Goal: Task Accomplishment & Management: Manage account settings

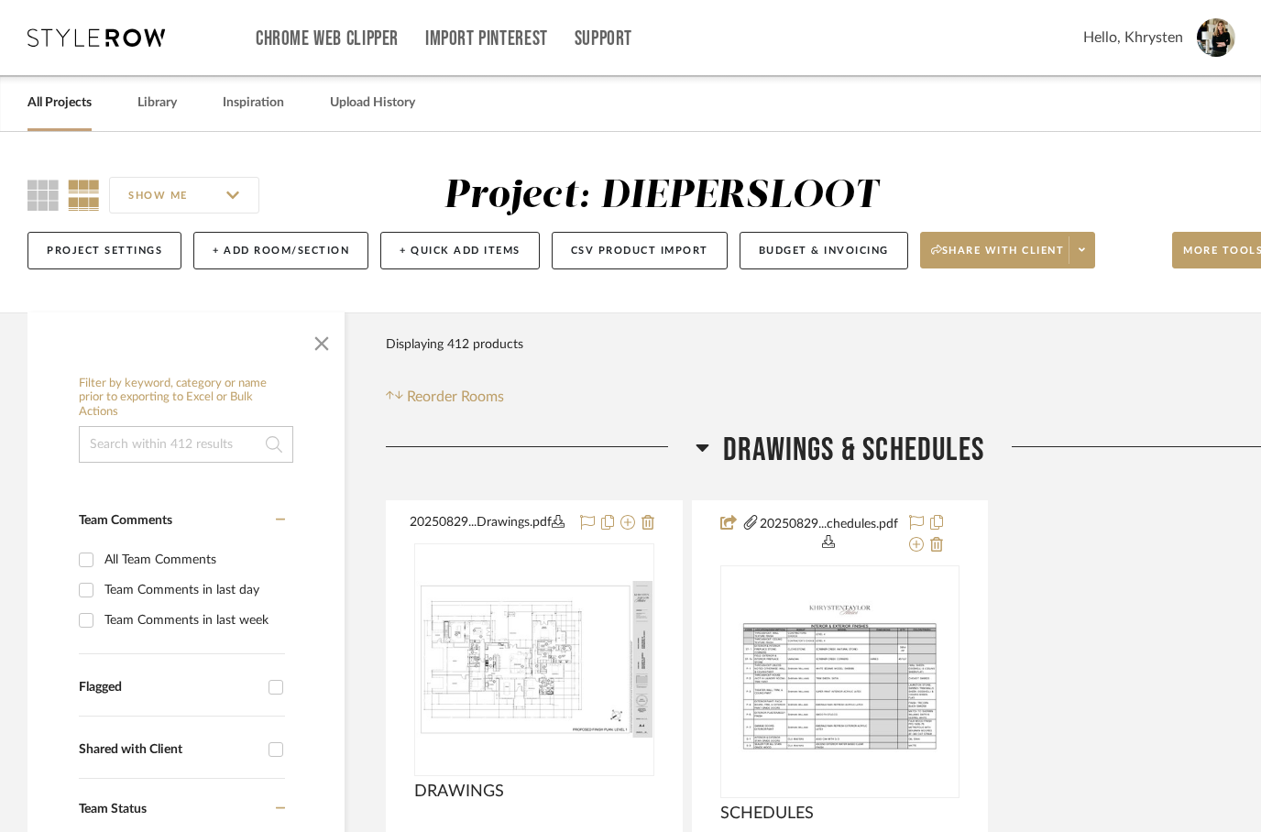
scroll to position [114, 0]
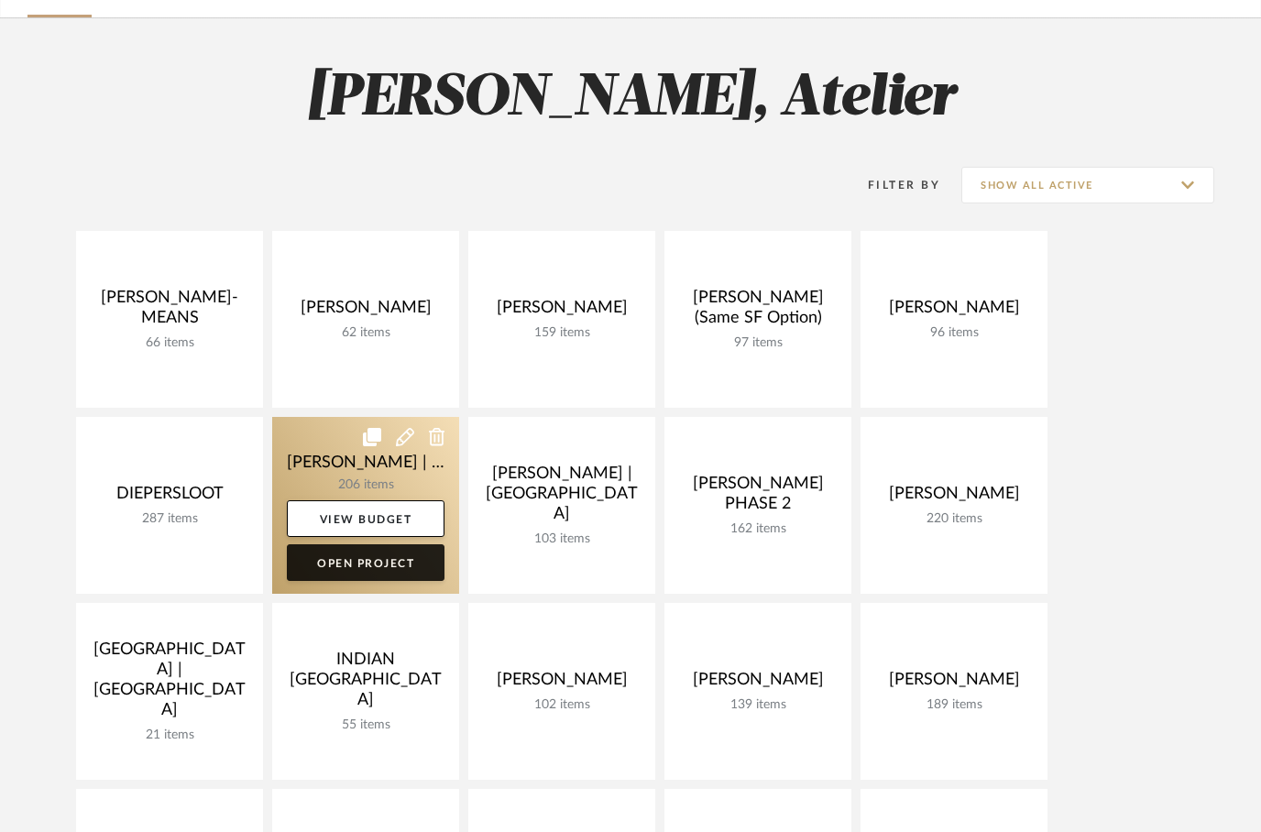
click at [331, 569] on link "Open Project" at bounding box center [366, 562] width 158 height 37
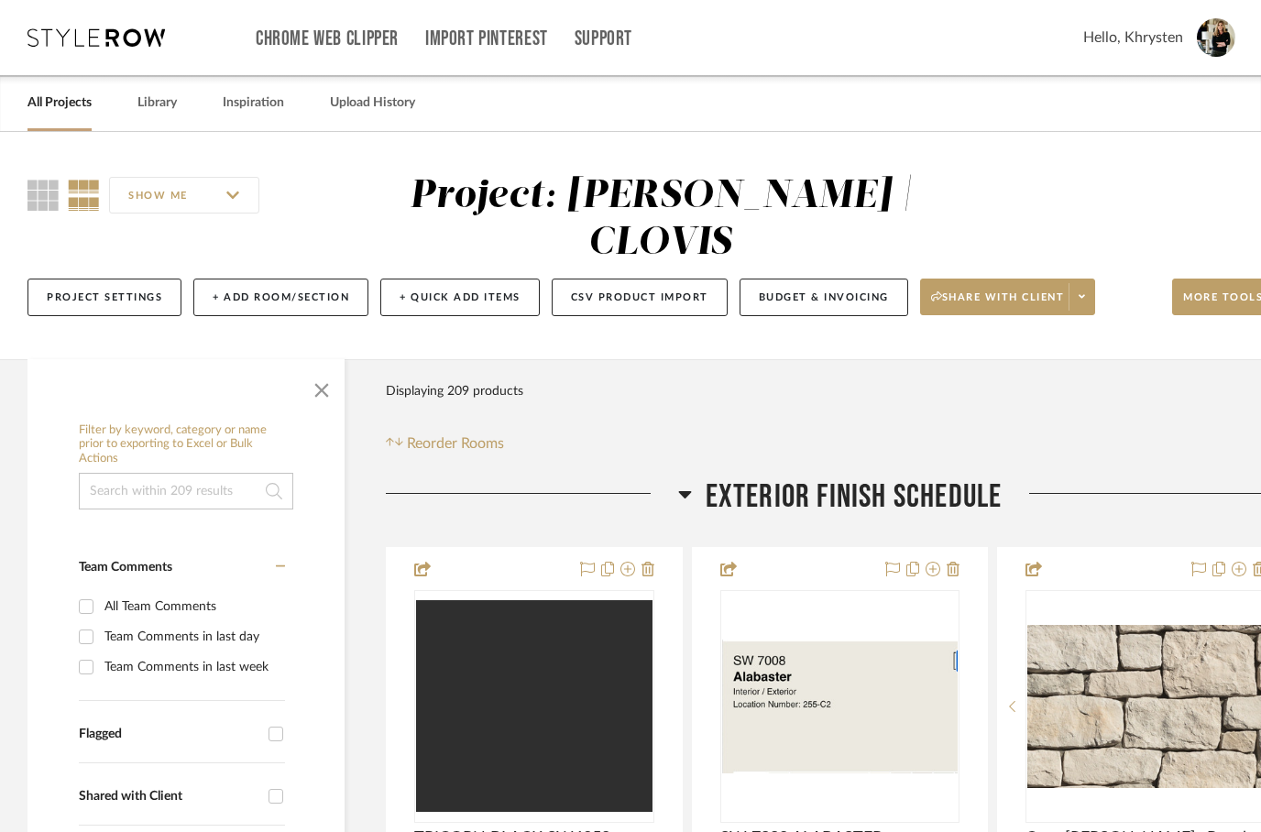
click at [687, 491] on icon at bounding box center [684, 494] width 13 height 7
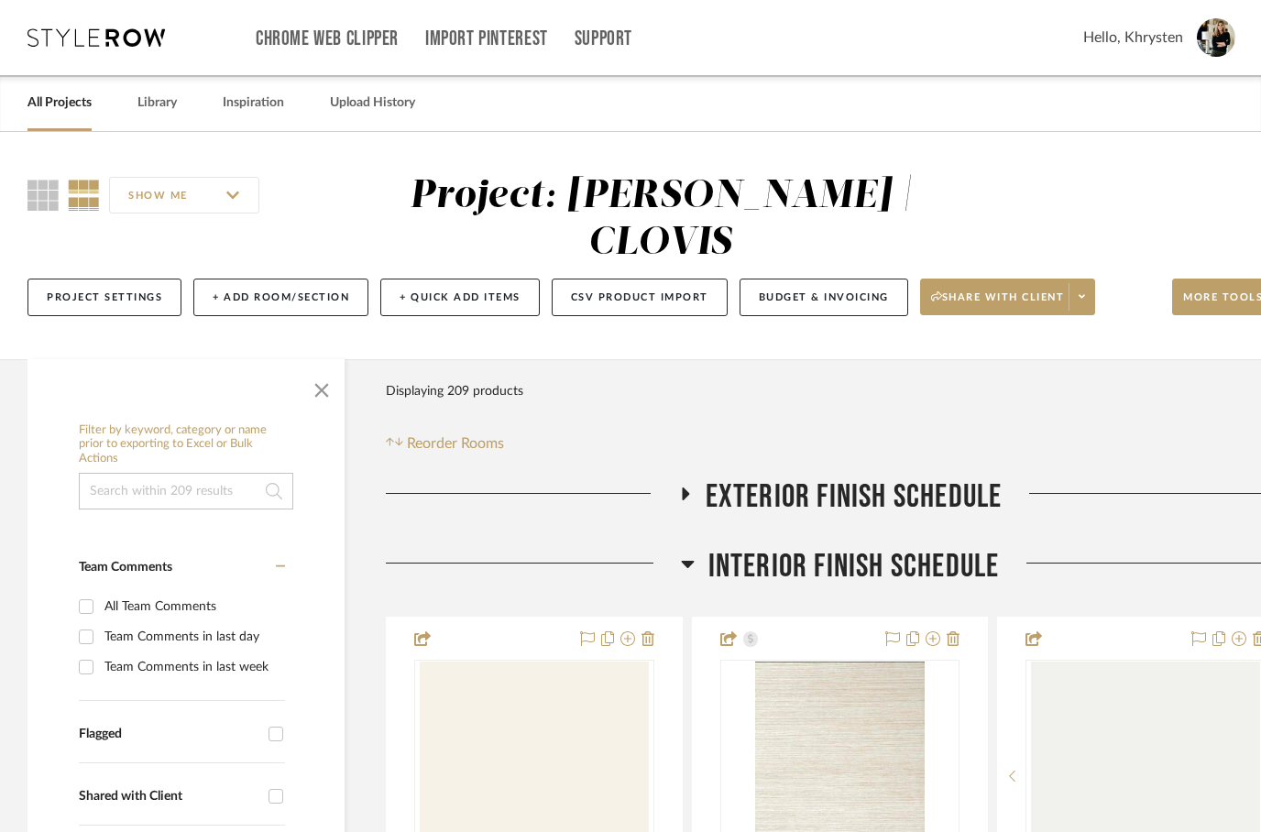
click at [689, 561] on icon at bounding box center [687, 564] width 13 height 7
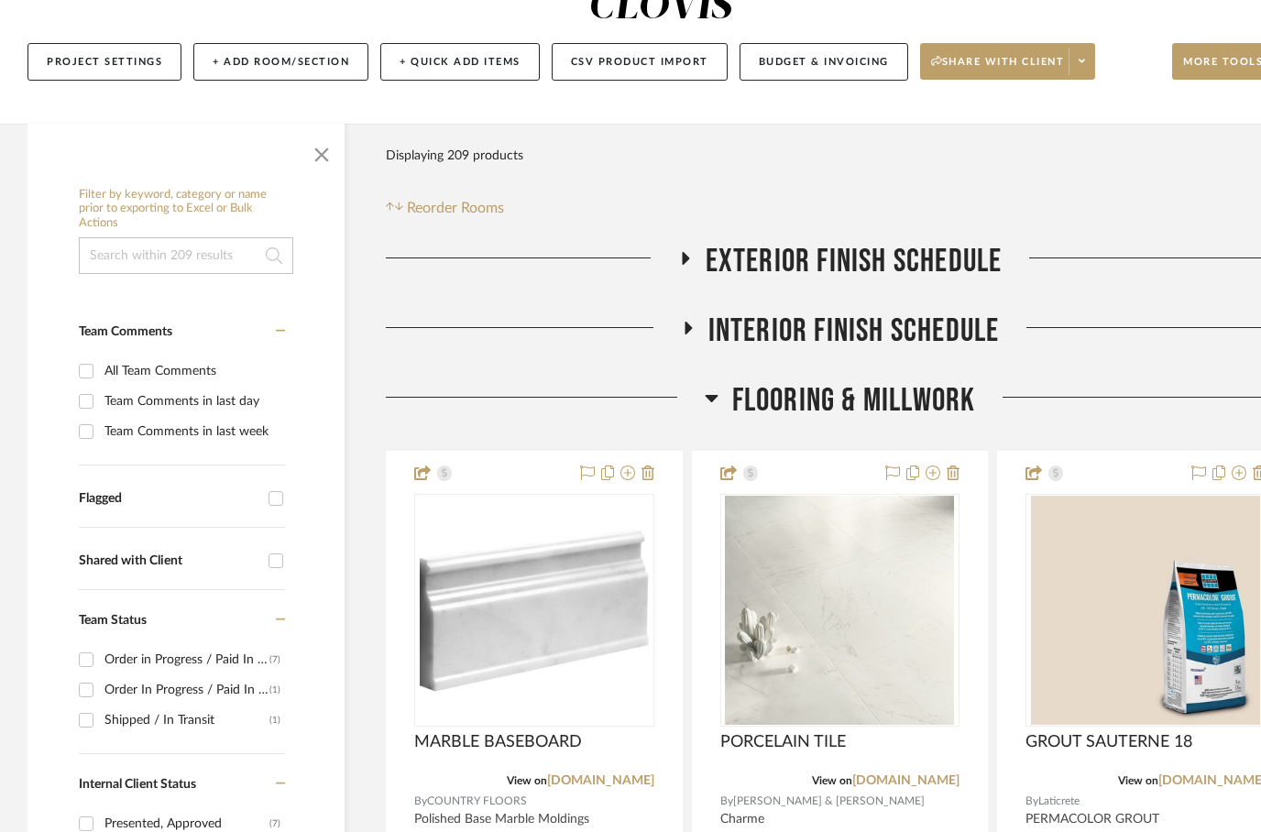
scroll to position [236, 0]
click at [705, 390] on fa-icon at bounding box center [712, 403] width 14 height 27
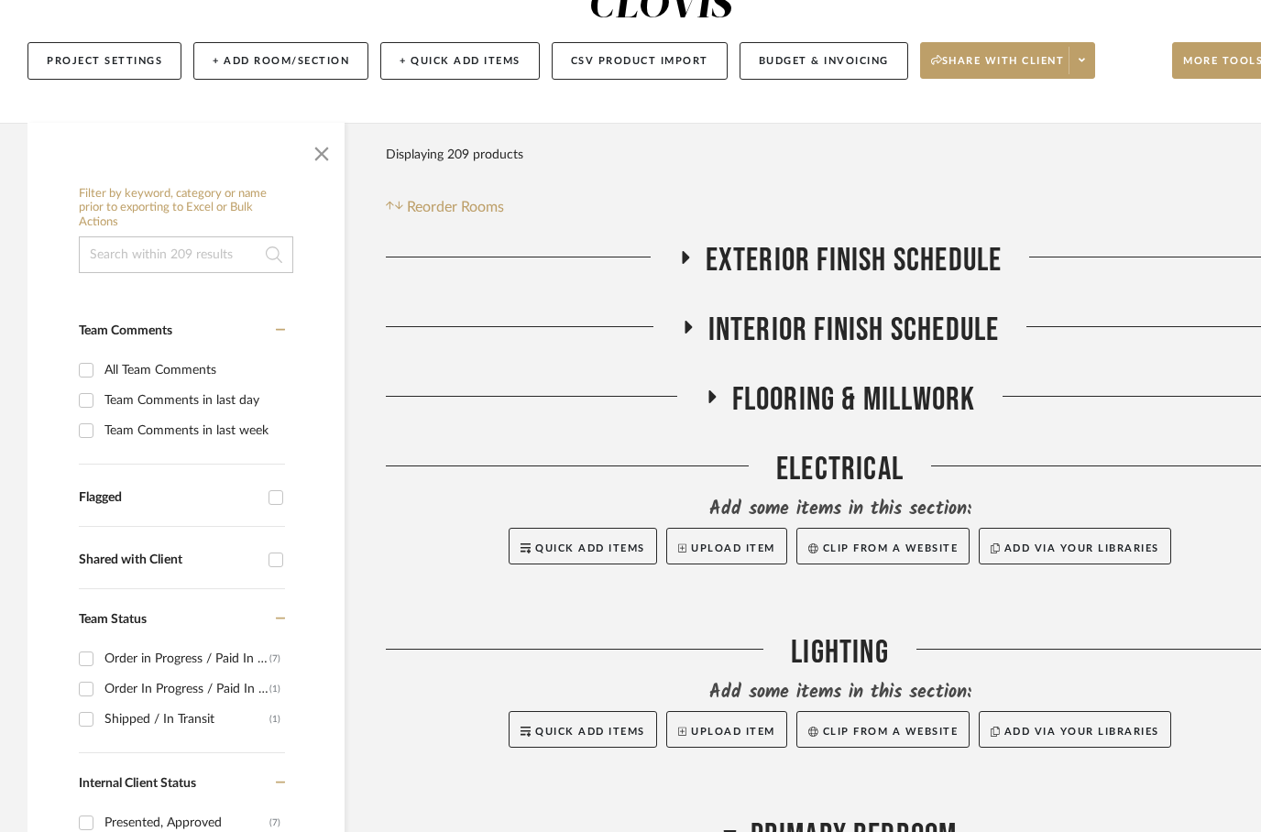
click at [718, 390] on icon at bounding box center [711, 397] width 22 height 14
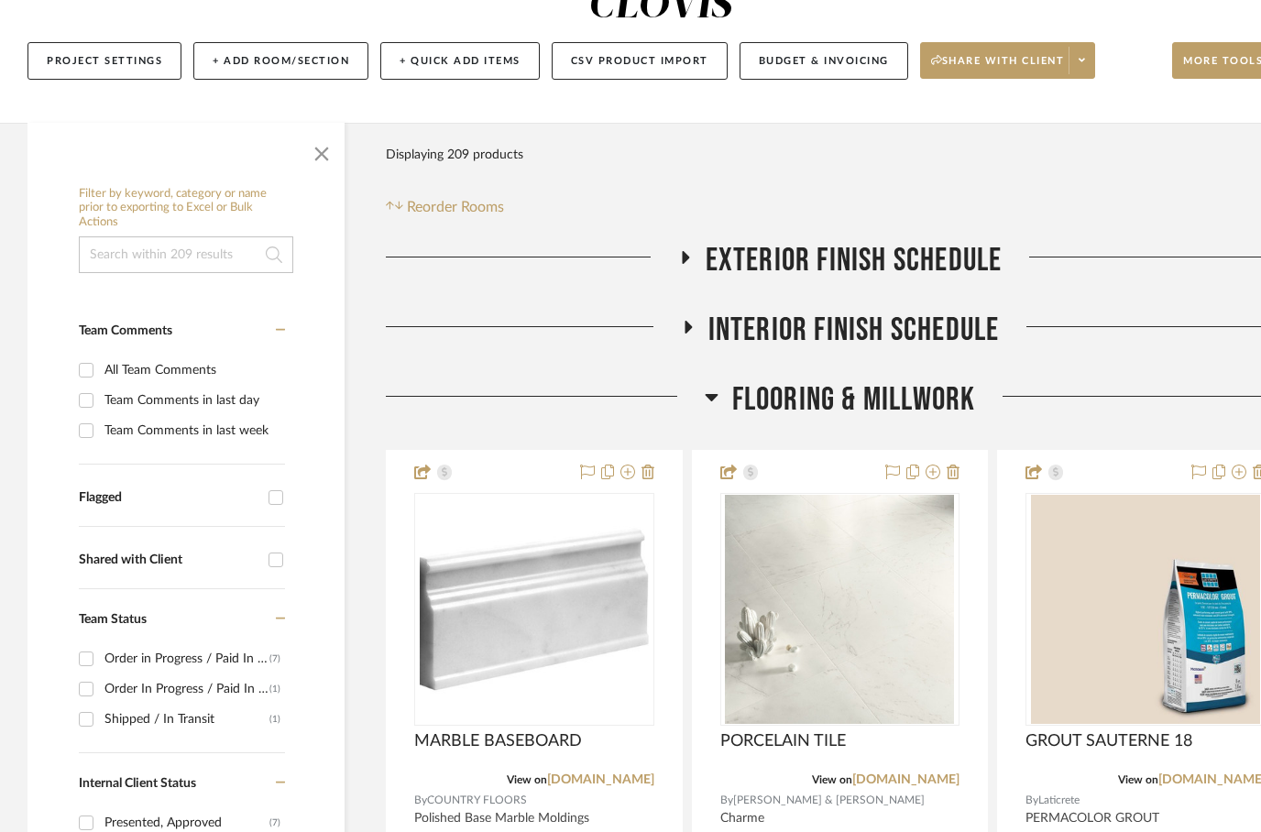
click at [688, 321] on icon at bounding box center [688, 327] width 7 height 13
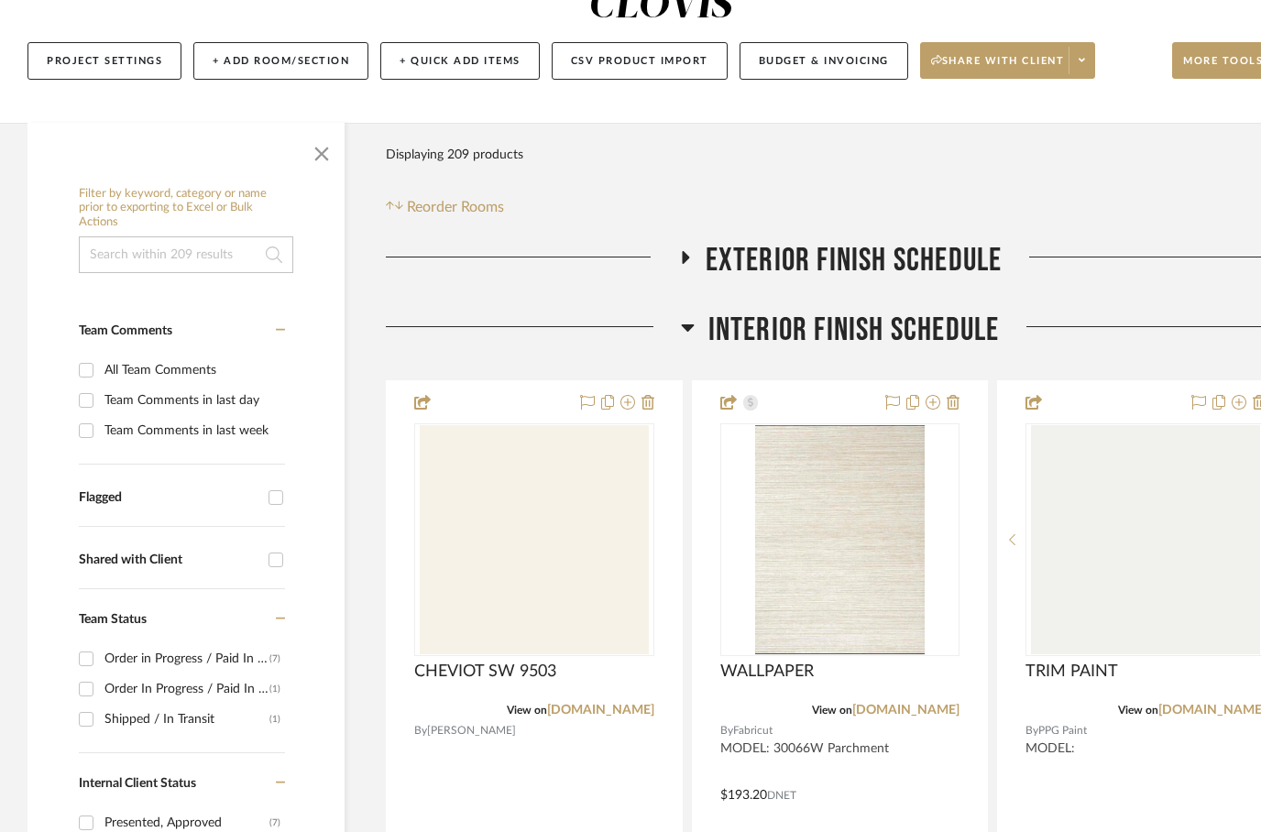
click at [681, 316] on icon at bounding box center [688, 327] width 14 height 22
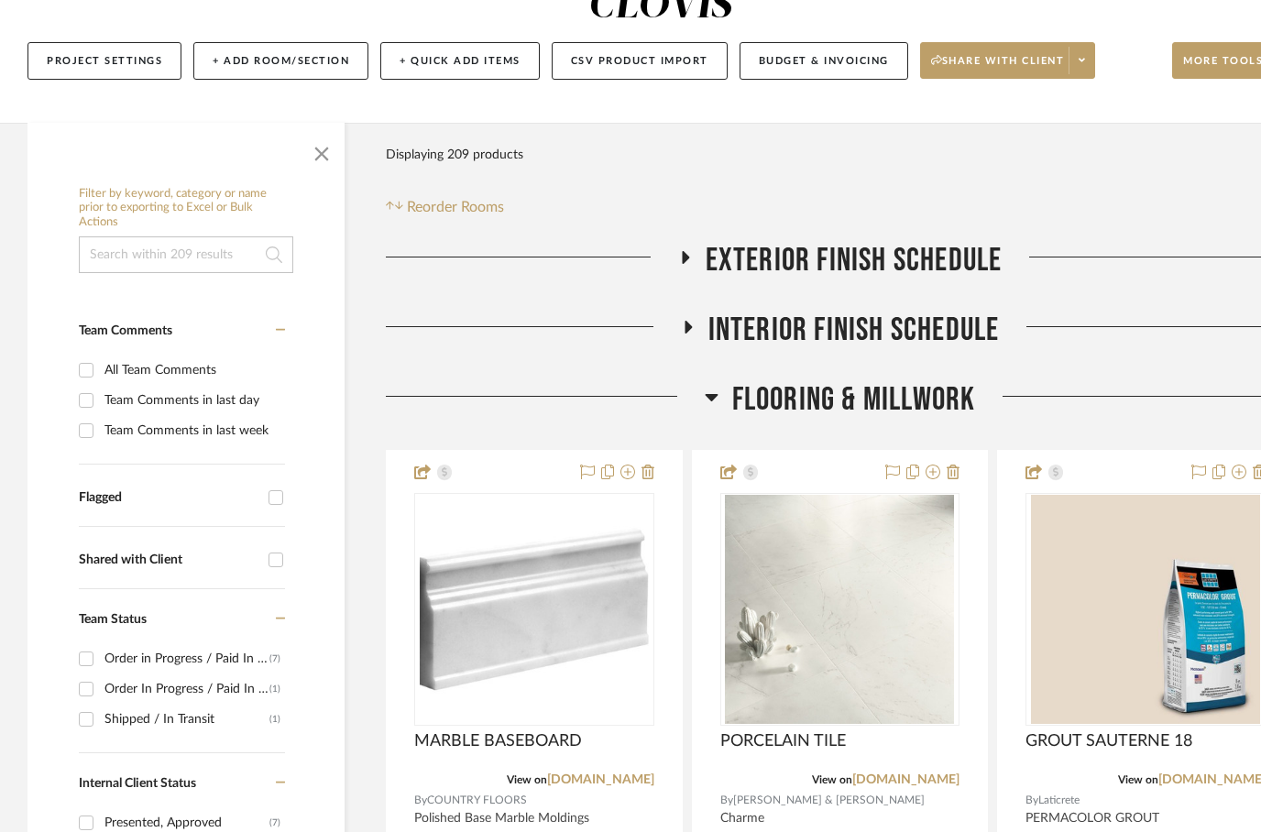
click at [729, 380] on h3 "FLOORING & MILLWORK" at bounding box center [840, 399] width 271 height 39
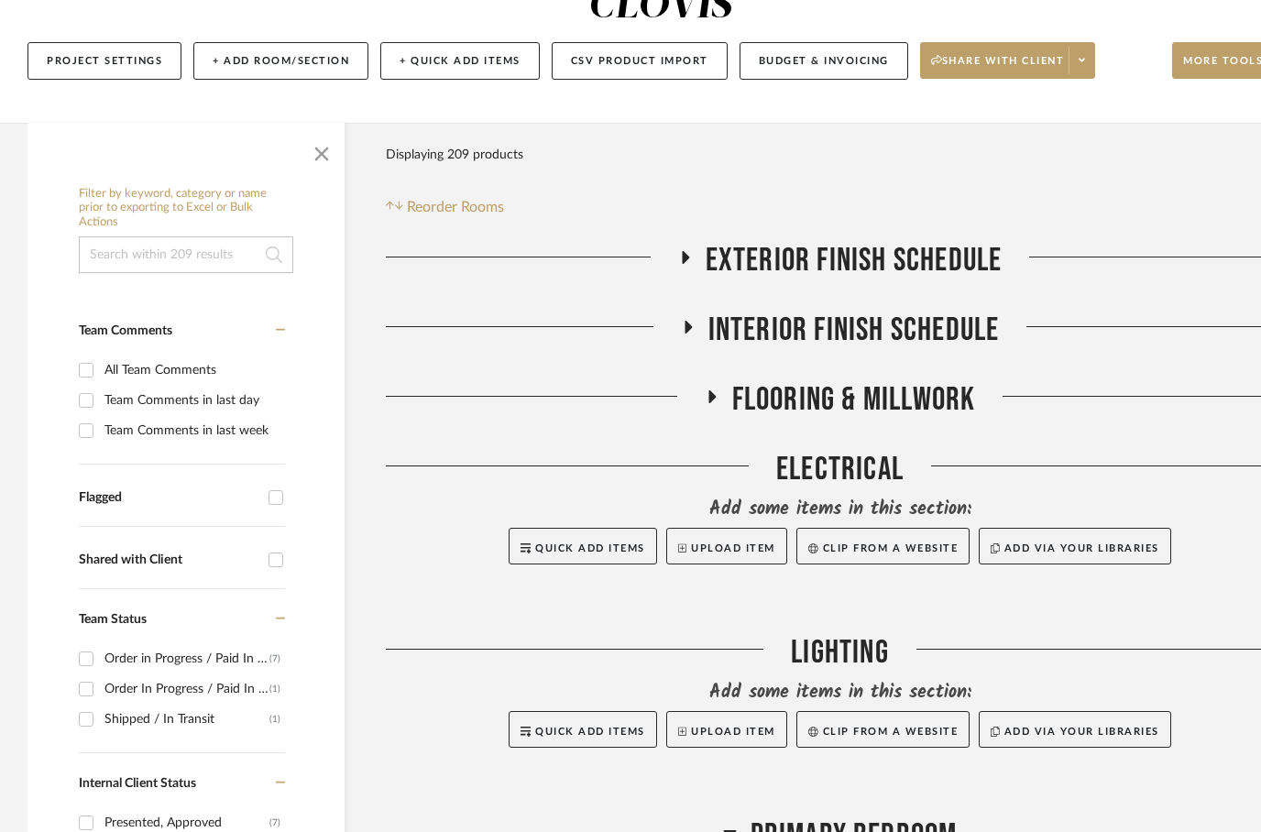
click at [718, 380] on h3 "FLOORING & MILLWORK" at bounding box center [840, 399] width 271 height 39
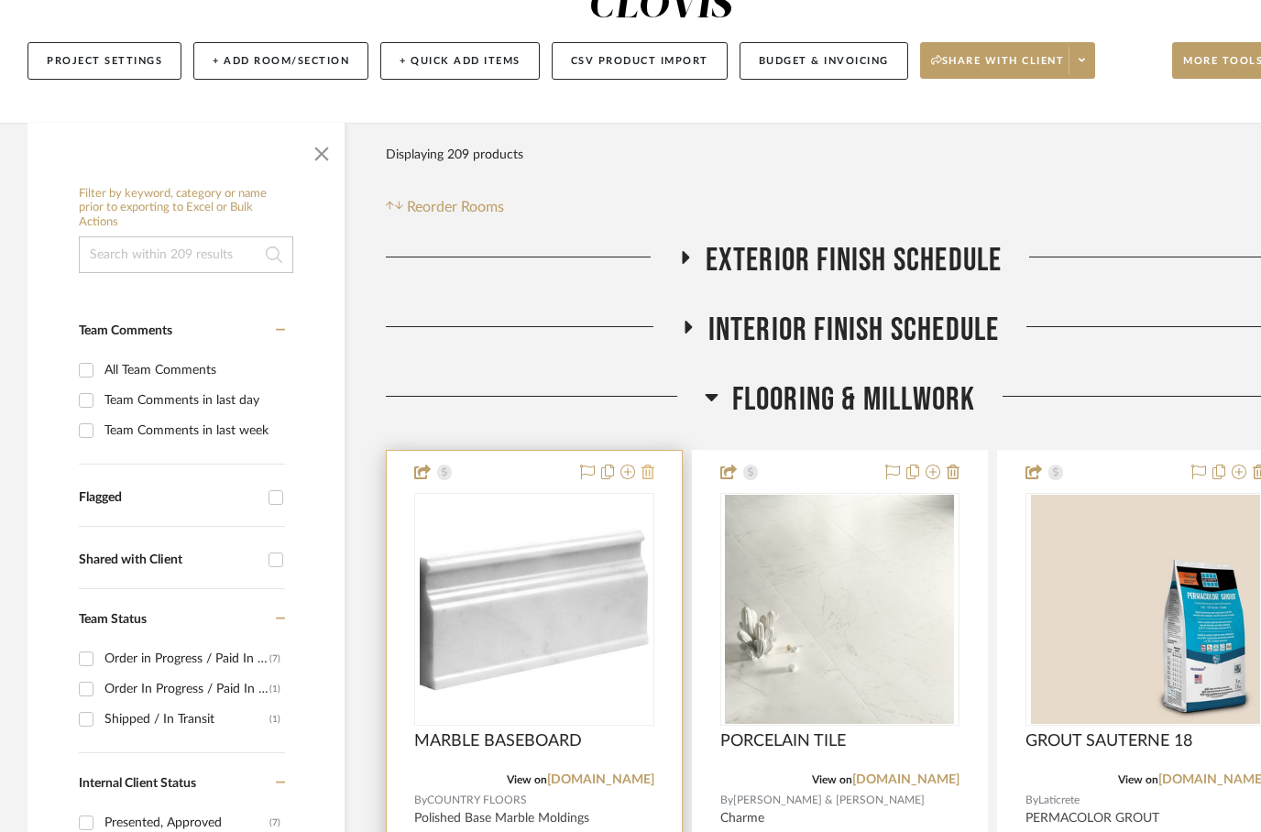
click at [650, 462] on button at bounding box center [648, 473] width 13 height 22
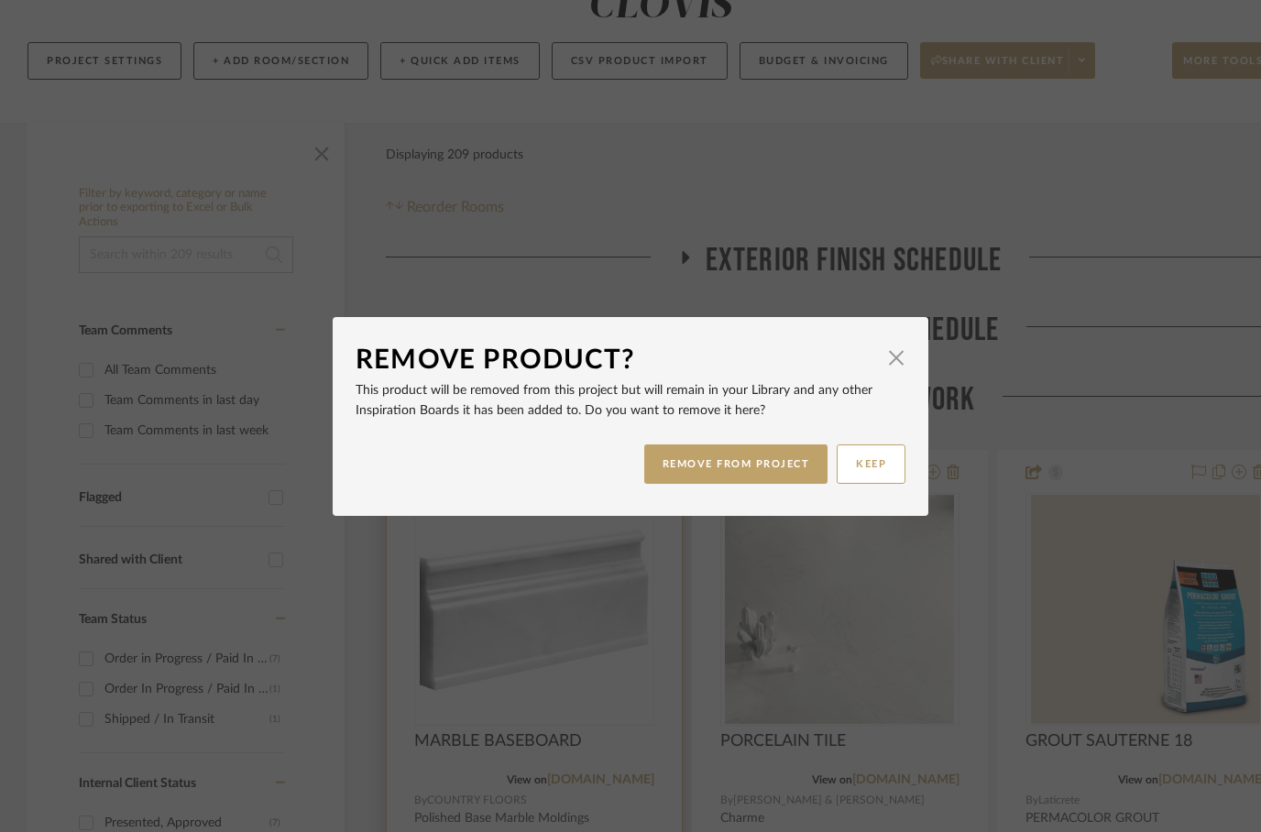
scroll to position [0, 0]
click at [721, 453] on button "REMOVE FROM PROJECT" at bounding box center [736, 464] width 184 height 39
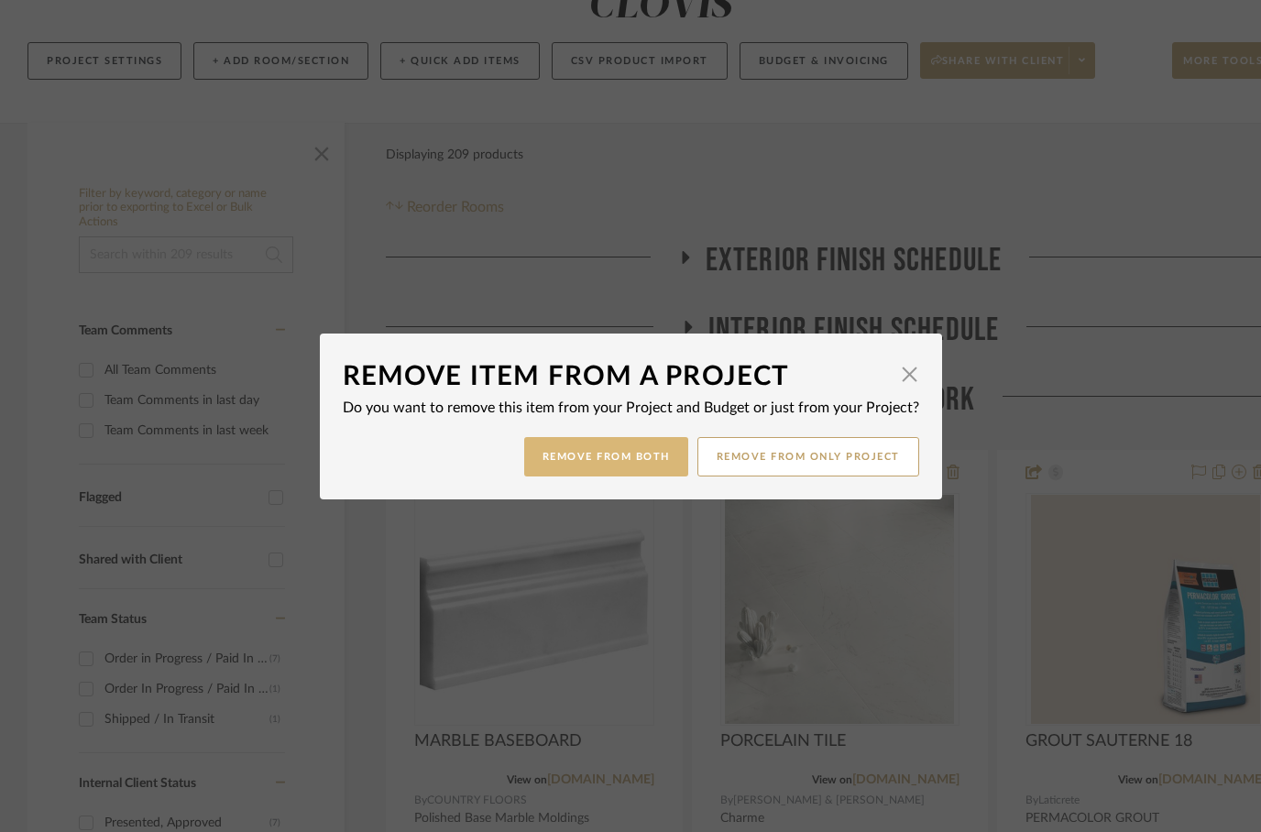
click at [604, 450] on button "Remove from Both" at bounding box center [606, 456] width 164 height 39
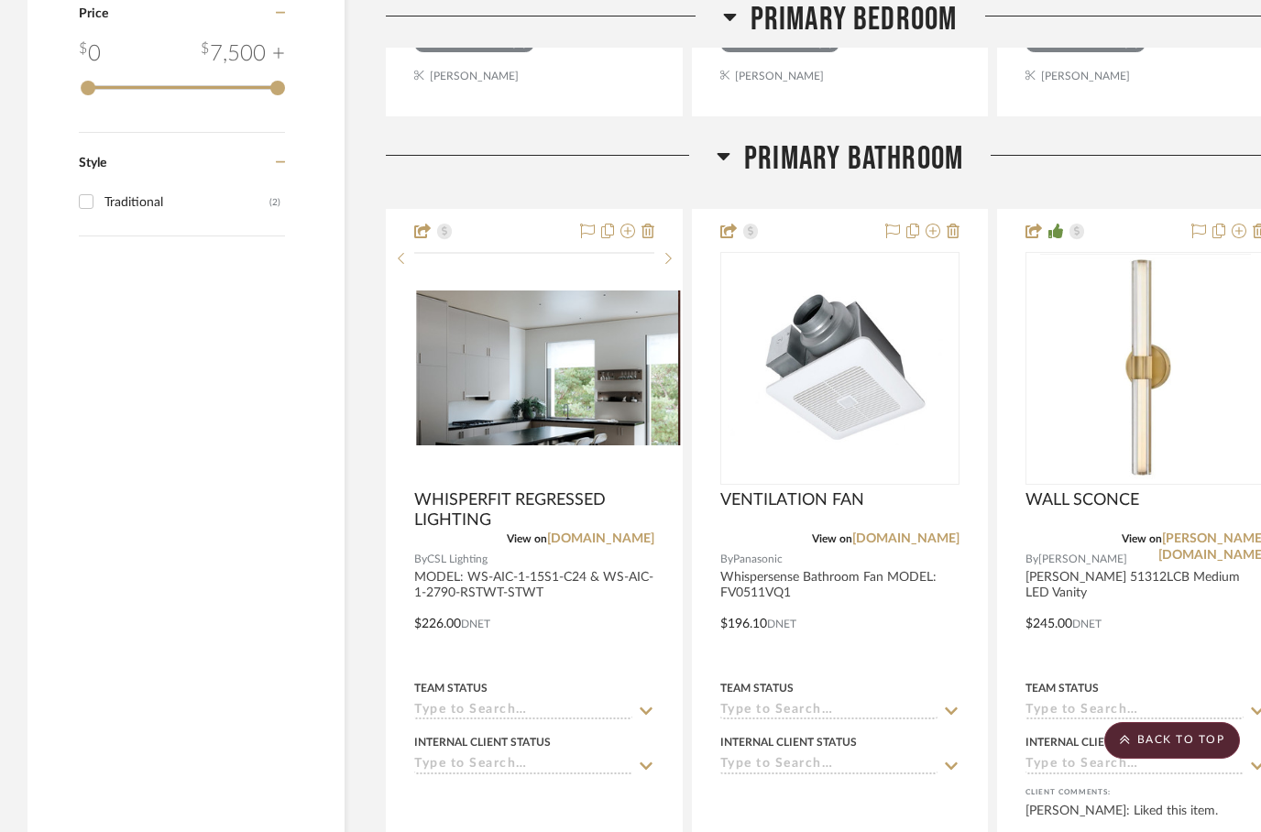
scroll to position [3451, 59]
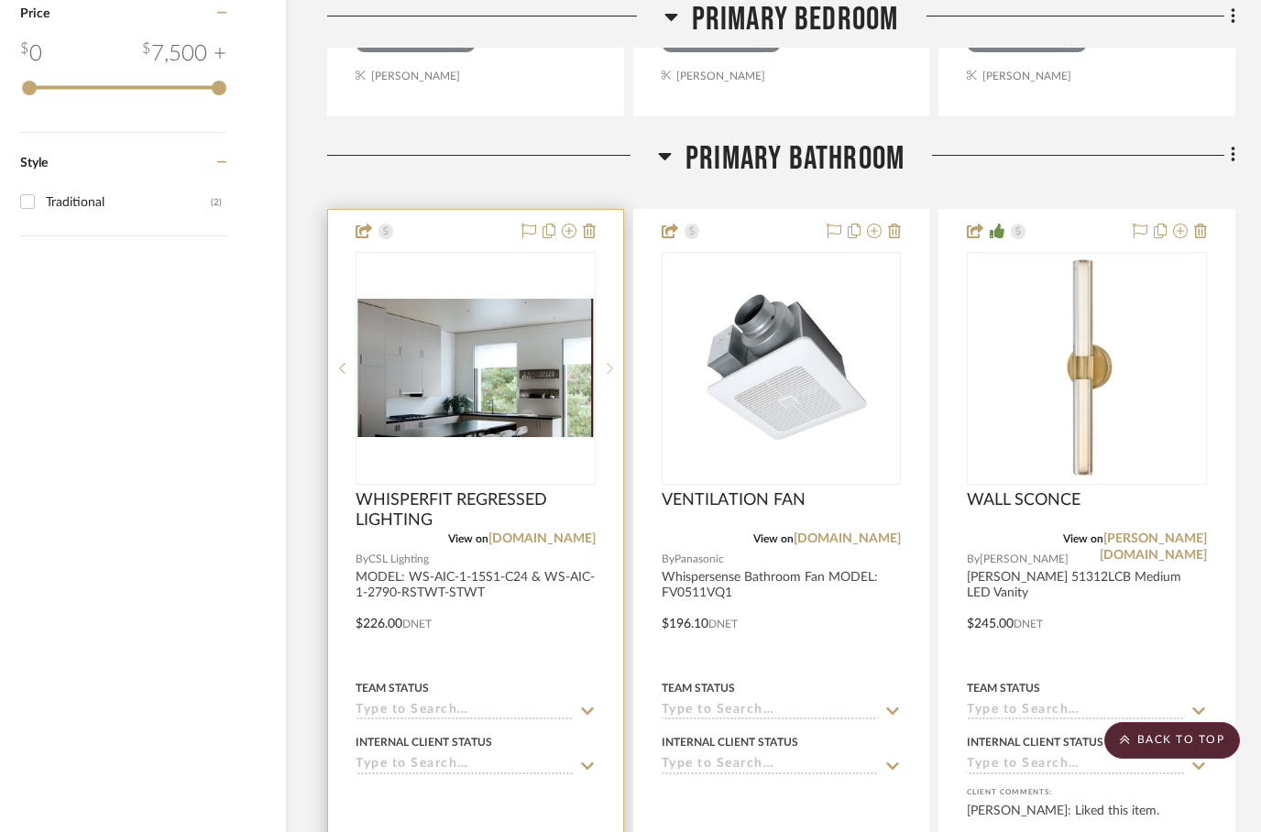
click at [613, 362] on sr-next-btn at bounding box center [609, 368] width 27 height 13
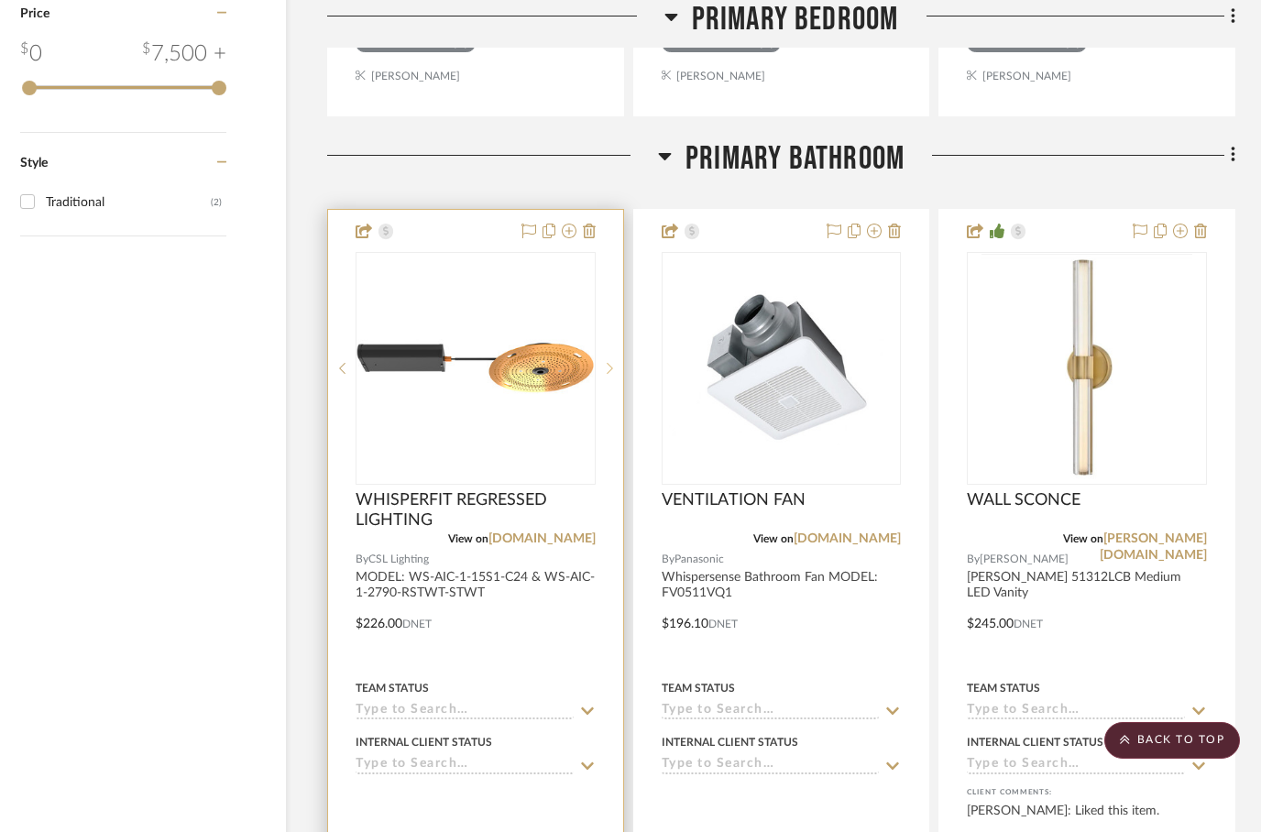
click at [614, 362] on sr-next-btn at bounding box center [609, 368] width 27 height 13
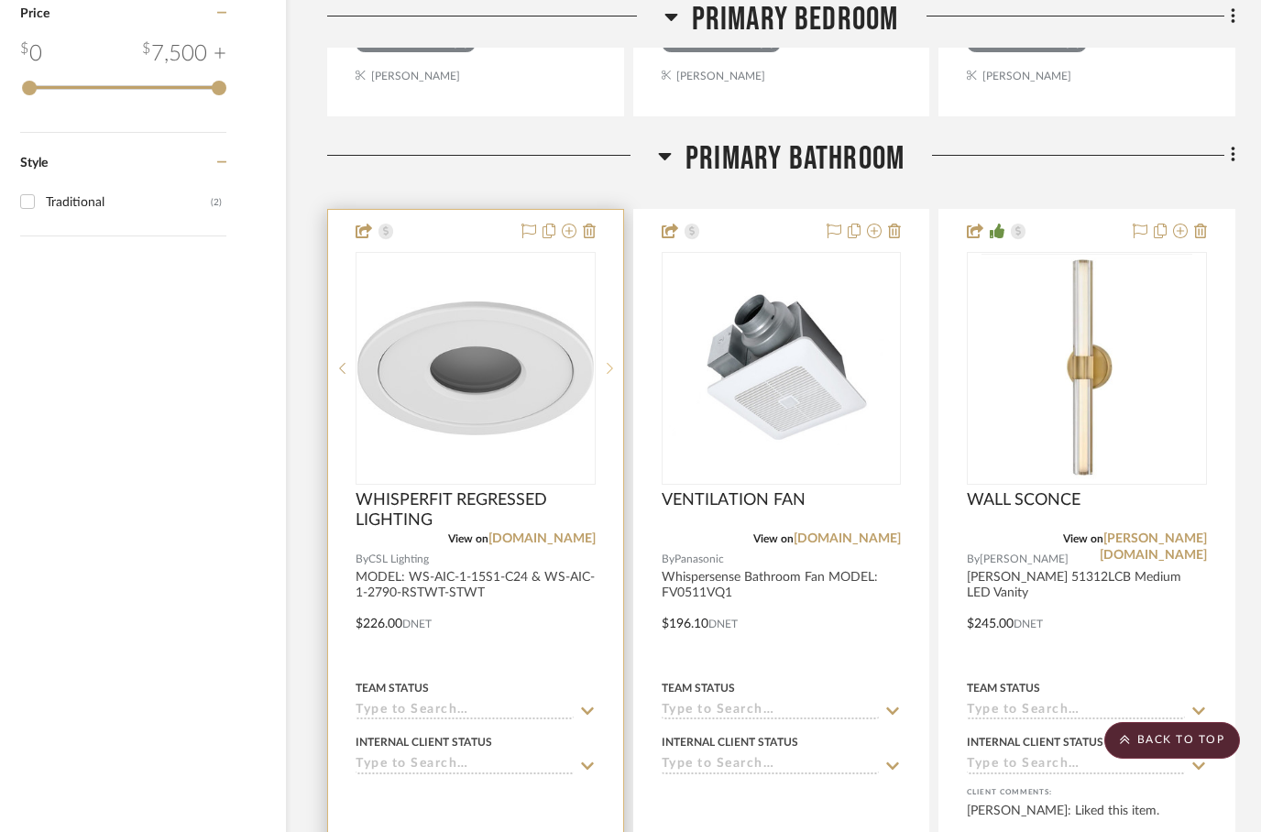
click at [607, 362] on icon at bounding box center [610, 368] width 6 height 13
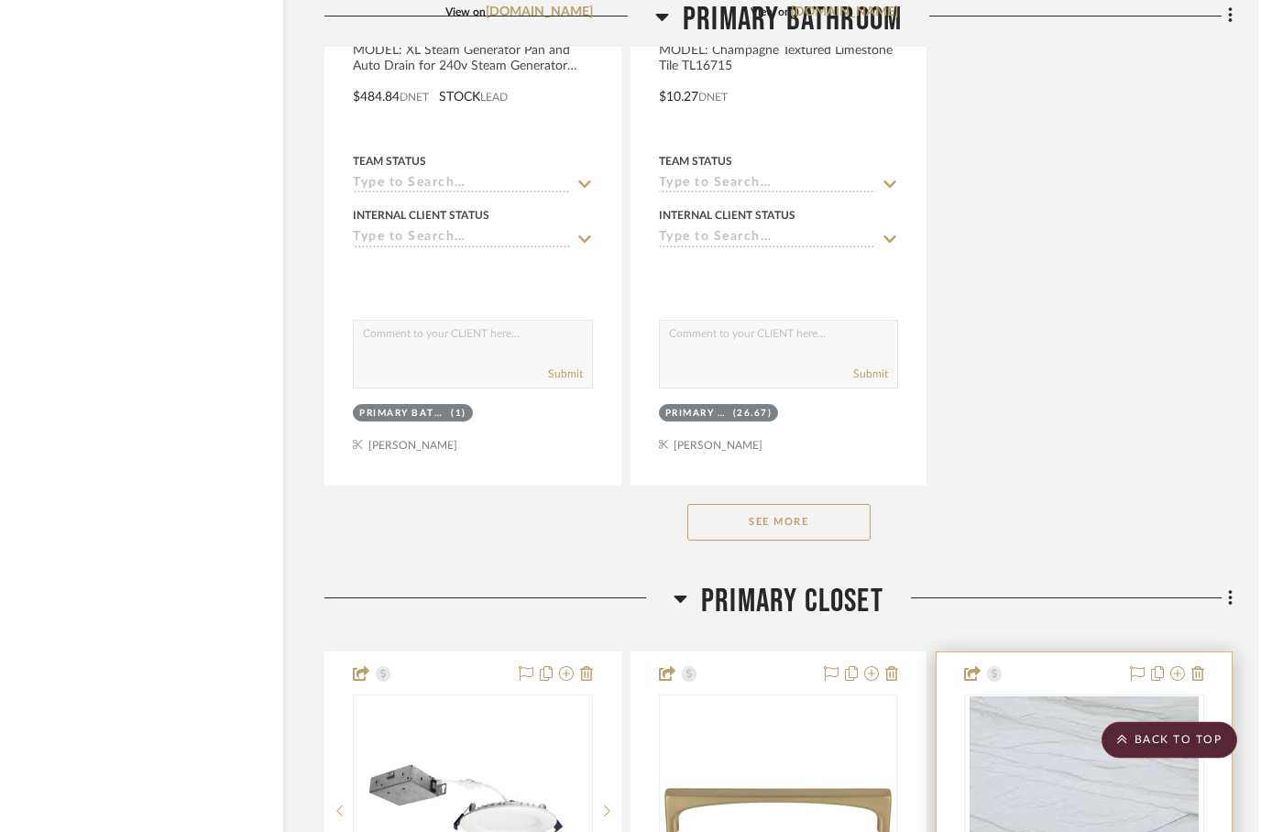
scroll to position [5641, 59]
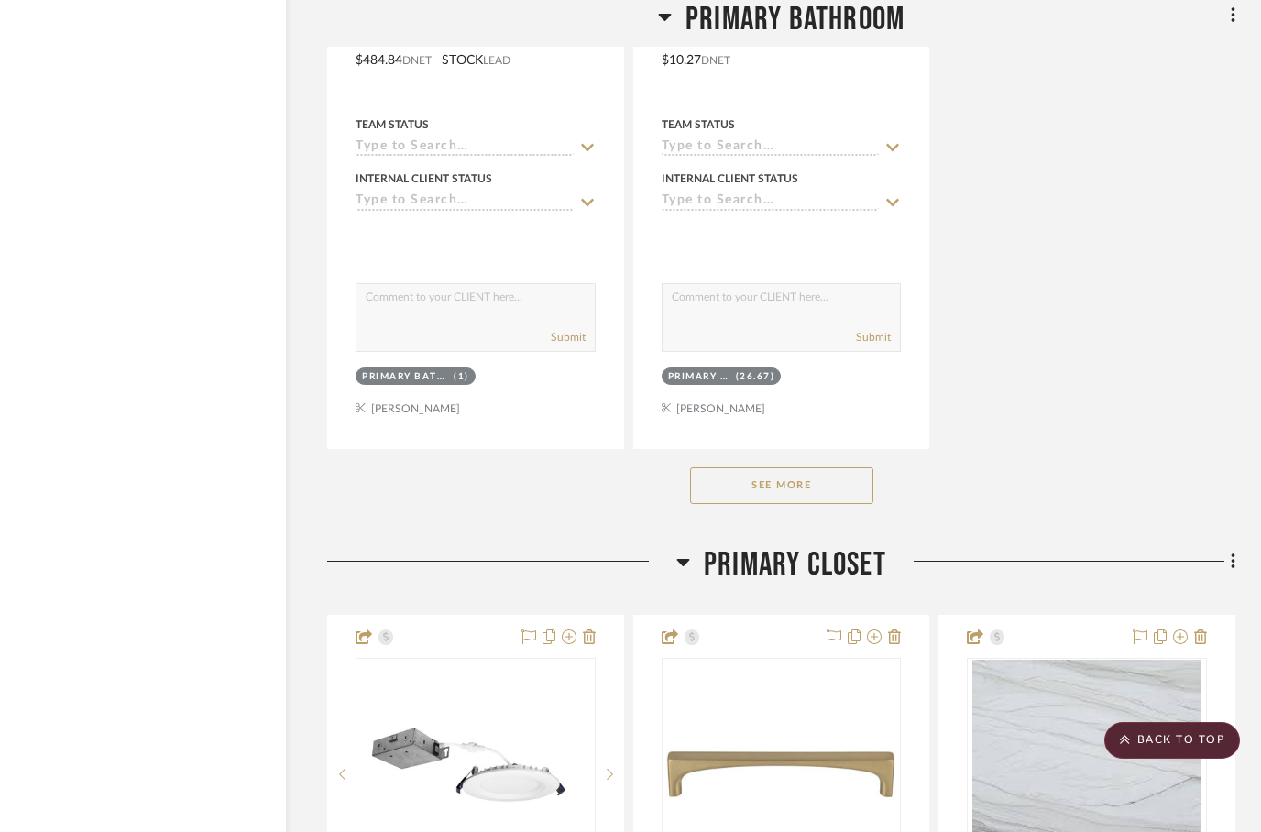
click at [689, 551] on icon at bounding box center [683, 562] width 14 height 22
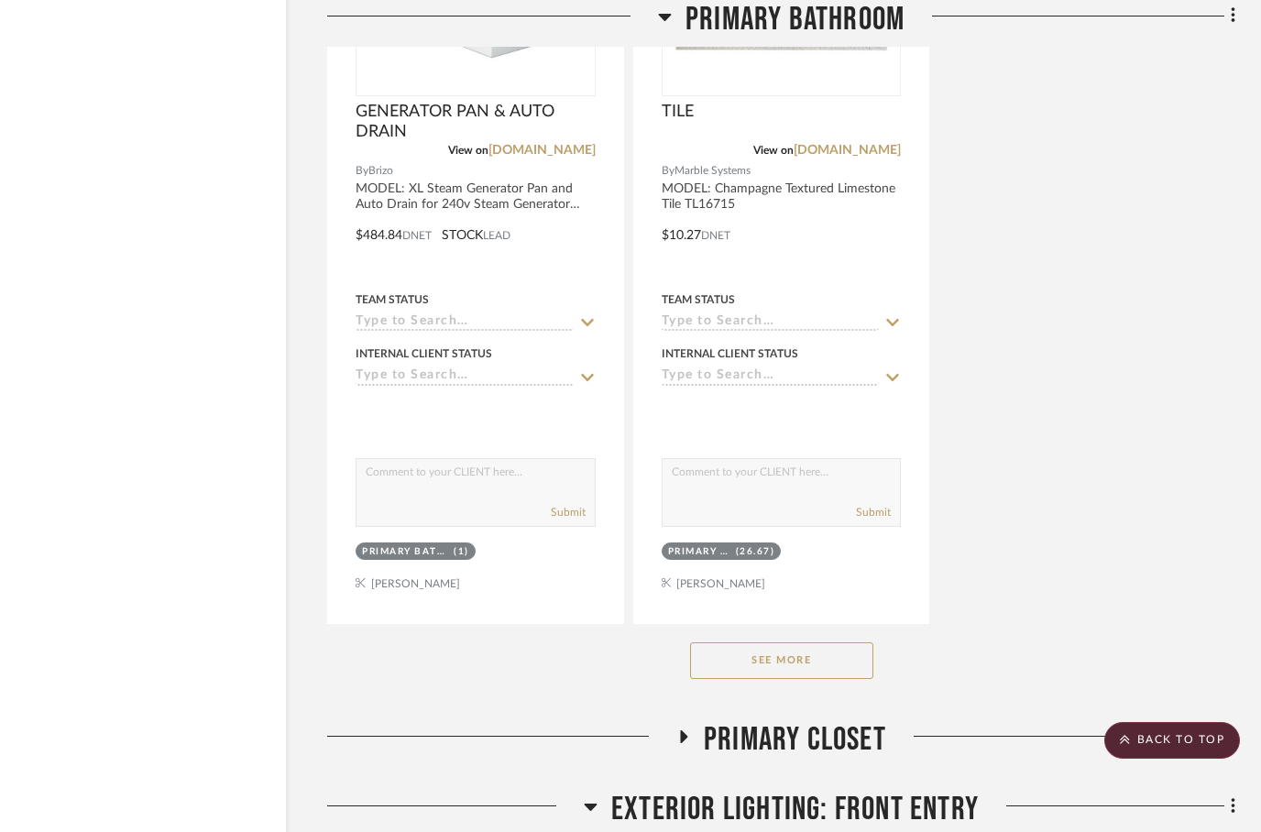
scroll to position [5465, 59]
click at [748, 643] on button "See More" at bounding box center [781, 661] width 183 height 37
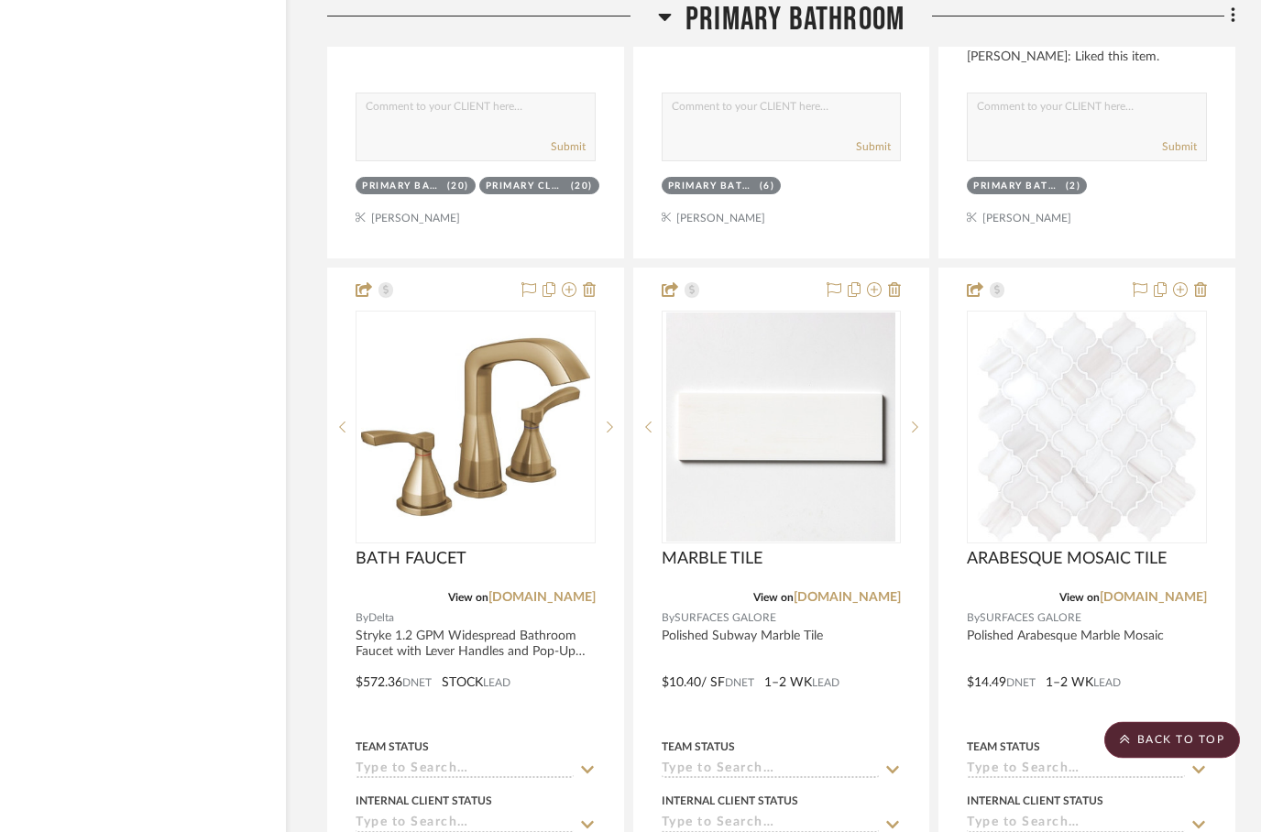
scroll to position [7457, 59]
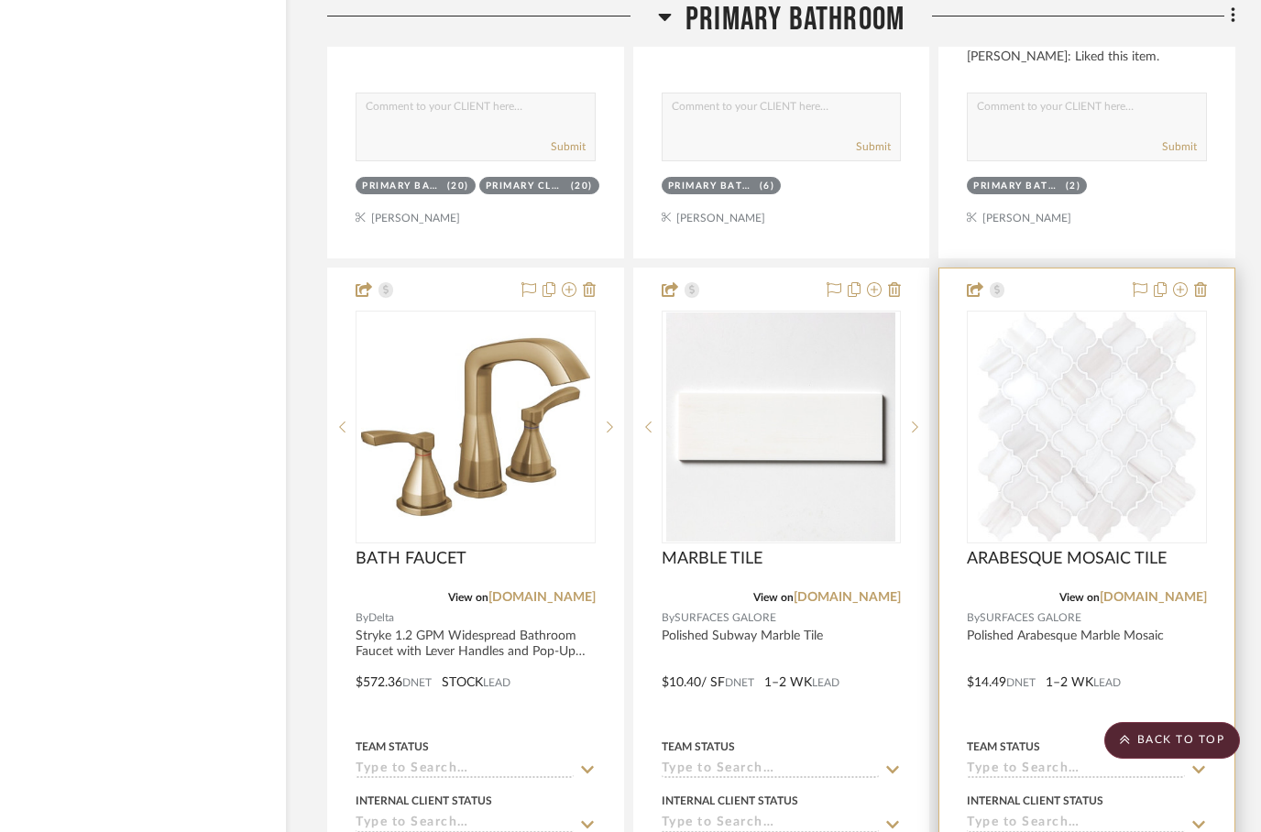
click at [1130, 666] on div at bounding box center [1086, 670] width 295 height 802
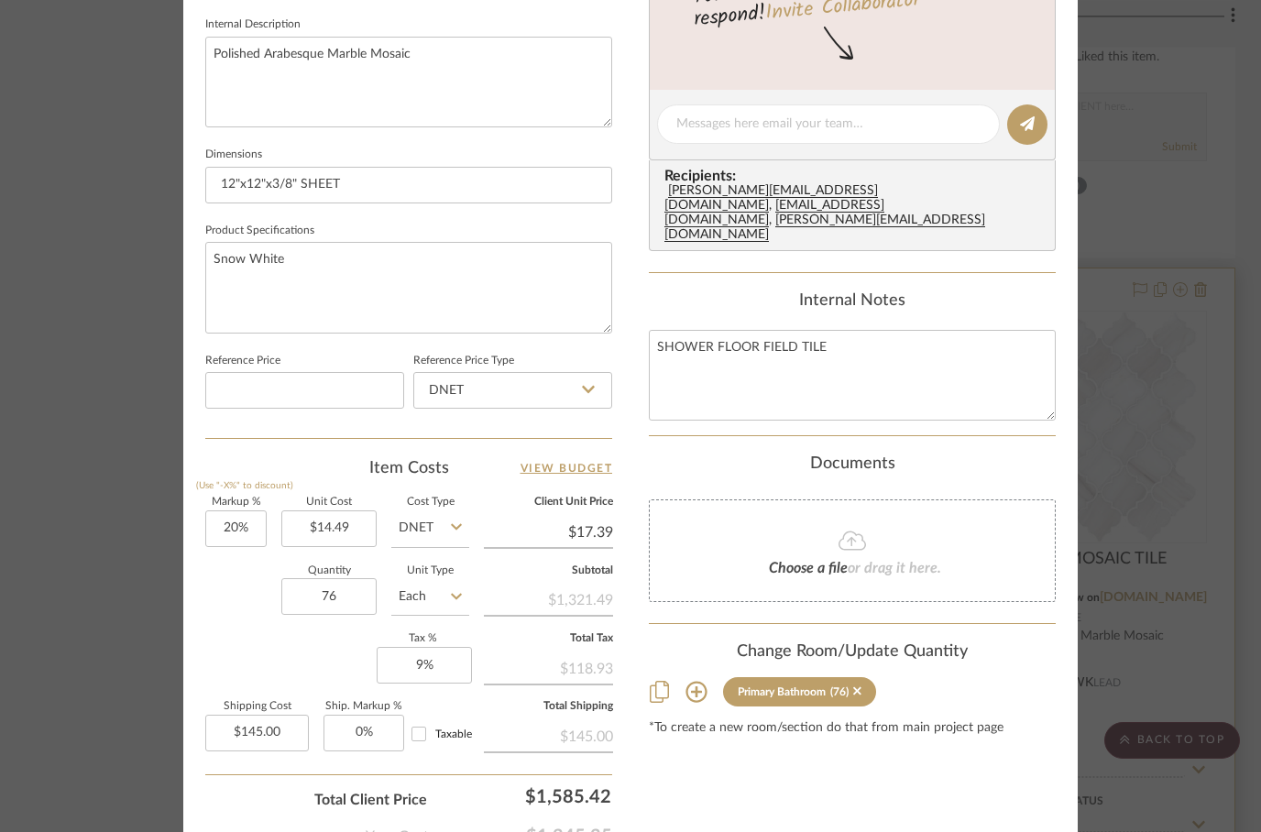
scroll to position [750, 0]
type input "105"
click at [225, 628] on div "Quantity 105 Unit Type Each" at bounding box center [337, 598] width 264 height 65
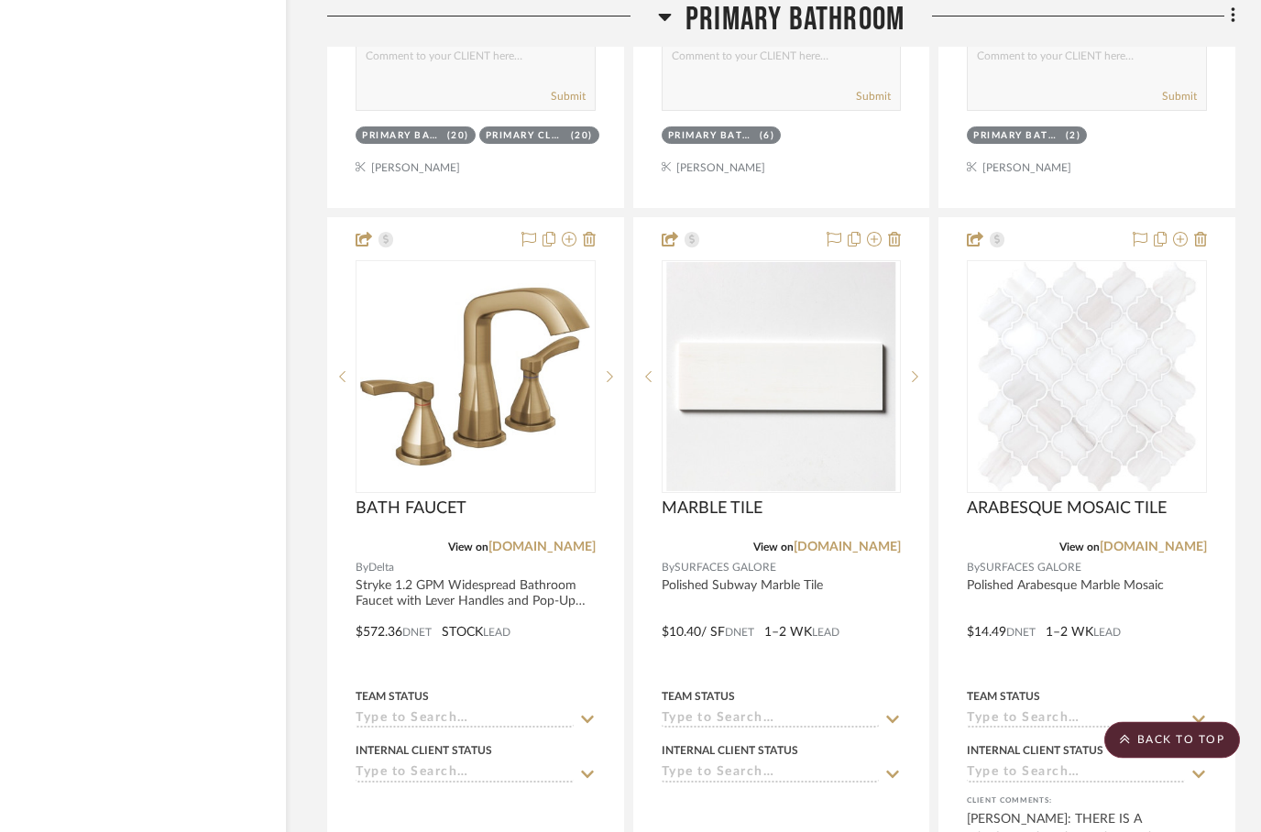
scroll to position [7508, 59]
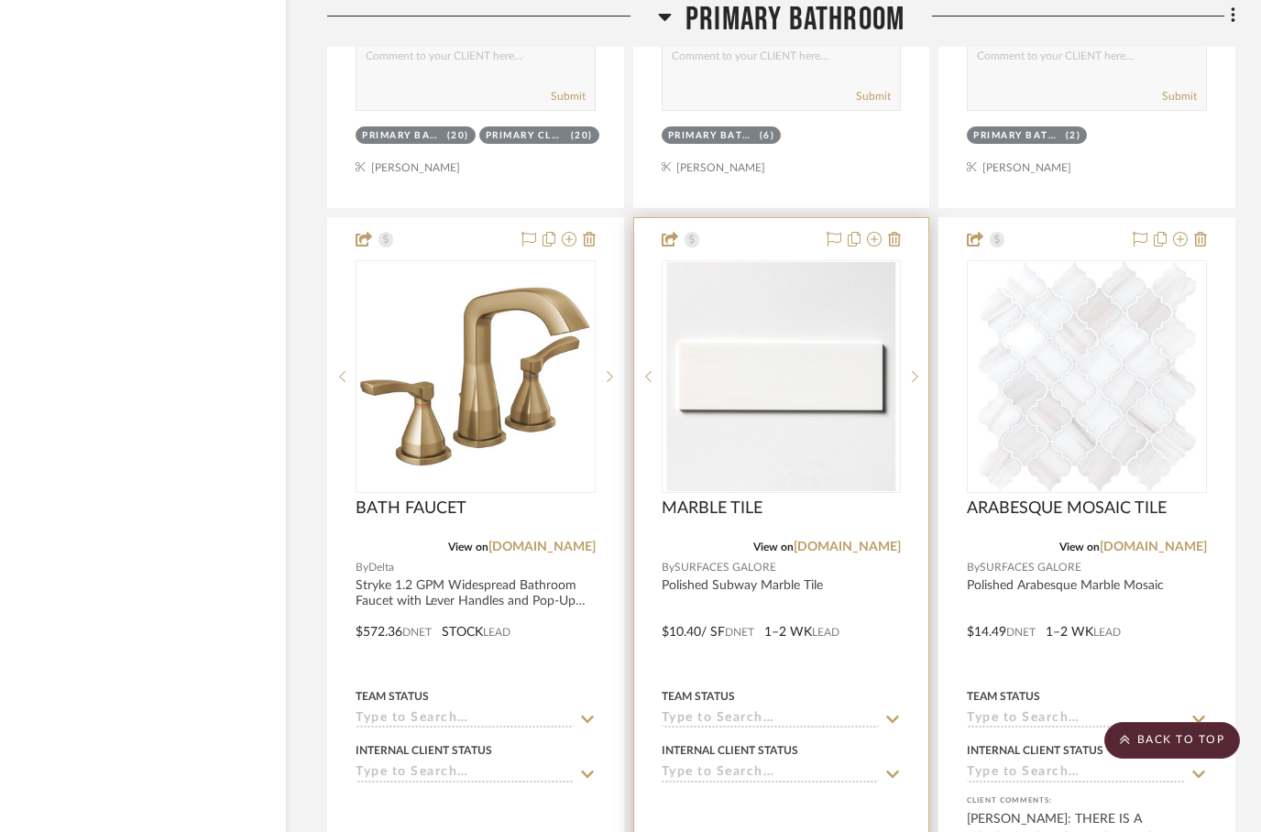
click at [729, 559] on span "SURFACES GALORE" at bounding box center [726, 567] width 102 height 17
click at [748, 305] on img "0" at bounding box center [780, 376] width 229 height 229
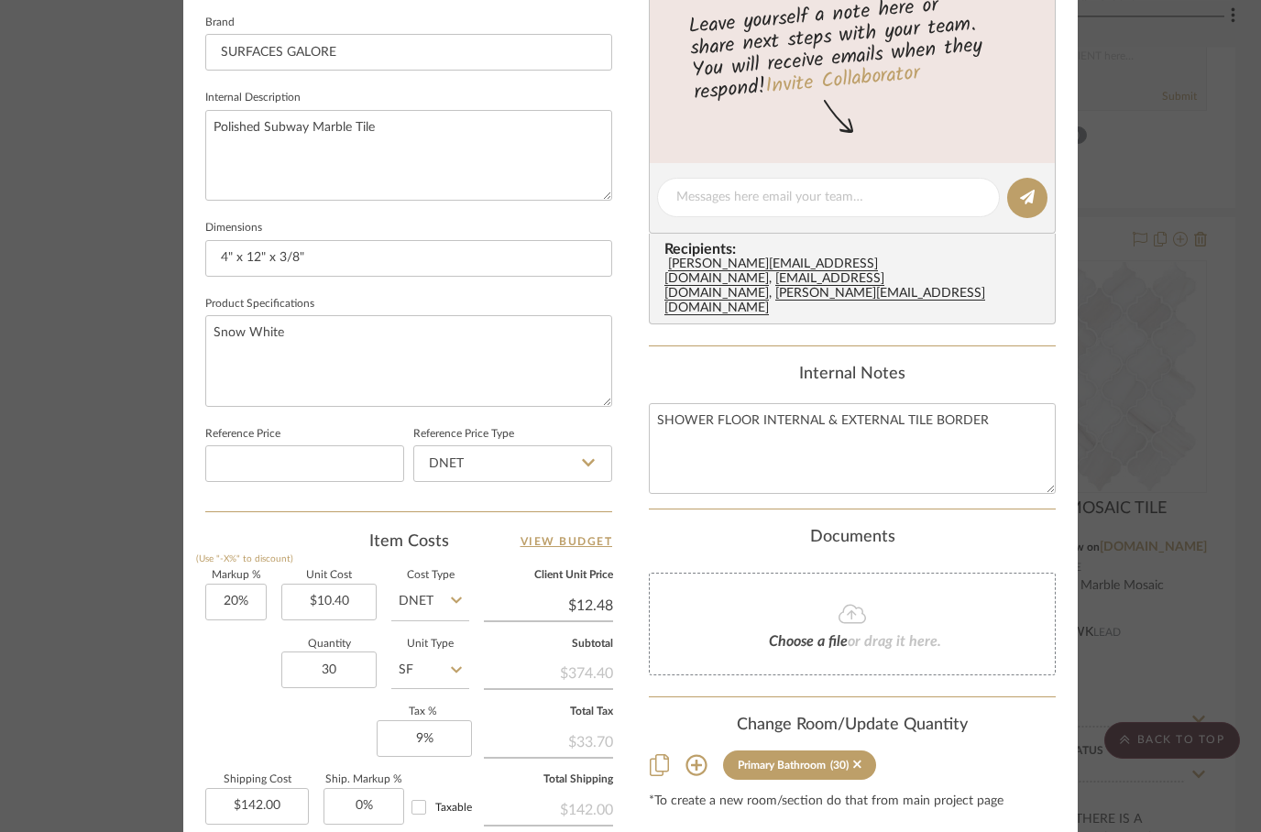
scroll to position [676, 0]
type input "41"
click at [1021, 527] on div "Documents" at bounding box center [852, 537] width 407 height 20
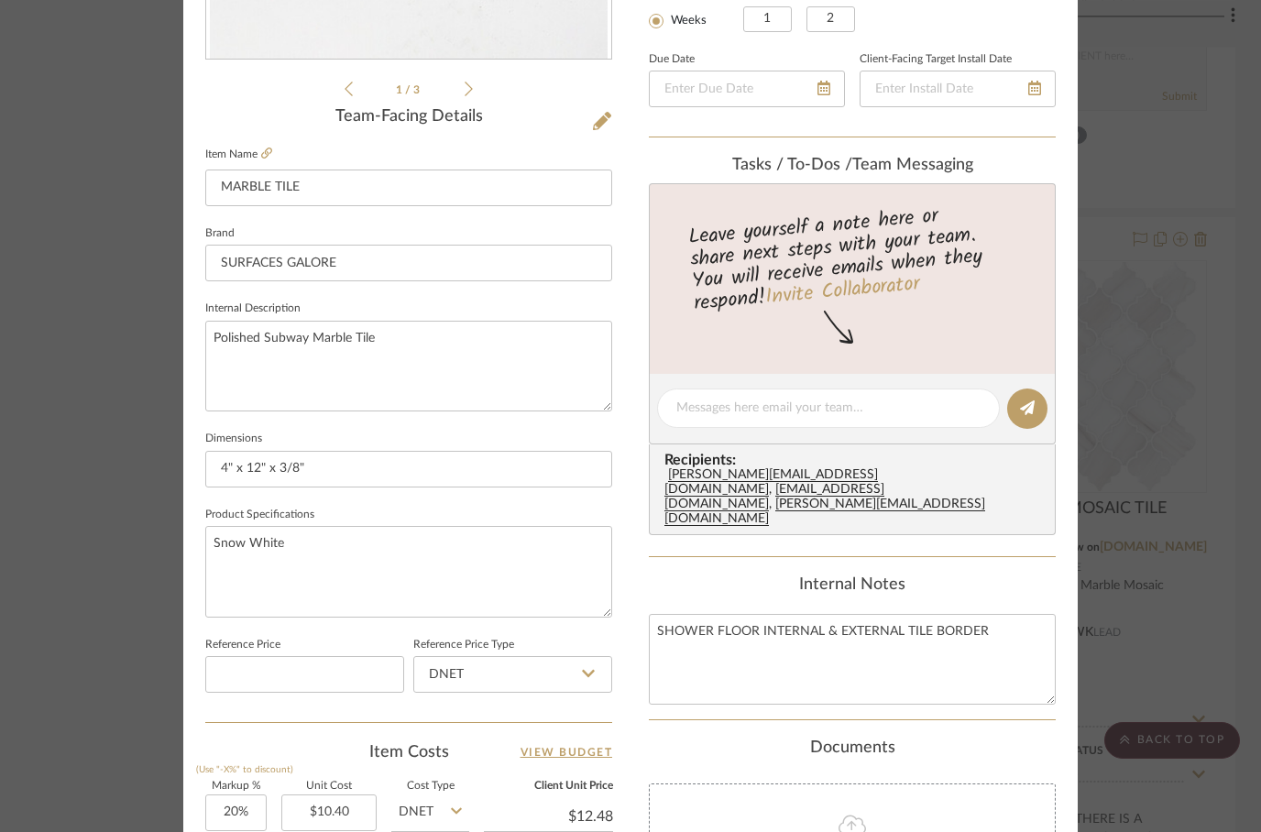
scroll to position [421, 0]
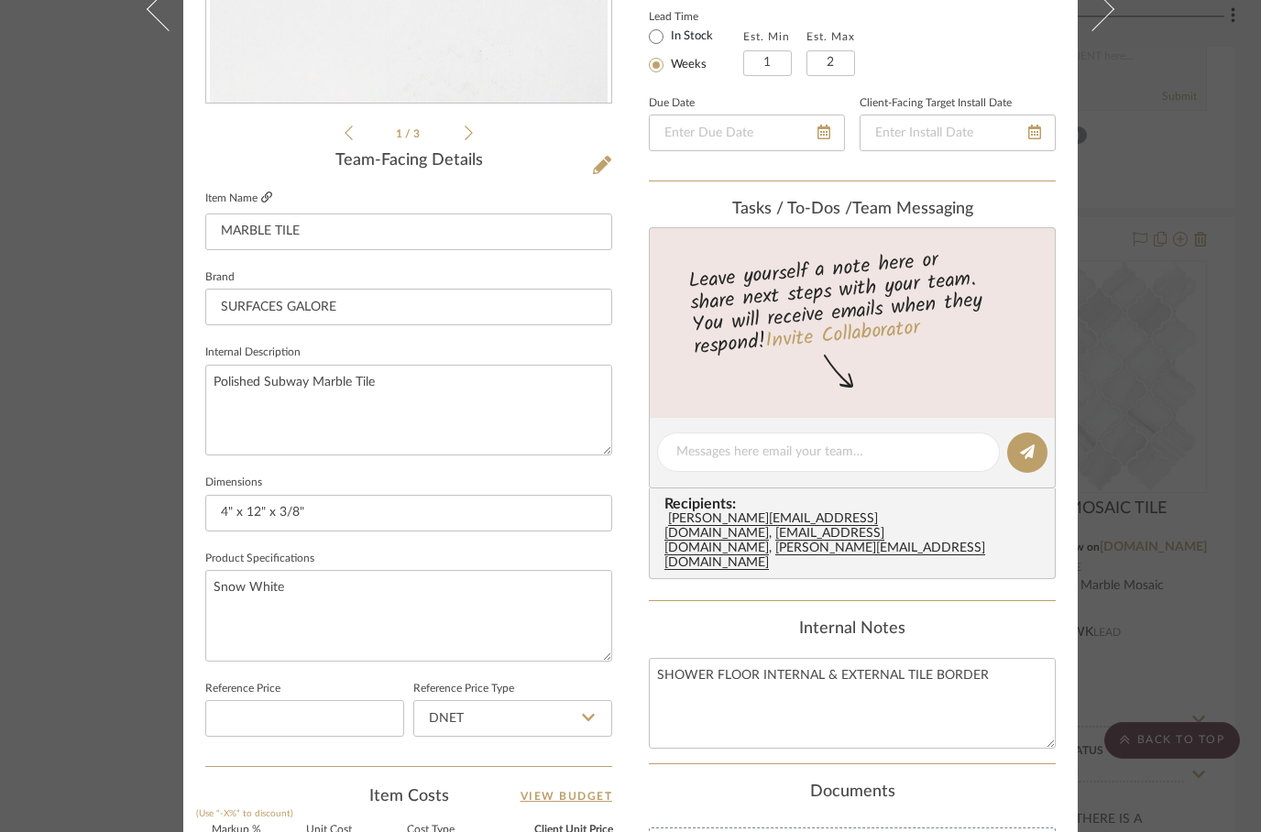
click at [271, 192] on icon at bounding box center [266, 197] width 11 height 11
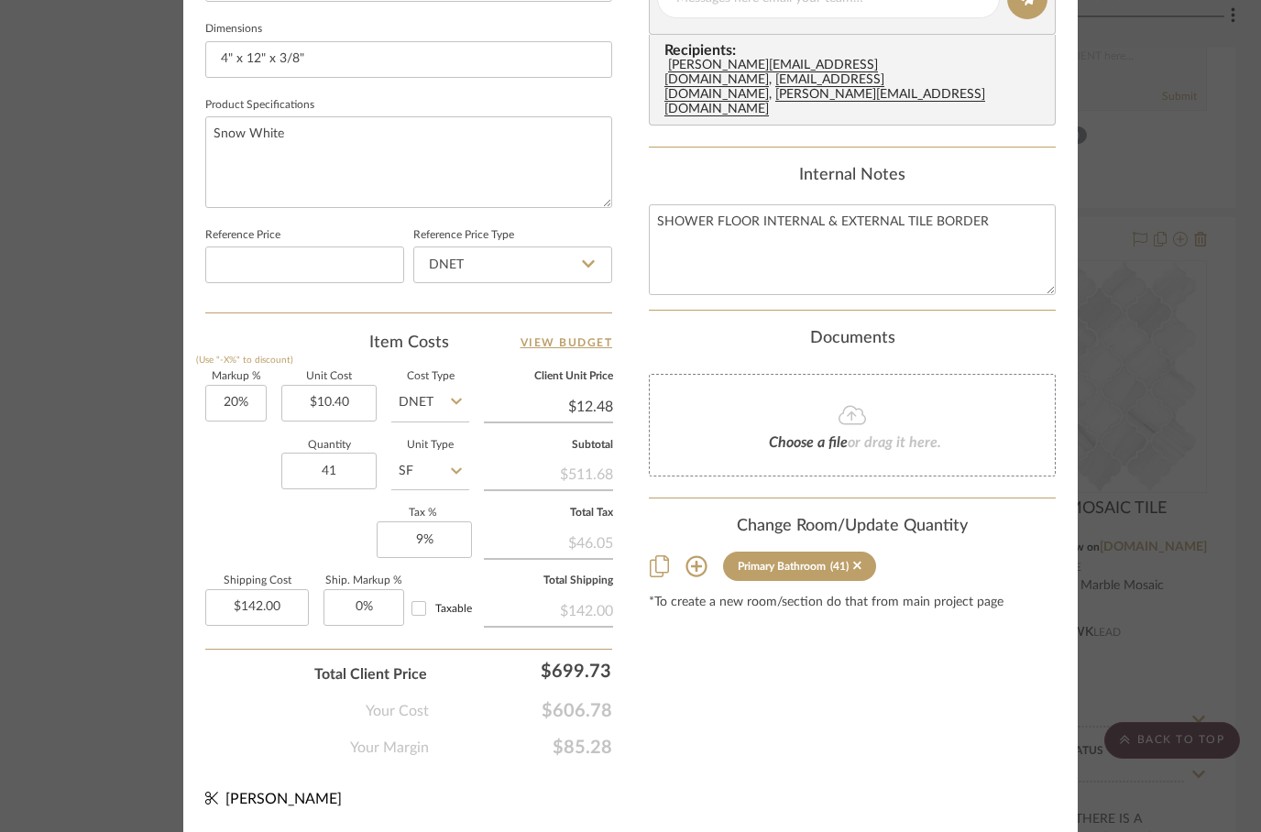
scroll to position [874, 0]
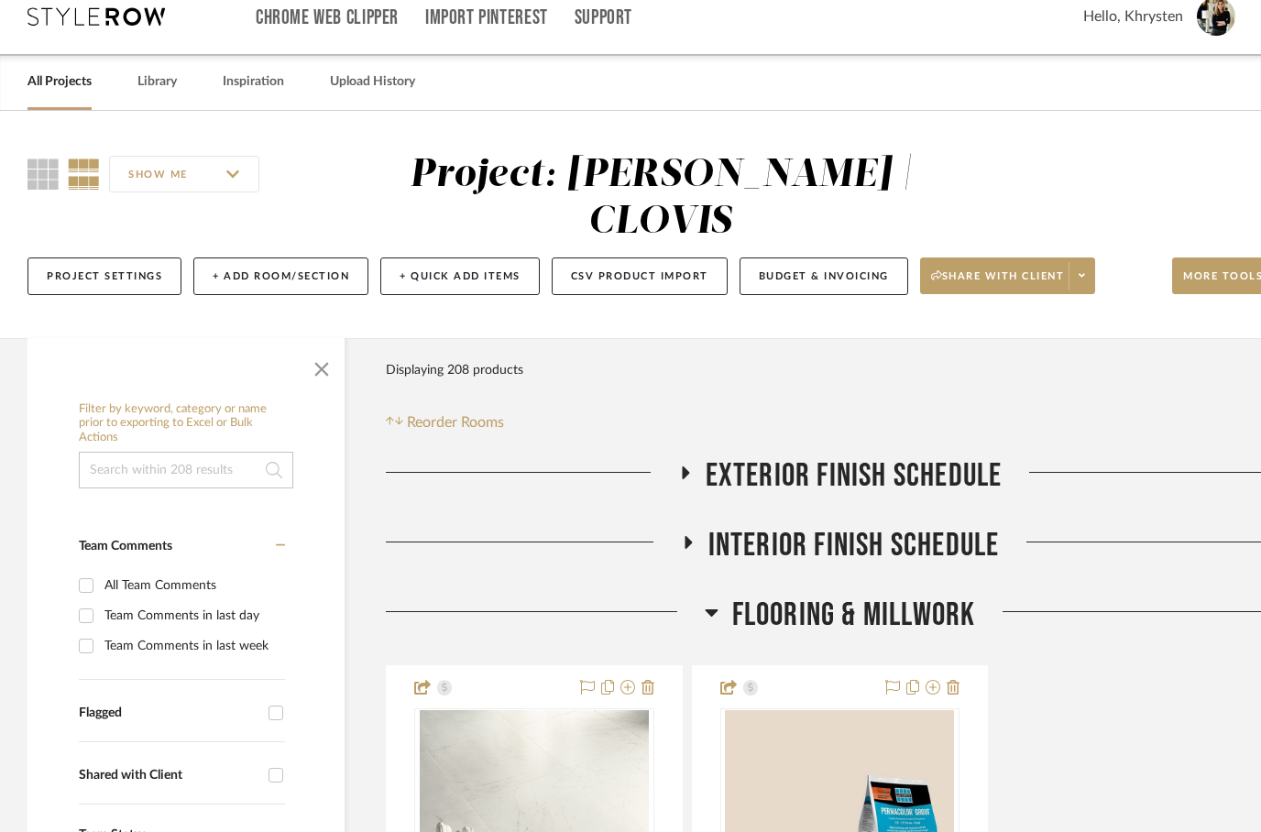
scroll to position [0, 0]
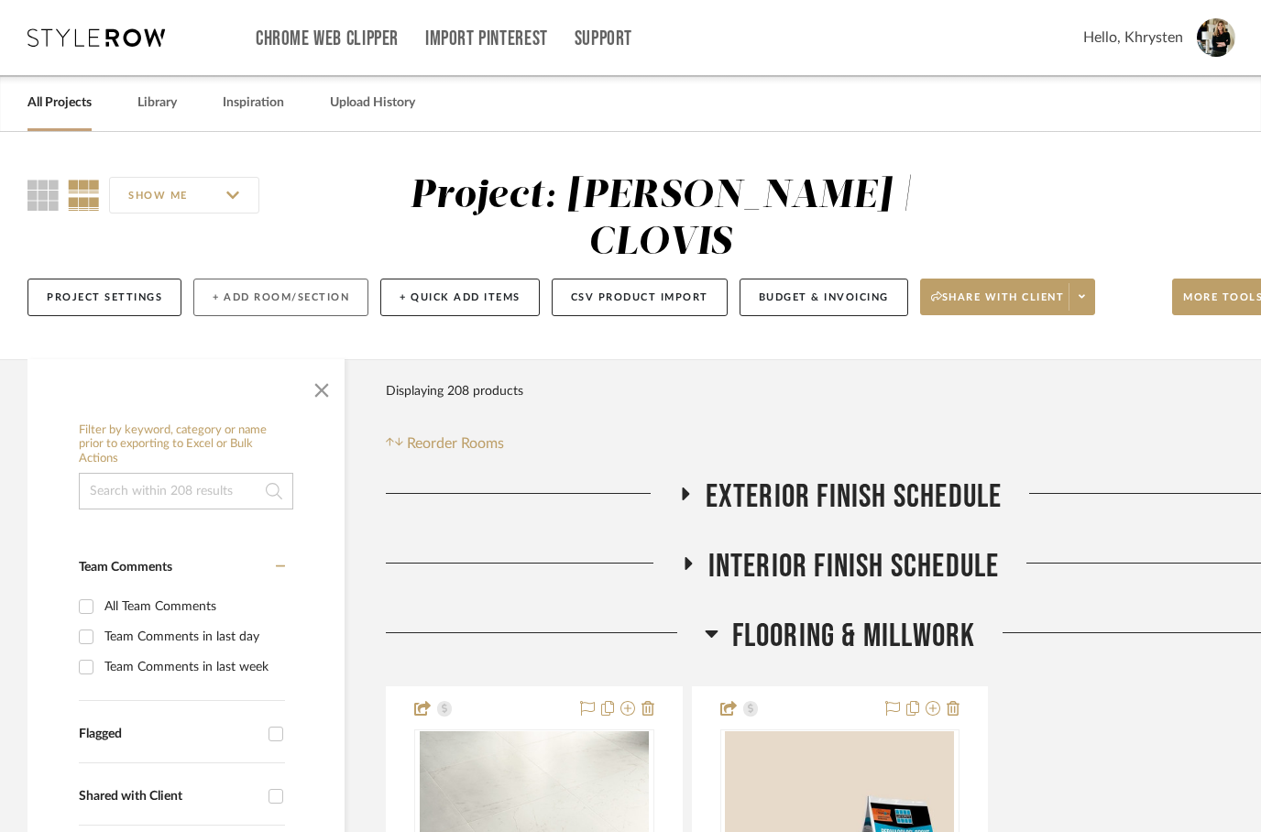
click at [306, 279] on button "+ Add Room/Section" at bounding box center [280, 298] width 175 height 38
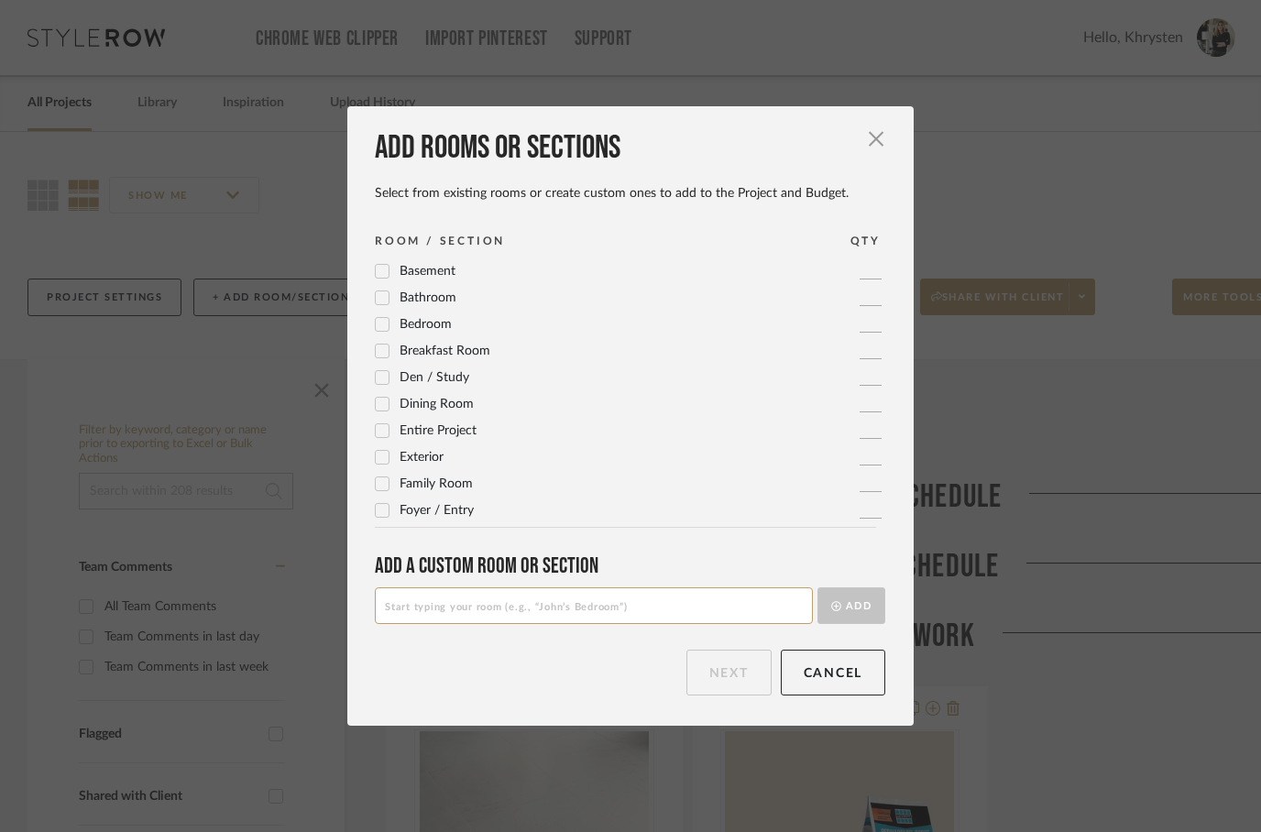
click at [423, 588] on input at bounding box center [594, 606] width 438 height 37
click at [829, 670] on button "Cancel" at bounding box center [833, 673] width 105 height 46
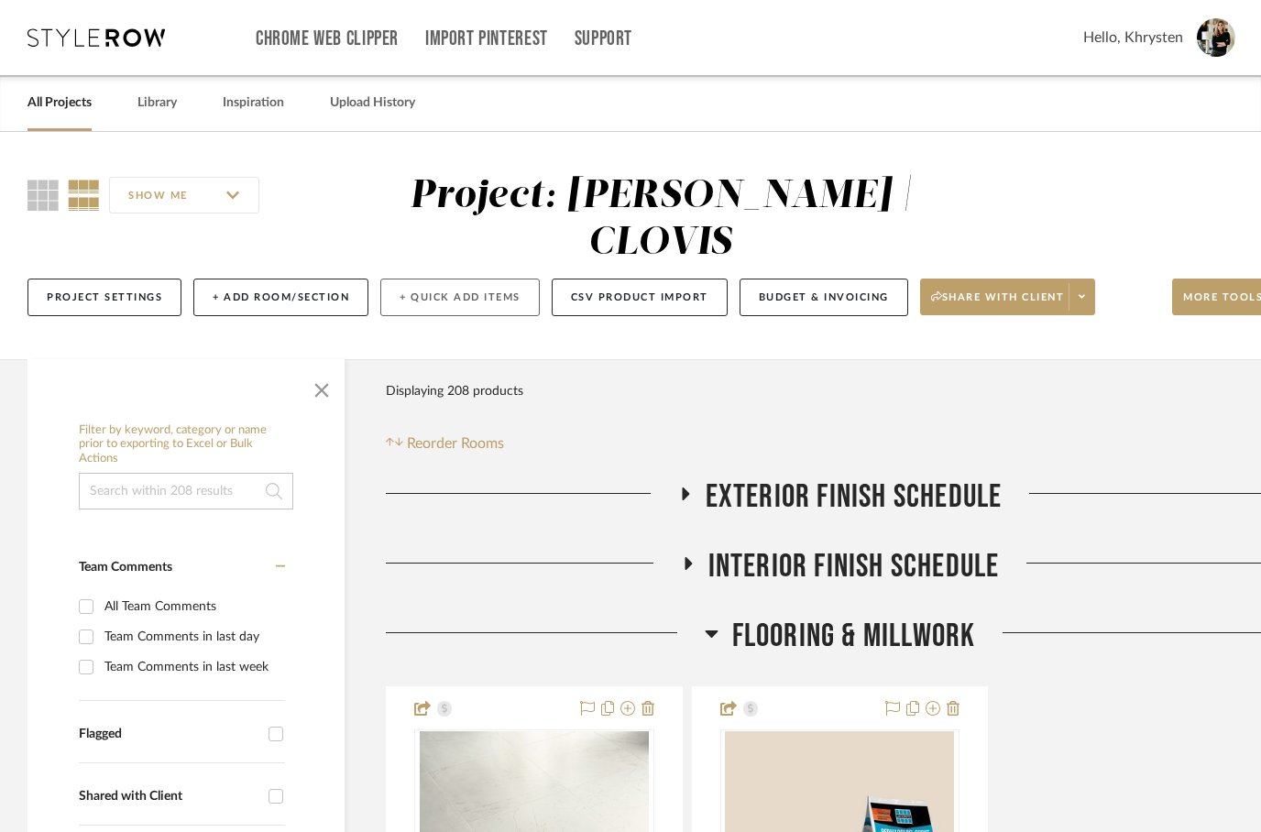
click at [456, 279] on button "+ Quick Add Items" at bounding box center [459, 298] width 159 height 38
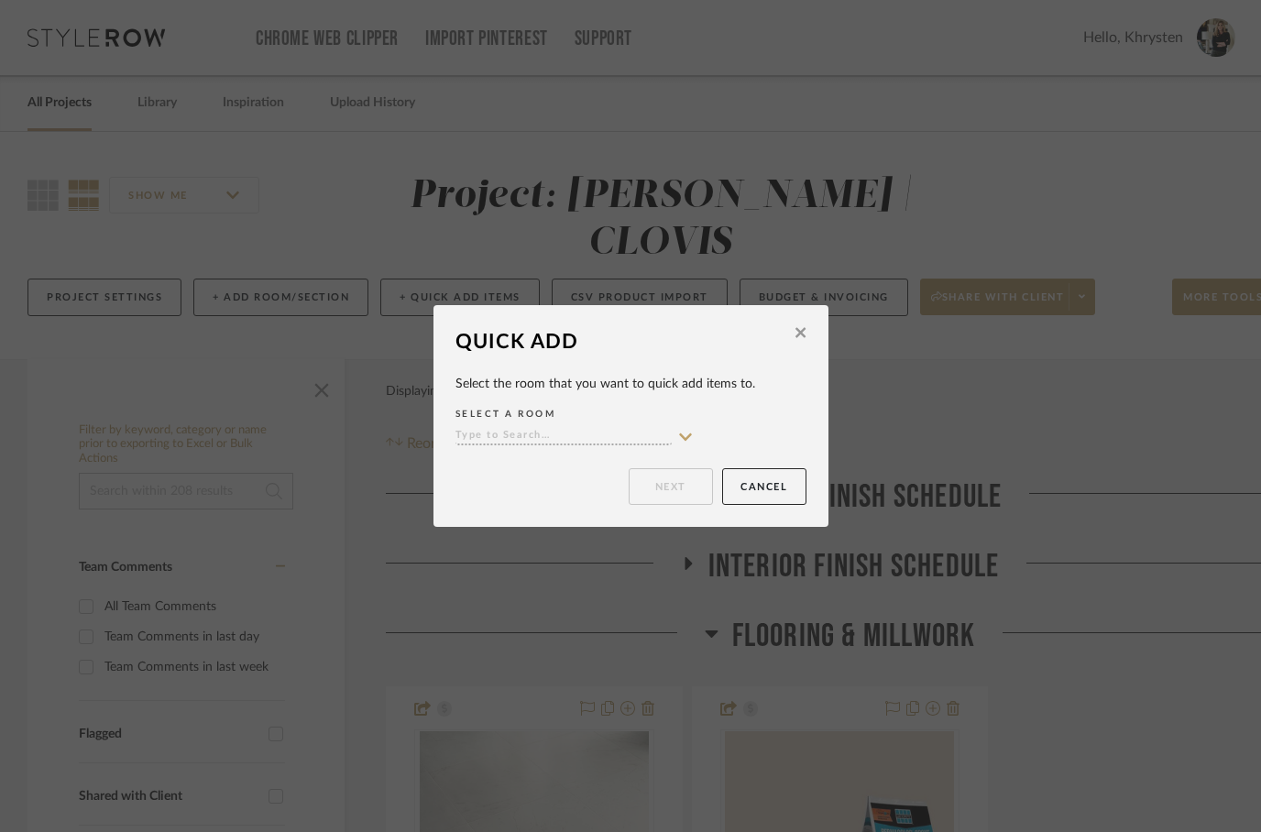
click at [523, 434] on input at bounding box center [564, 436] width 216 height 17
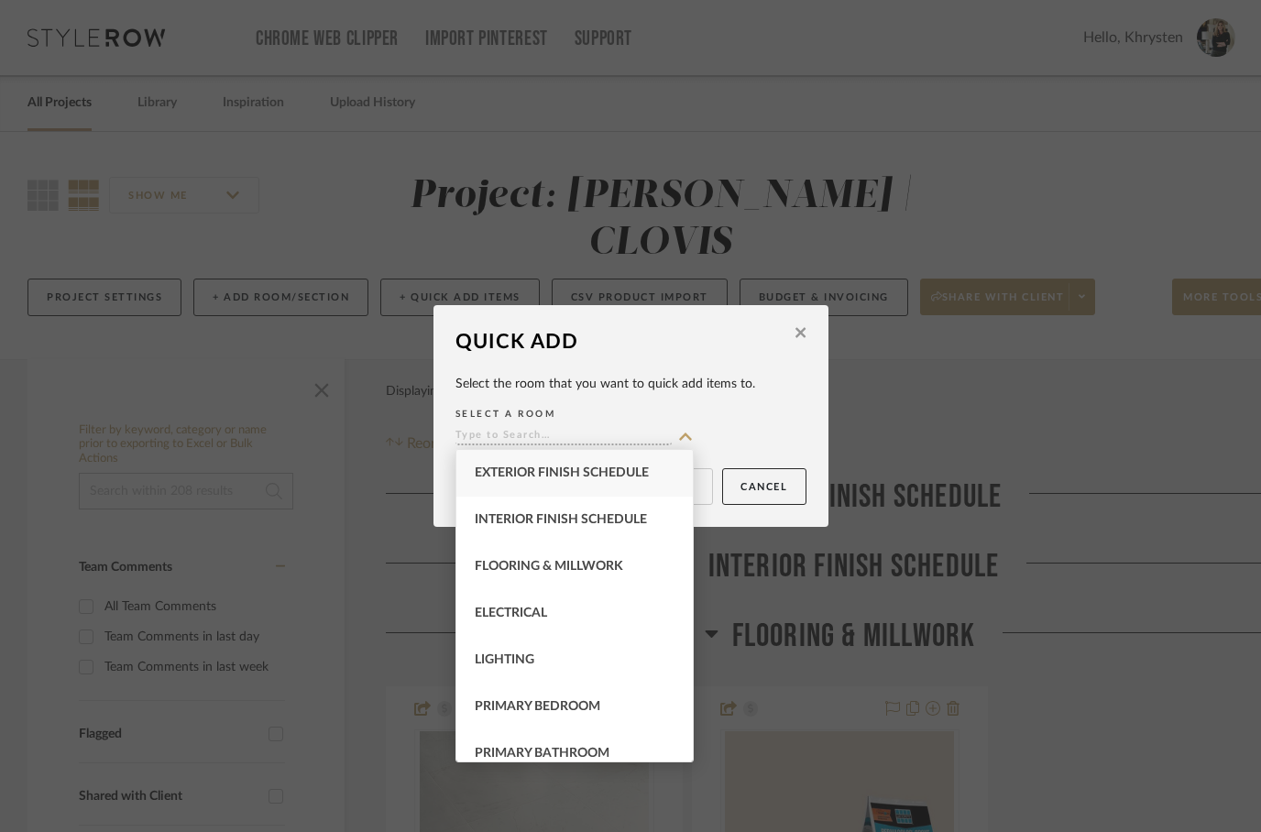
click at [503, 465] on div "EXTERIOR FINISH SCHEDULE" at bounding box center [574, 473] width 236 height 47
type input "EXTERIOR FINISH SCHEDULE"
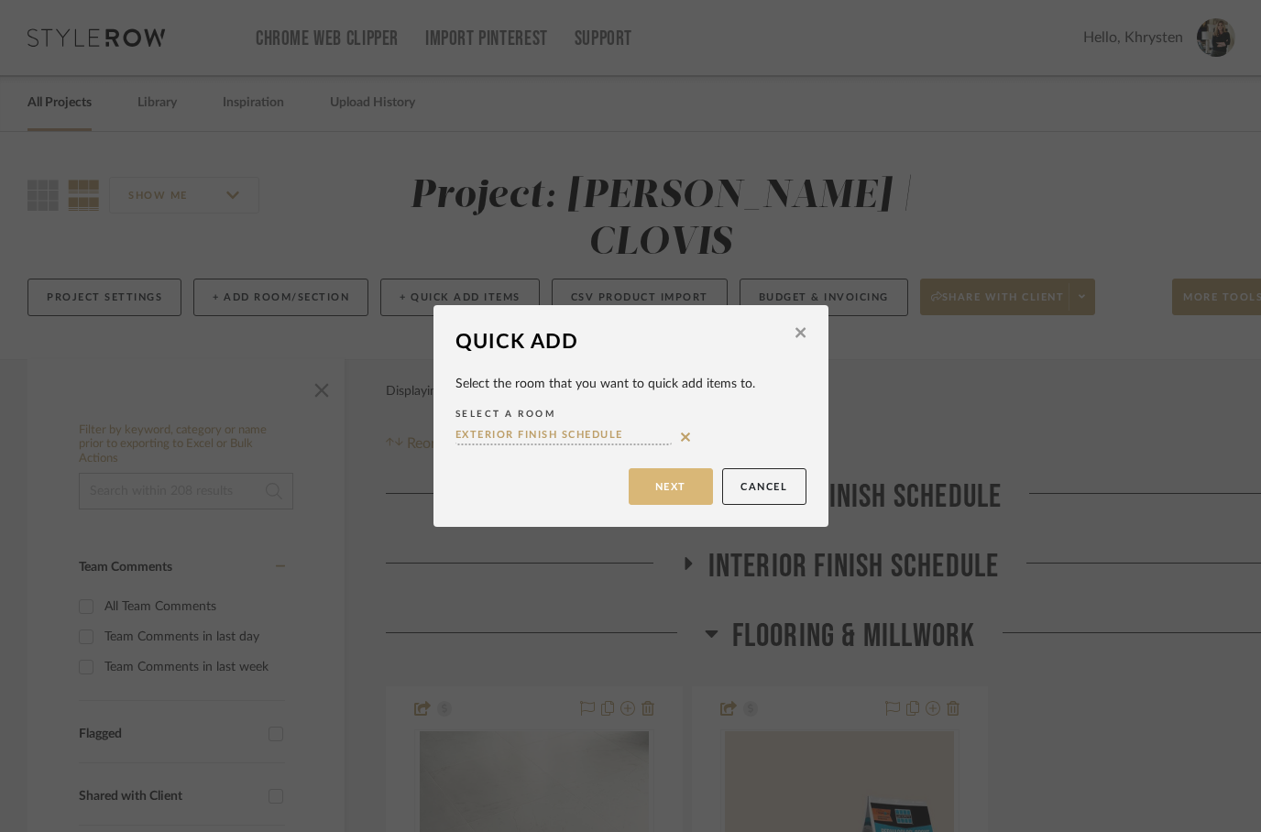
click at [676, 482] on button "Next" at bounding box center [671, 486] width 84 height 37
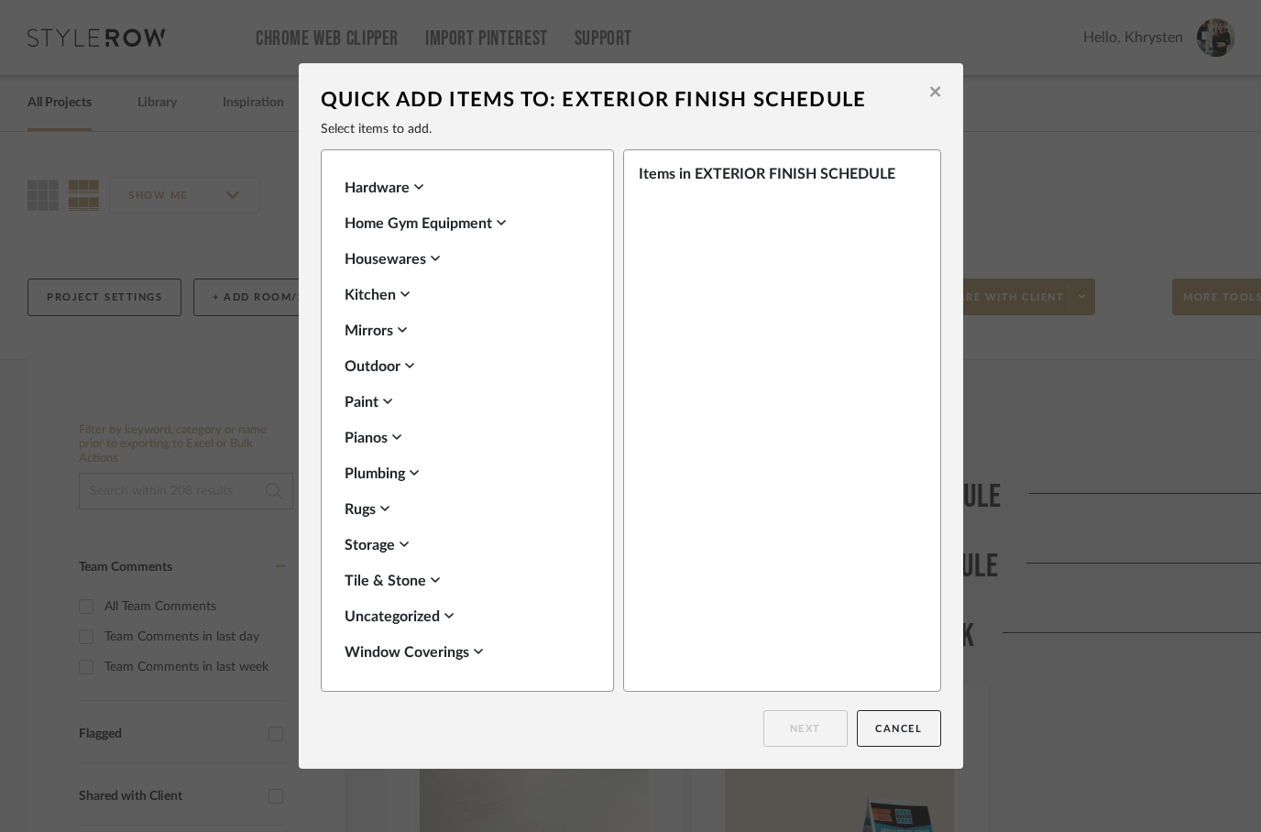
scroll to position [649, 0]
click at [394, 622] on div "Uncategorized" at bounding box center [463, 617] width 236 height 22
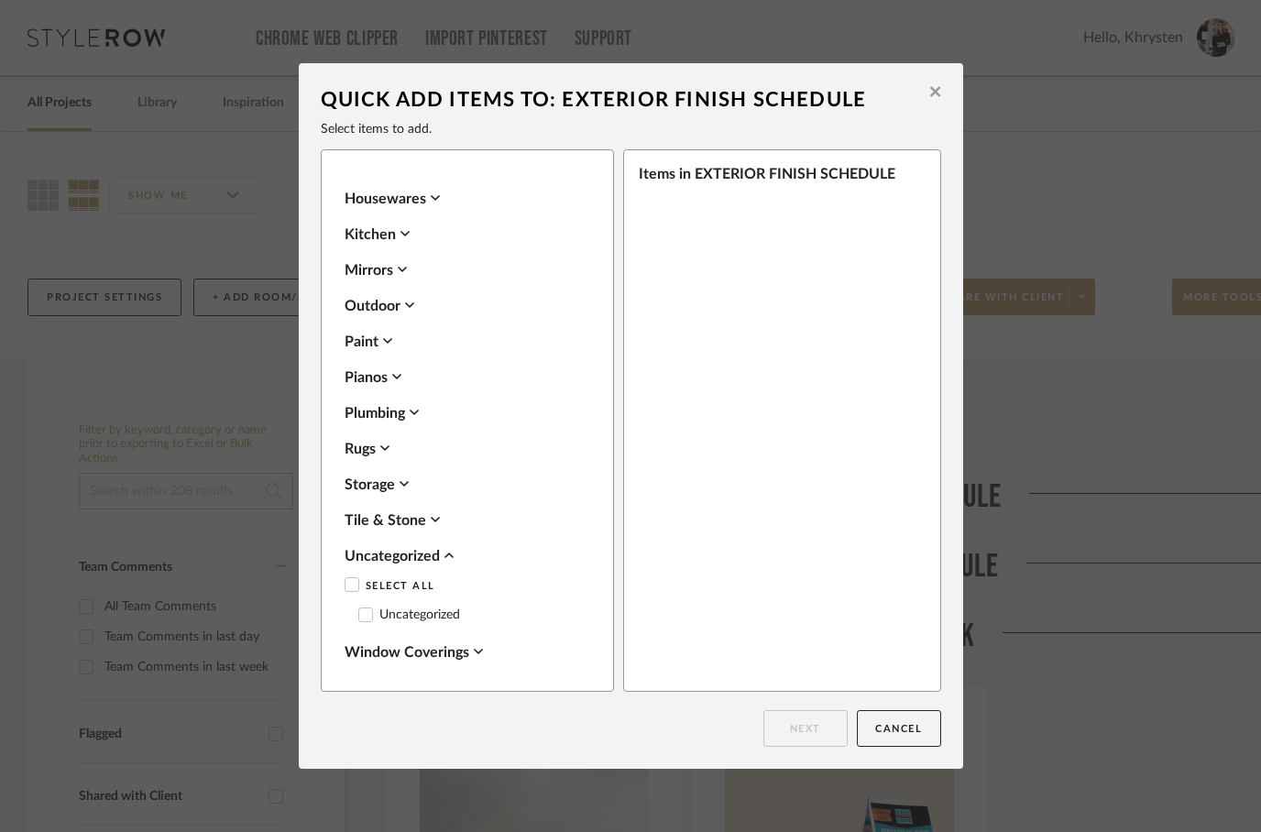
scroll to position [709, 0]
click at [372, 609] on label "Uncategorized" at bounding box center [409, 617] width 102 height 16
checkbox input "true"
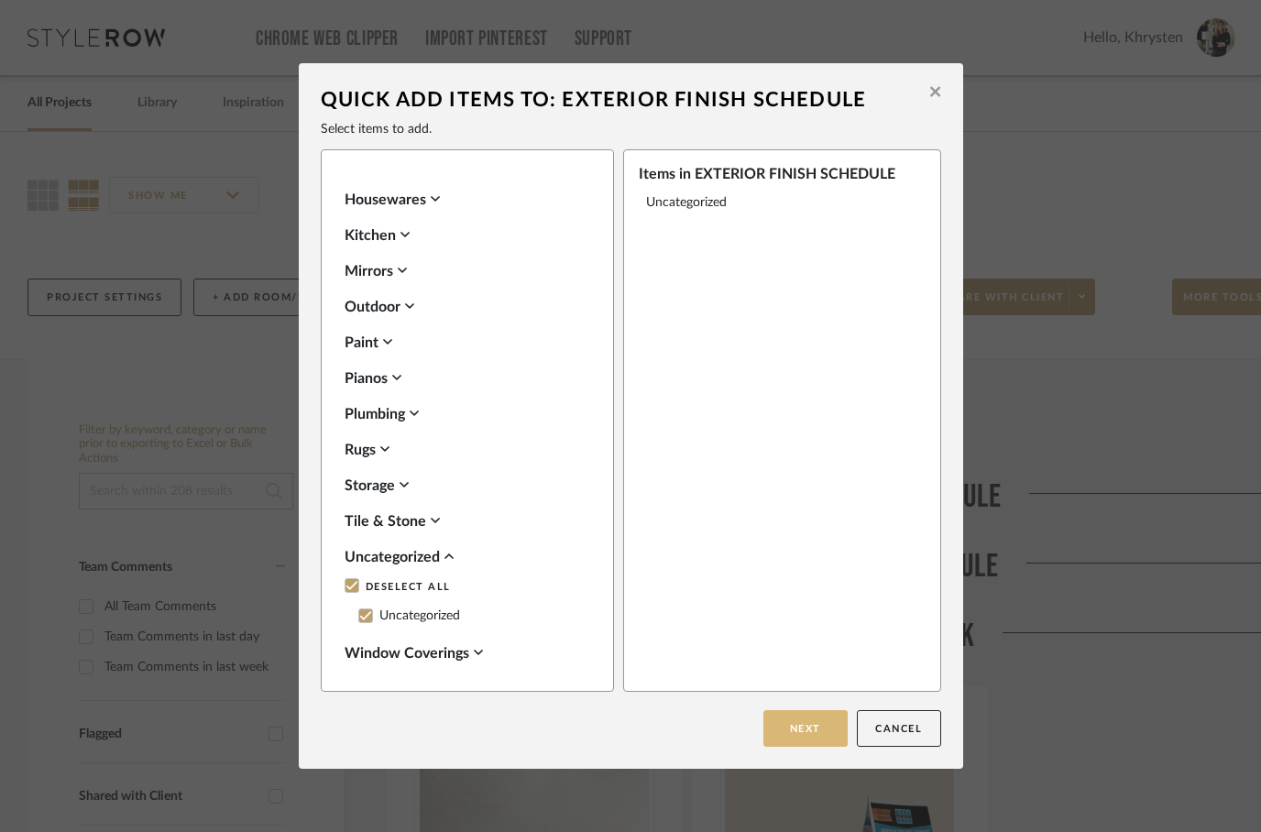
click at [799, 734] on button "Next" at bounding box center [806, 728] width 84 height 37
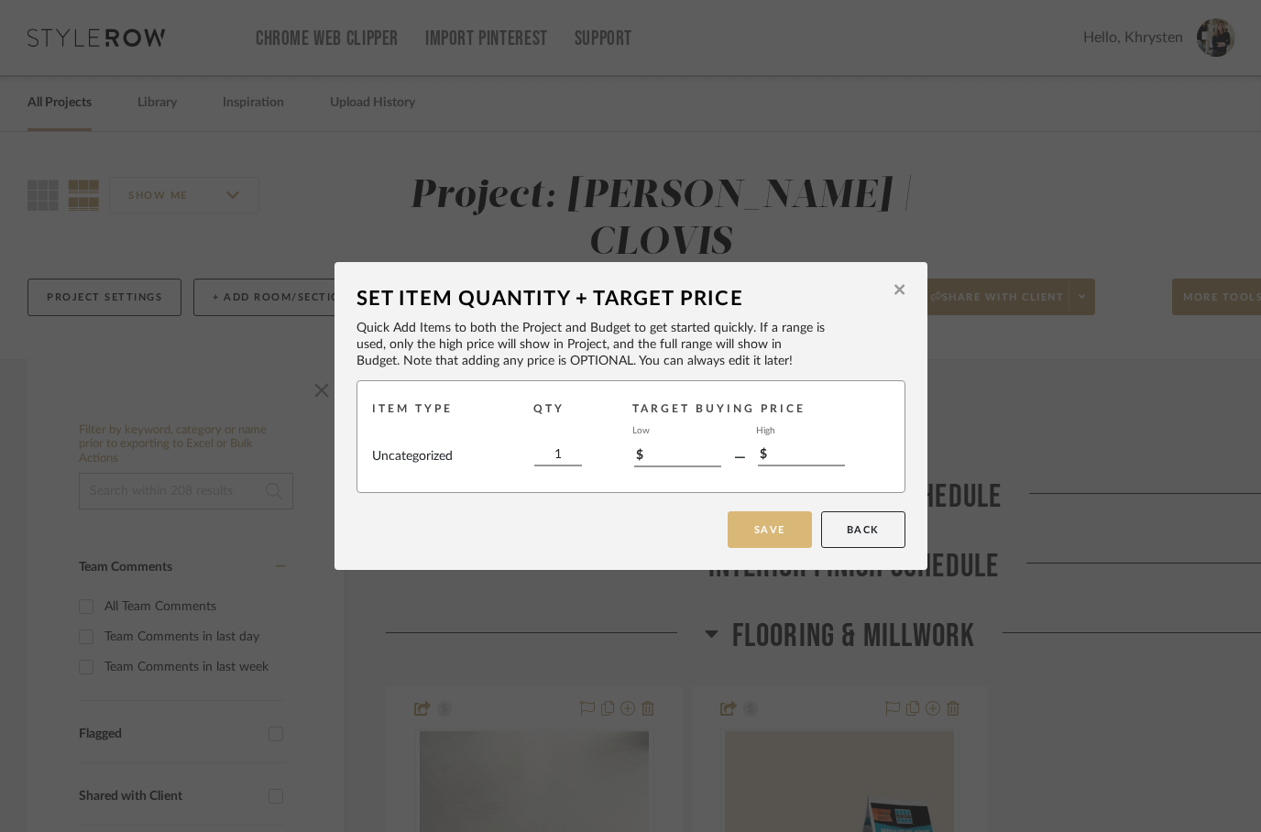
click at [757, 531] on button "Save" at bounding box center [770, 529] width 84 height 37
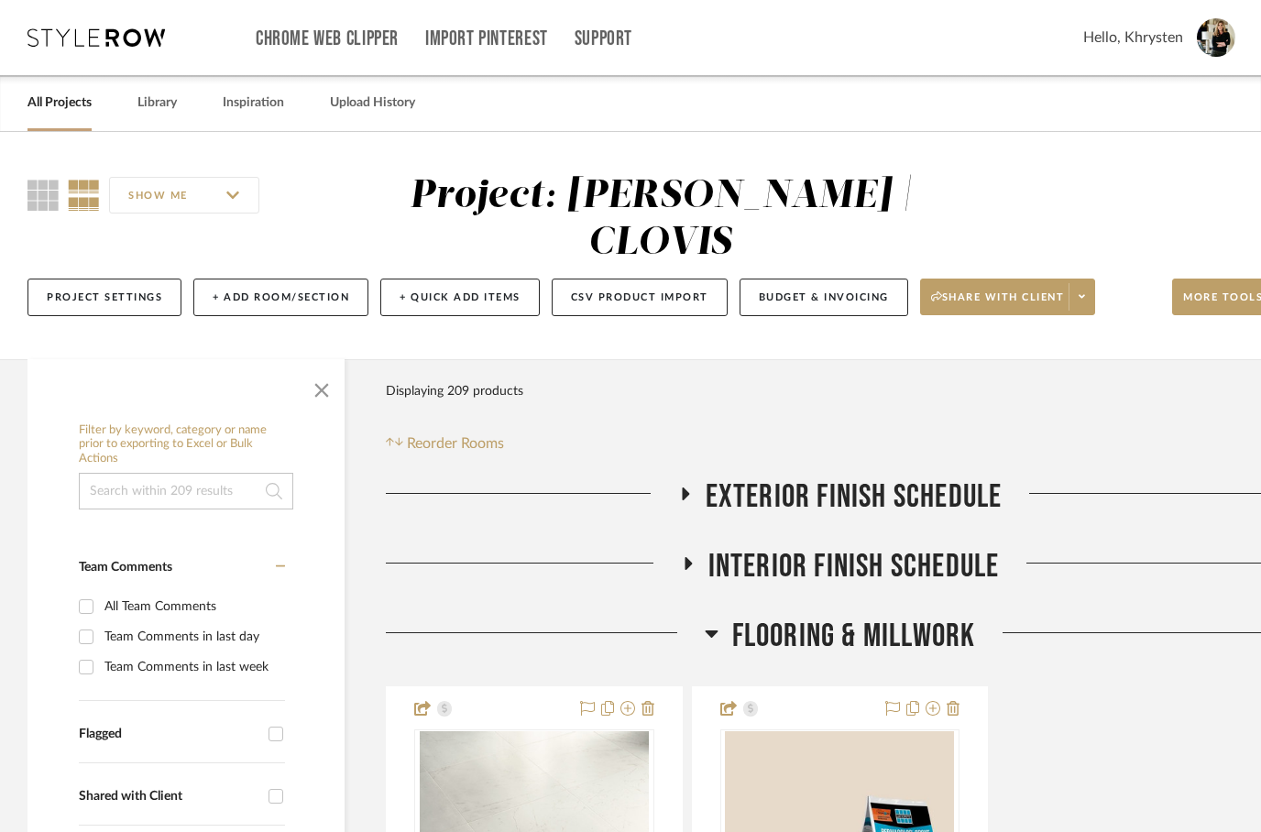
click at [700, 478] on h3 "EXTERIOR FINISH SCHEDULE" at bounding box center [840, 497] width 324 height 39
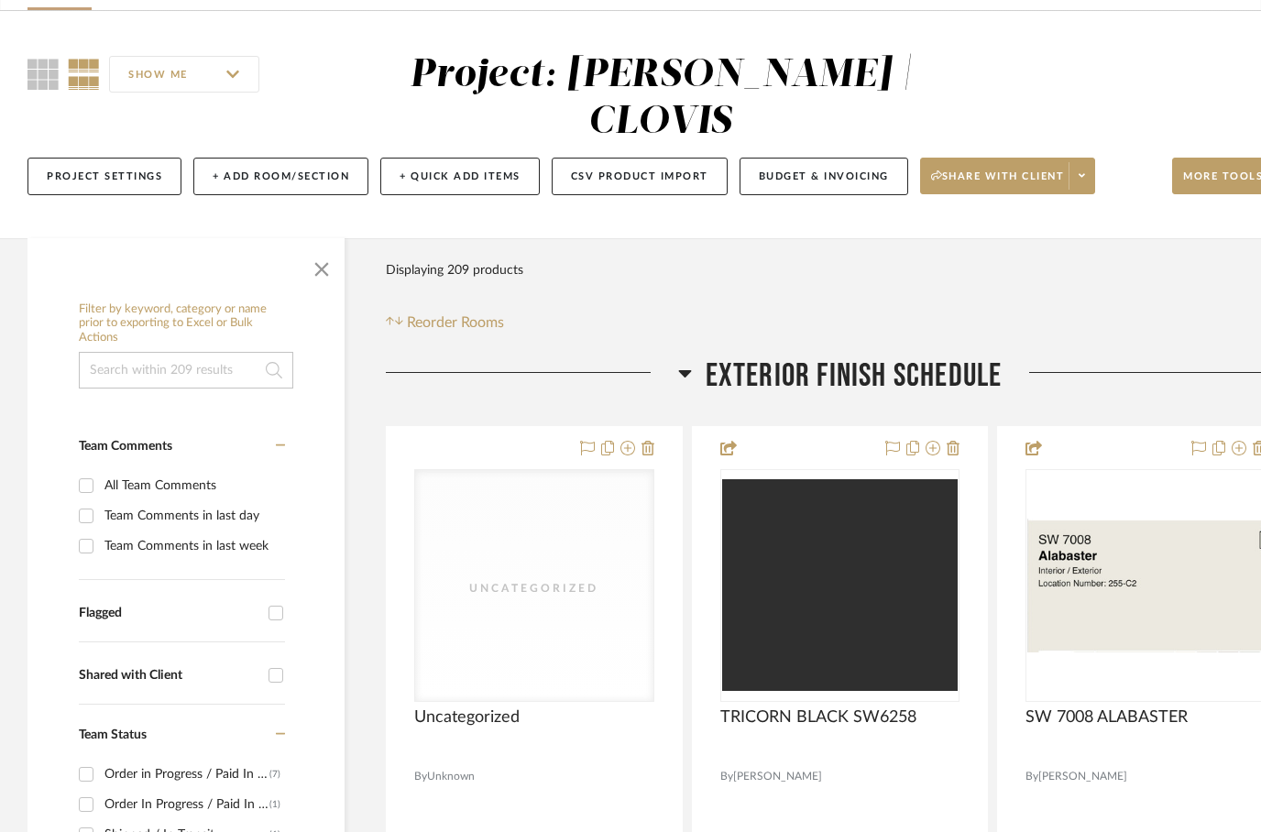
scroll to position [158, 0]
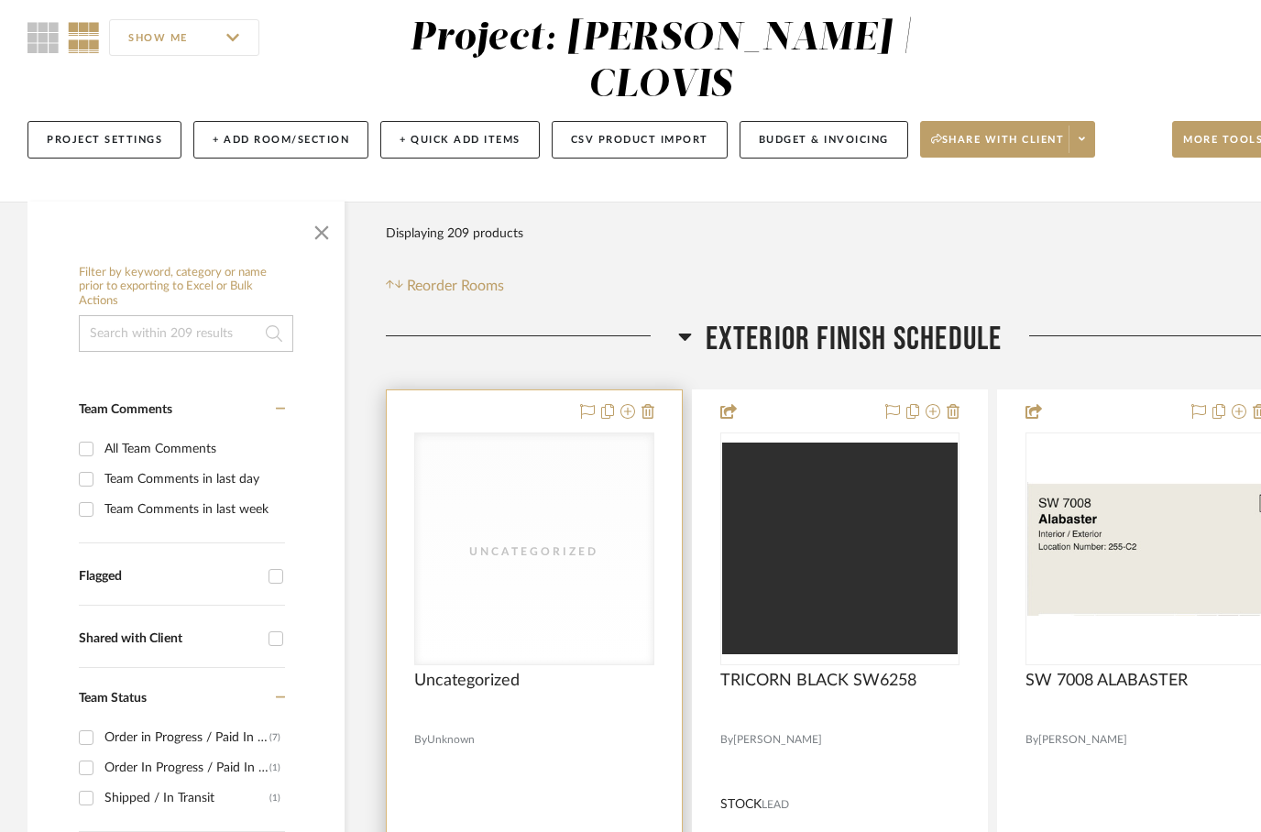
click at [577, 723] on div at bounding box center [534, 791] width 295 height 802
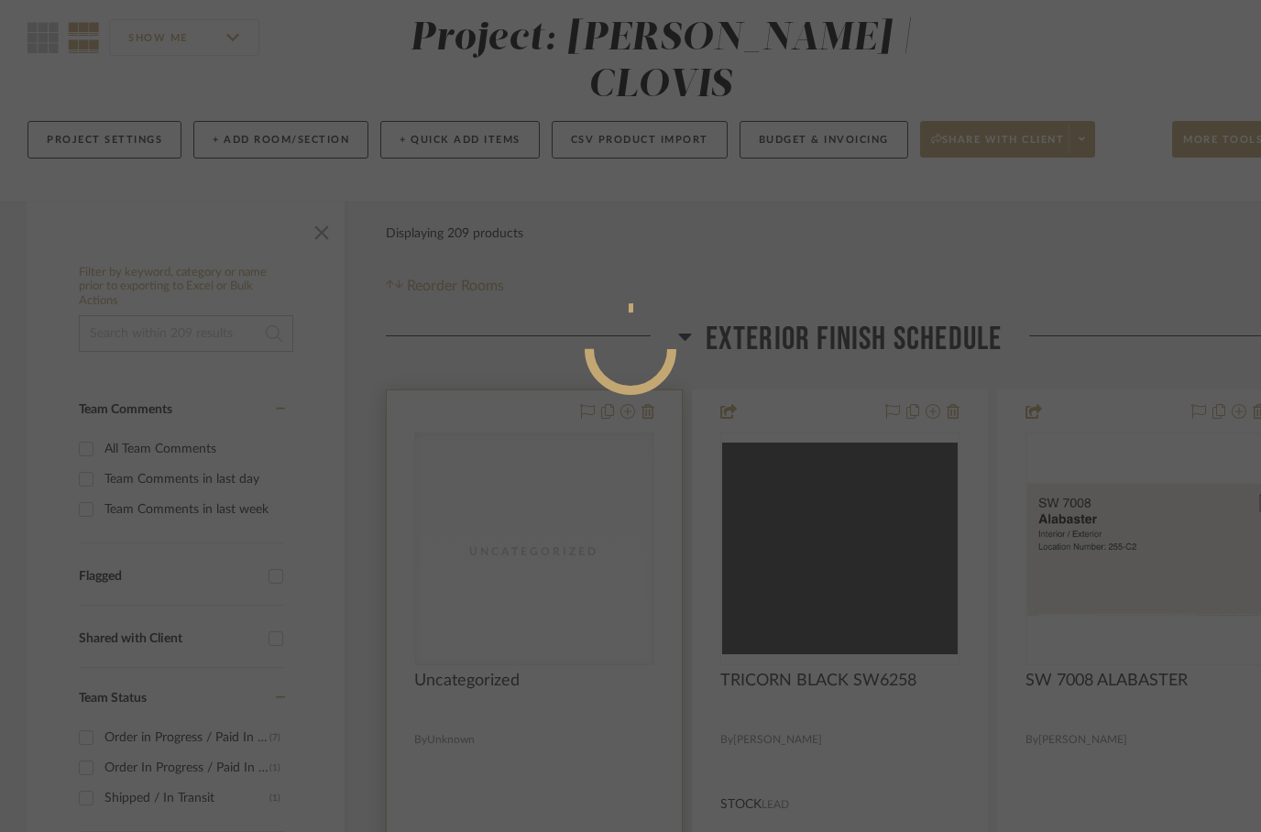
scroll to position [0, 0]
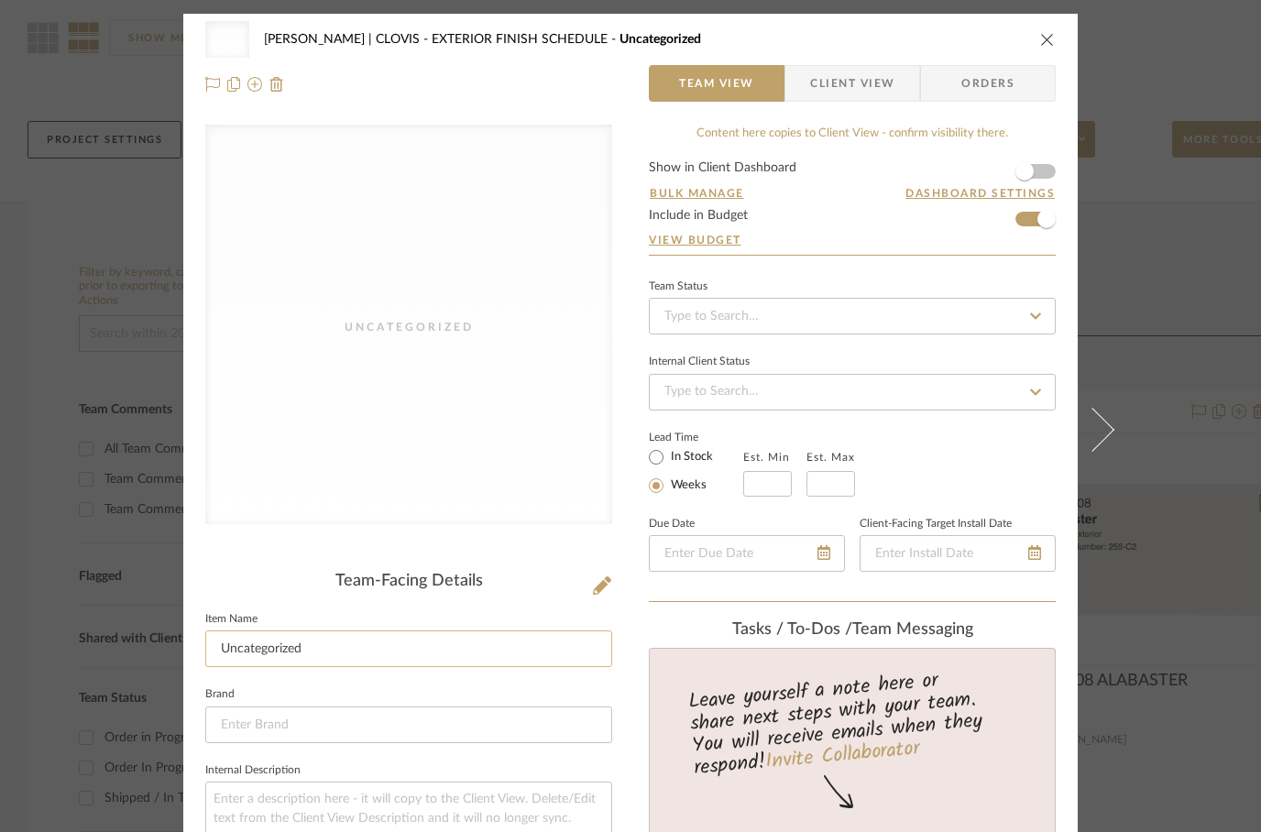
click at [258, 652] on input "Uncategorized" at bounding box center [408, 649] width 407 height 37
click at [264, 652] on input "Uncategorized" at bounding box center [408, 649] width 407 height 37
click at [273, 654] on input "Uncategorized" at bounding box center [408, 649] width 407 height 37
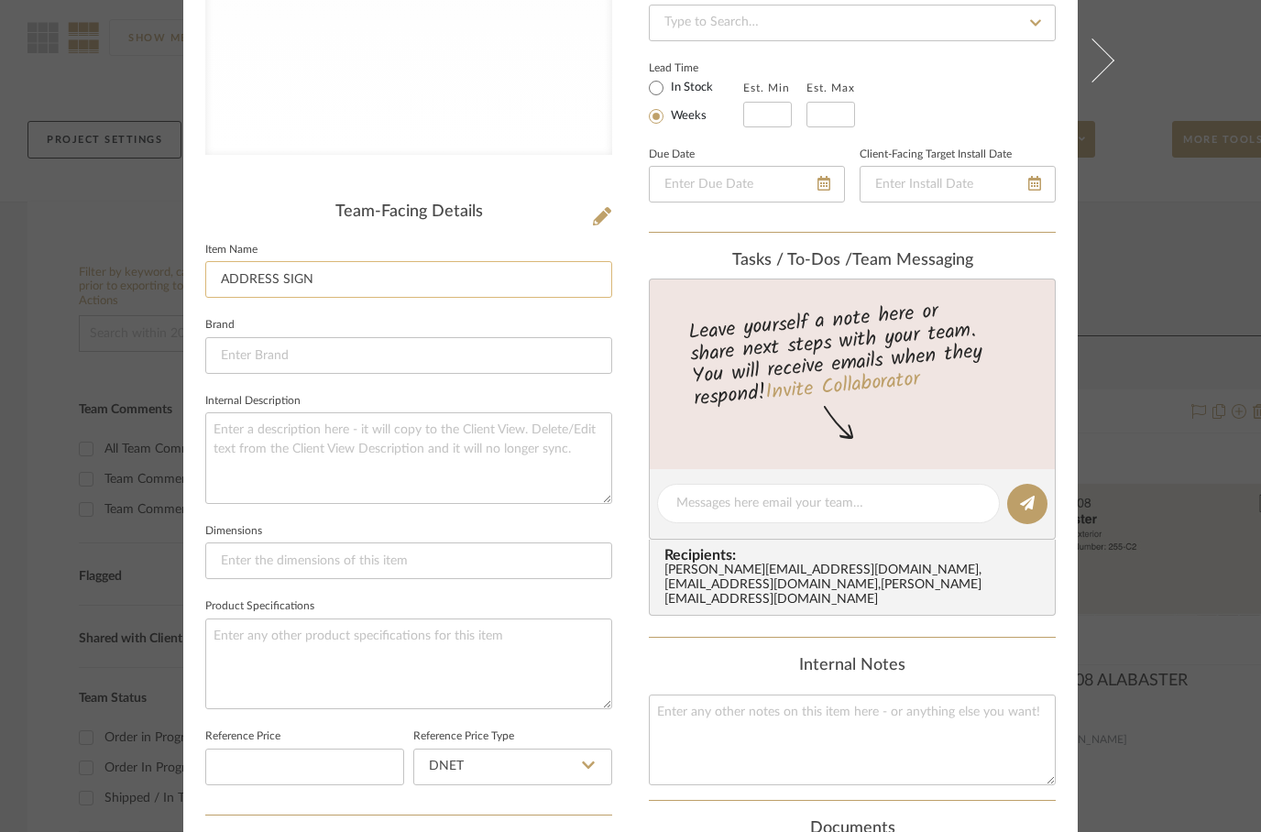
scroll to position [374, 0]
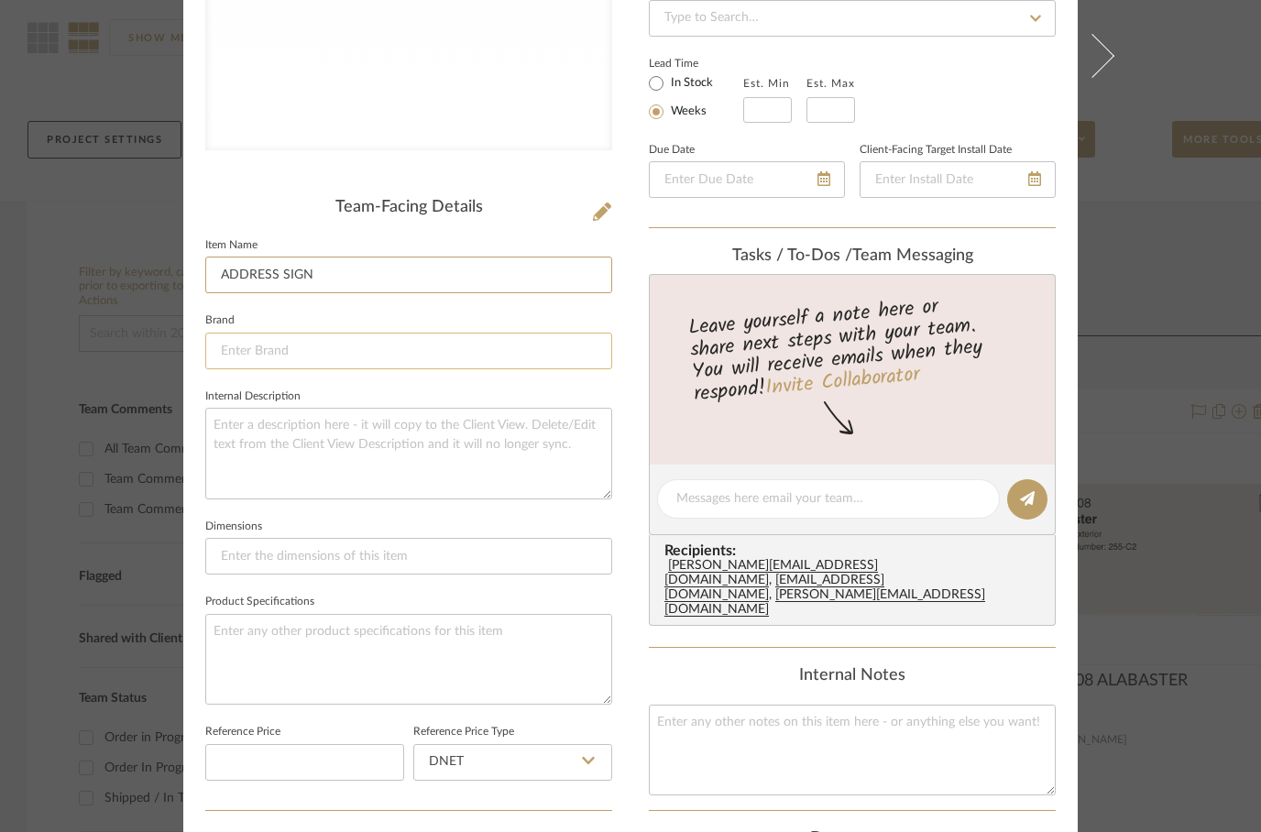
type input "ADDRESS SIGN"
click at [280, 349] on input at bounding box center [408, 351] width 407 height 37
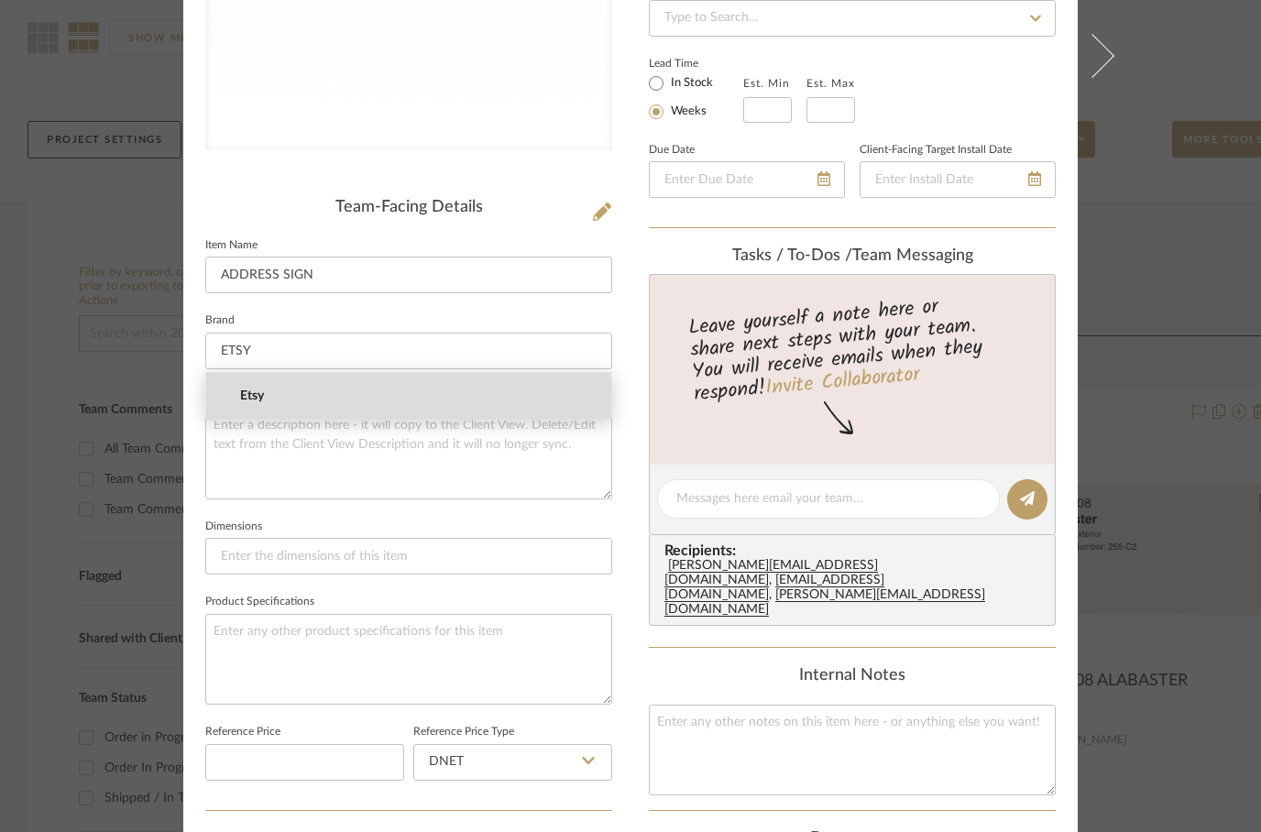
click at [249, 404] on mat-option "Etsy" at bounding box center [408, 396] width 405 height 47
type input "Etsy"
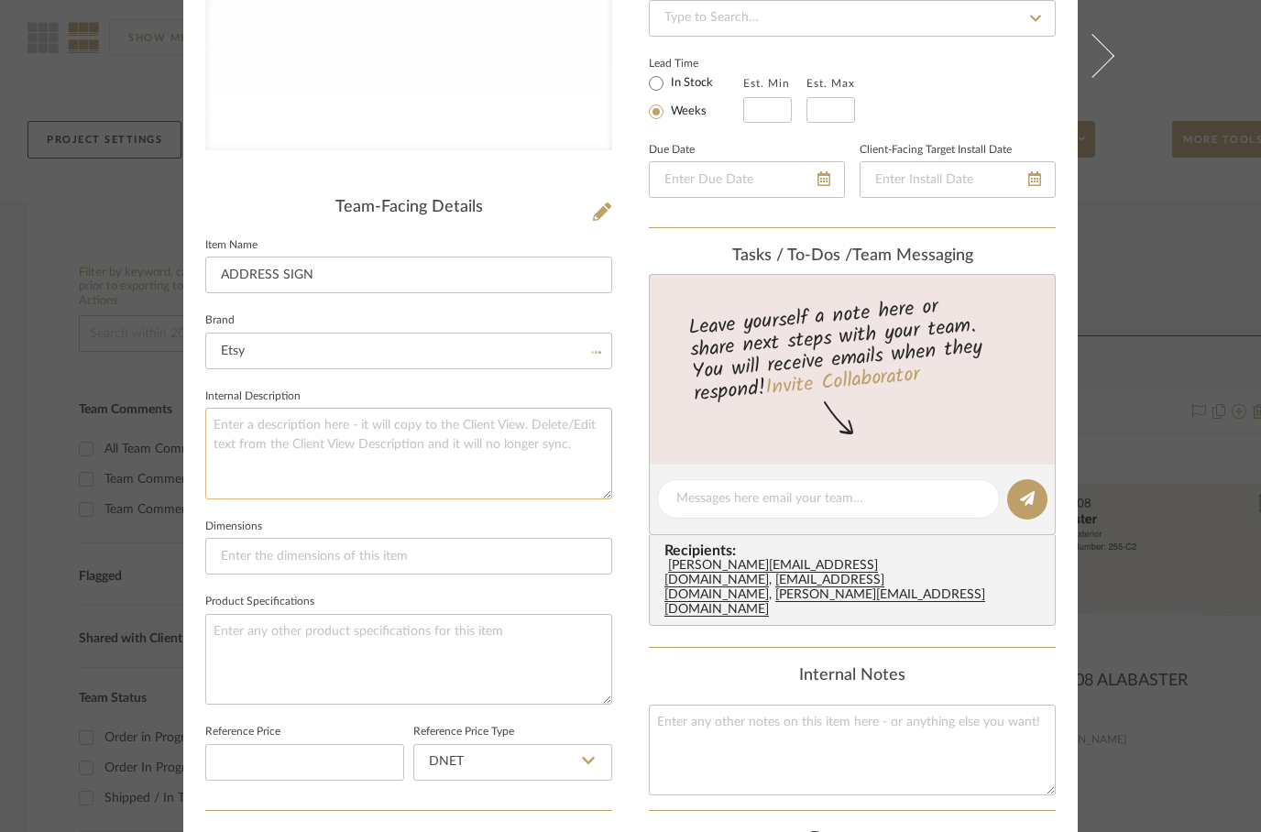
click at [249, 445] on textarea at bounding box center [408, 453] width 407 height 91
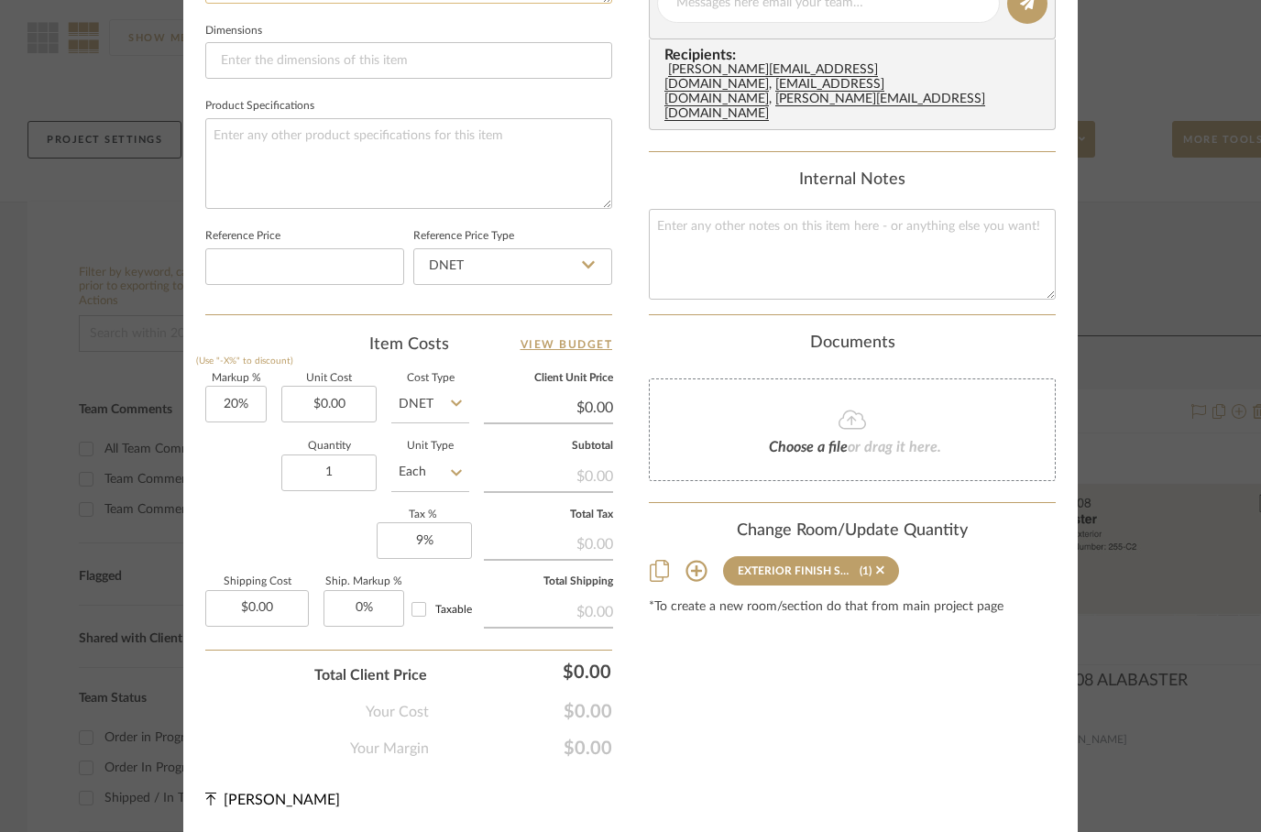
scroll to position [870, 0]
type textarea "8680 6-5/8” W X 10.42” H"
click at [701, 297] on div "Content here copies to Client View - confirm visibility there. Show in Client D…" at bounding box center [852, 7] width 407 height 1505
type input "5"
type input "$400.00"
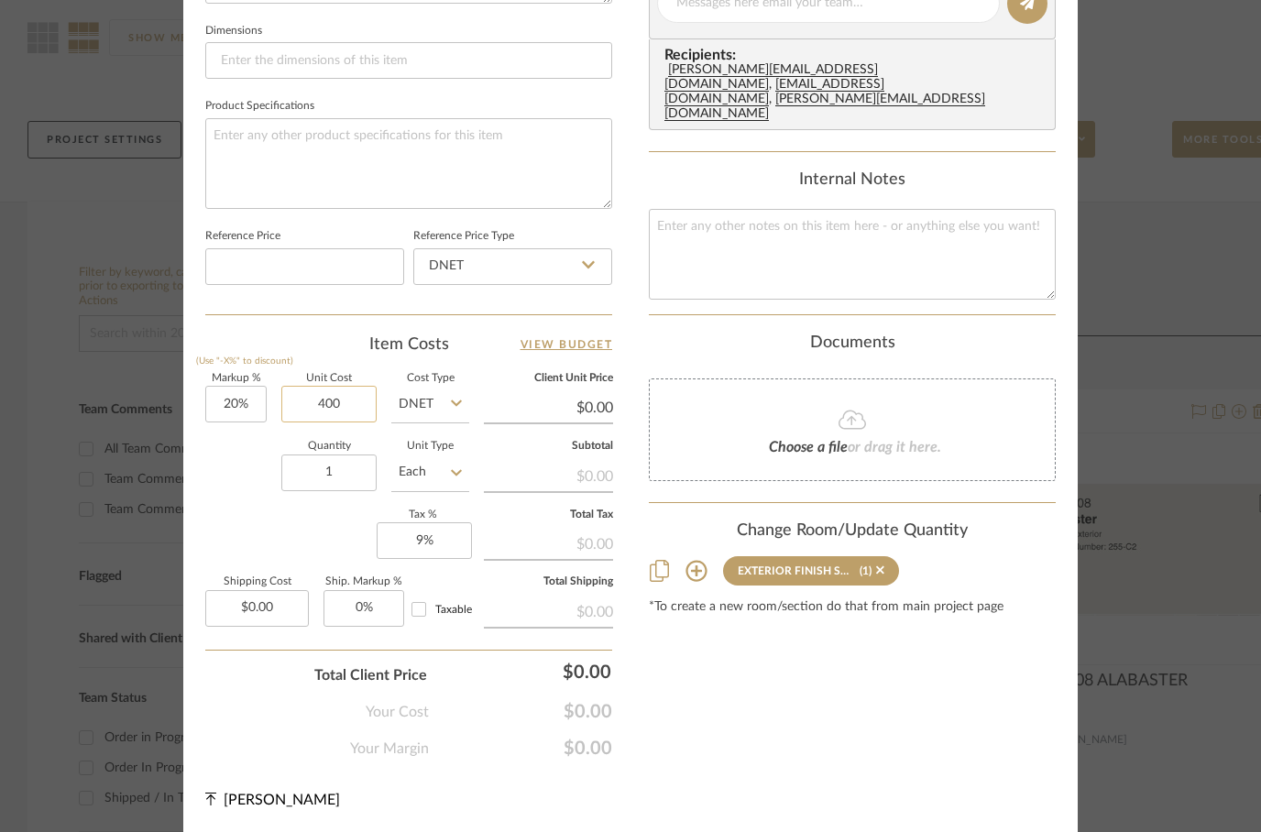
type input "0.00"
type input "$48.00"
type input "20"
type input "$0.00"
type input "25%"
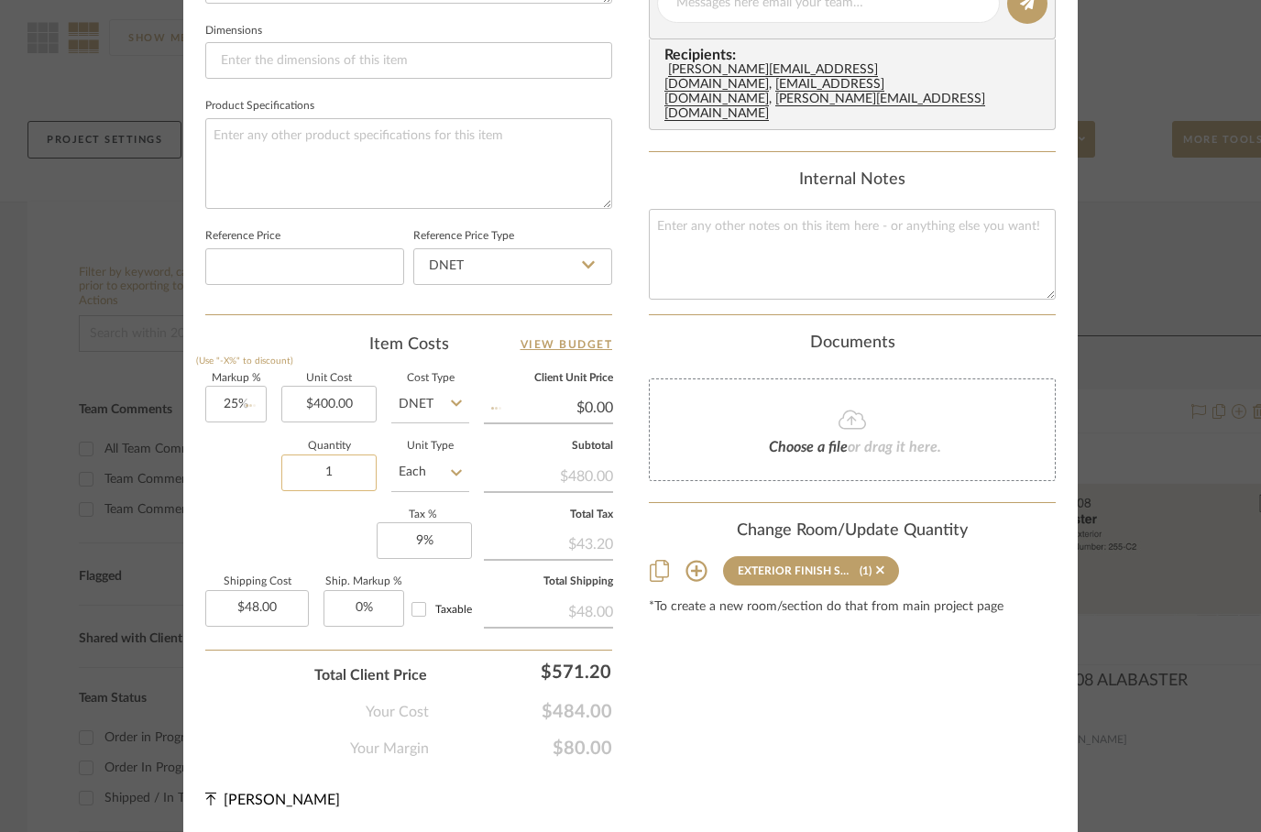
type input "$500.00"
type input "$50.00"
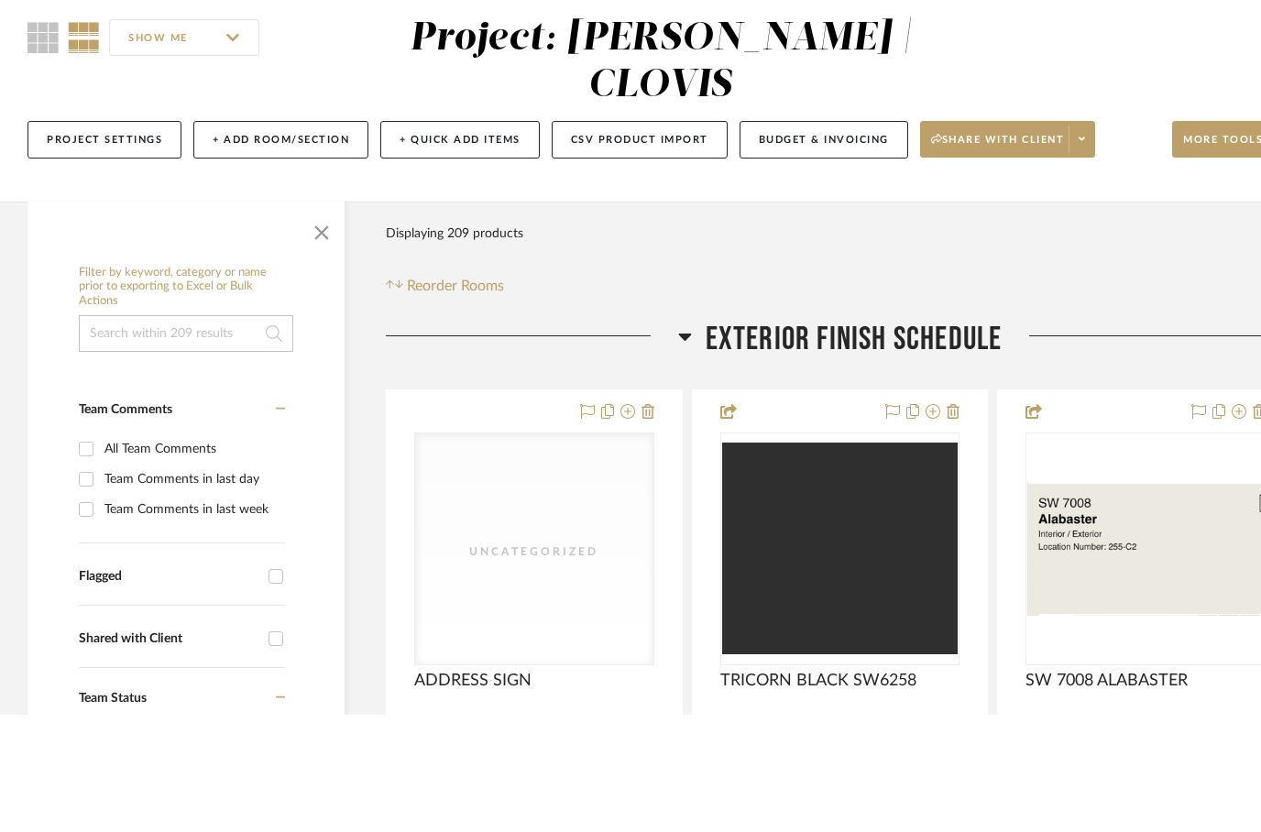
scroll to position [158, 0]
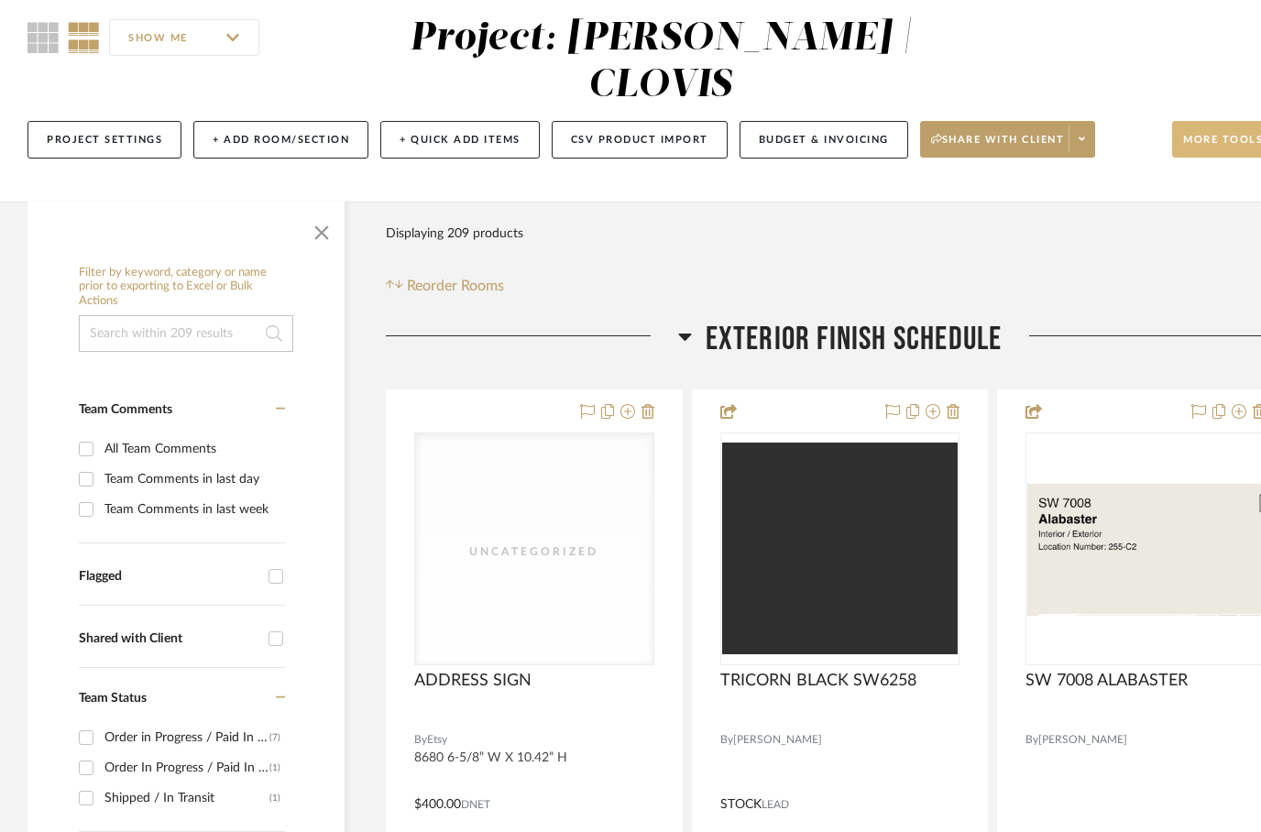
click at [1201, 133] on span "More tools" at bounding box center [1223, 146] width 80 height 27
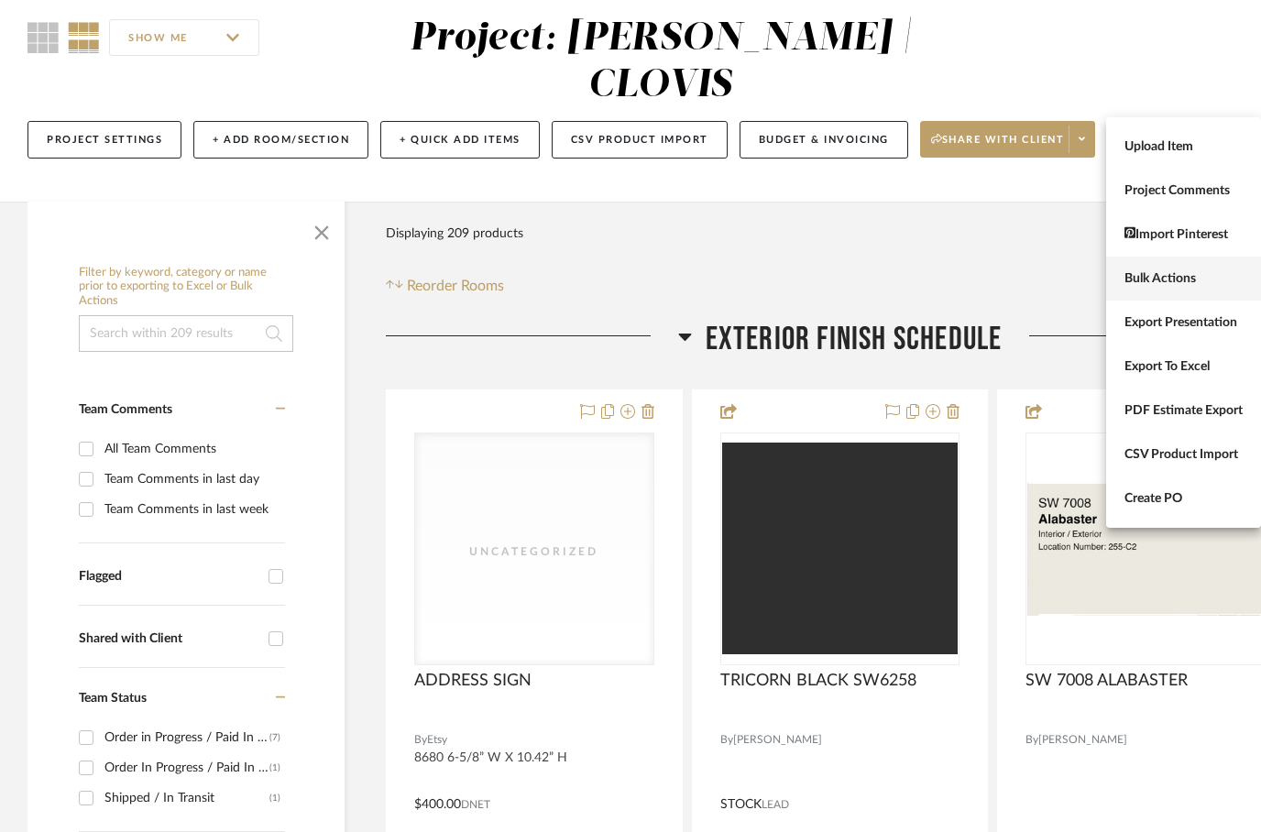
click at [1162, 269] on button "Bulk Actions" at bounding box center [1183, 279] width 155 height 44
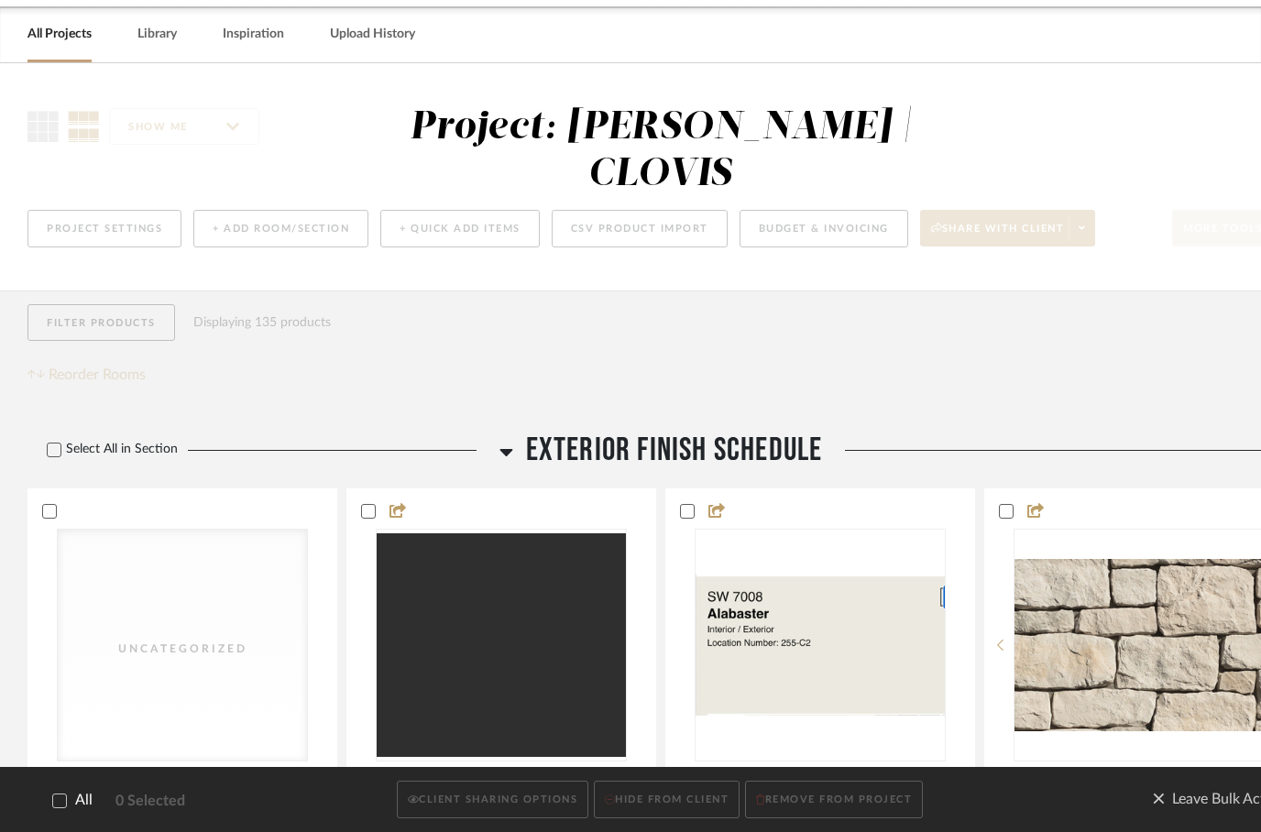
scroll to position [0, 0]
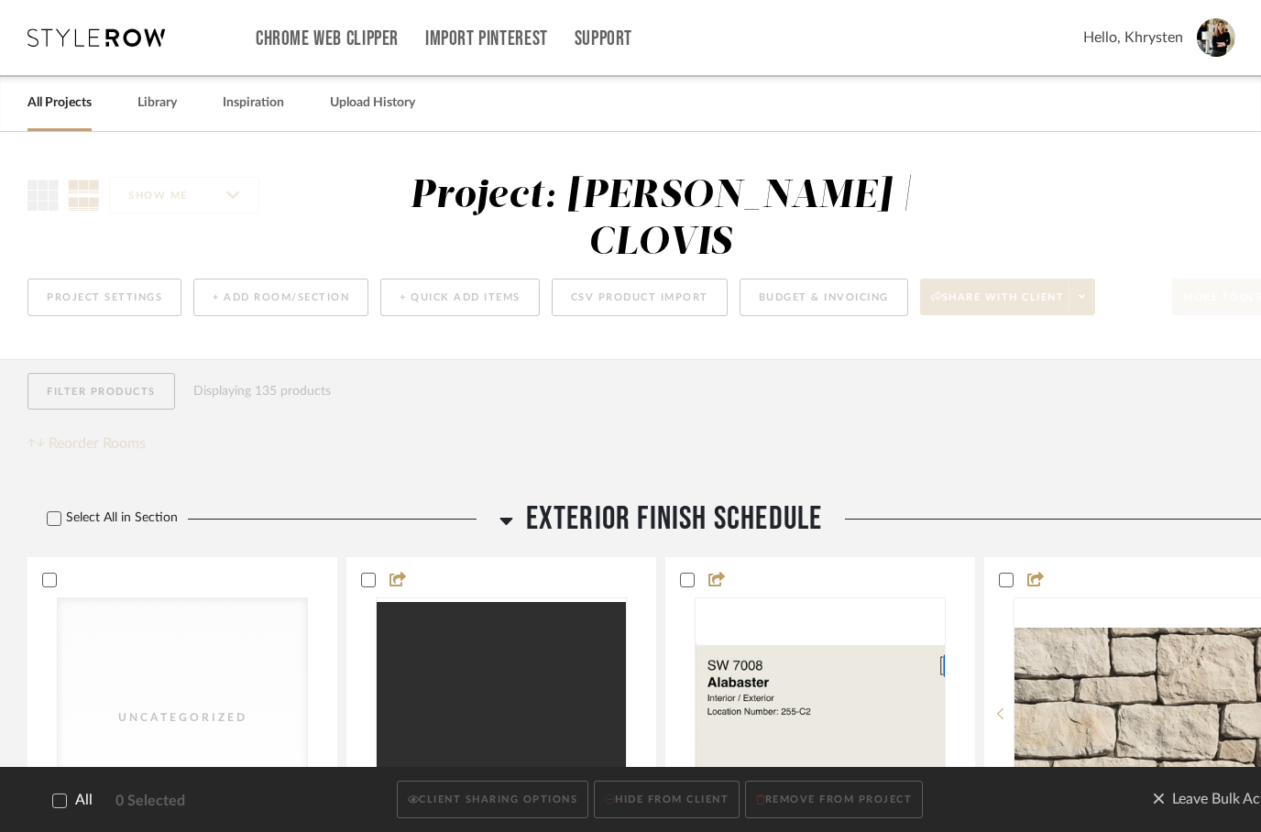
click at [59, 804] on icon at bounding box center [60, 801] width 12 height 9
checkbox input "true"
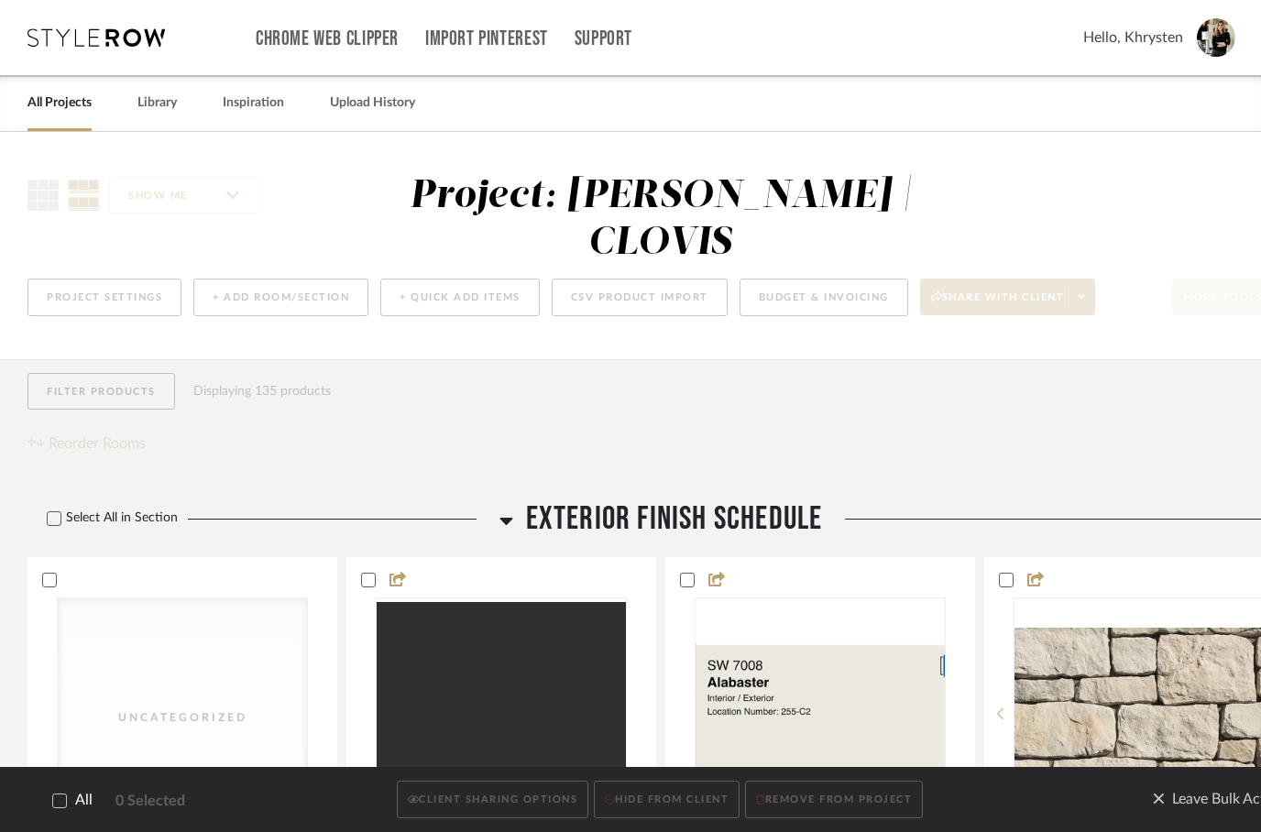
checkbox input "true"
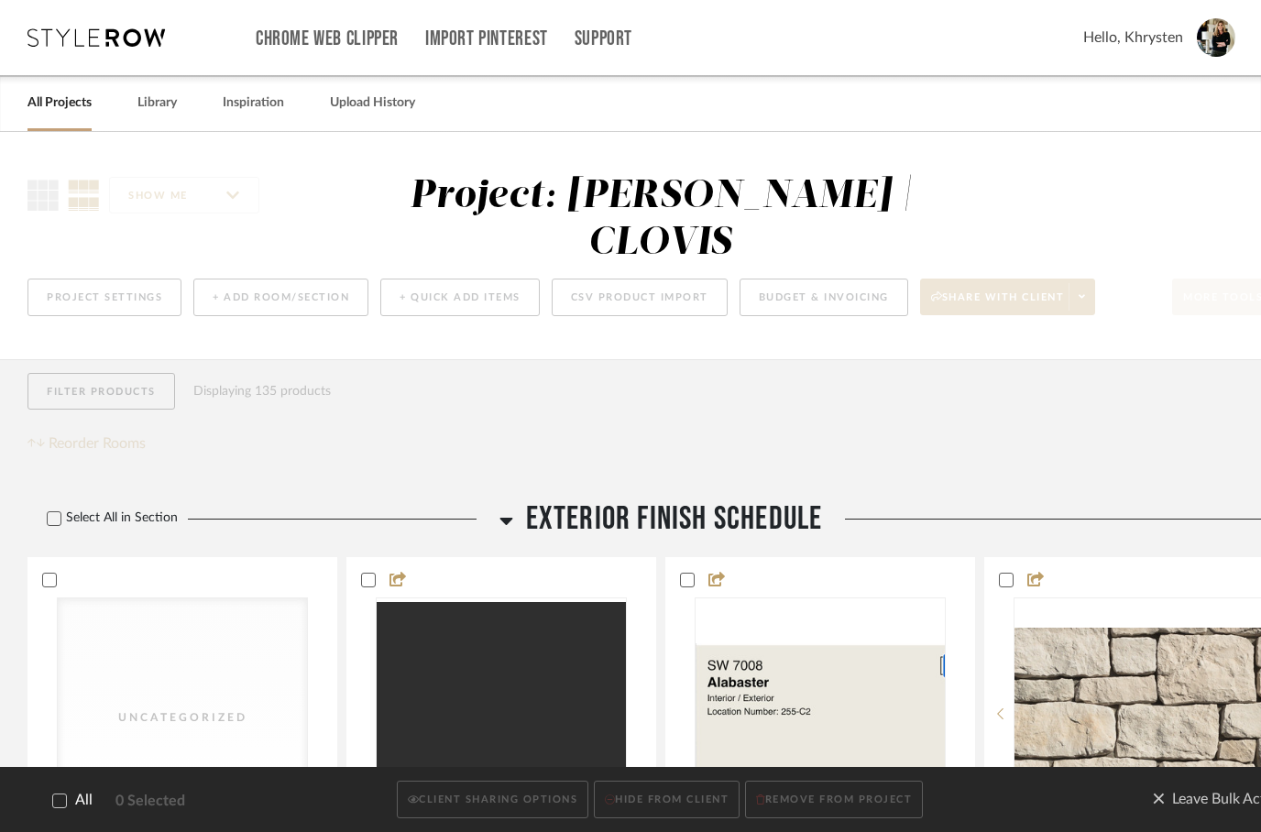
checkbox input "true"
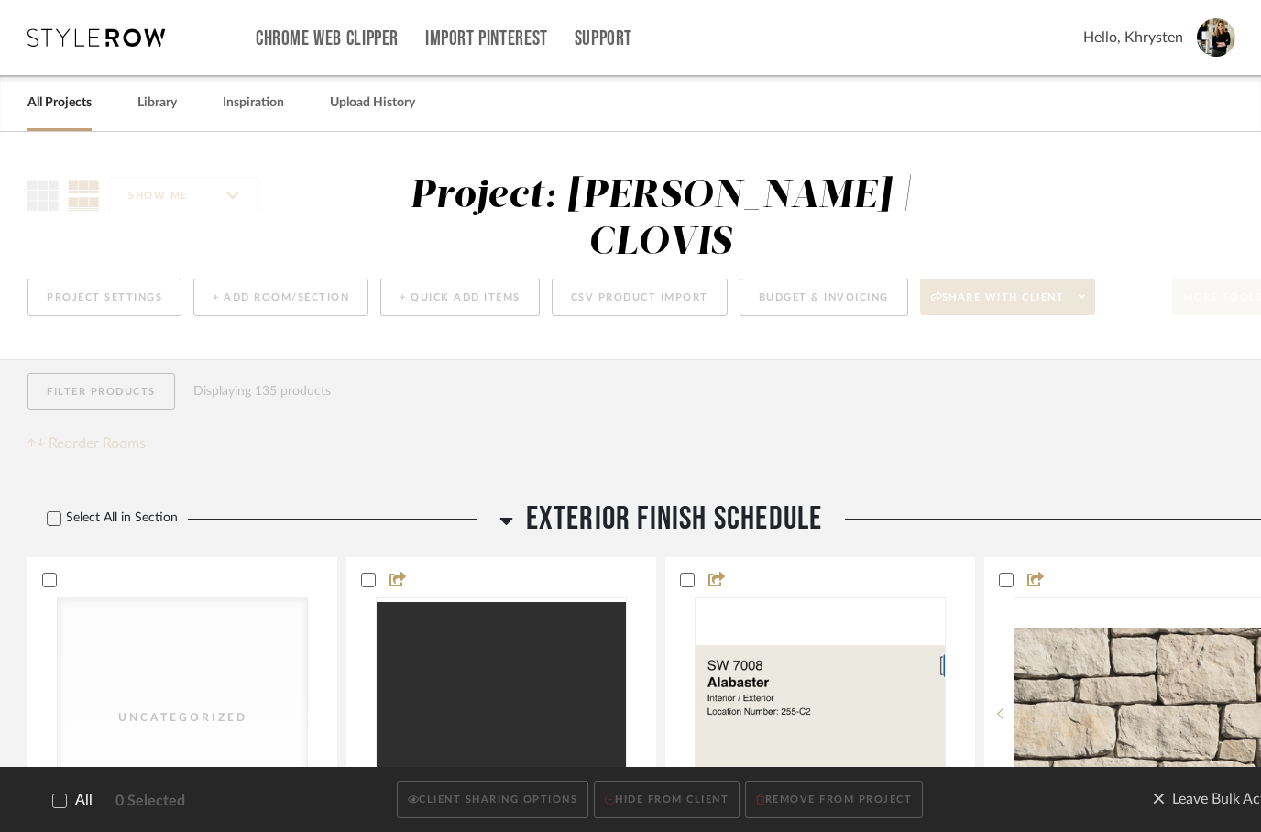
checkbox input "true"
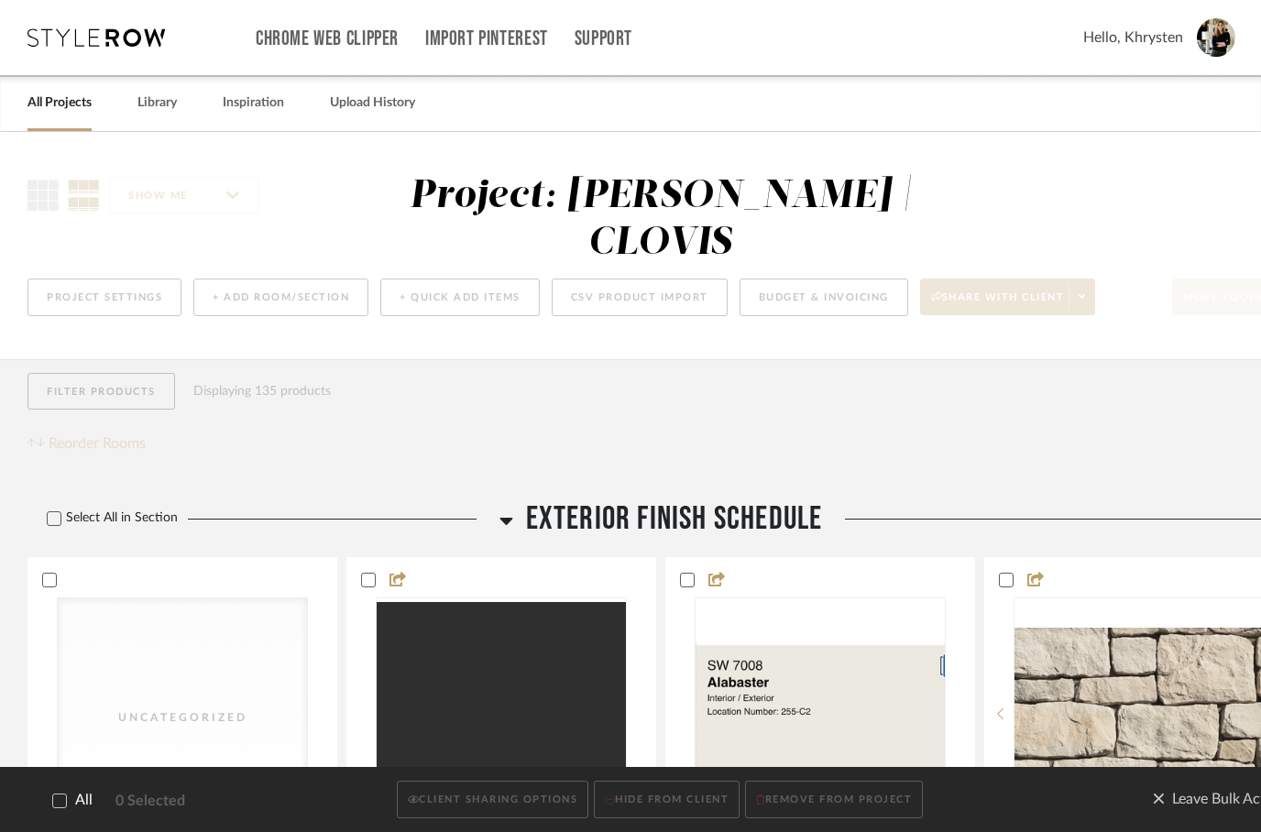
checkbox input "true"
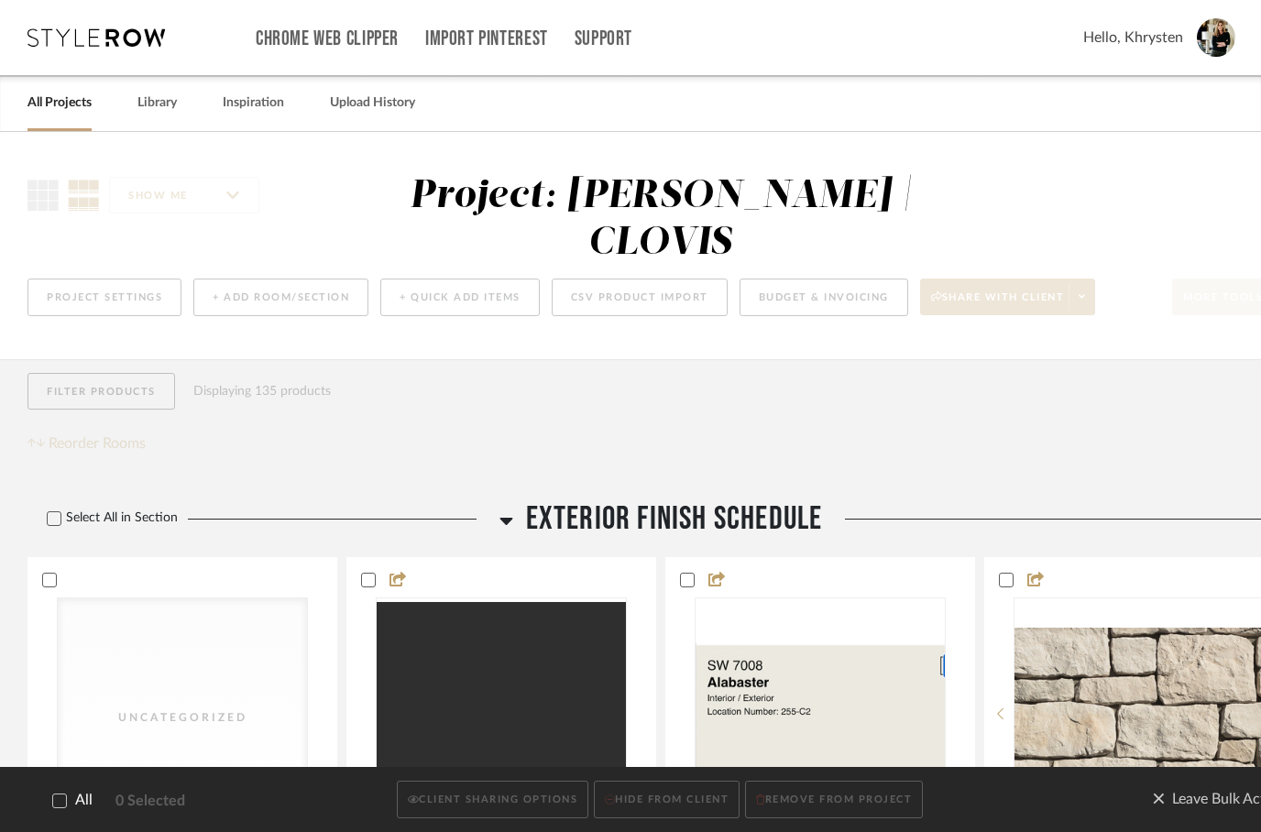
checkbox input "true"
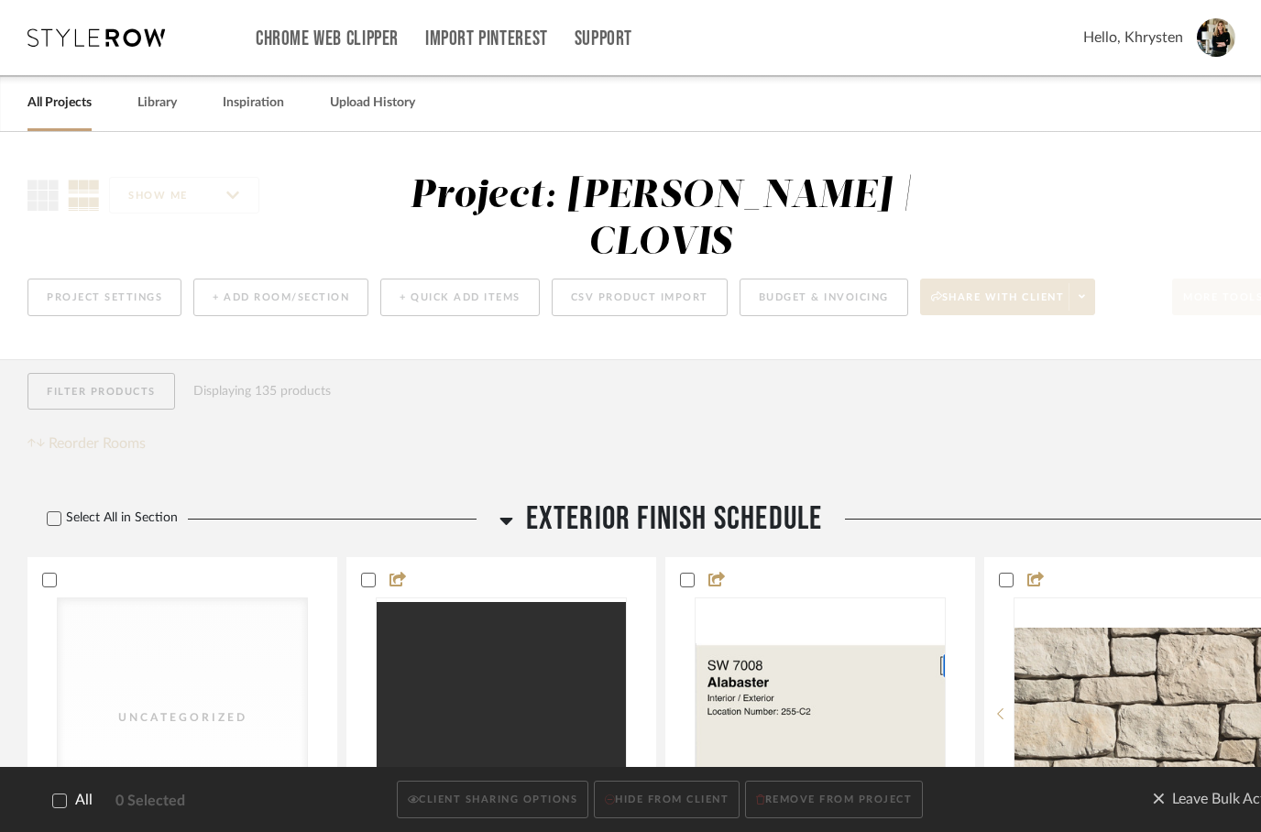
checkbox input "true"
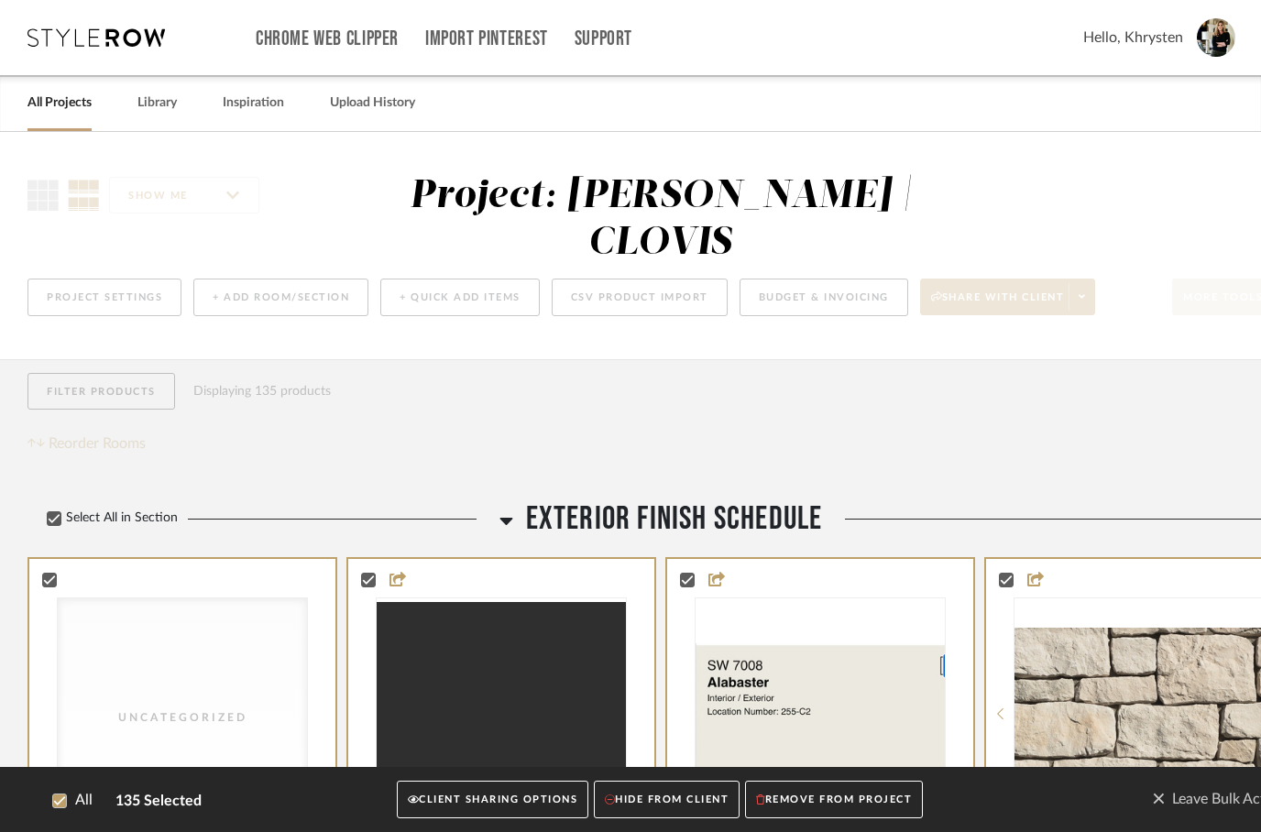
click at [444, 799] on button "CLIENT SHARING OPTIONS" at bounding box center [493, 801] width 192 height 38
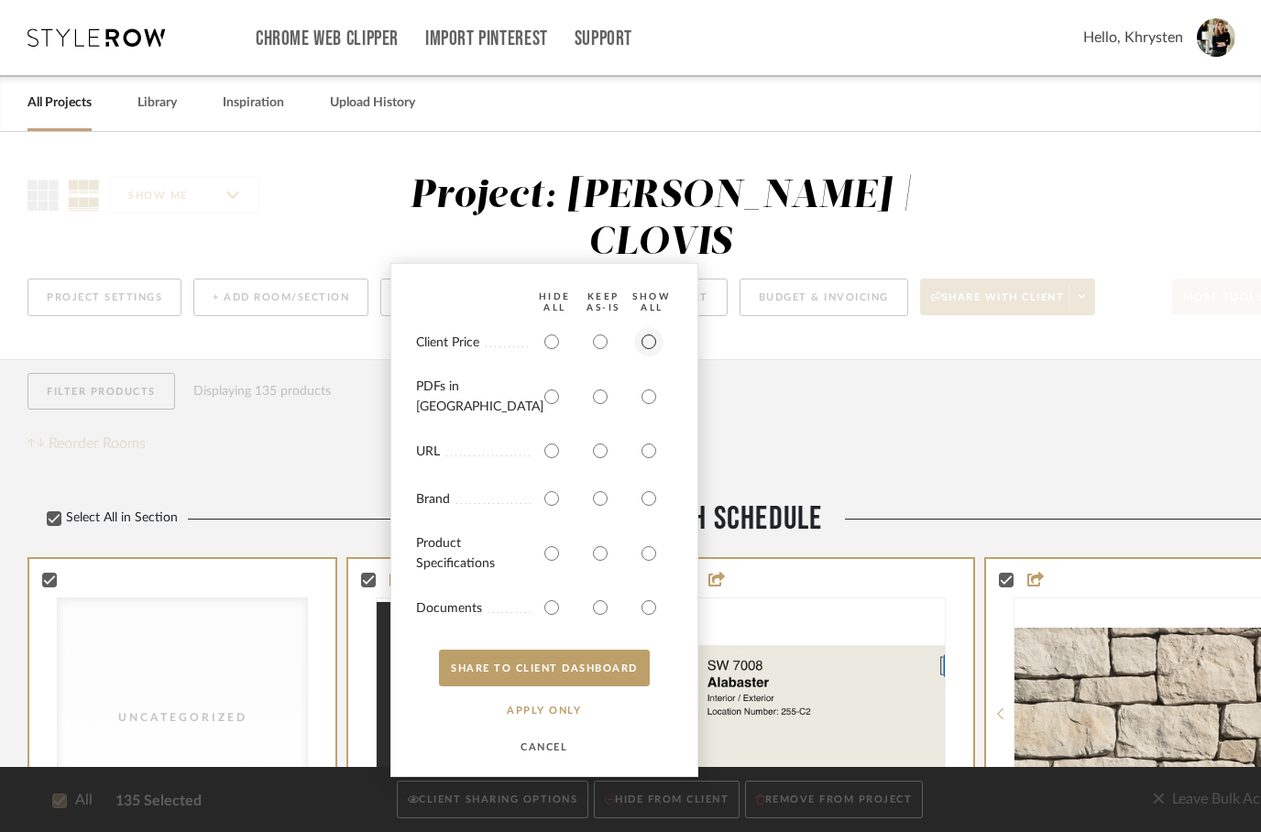
click at [642, 357] on input "radio" at bounding box center [648, 341] width 29 height 29
radio input "true"
click at [645, 412] on input "radio" at bounding box center [648, 396] width 29 height 29
radio input "true"
click at [645, 543] on input "radio" at bounding box center [648, 553] width 29 height 29
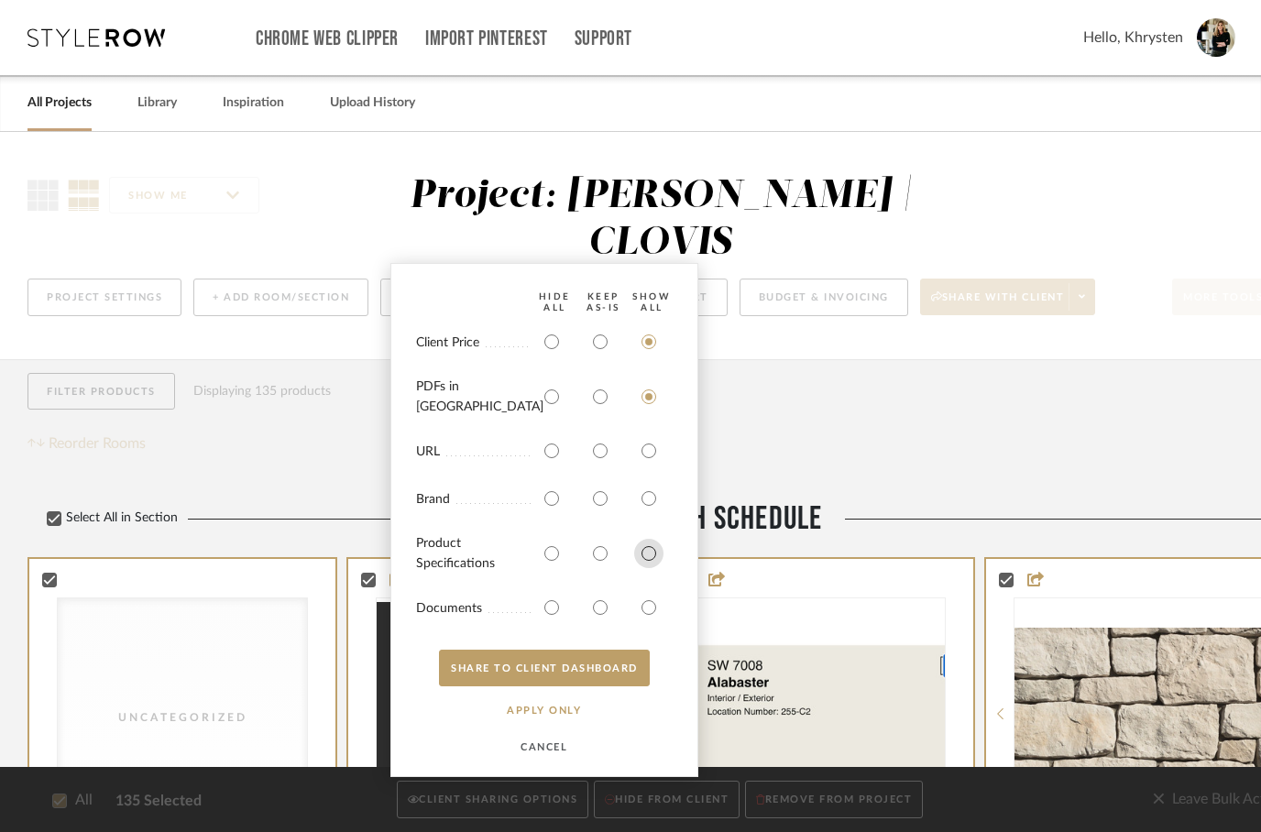
radio input "true"
click at [658, 594] on div at bounding box center [648, 607] width 29 height 29
radio input "false"
radio input "true"
click at [578, 670] on button "SHARE TO CLIENT Dashboard" at bounding box center [544, 668] width 211 height 37
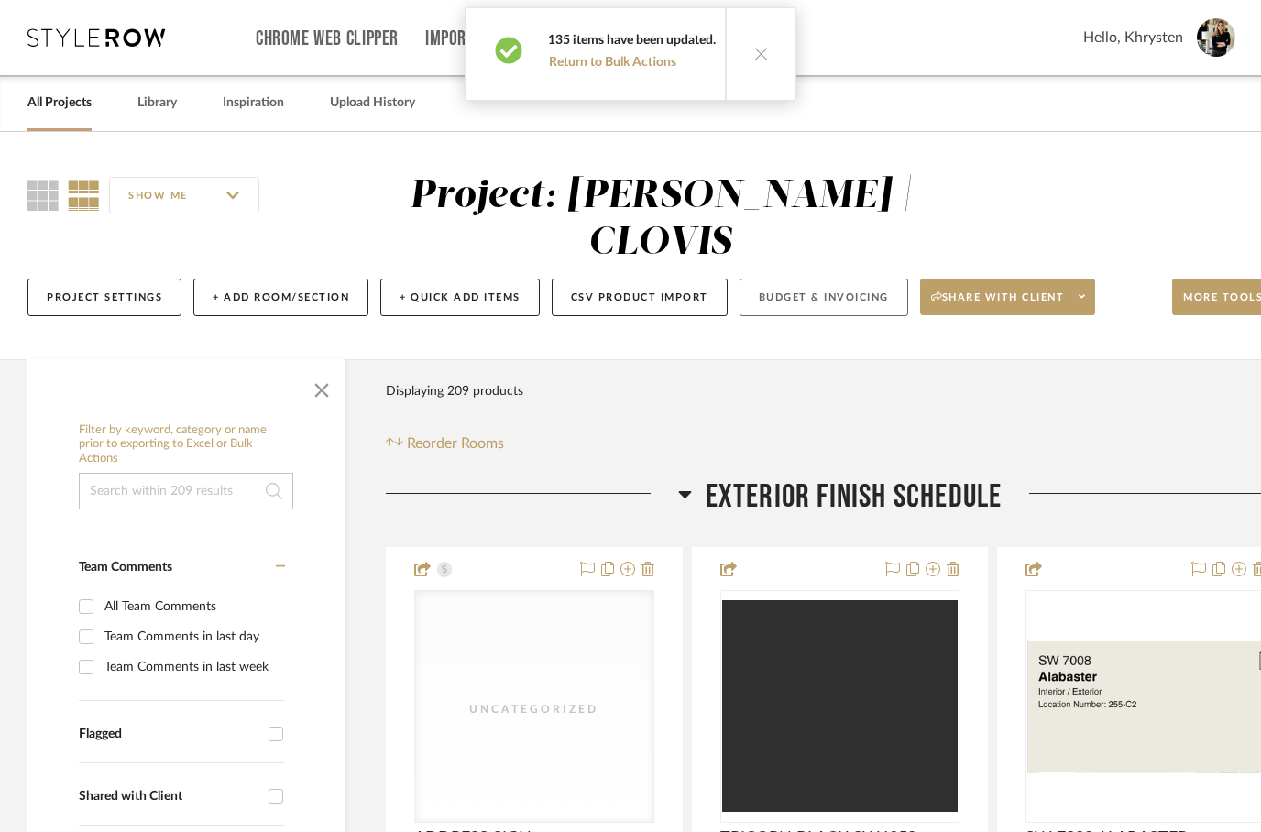
click at [814, 279] on button "Budget & Invoicing" at bounding box center [824, 298] width 169 height 38
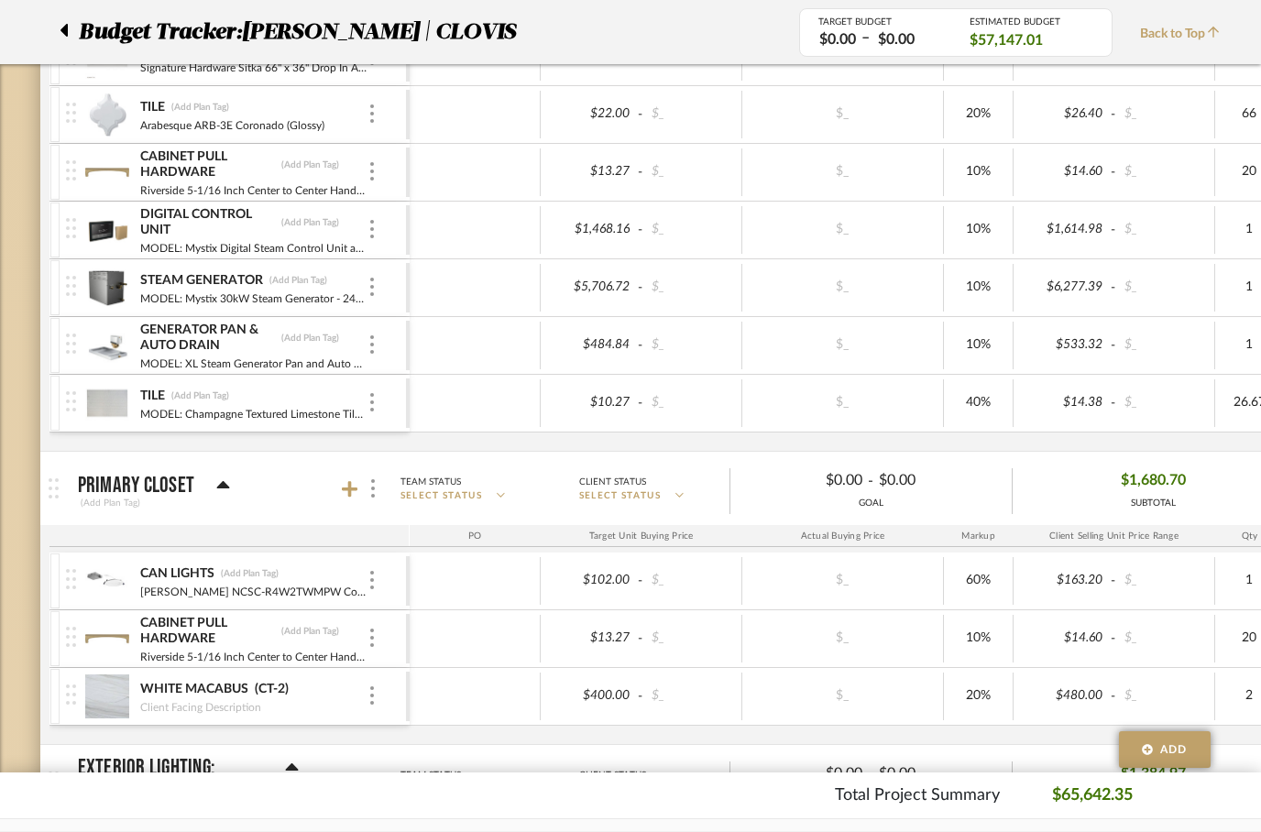
scroll to position [2920, 0]
click at [373, 633] on img at bounding box center [372, 639] width 4 height 18
click at [268, 642] on div at bounding box center [630, 416] width 1261 height 832
click at [100, 643] on img at bounding box center [107, 640] width 45 height 44
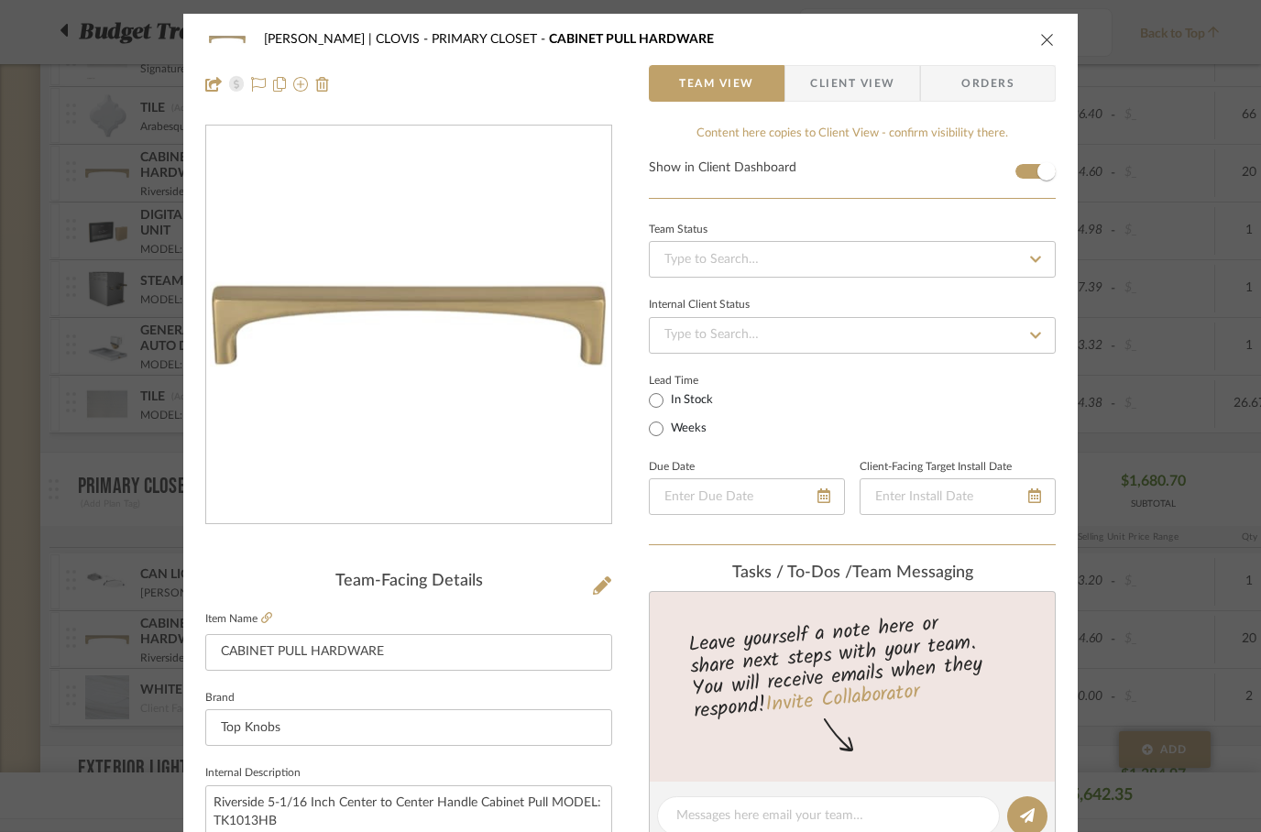
scroll to position [0, 0]
click at [1000, 89] on span "Orders" at bounding box center [987, 83] width 93 height 37
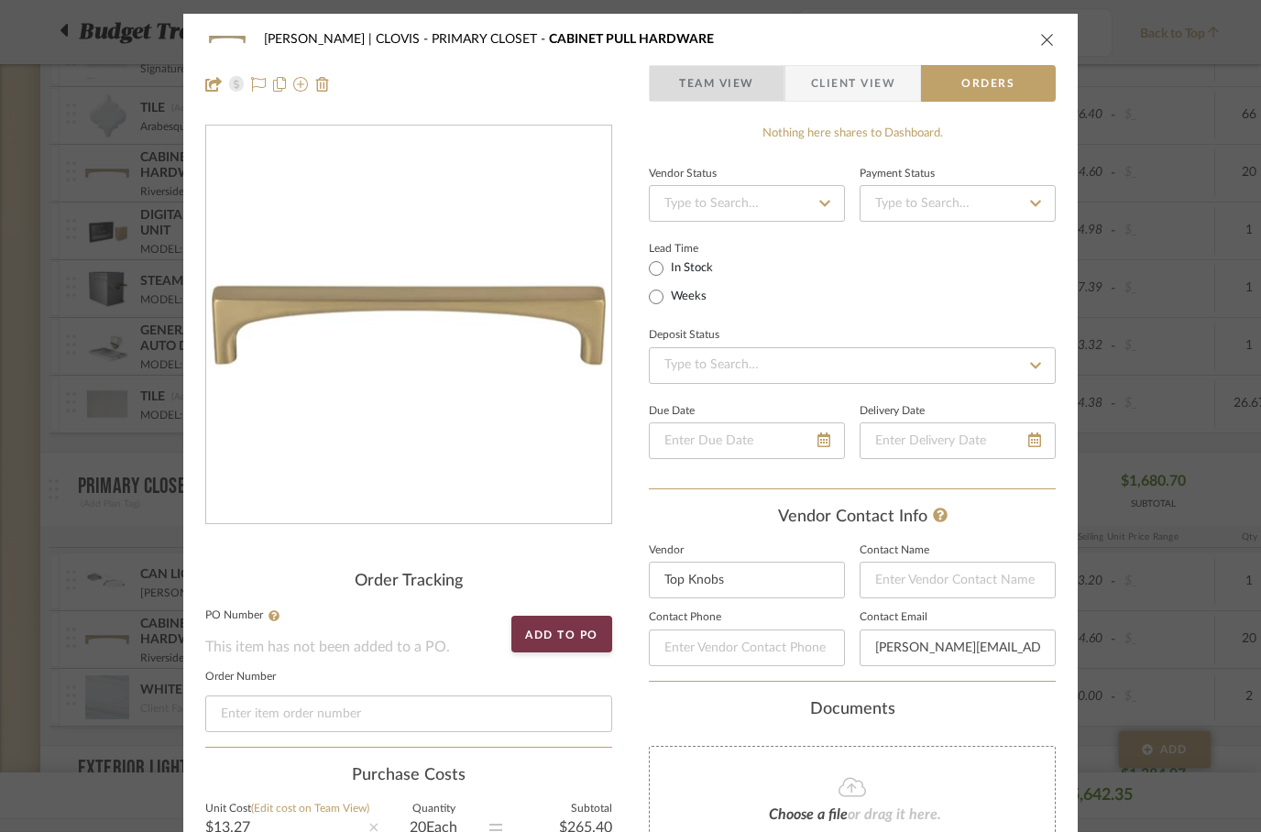
click at [722, 86] on span "Team View" at bounding box center [716, 83] width 75 height 37
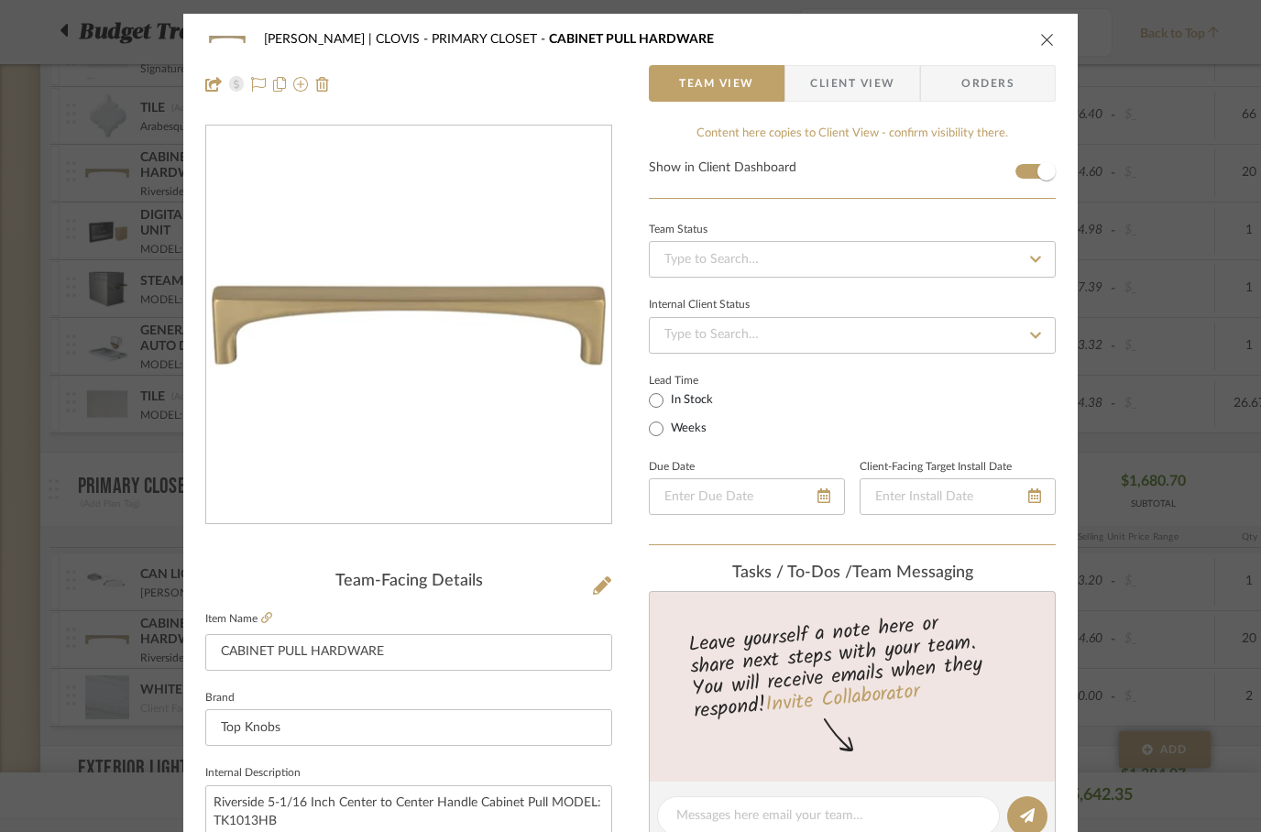
click at [1048, 37] on icon "close" at bounding box center [1047, 39] width 15 height 15
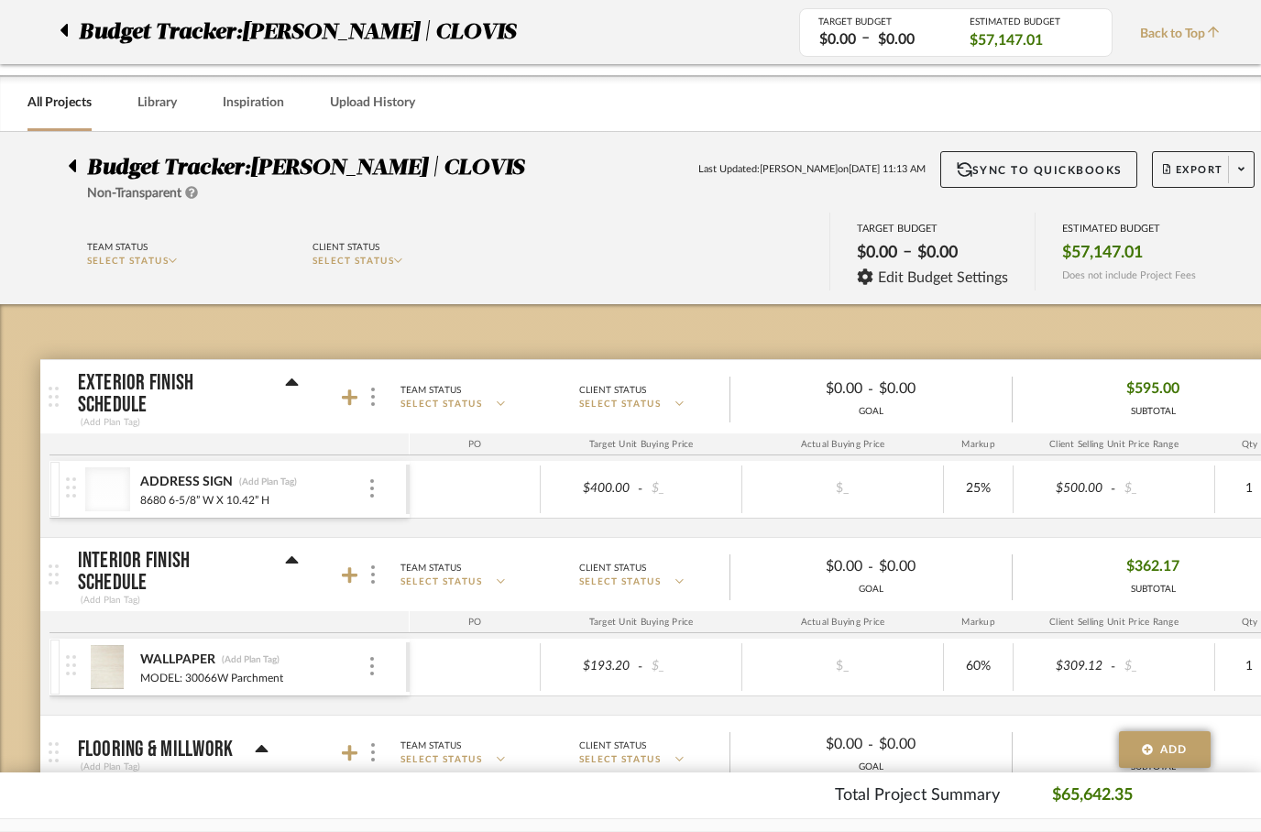
scroll to position [2920, 0]
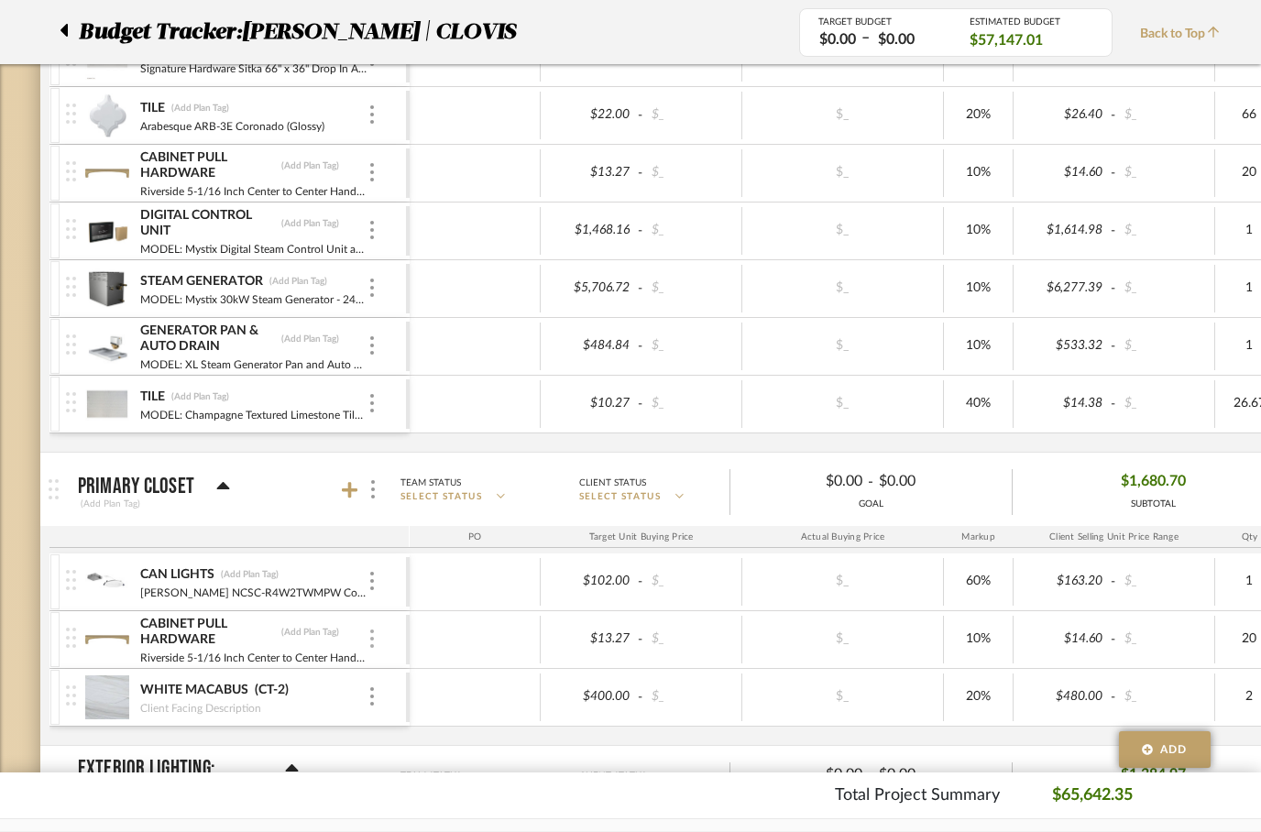
click at [372, 638] on img at bounding box center [372, 639] width 4 height 18
click at [423, 773] on span "Remove Item" at bounding box center [461, 777] width 114 height 16
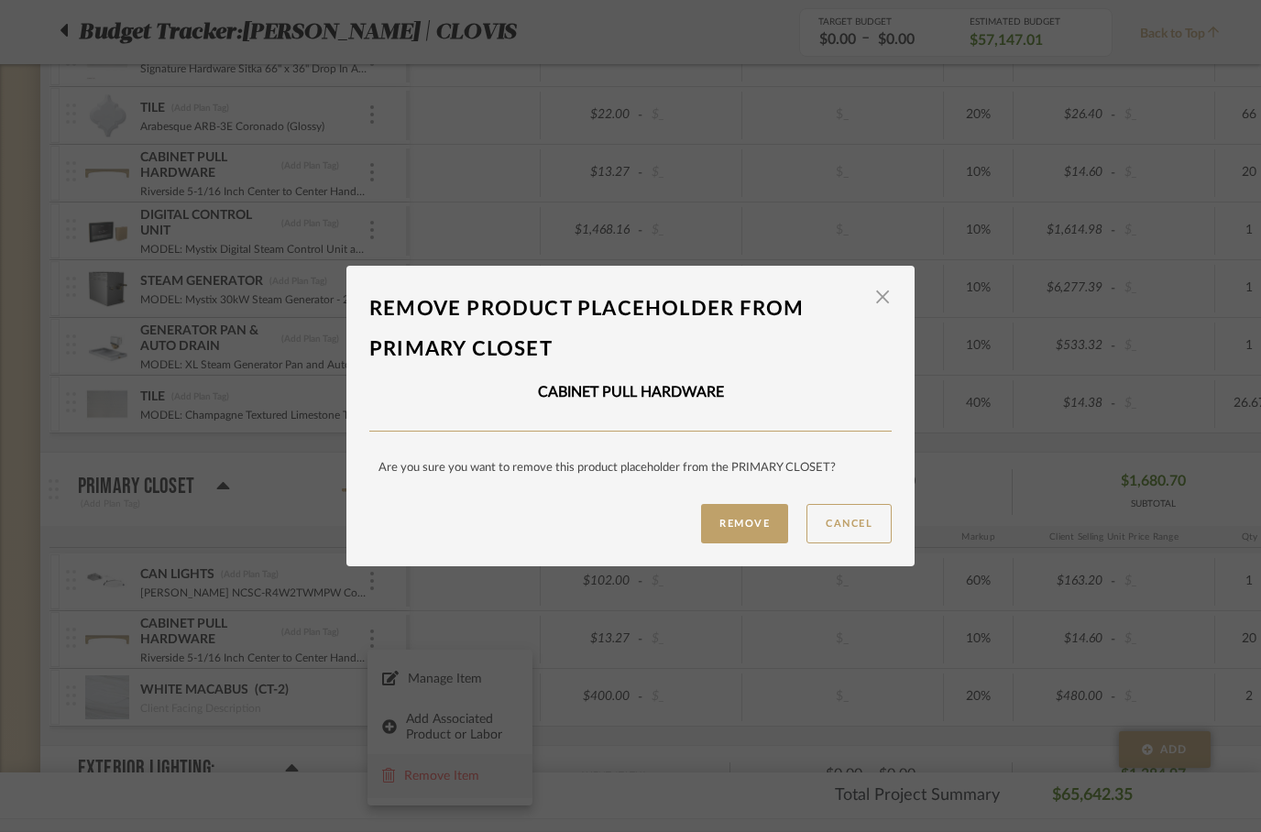
scroll to position [0, 0]
click at [749, 522] on button "Remove" at bounding box center [744, 523] width 87 height 39
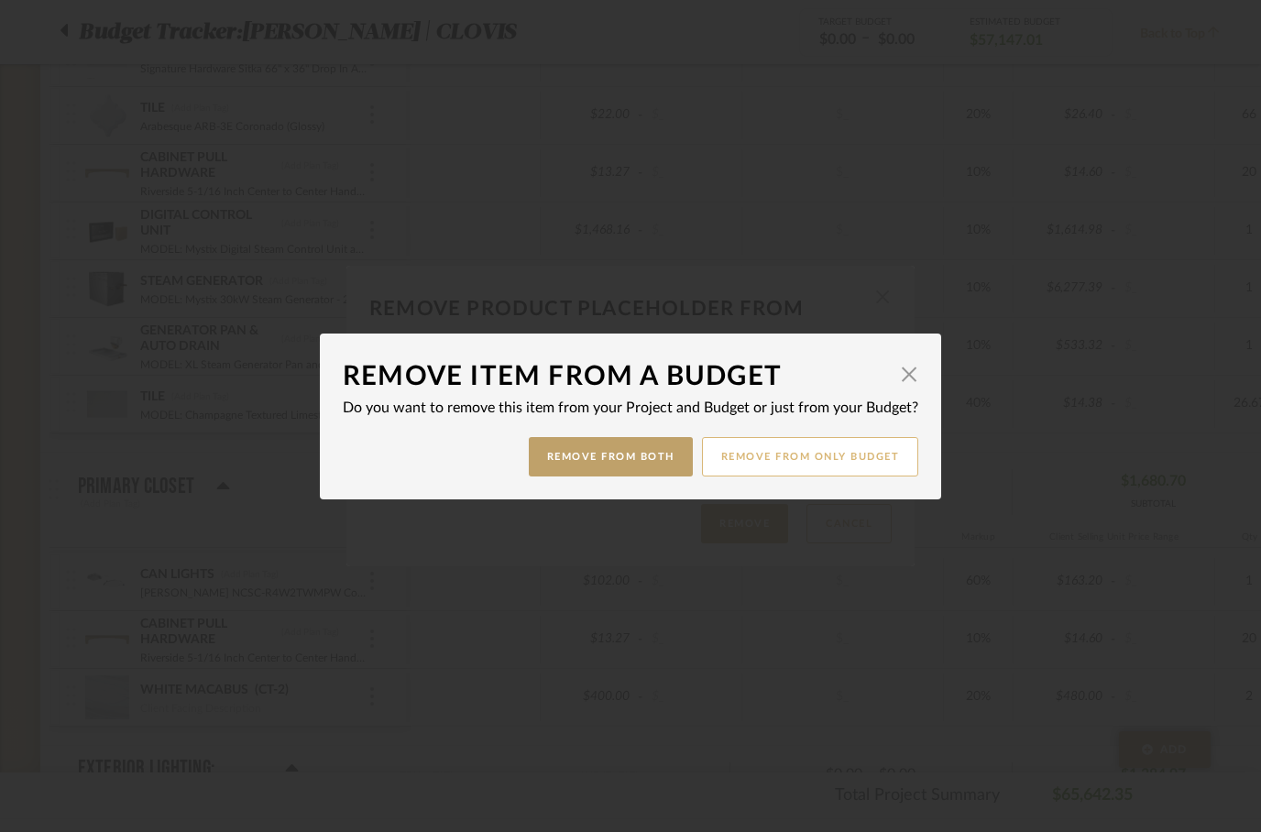
click at [783, 447] on button "Remove from only Budget" at bounding box center [810, 456] width 217 height 39
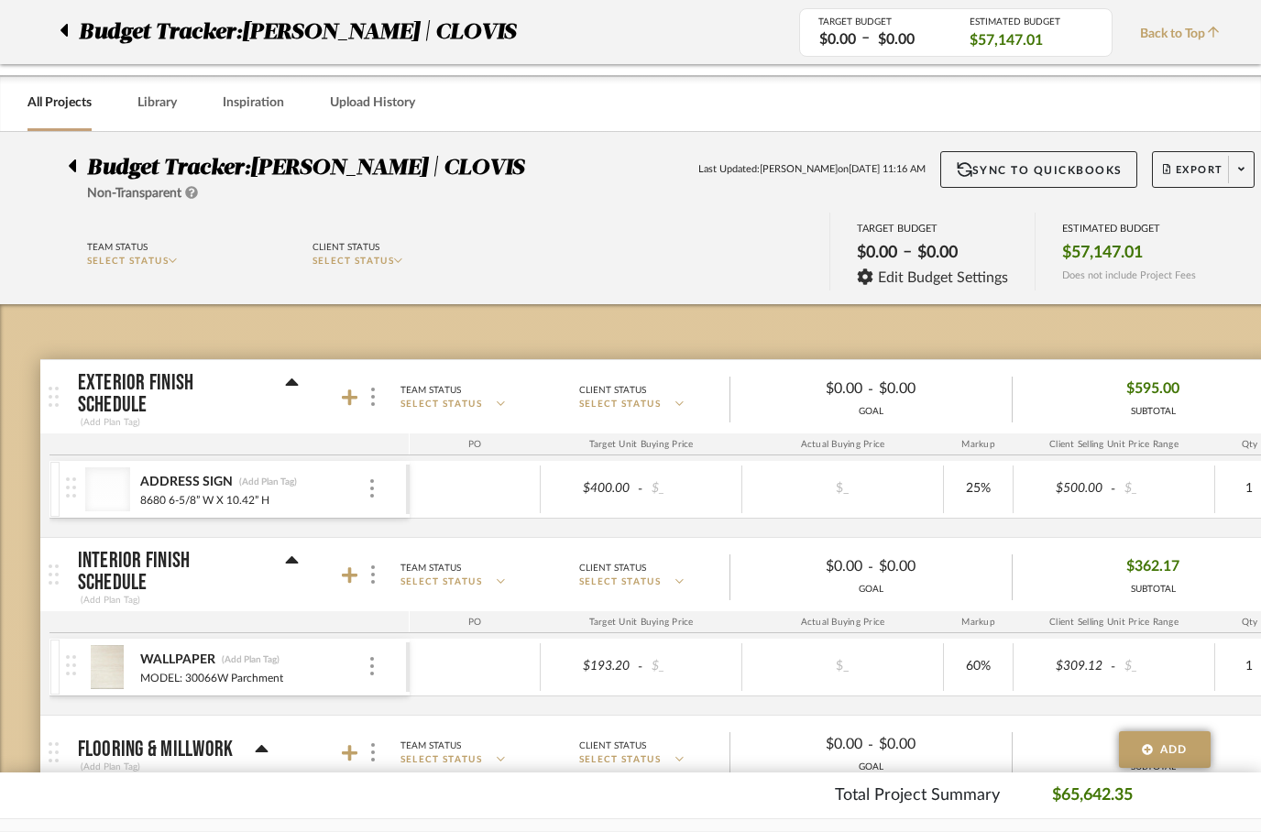
scroll to position [2920, 0]
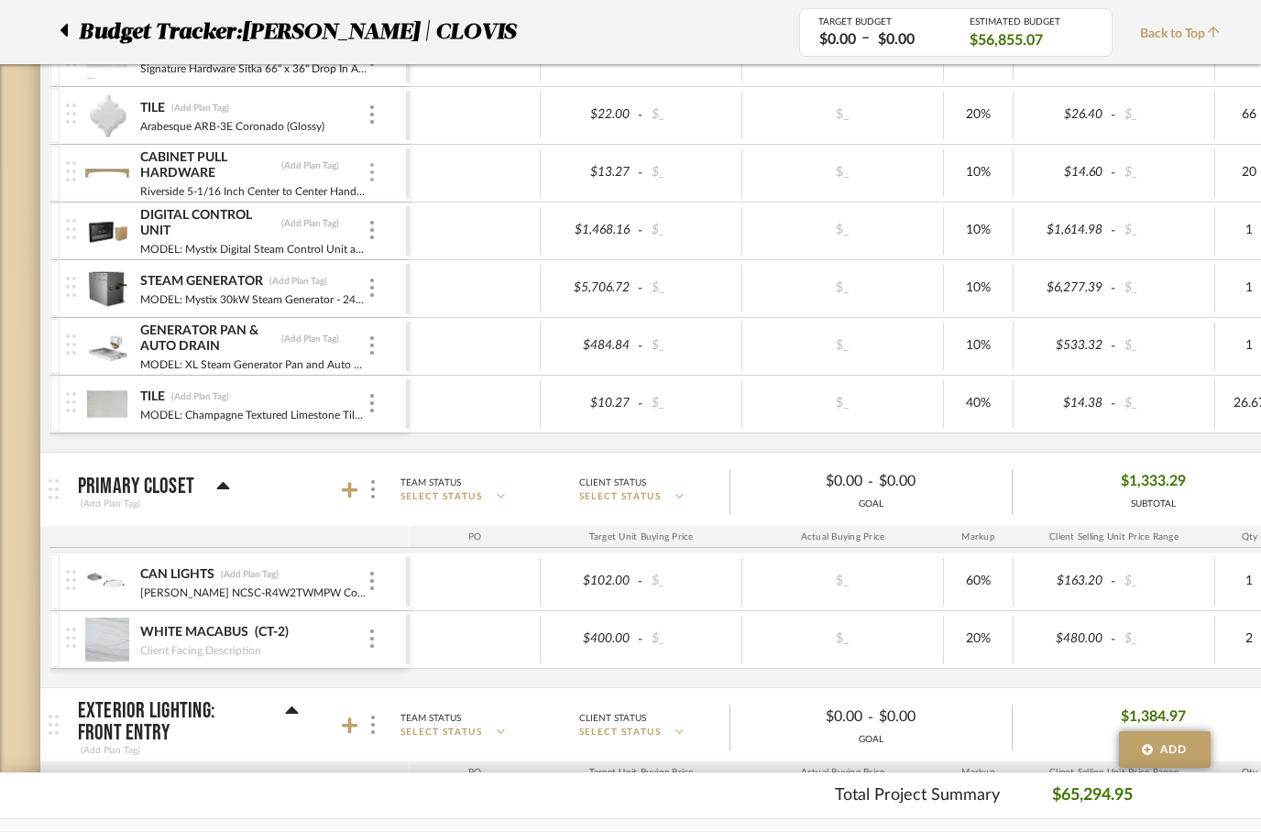
click at [376, 166] on div at bounding box center [372, 173] width 9 height 20
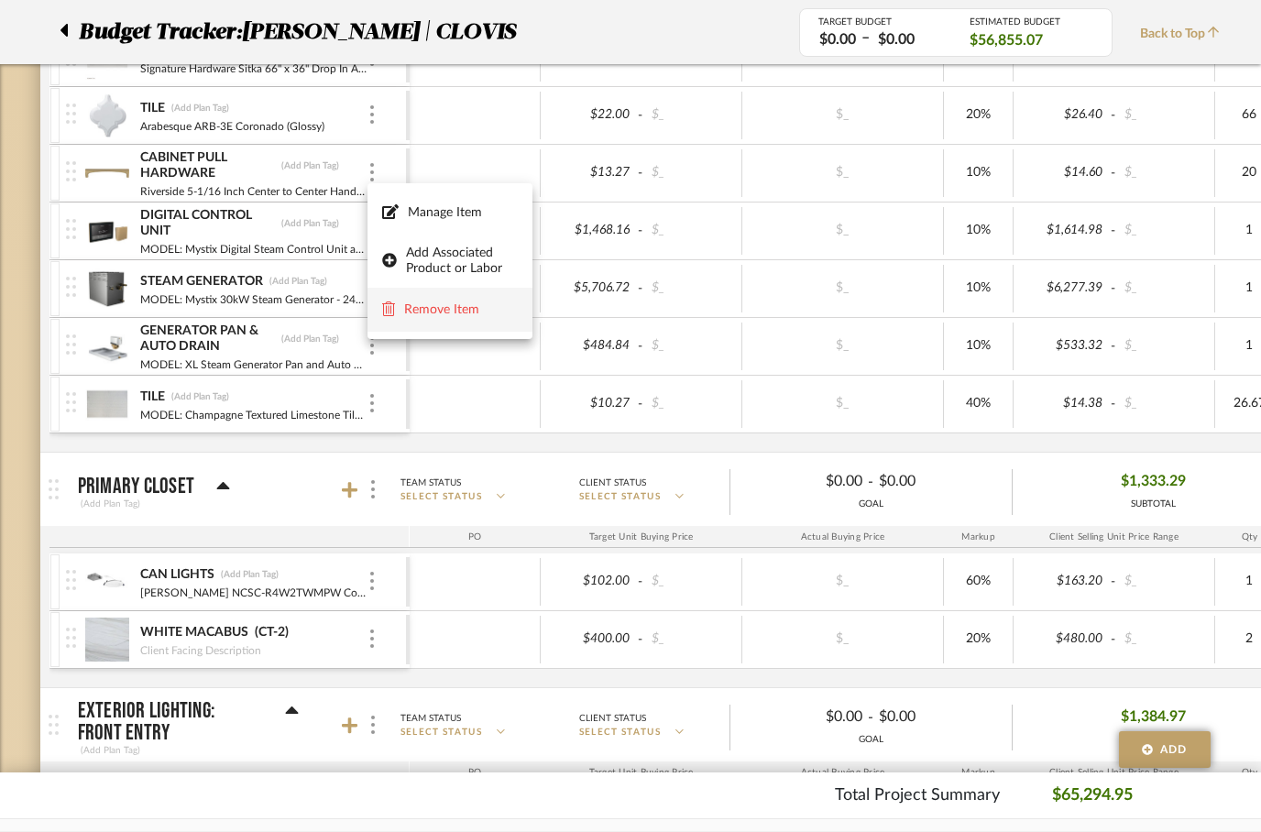
click at [421, 310] on span "Remove Item" at bounding box center [461, 310] width 114 height 16
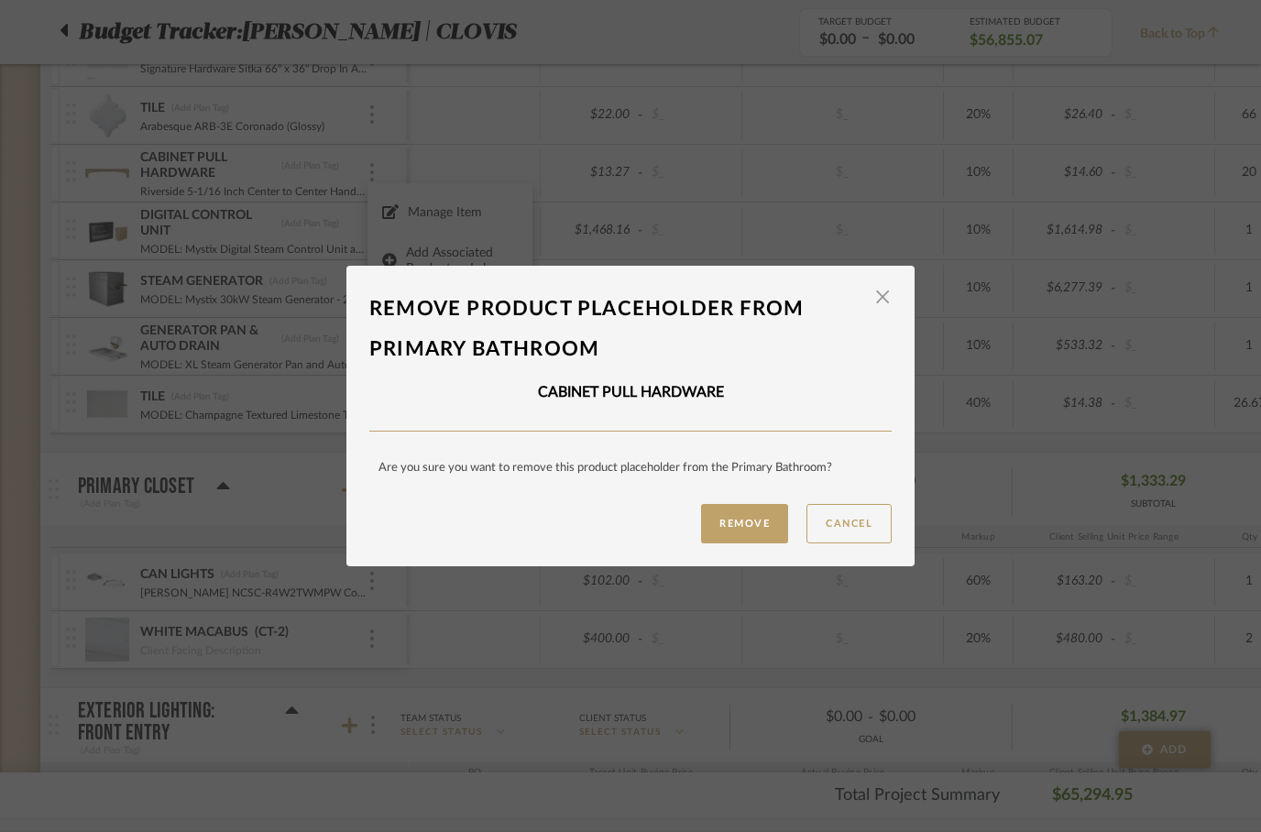
scroll to position [0, 0]
click at [732, 518] on button "Remove" at bounding box center [744, 523] width 87 height 39
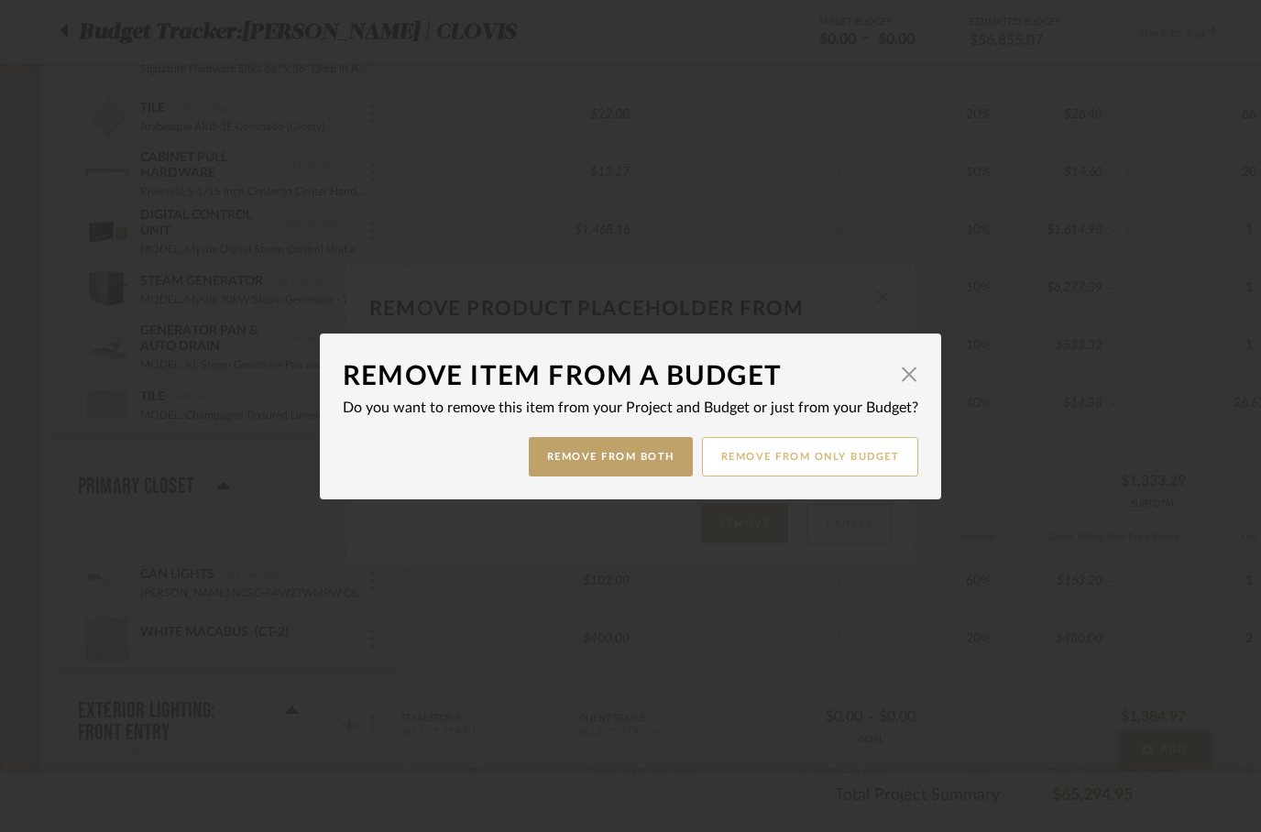
click at [802, 456] on button "Remove from only Budget" at bounding box center [810, 456] width 217 height 39
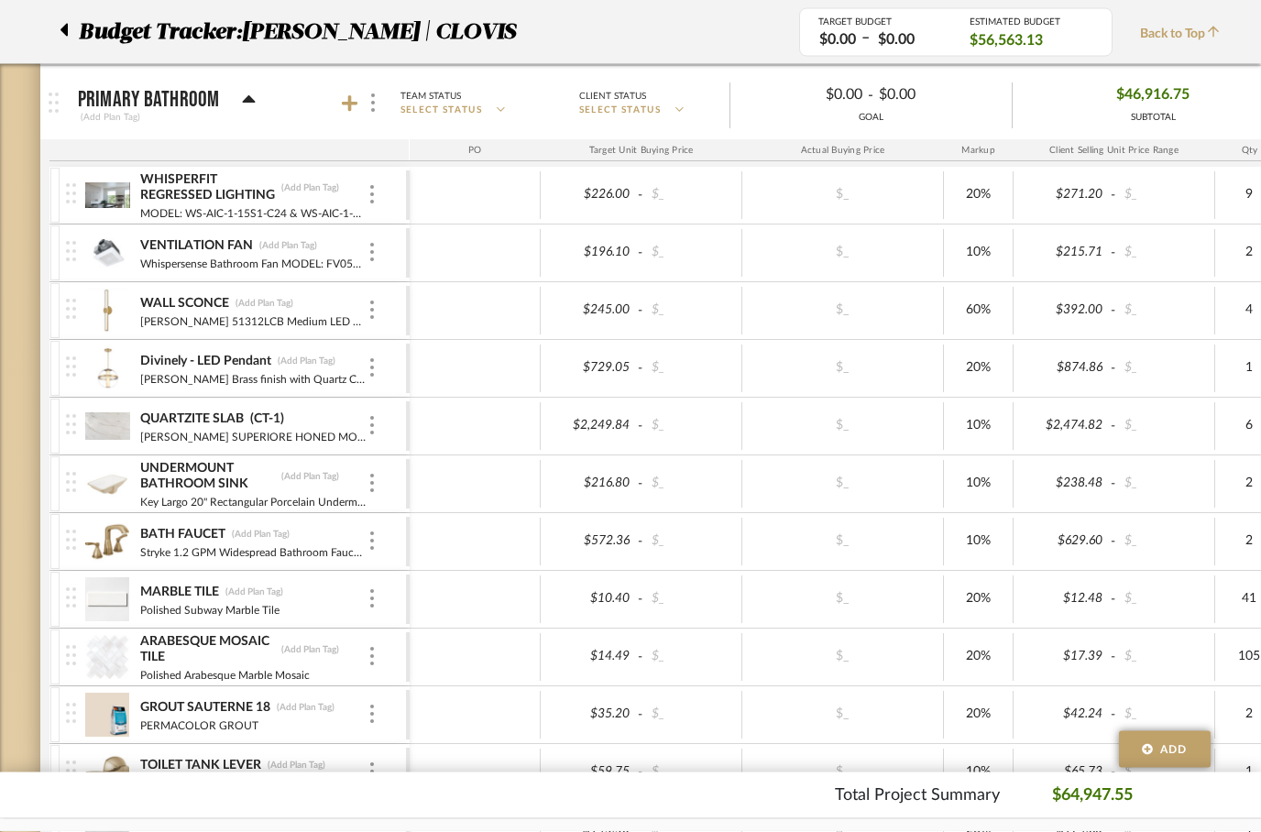
scroll to position [1108, 0]
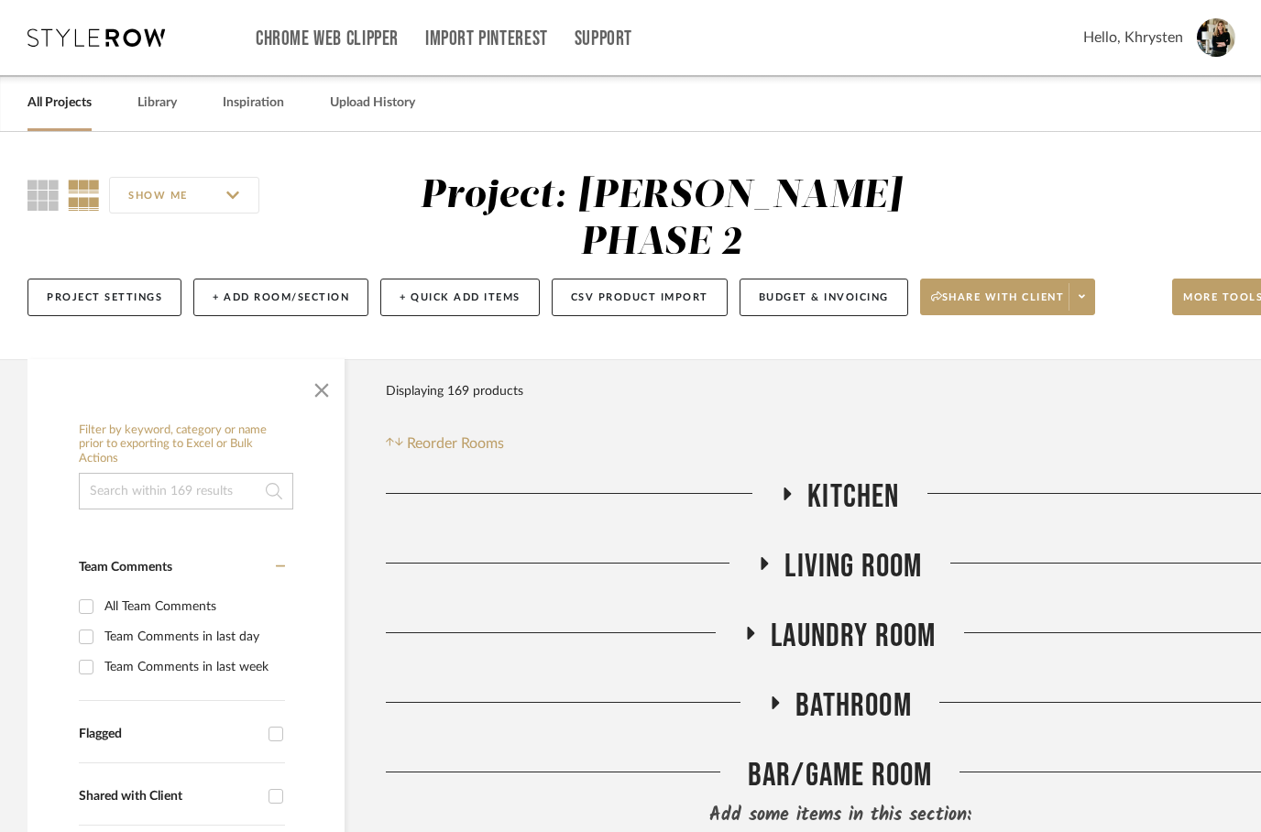
click at [54, 98] on link "All Projects" at bounding box center [59, 103] width 64 height 25
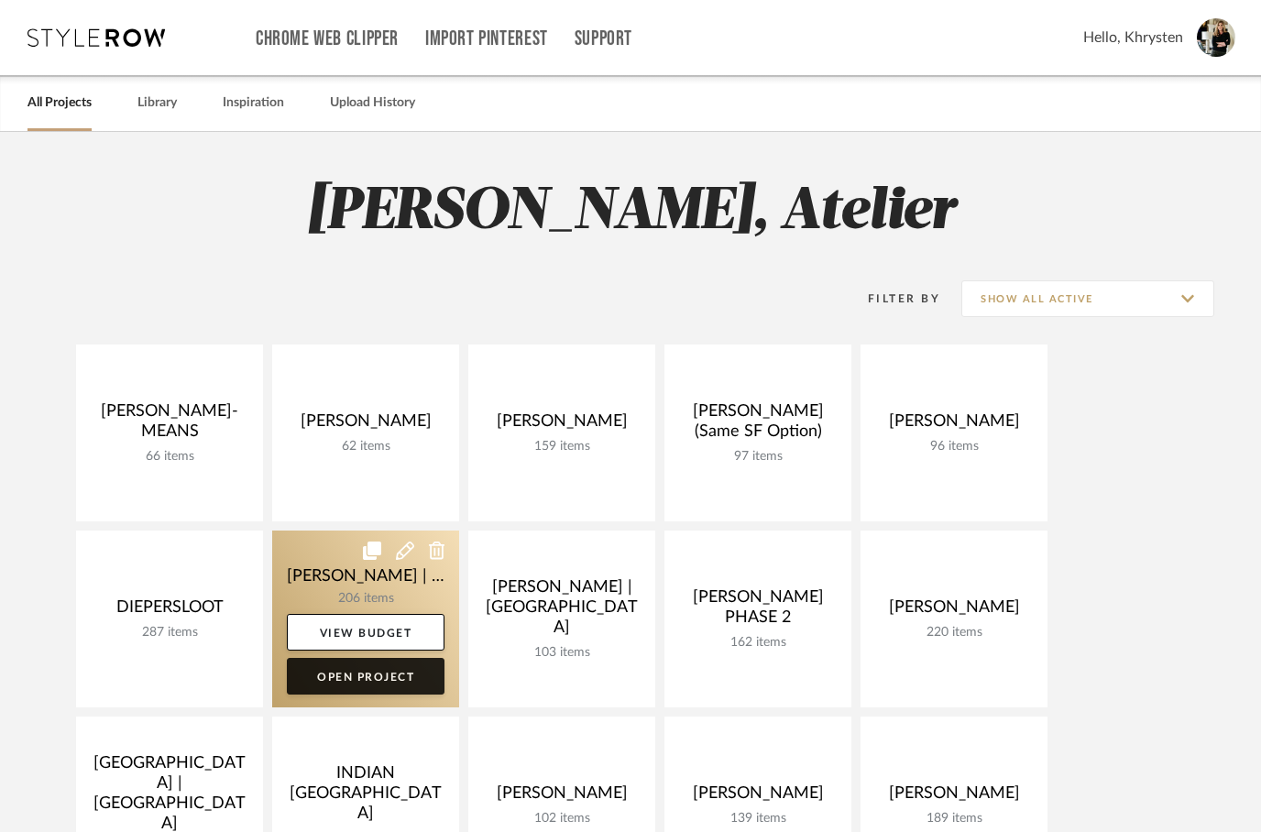
click at [343, 671] on link "Open Project" at bounding box center [366, 676] width 158 height 37
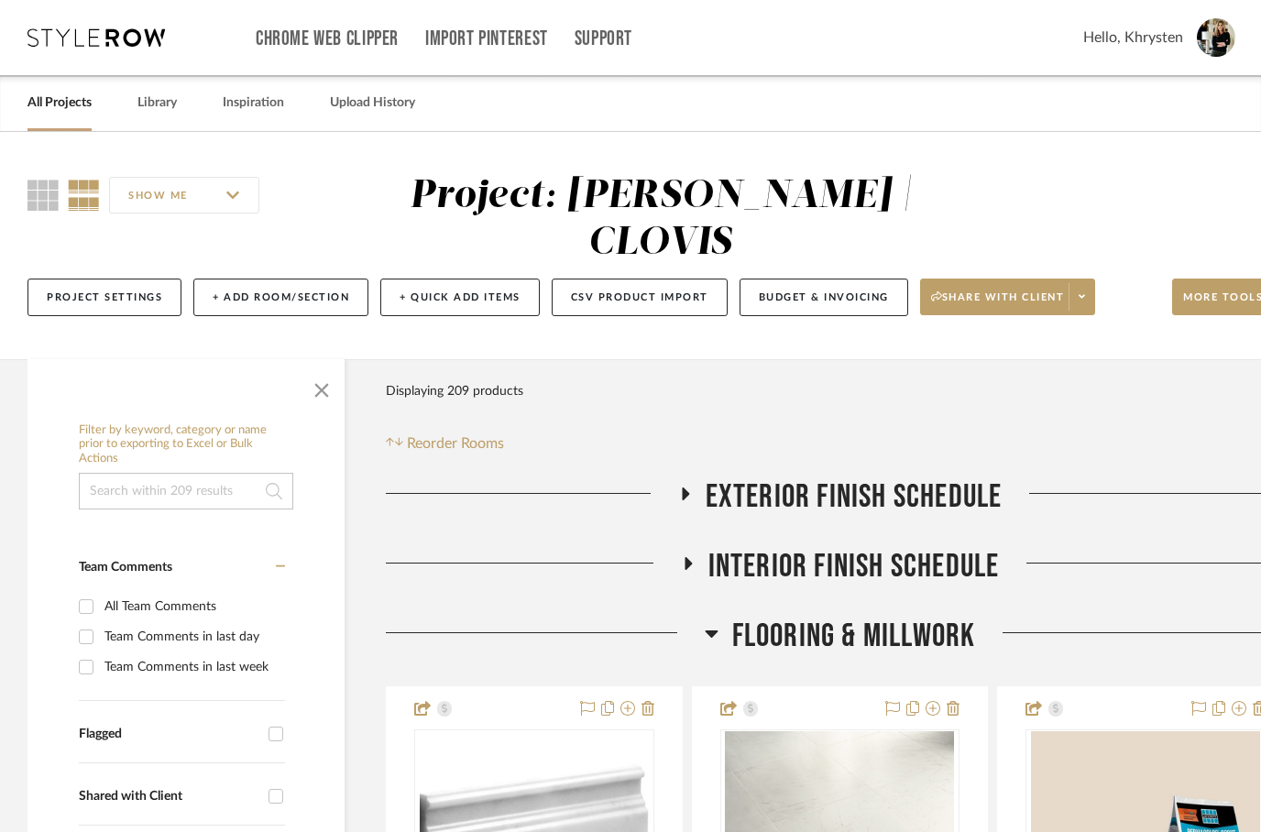
click at [690, 487] on icon at bounding box center [685, 494] width 22 height 14
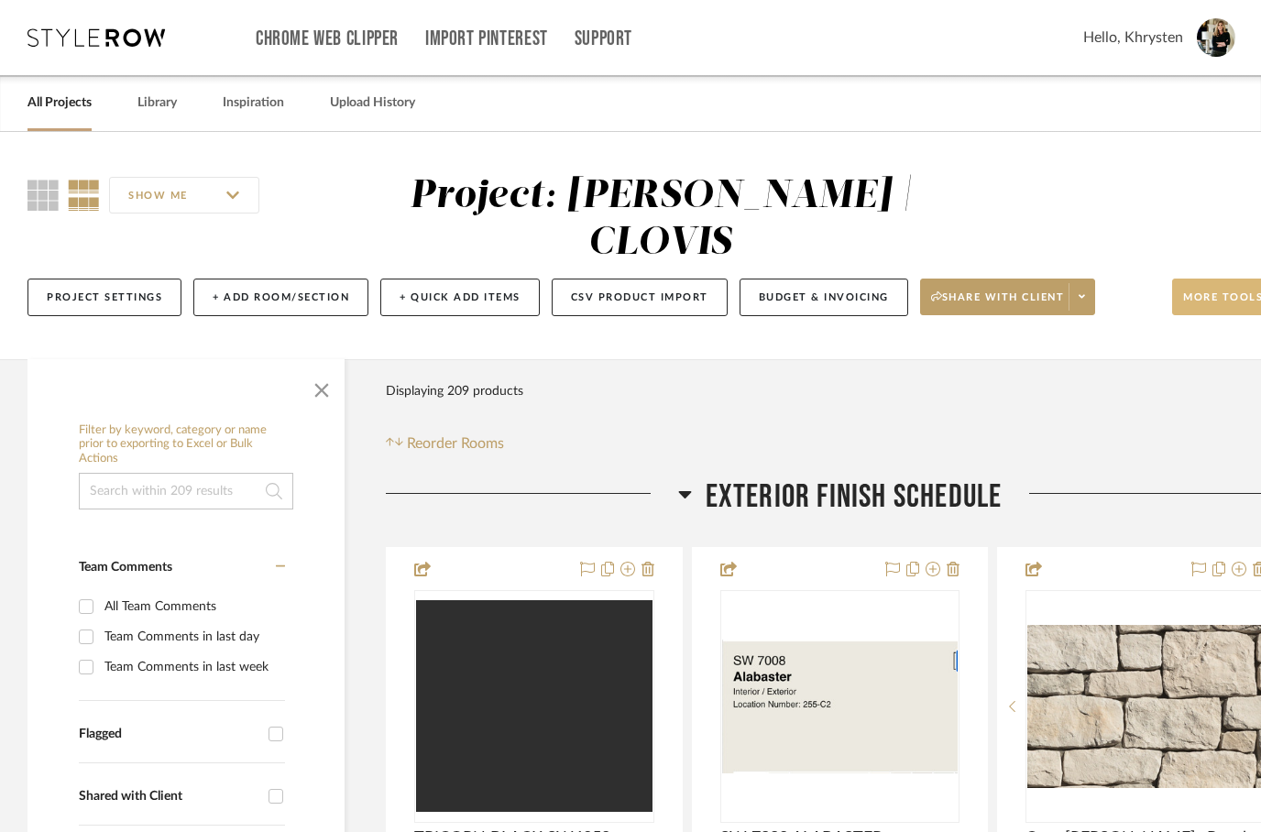
click at [1226, 291] on span "More tools" at bounding box center [1223, 304] width 80 height 27
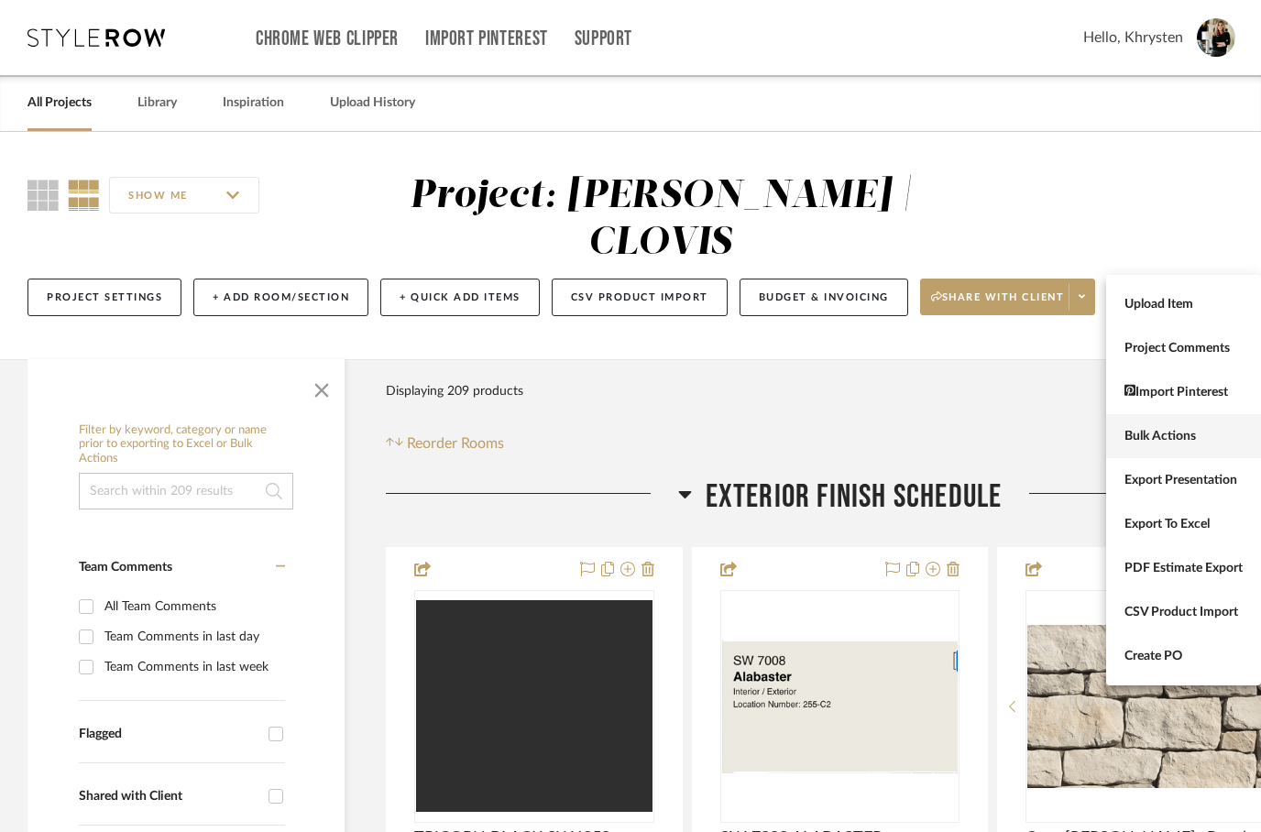
click at [1134, 440] on span "Bulk Actions" at bounding box center [1184, 437] width 118 height 16
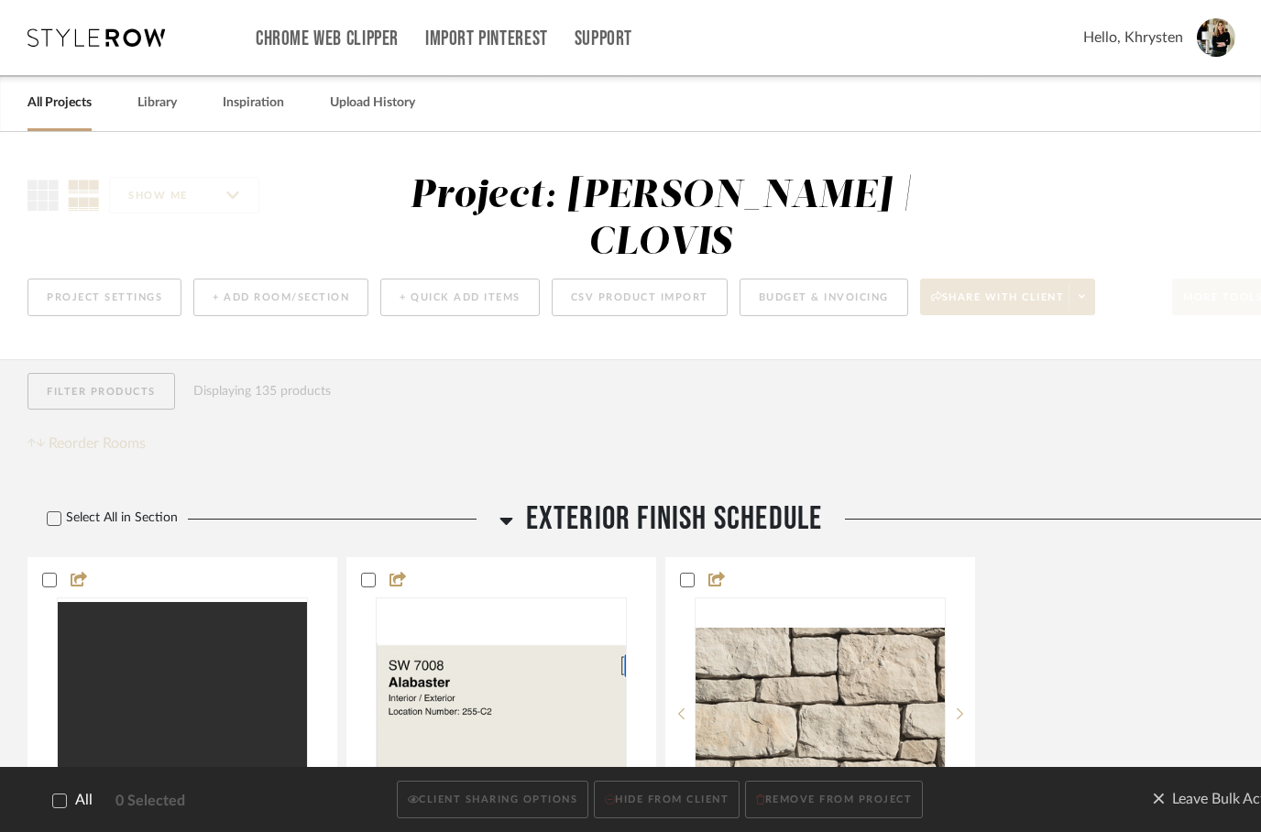
click at [65, 796] on icon at bounding box center [59, 801] width 13 height 13
checkbox input "true"
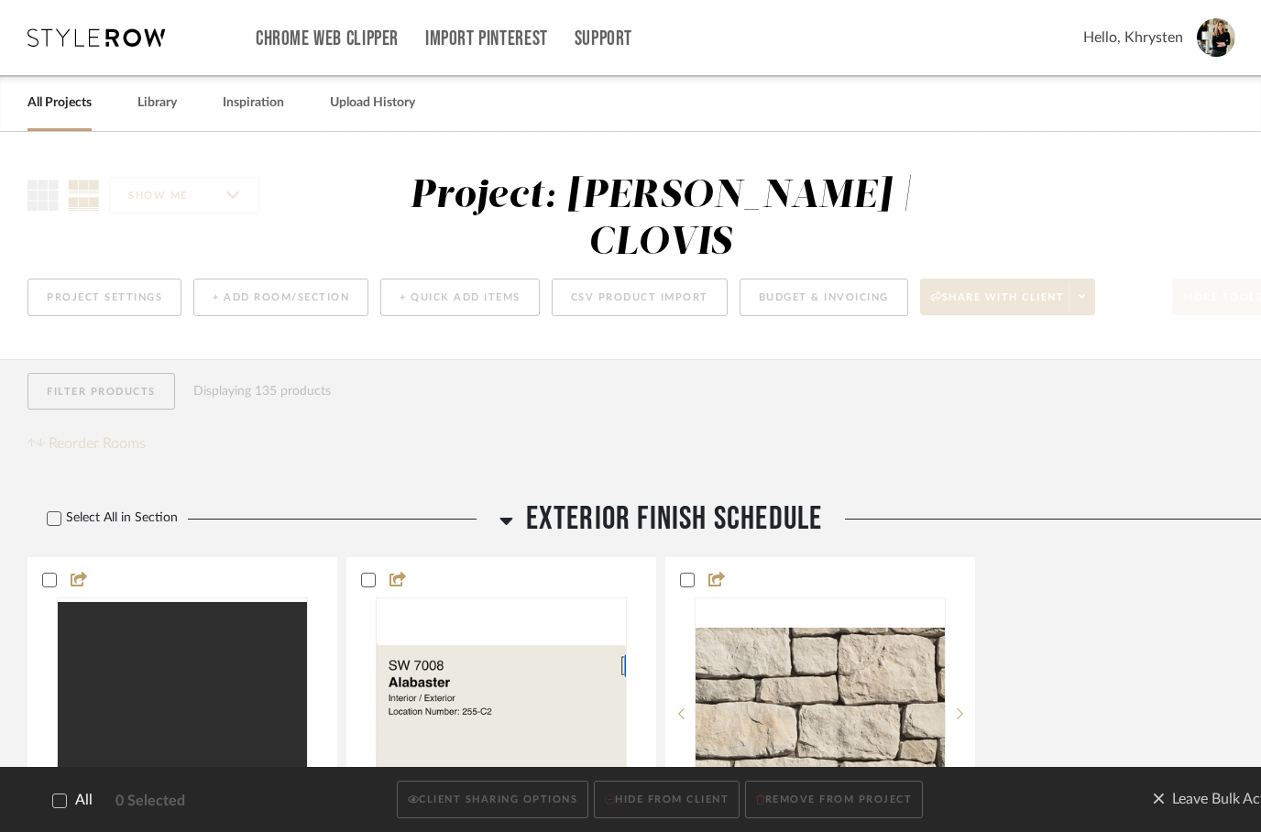
checkbox input "true"
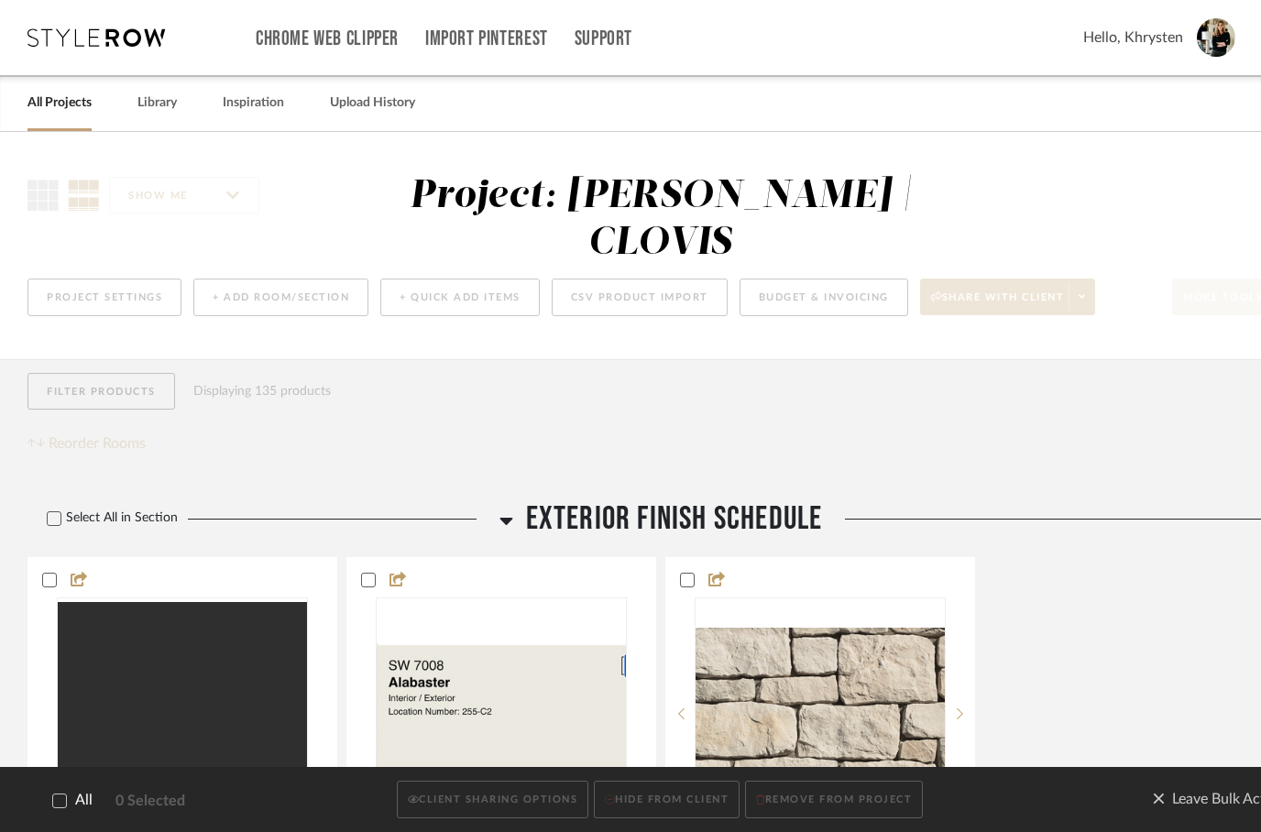
checkbox input "true"
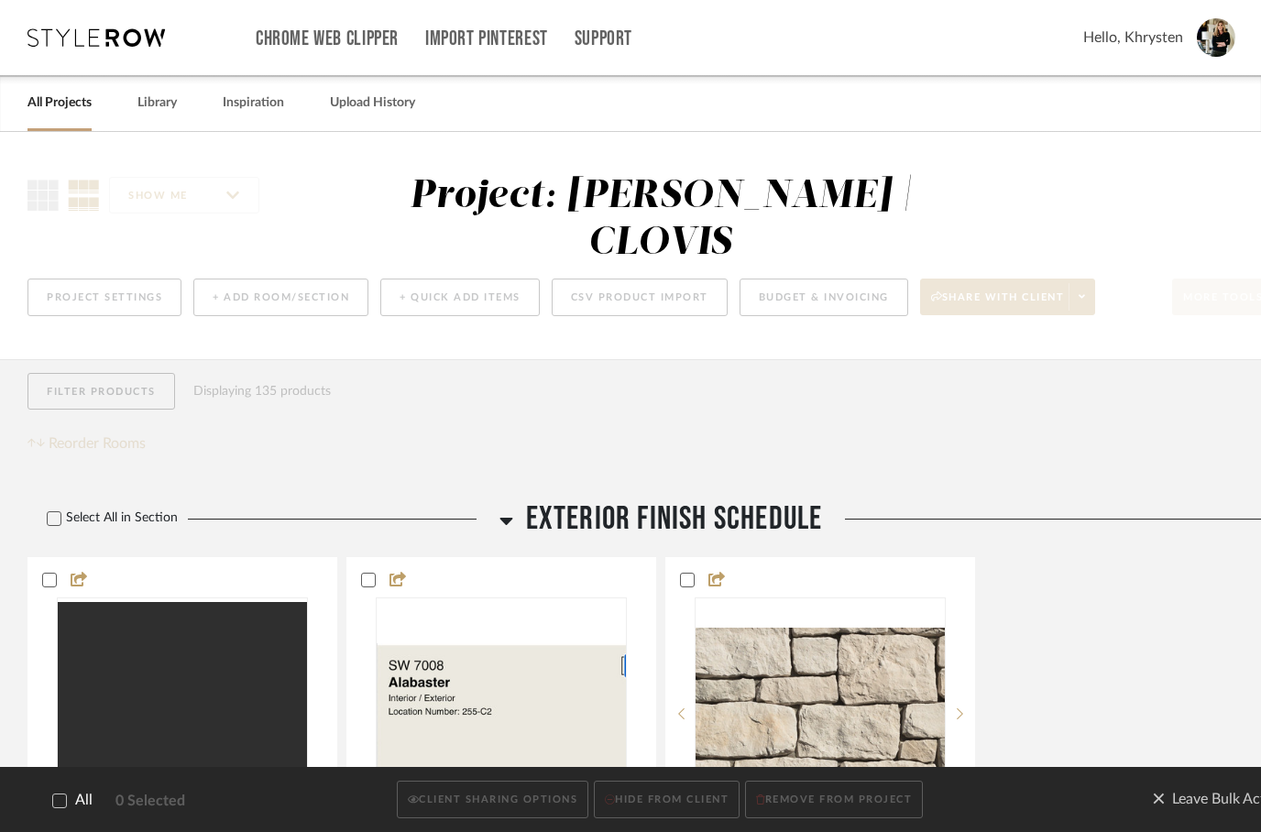
checkbox input "true"
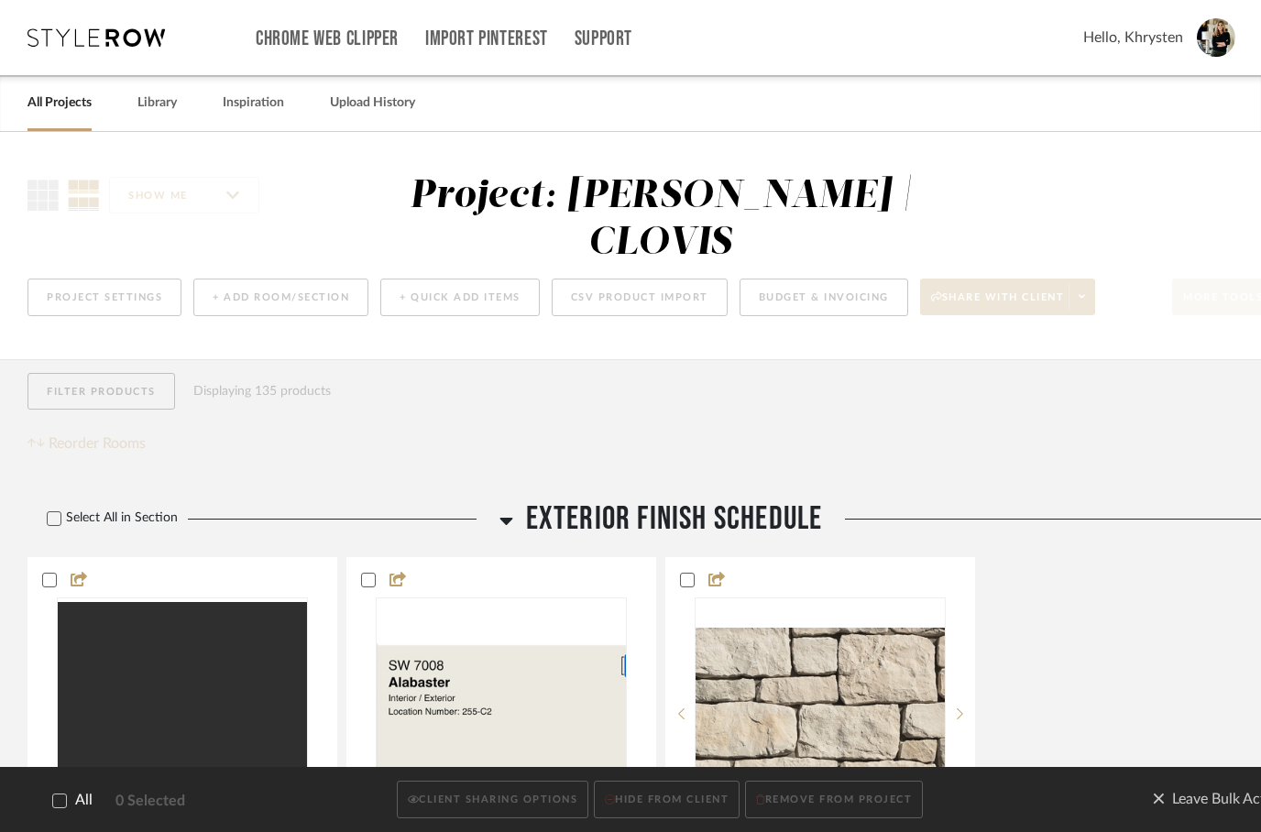
checkbox input "true"
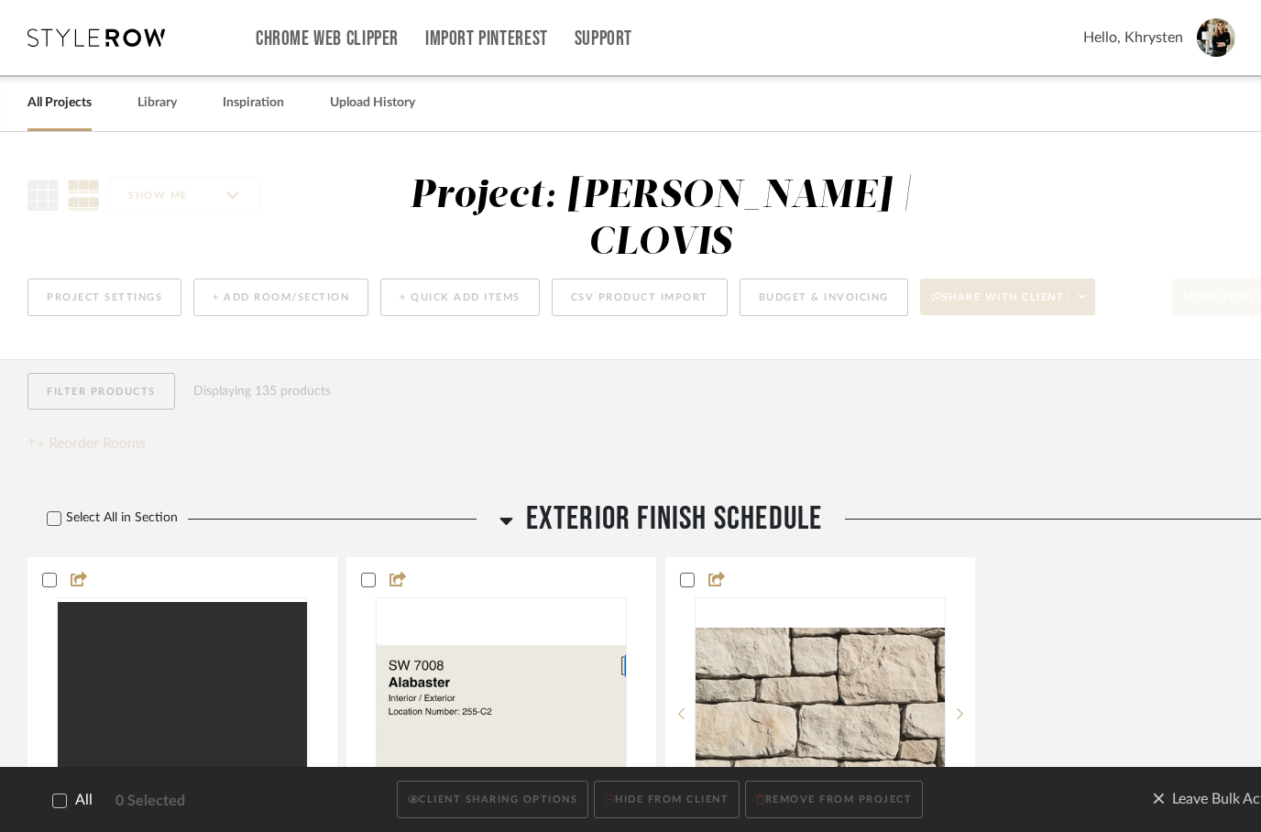
checkbox input "true"
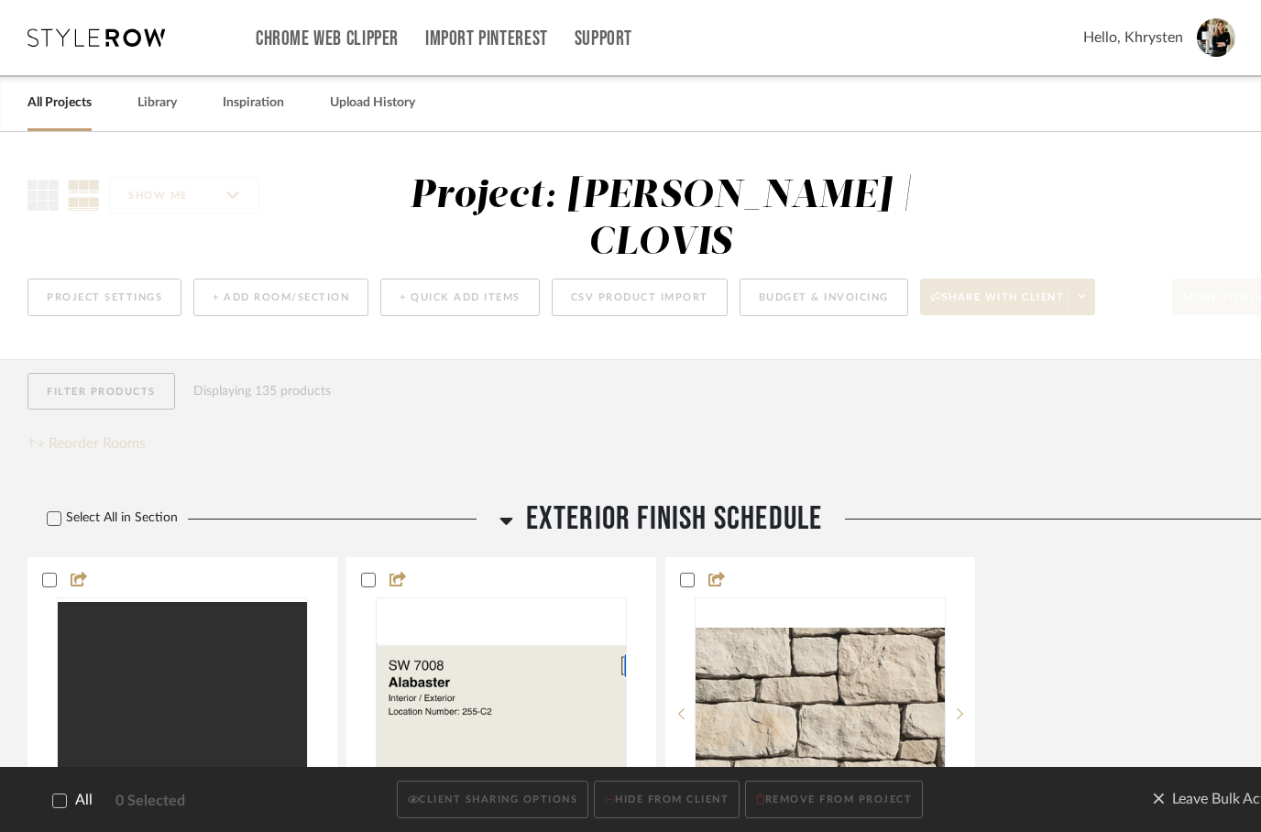
checkbox input "true"
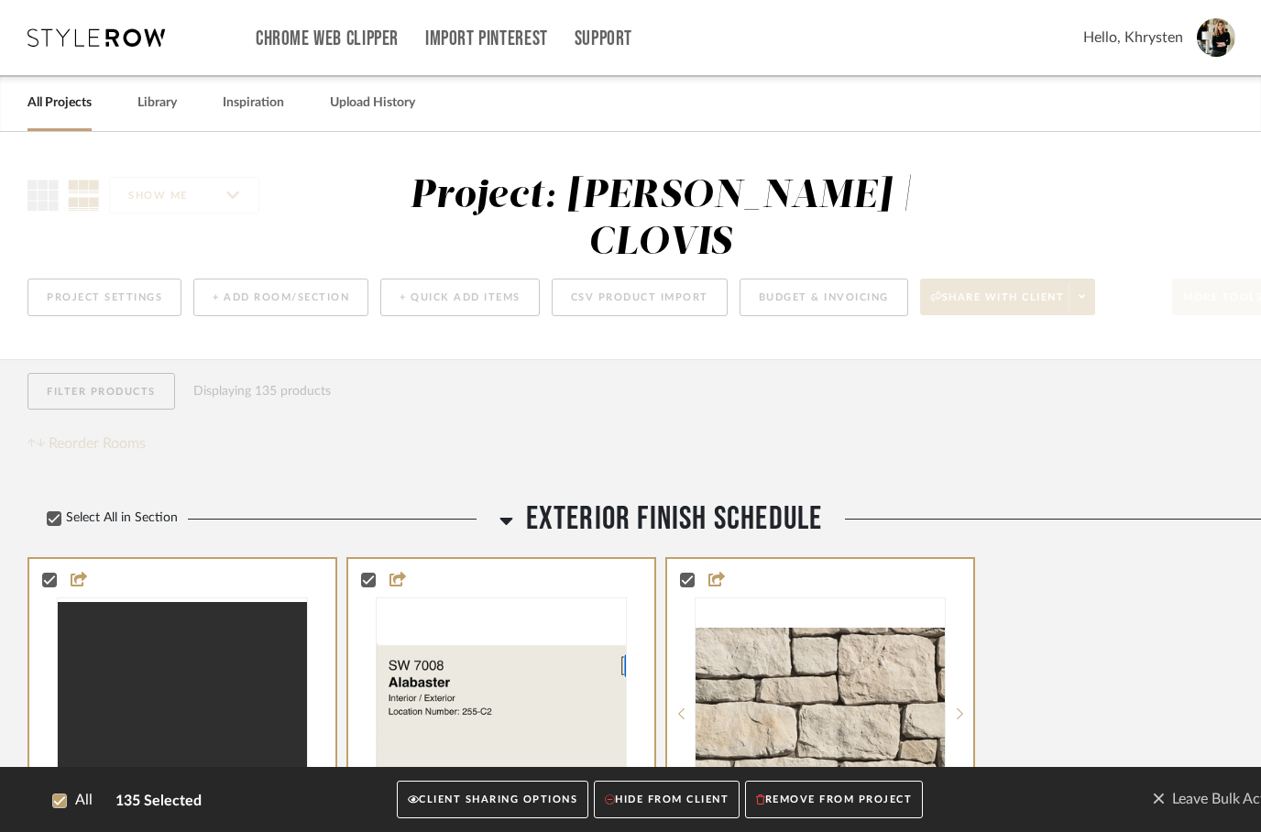
click at [473, 797] on button "CLIENT SHARING OPTIONS" at bounding box center [493, 801] width 192 height 38
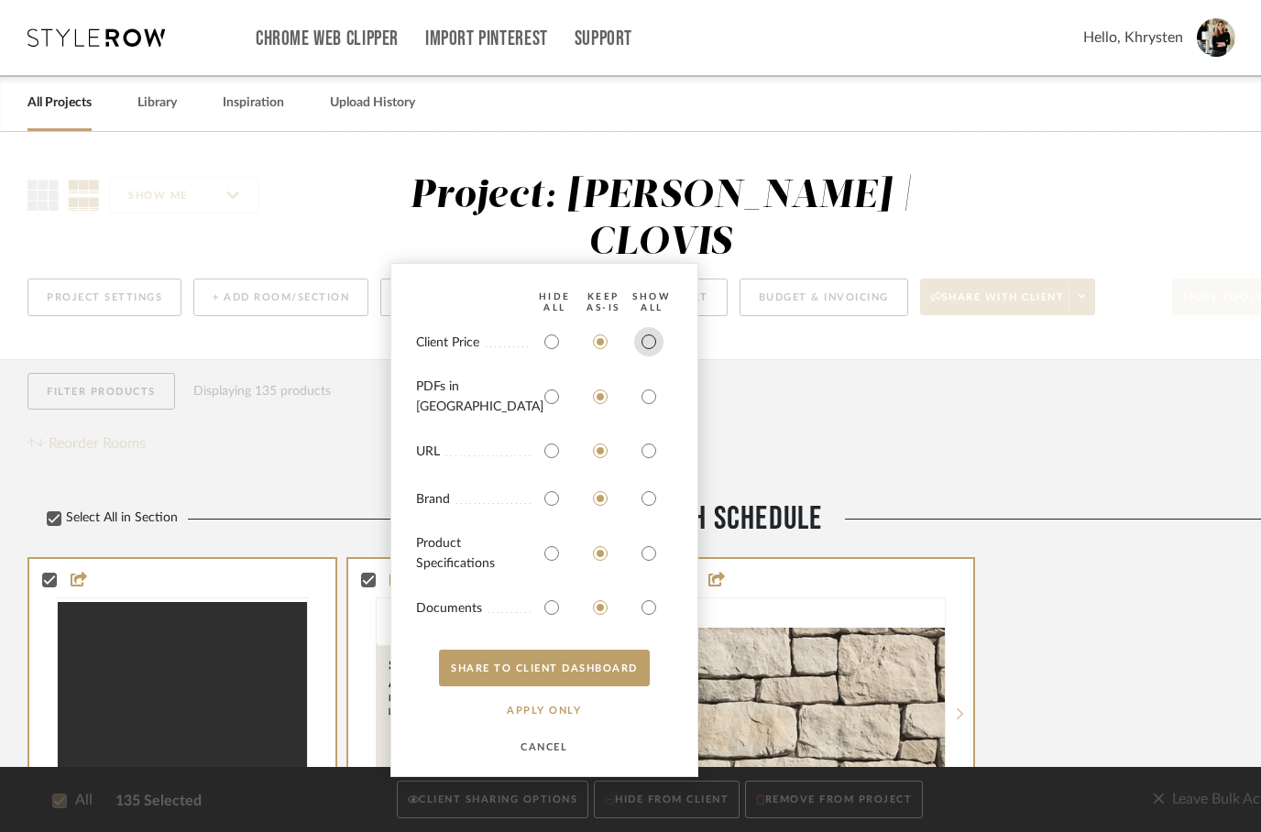
click at [645, 353] on input "radio" at bounding box center [648, 341] width 29 height 29
radio input "true"
click at [645, 392] on input "radio" at bounding box center [648, 396] width 29 height 29
radio input "true"
click at [644, 554] on input "radio" at bounding box center [648, 553] width 29 height 29
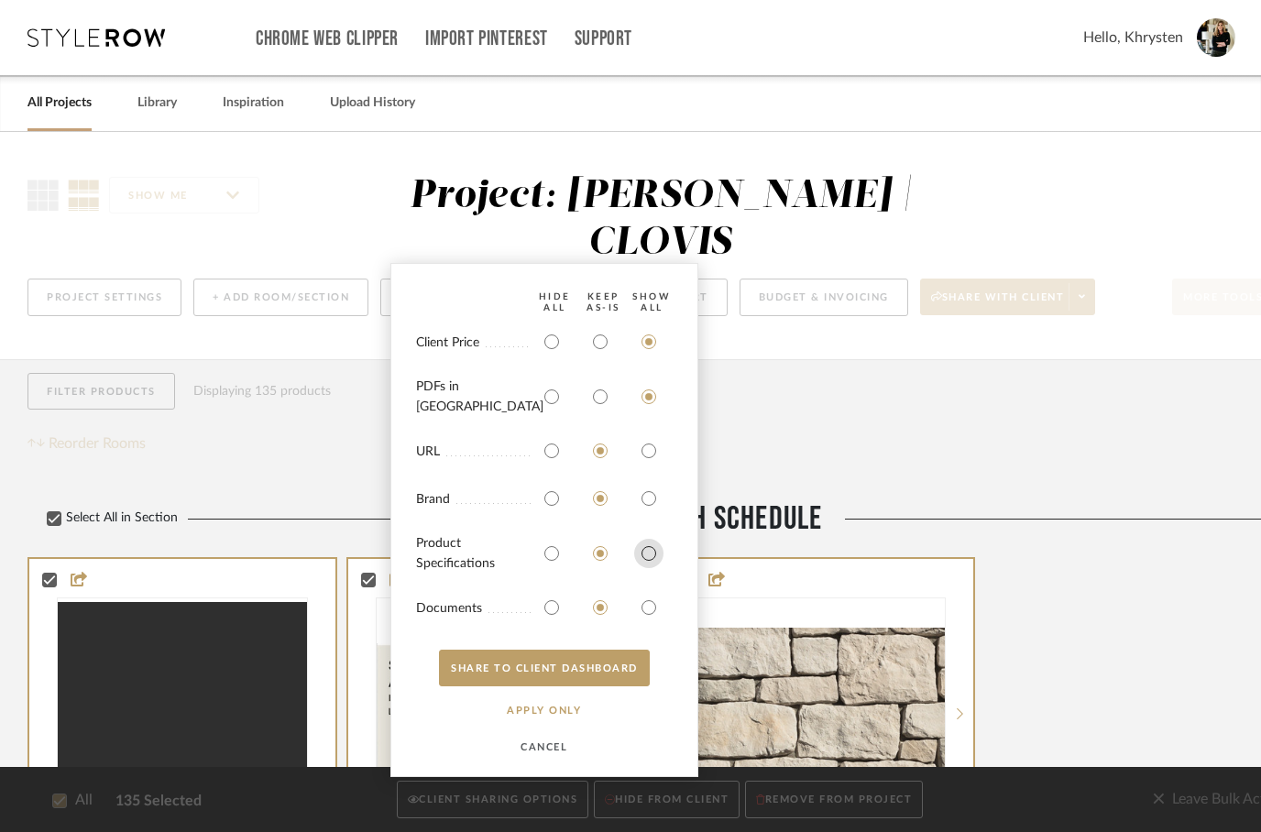
radio input "true"
click at [651, 598] on input "radio" at bounding box center [648, 607] width 29 height 29
radio input "true"
click at [515, 667] on button "SHARE TO CLIENT Dashboard" at bounding box center [544, 668] width 211 height 37
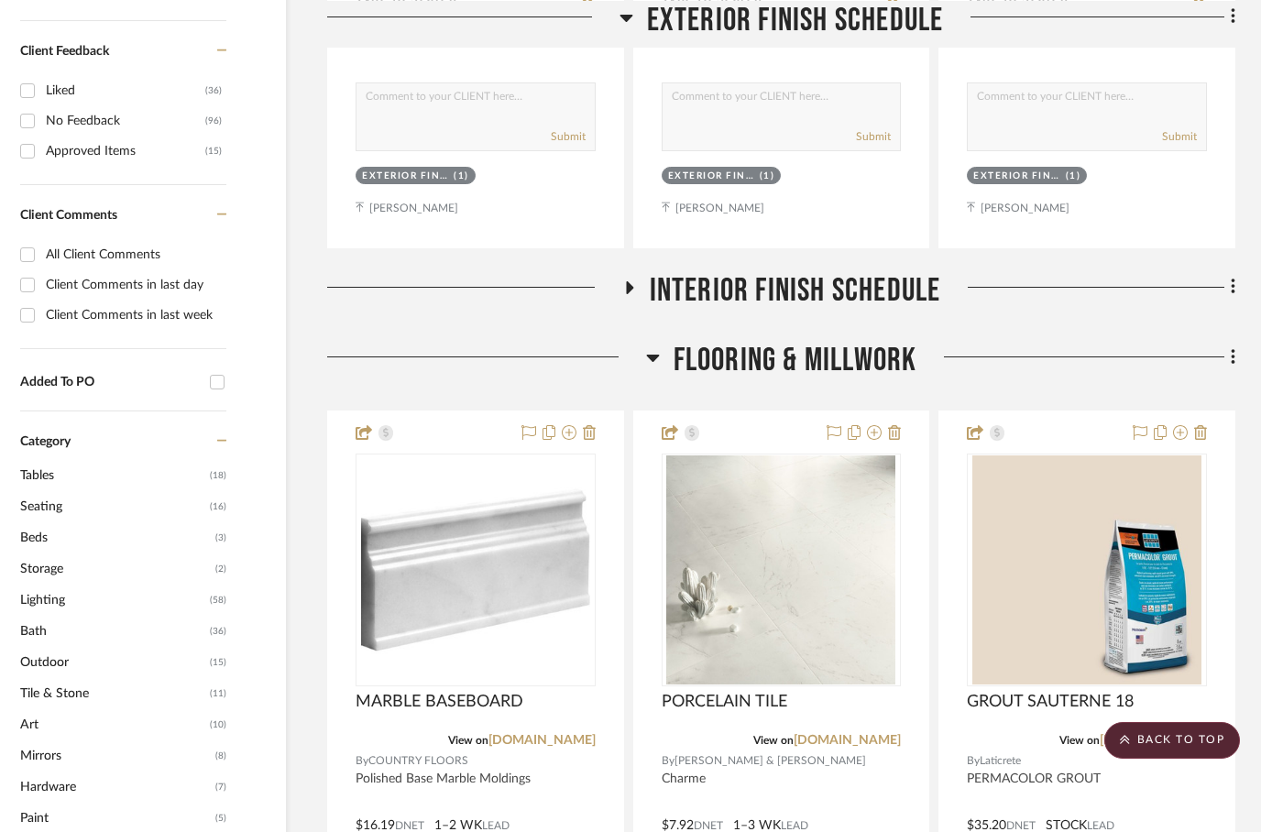
scroll to position [1096, 59]
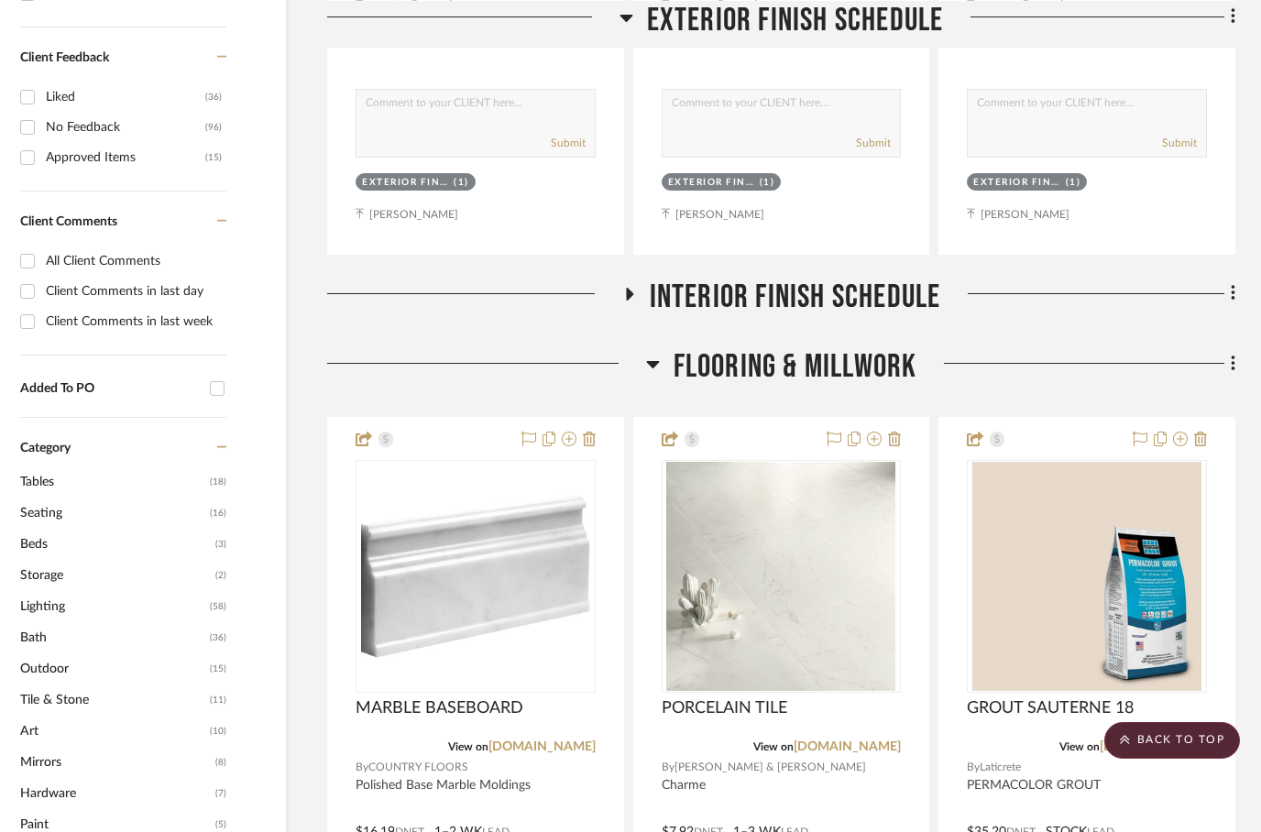
click at [637, 287] on icon at bounding box center [629, 294] width 22 height 14
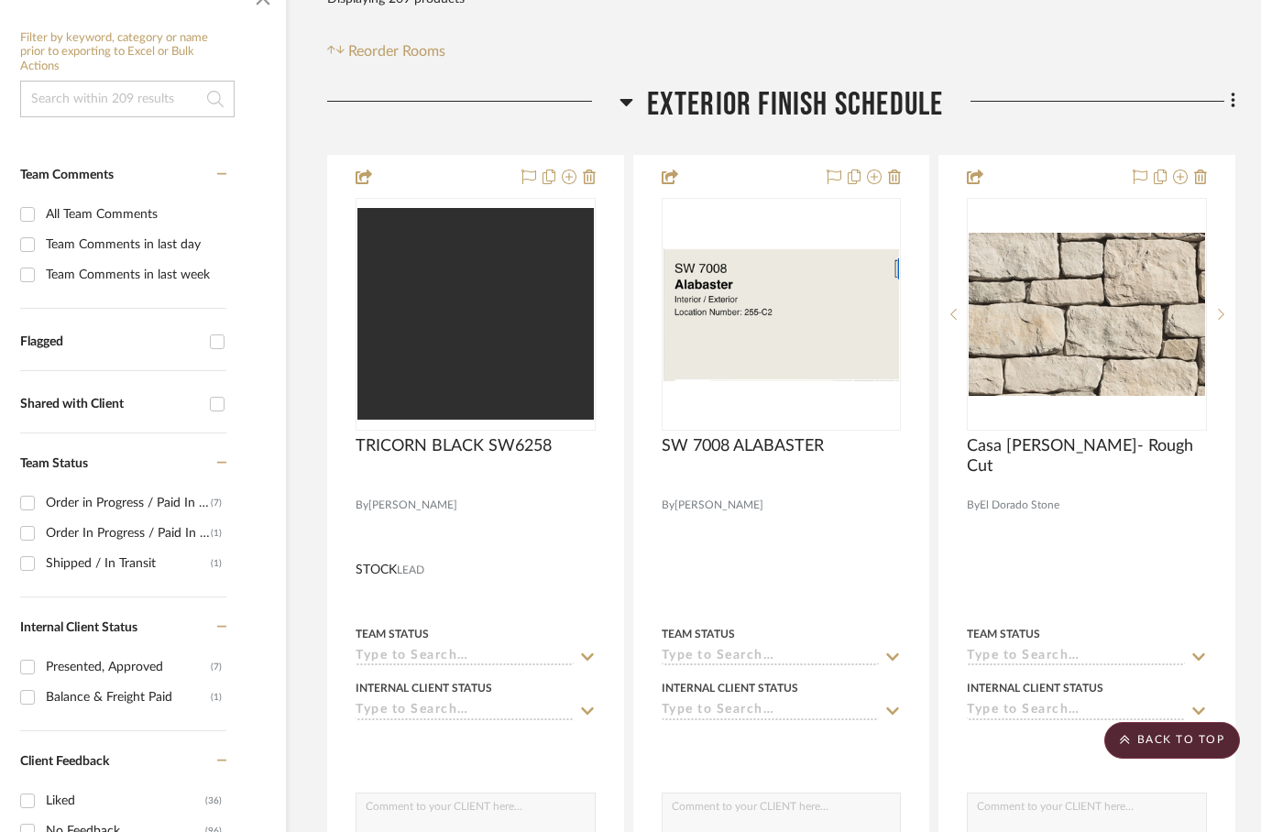
scroll to position [0, 59]
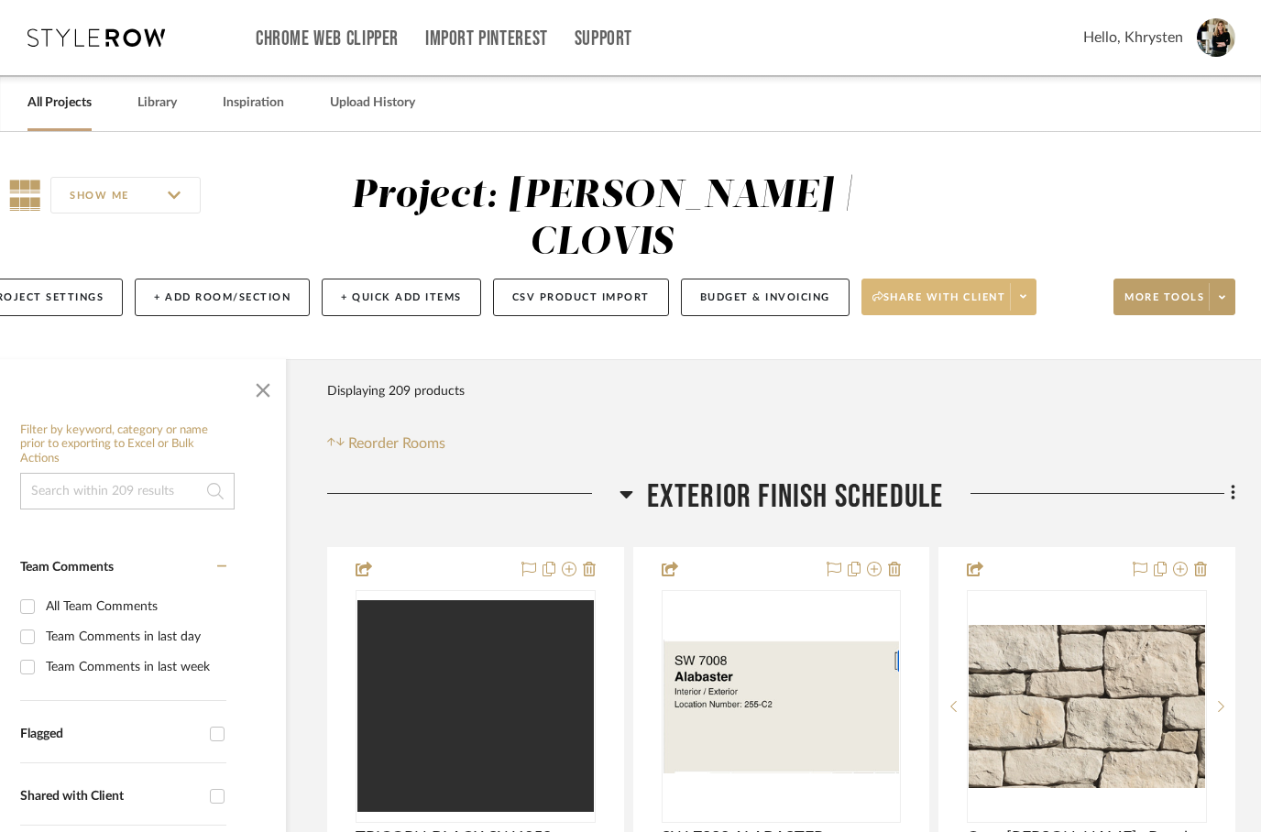
click at [1031, 283] on span at bounding box center [1023, 296] width 26 height 27
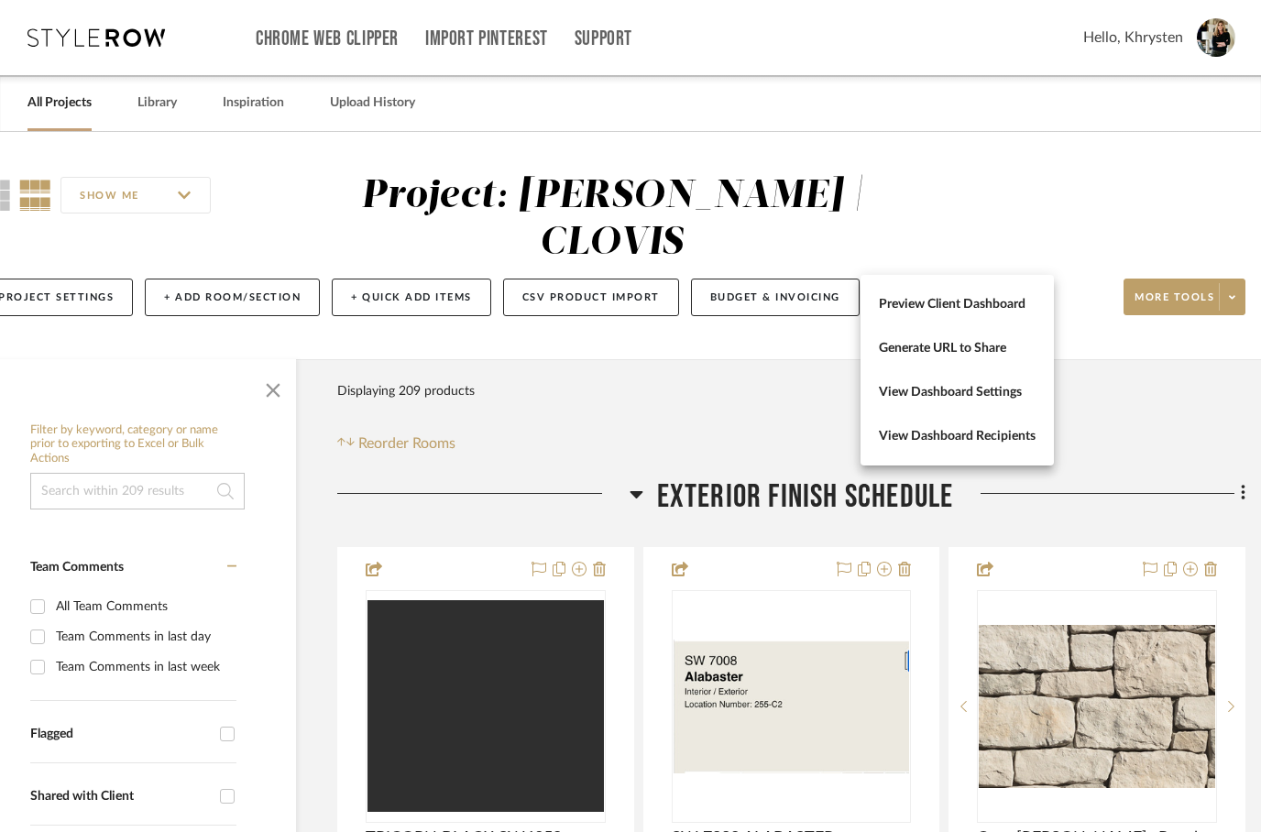
scroll to position [0, 0]
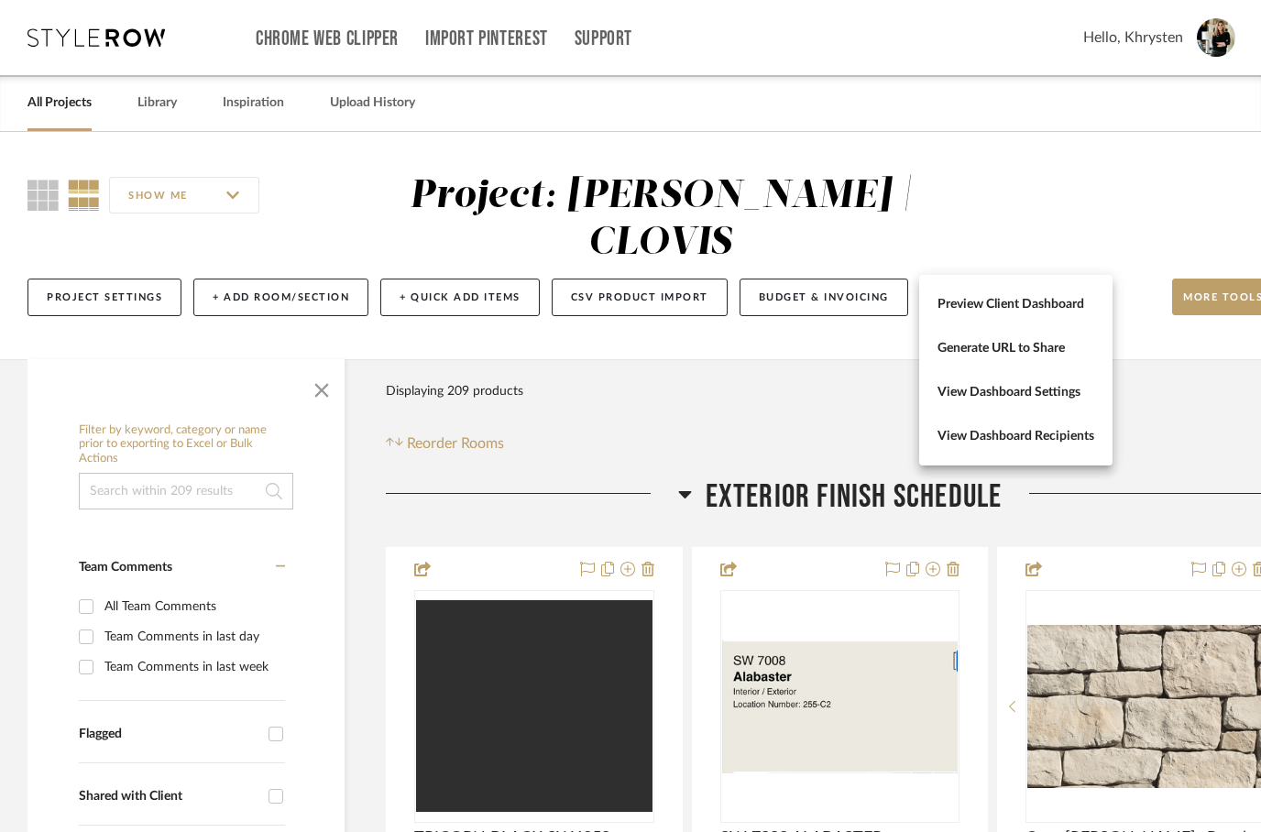
click at [104, 252] on div at bounding box center [630, 416] width 1261 height 832
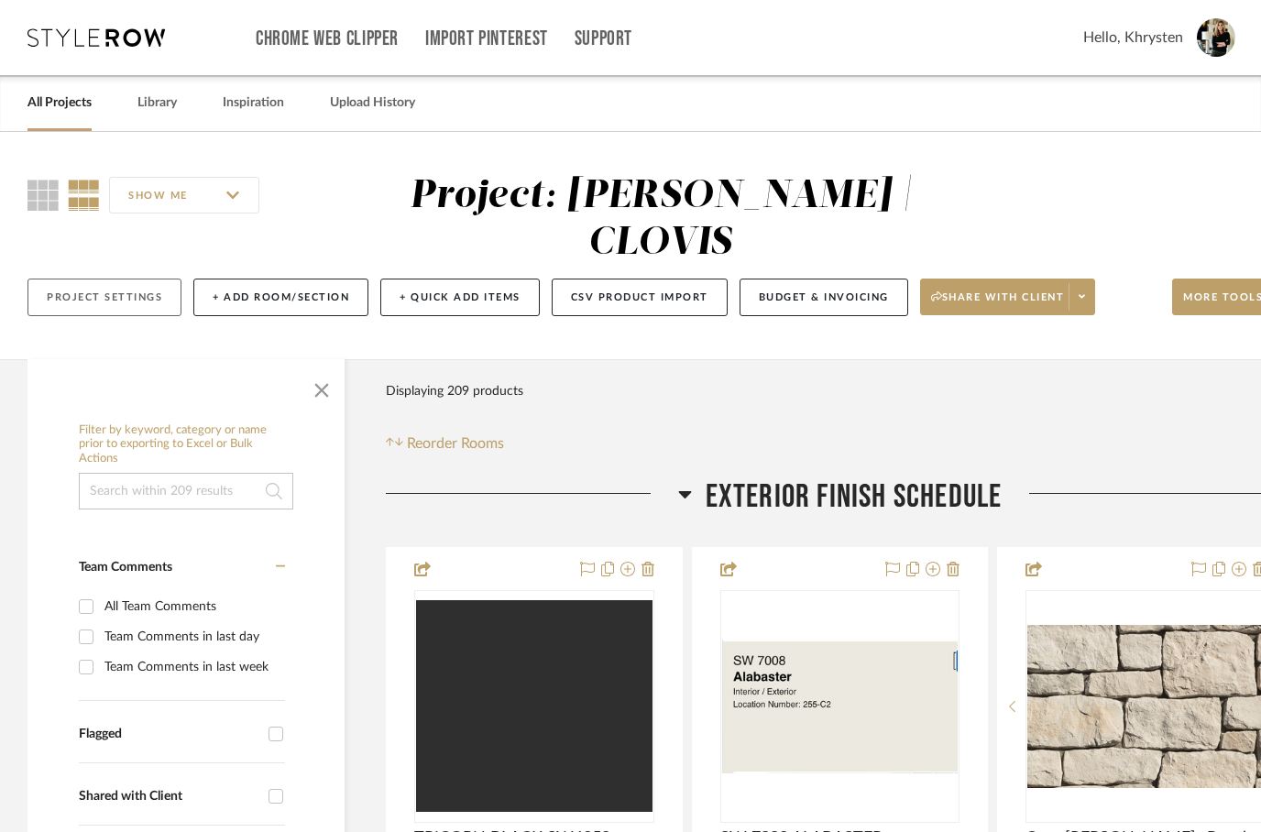
click at [94, 279] on button "Project Settings" at bounding box center [104, 298] width 154 height 38
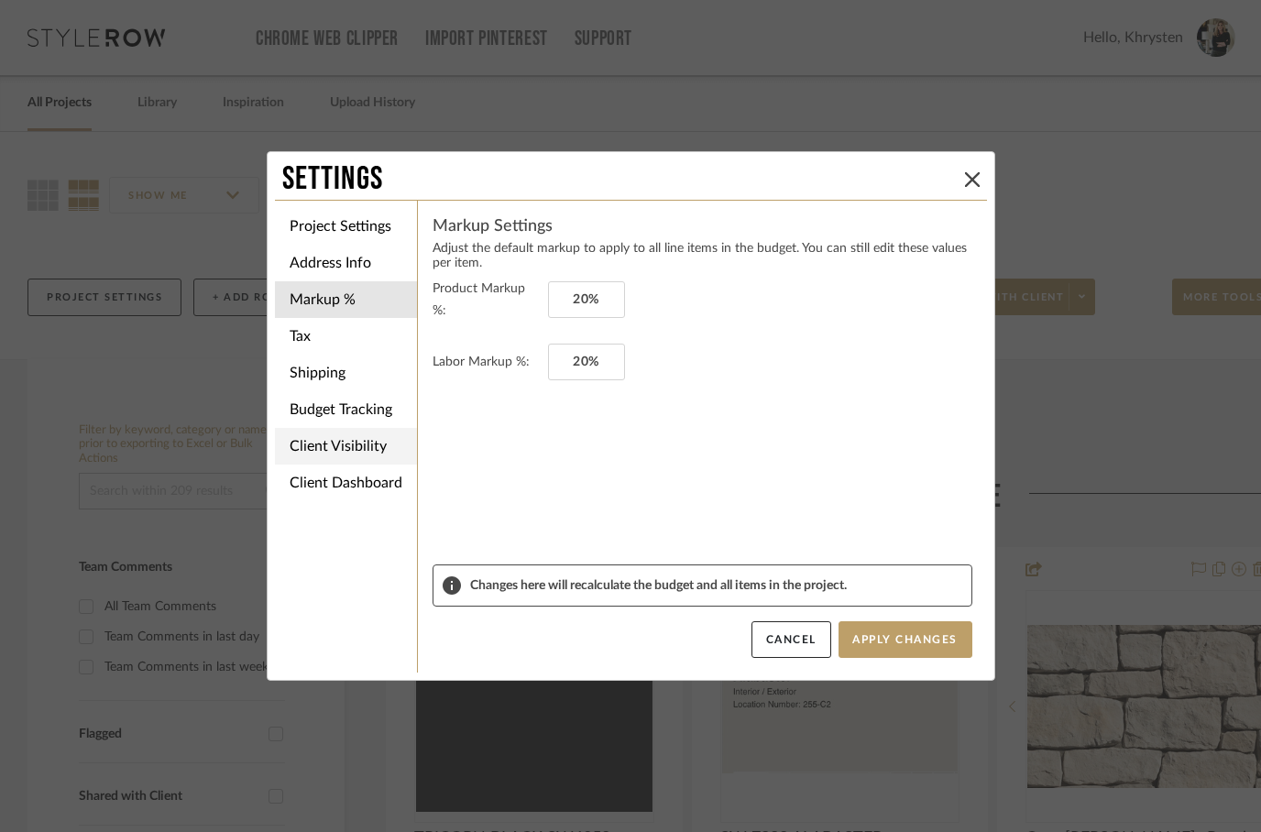
click at [316, 453] on li "Client Visibility" at bounding box center [346, 446] width 142 height 37
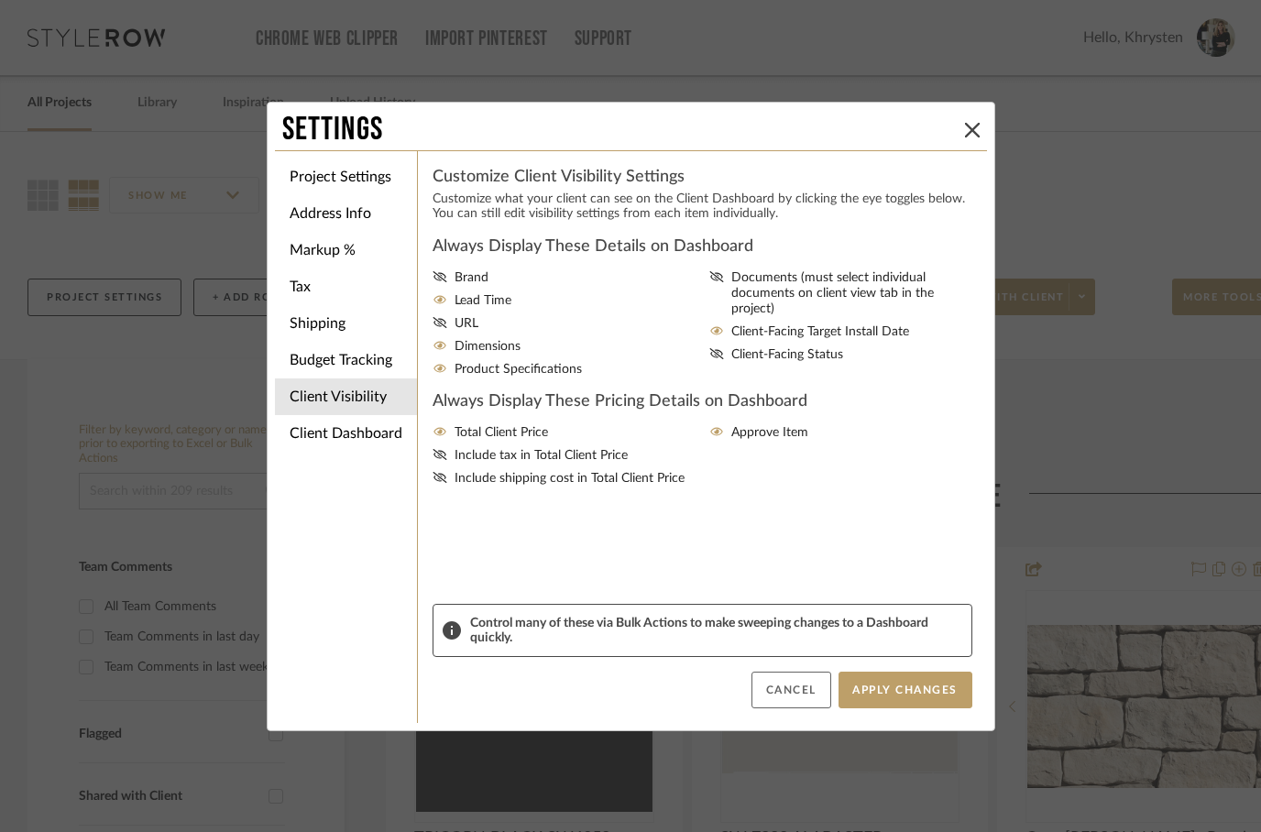
click at [789, 691] on button "Cancel" at bounding box center [792, 690] width 80 height 37
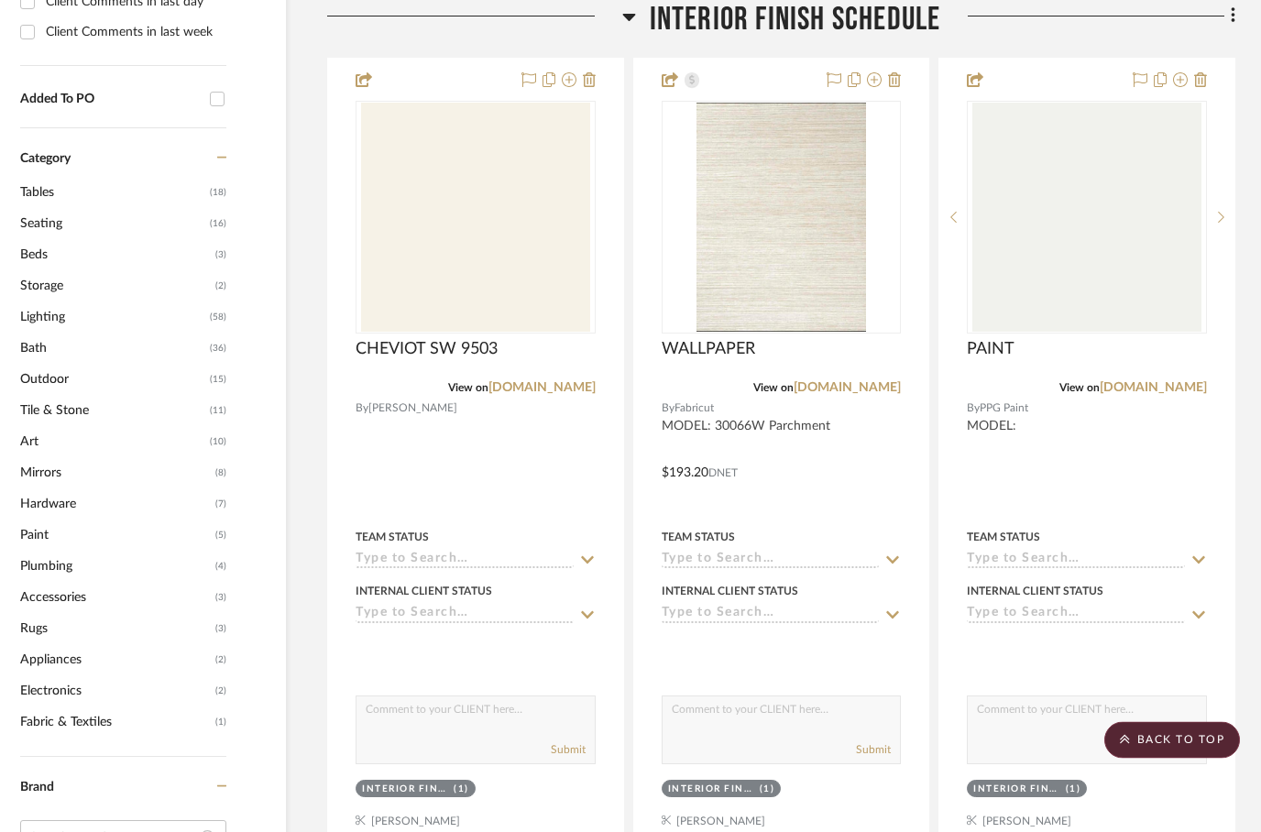
scroll to position [1277, 59]
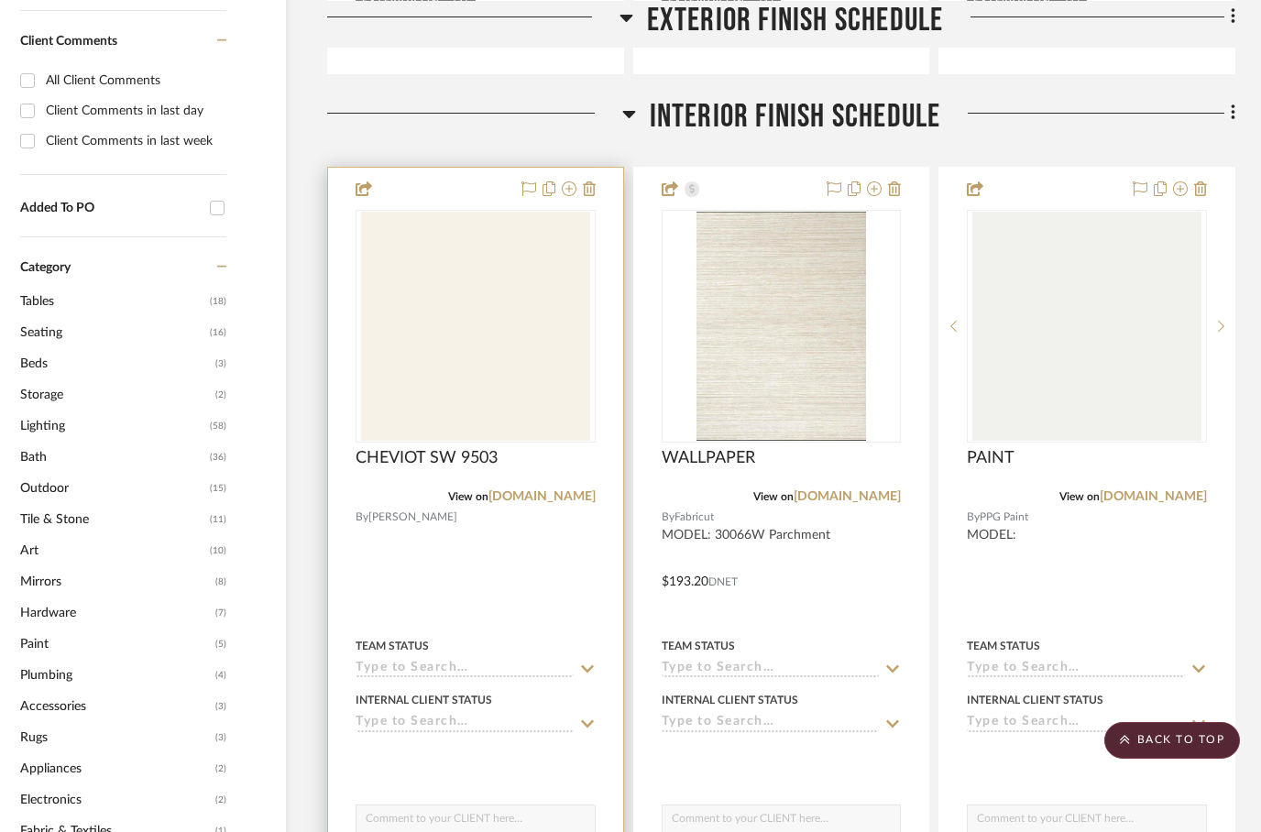
click at [457, 168] on div at bounding box center [475, 569] width 295 height 802
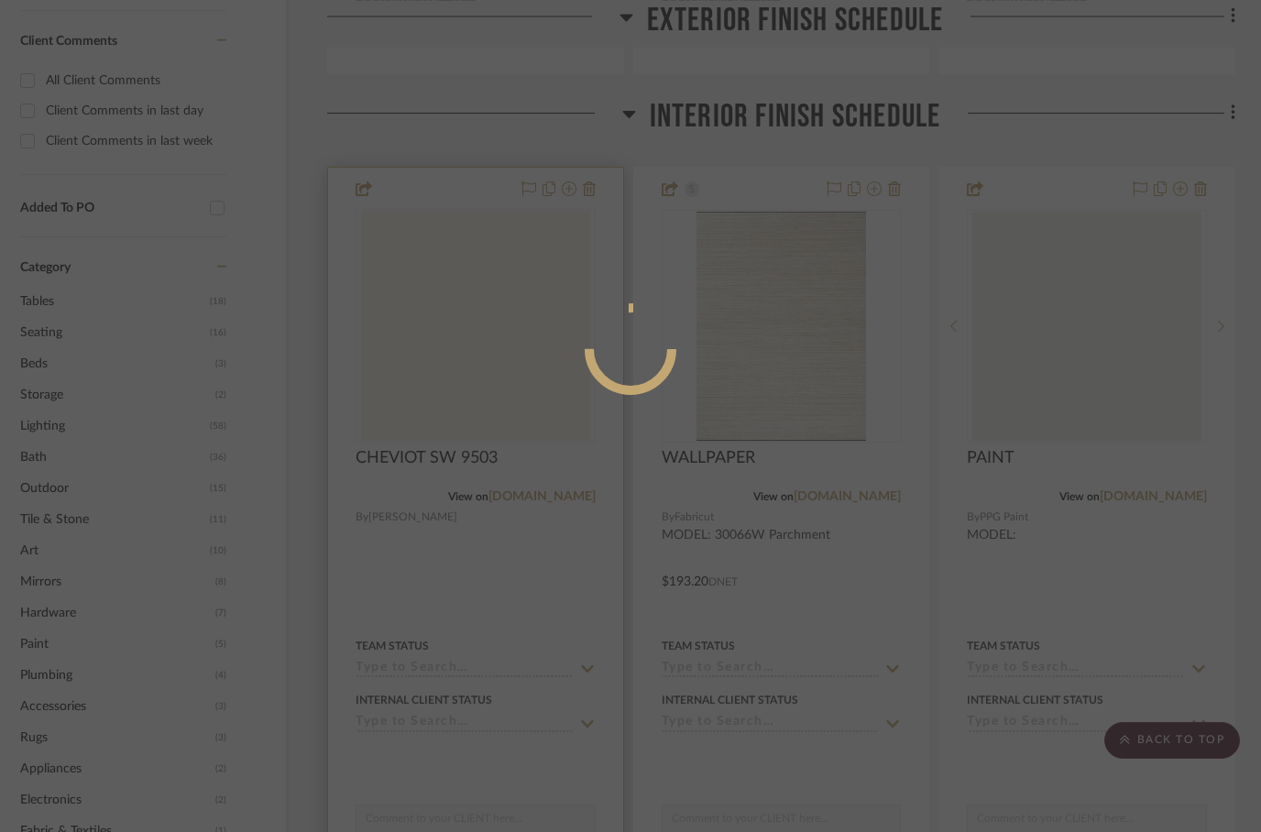
scroll to position [0, 0]
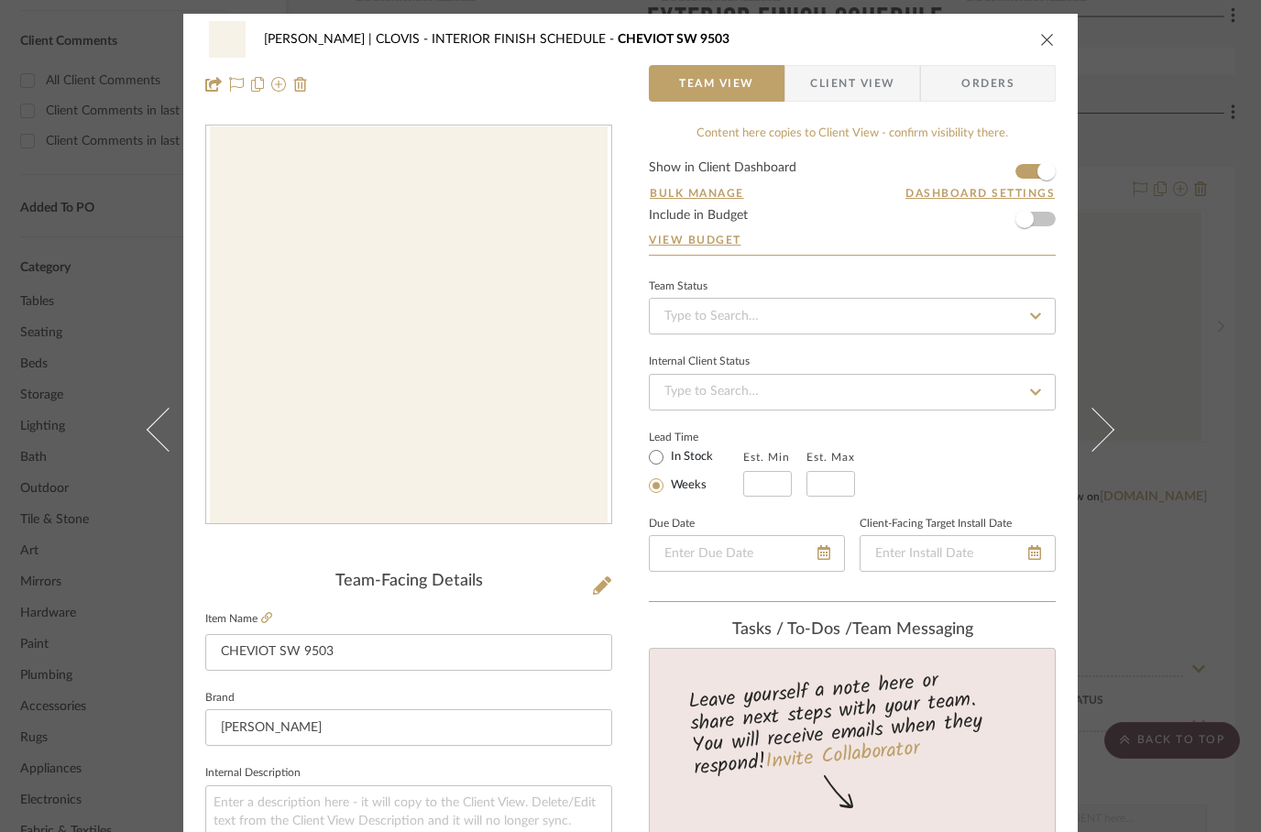
click at [1060, 36] on div "DUEKER | CLOVIS INTERIOR FINISH SCHEDULE CHEVIOT SW 9503 Team View Client View …" at bounding box center [630, 62] width 895 height 96
click at [1043, 46] on icon "close" at bounding box center [1047, 39] width 15 height 15
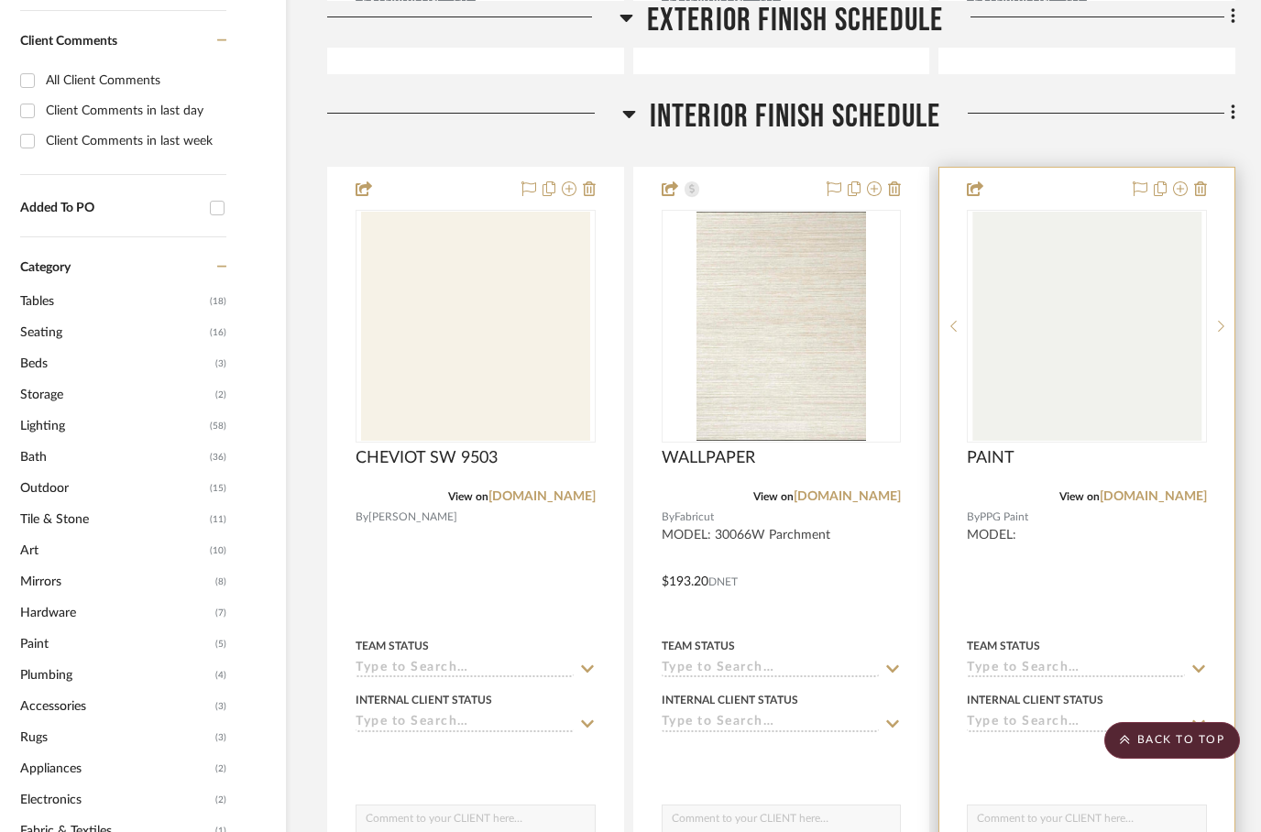
click at [0, 0] on img at bounding box center [0, 0] width 0 height 0
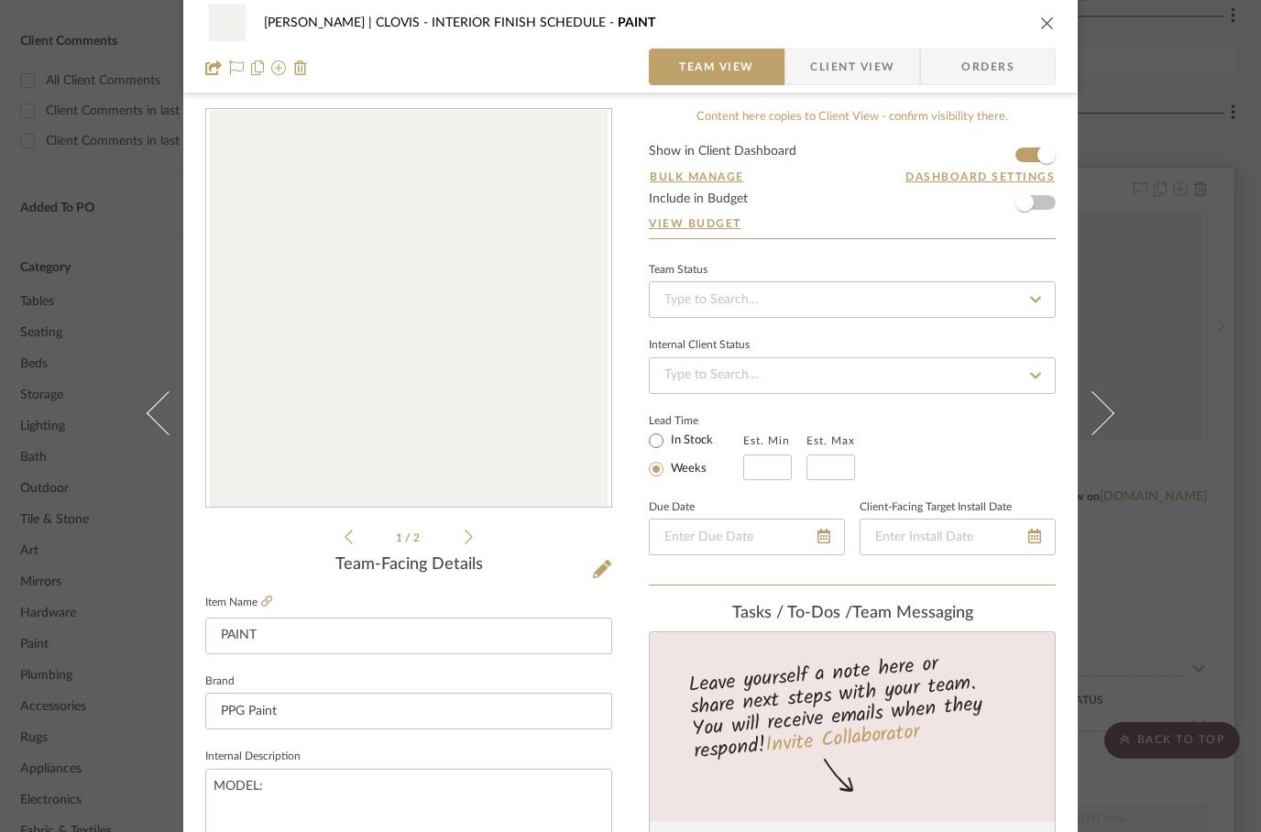
scroll to position [1, 0]
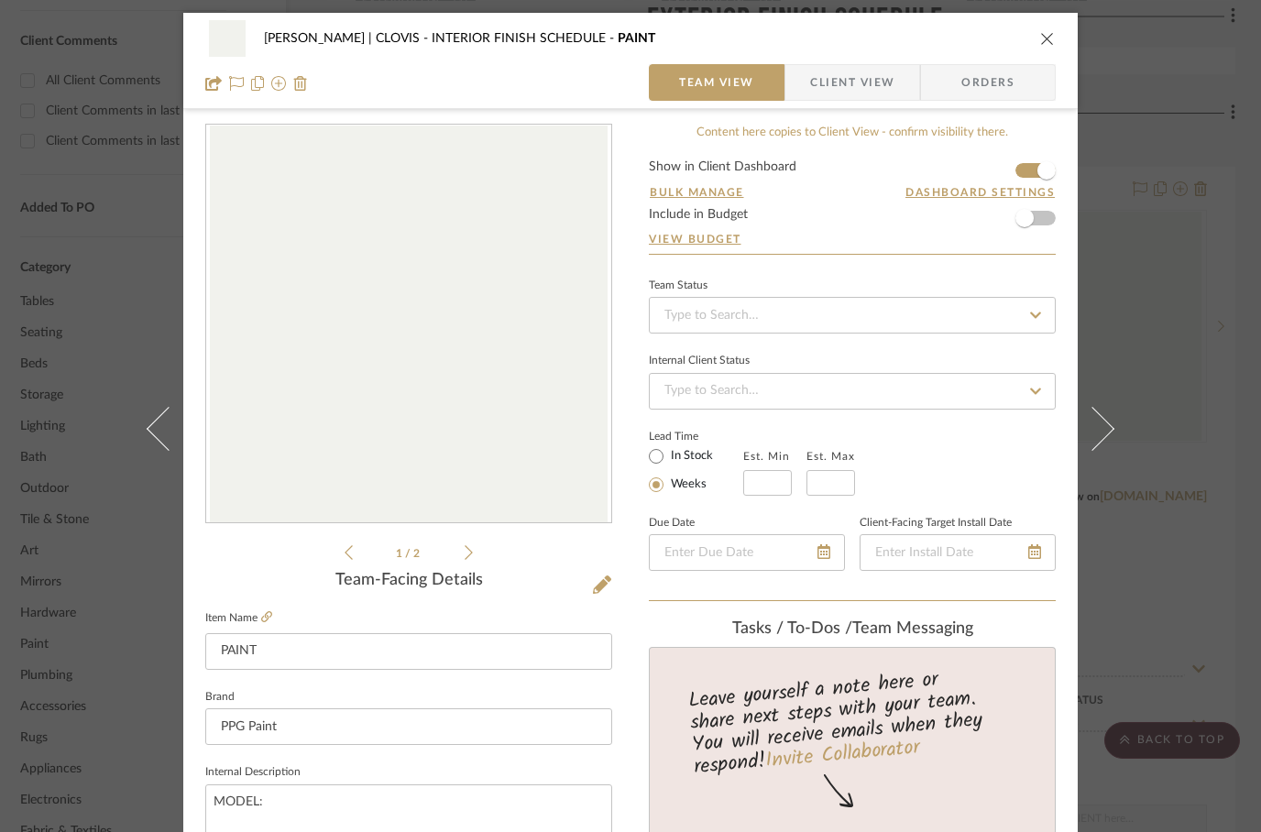
click at [1044, 34] on icon "close" at bounding box center [1047, 38] width 15 height 15
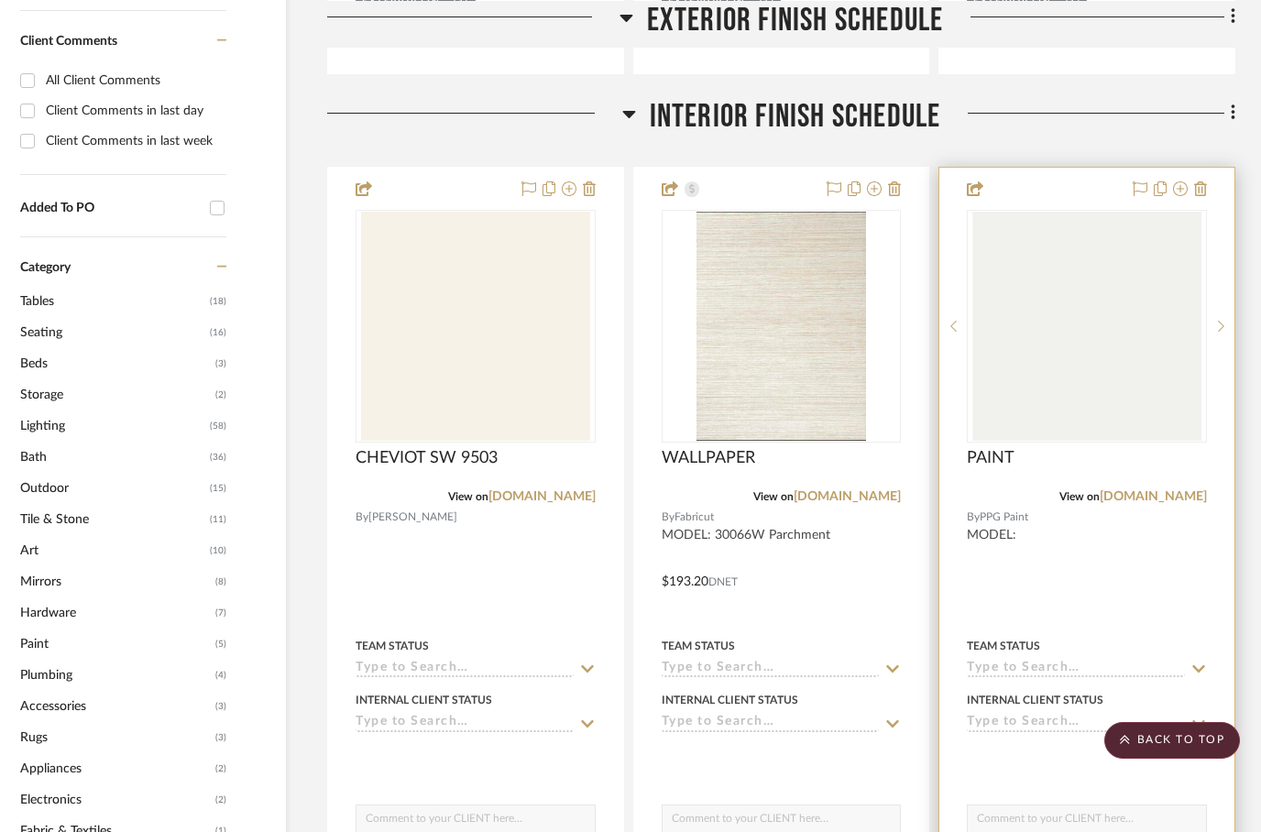
click at [1051, 514] on div at bounding box center [1086, 569] width 295 height 802
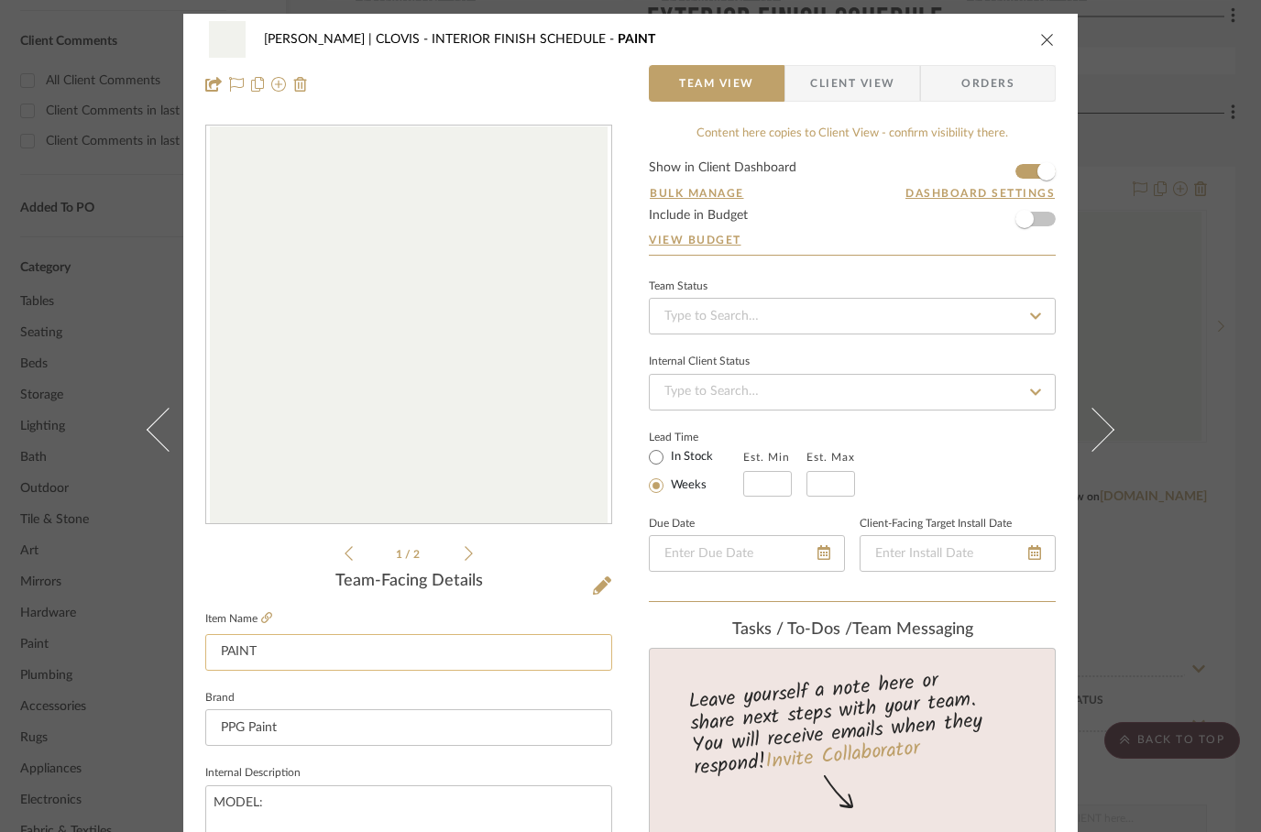
click at [220, 658] on input "PAINT" at bounding box center [408, 652] width 407 height 37
type input "TRIM PAINT"
click at [1047, 33] on icon "close" at bounding box center [1047, 39] width 15 height 15
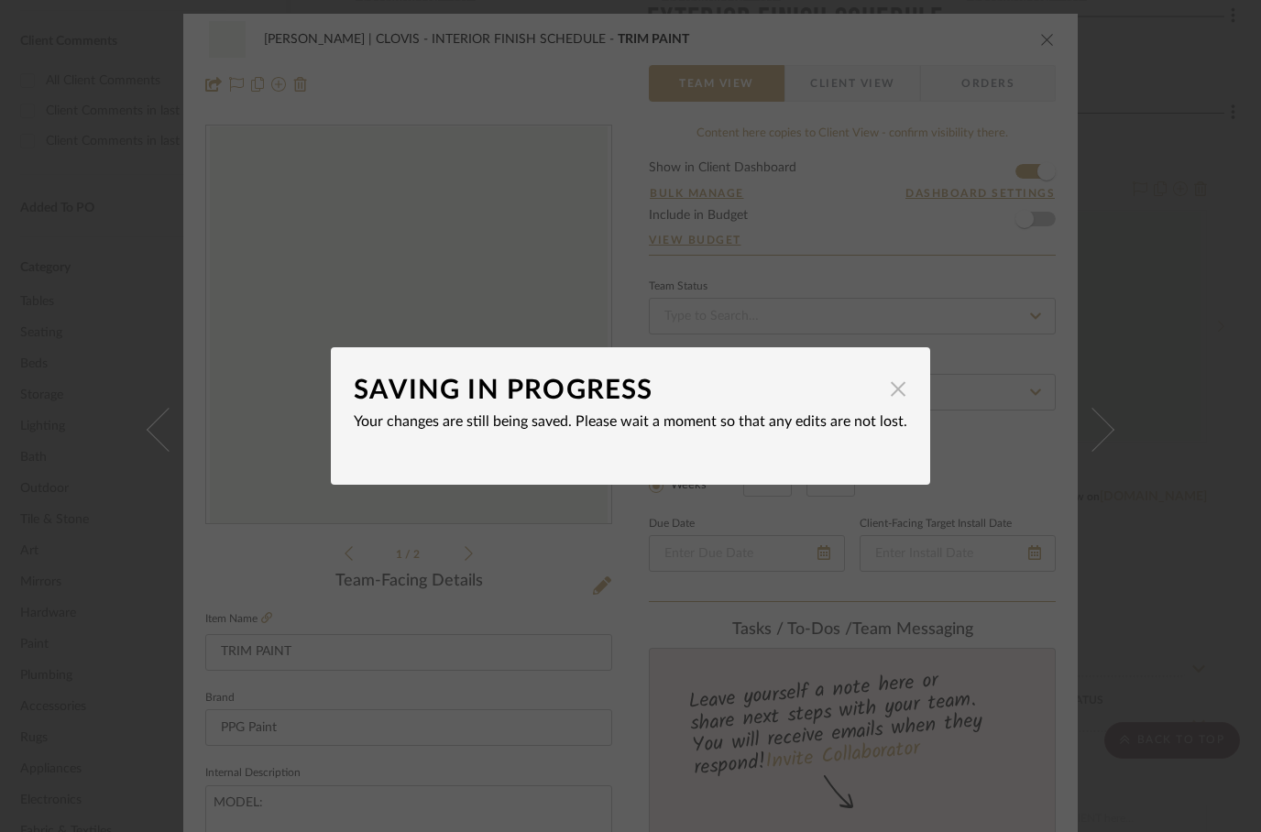
click at [906, 391] on span "button" at bounding box center [898, 388] width 37 height 37
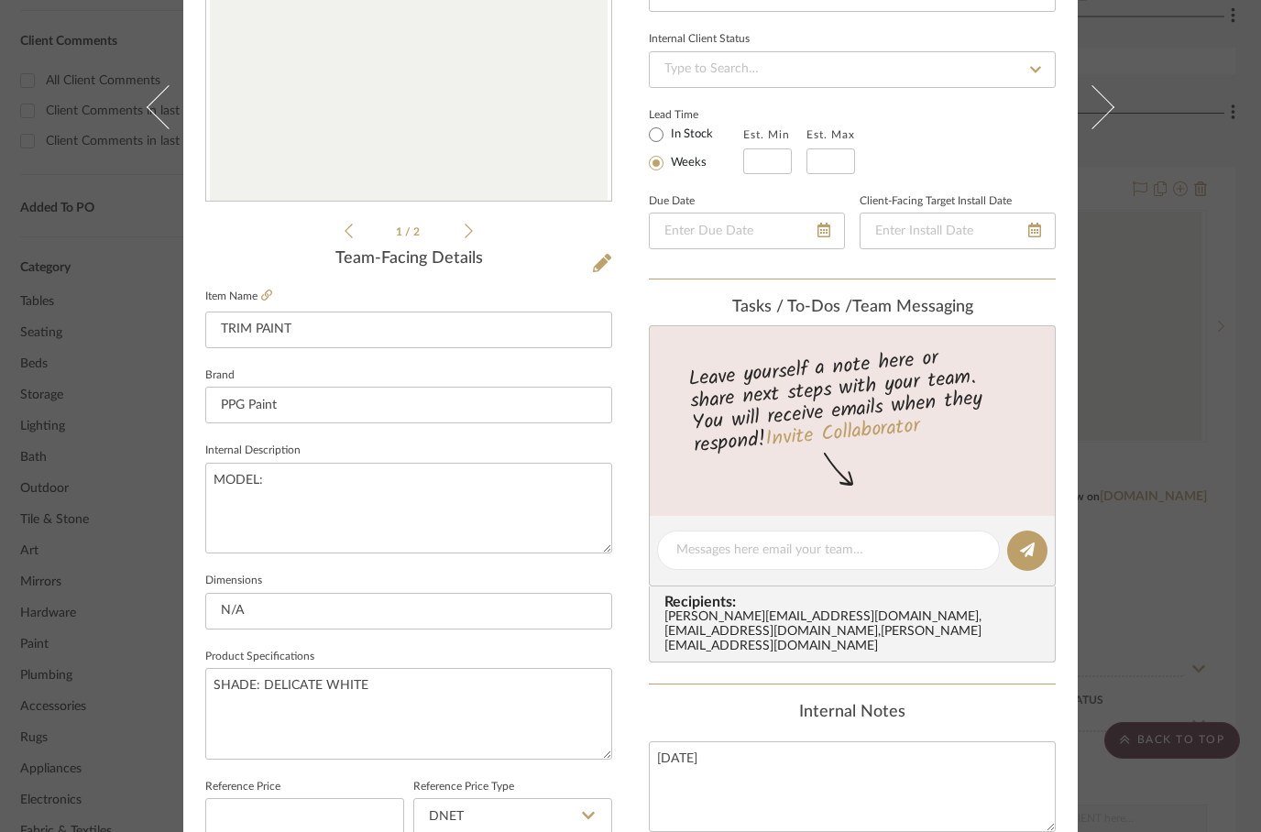
scroll to position [349, 0]
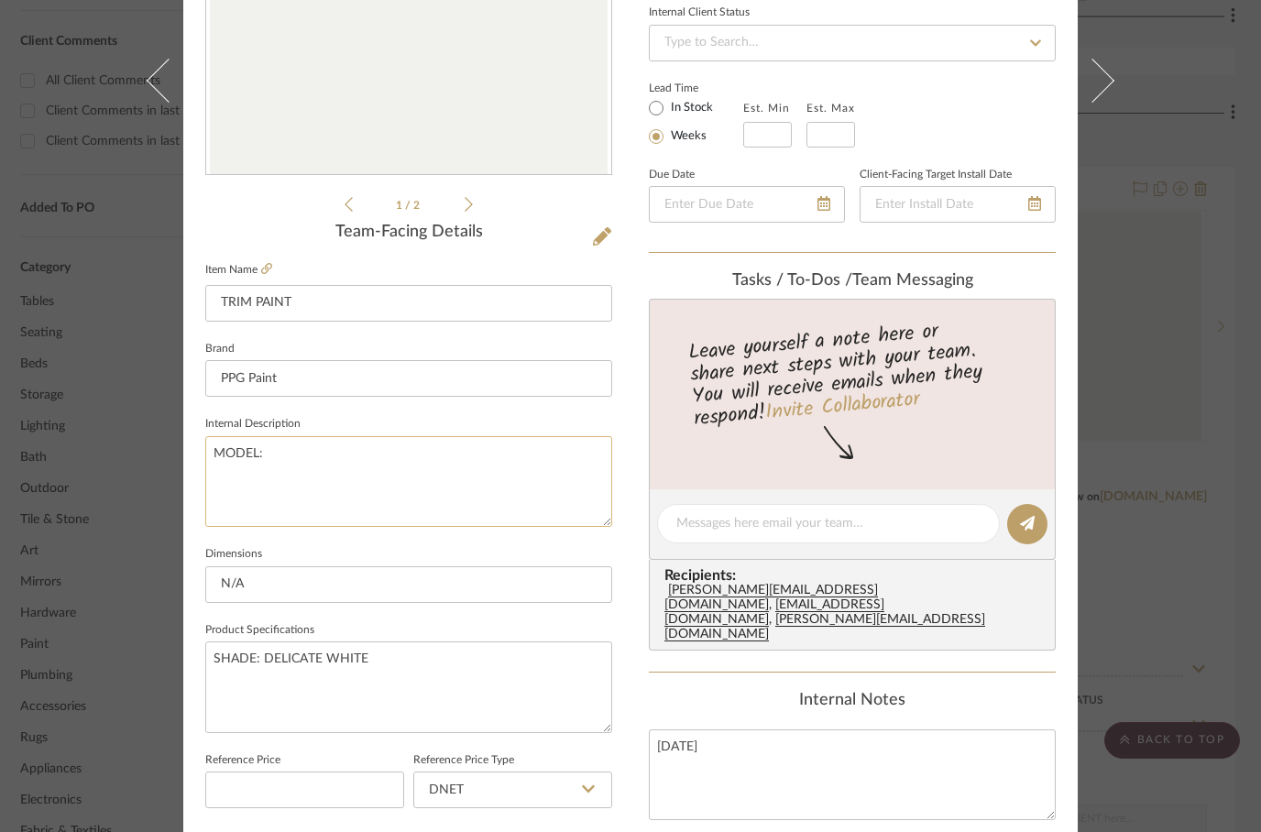
click at [340, 477] on textarea "MODEL:" at bounding box center [408, 481] width 407 height 91
click at [429, 663] on textarea "SHADE: DELICATE WHITE" at bounding box center [408, 687] width 407 height 91
type textarea "MODEL:"
type textarea "SHADE: DELICATE WHITE PPG"
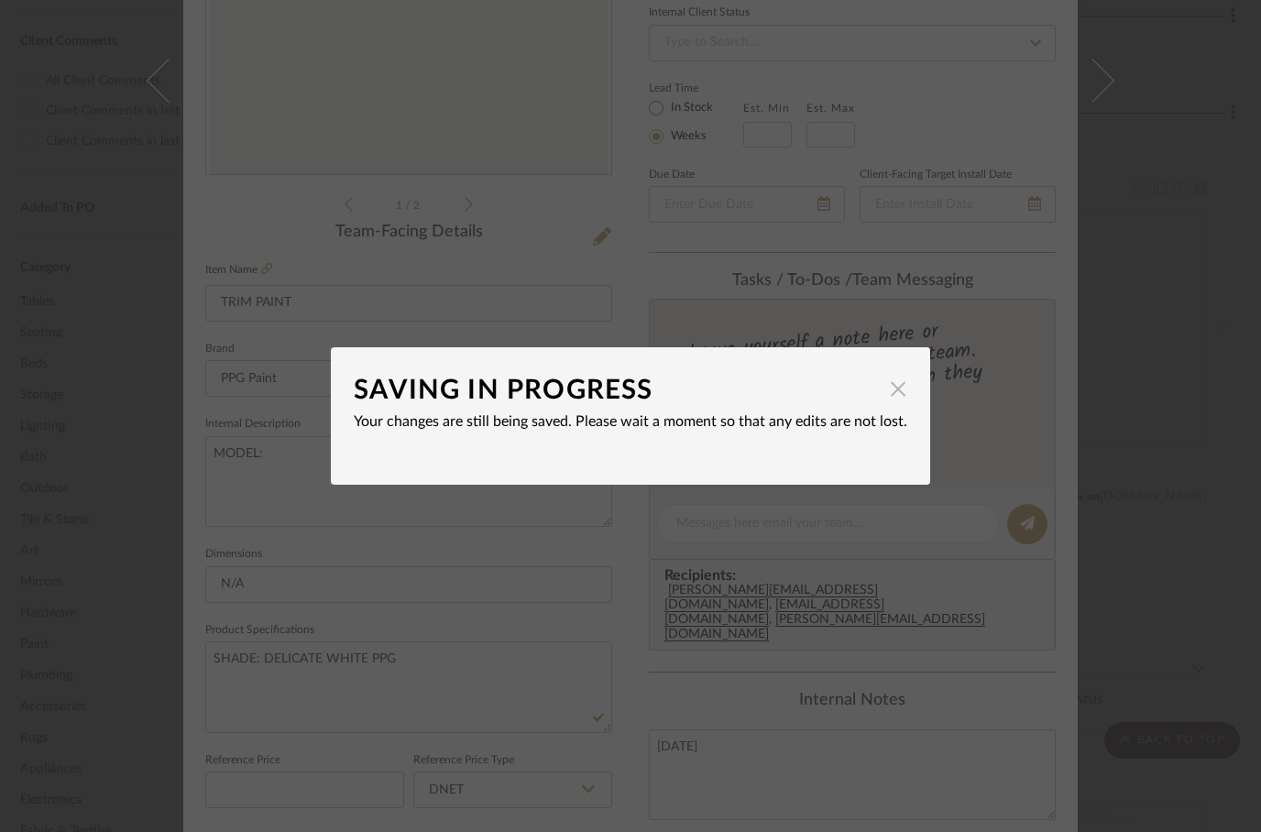
click at [896, 394] on span "button" at bounding box center [898, 388] width 37 height 37
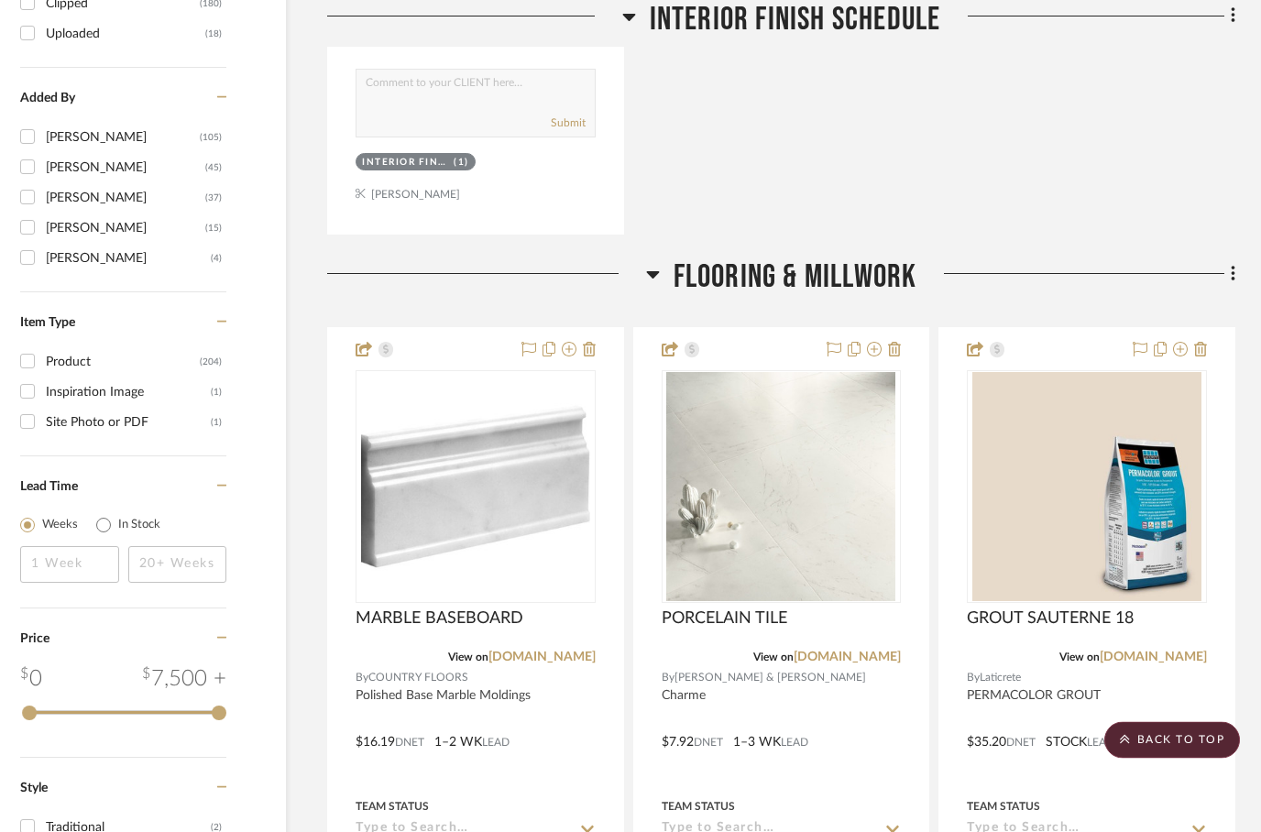
scroll to position [2827, 59]
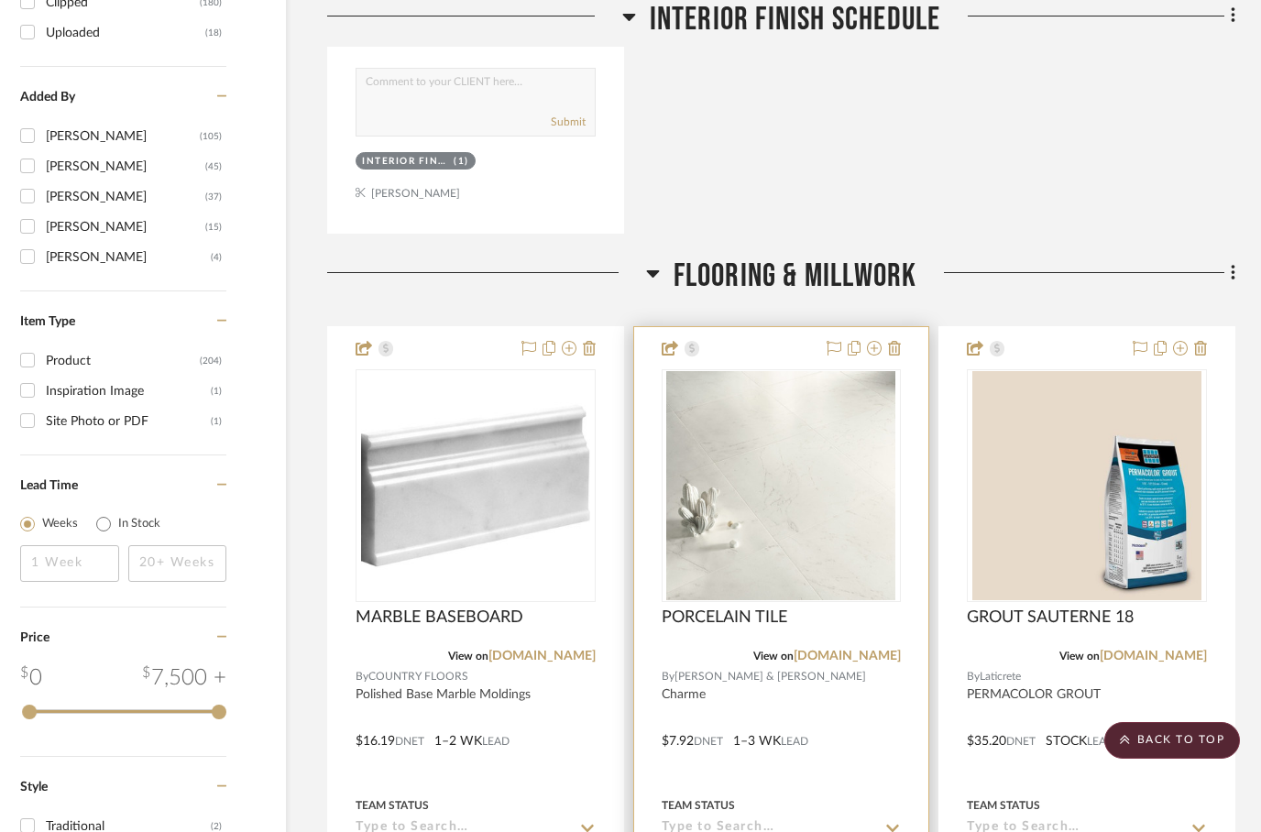
click at [865, 620] on div at bounding box center [781, 728] width 295 height 802
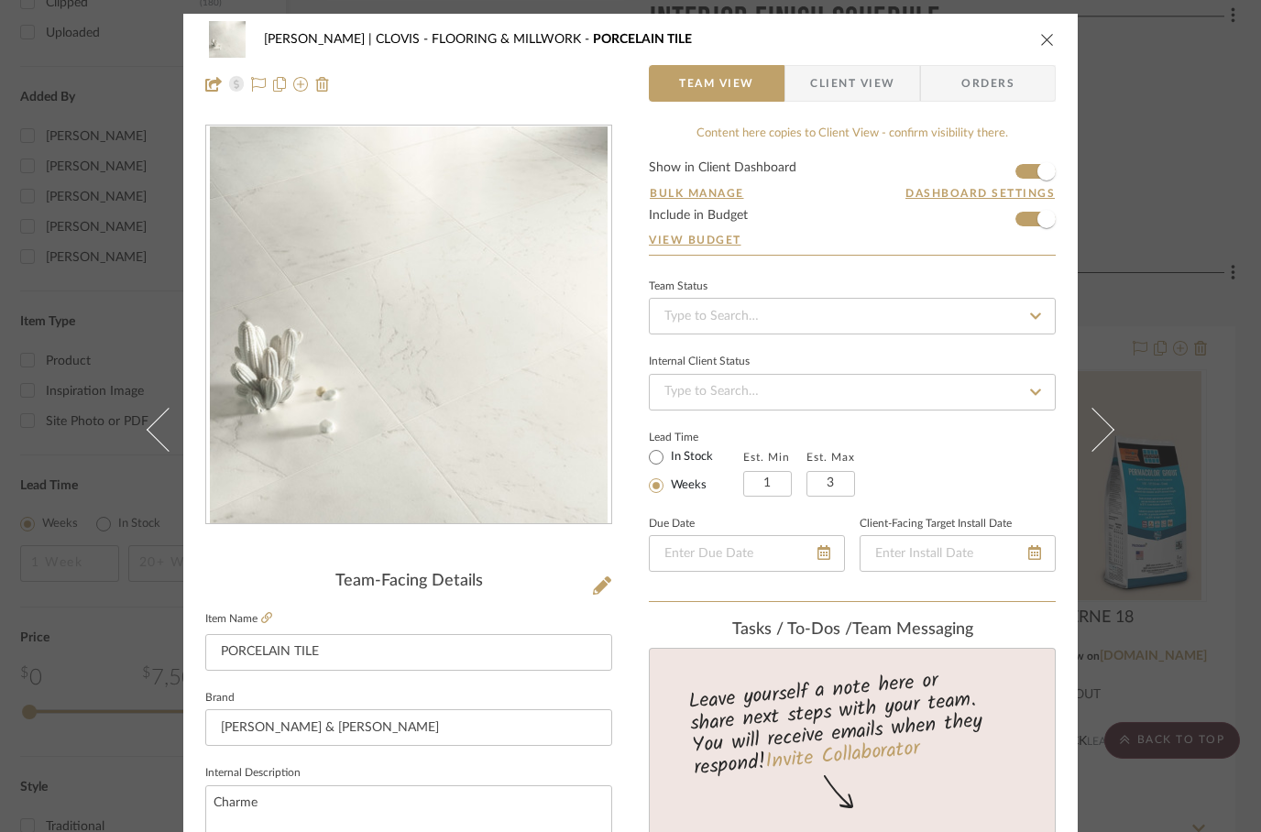
click at [274, 612] on fieldset "Item Name PORCELAIN TILE" at bounding box center [408, 639] width 407 height 64
click at [261, 622] on icon at bounding box center [266, 617] width 11 height 11
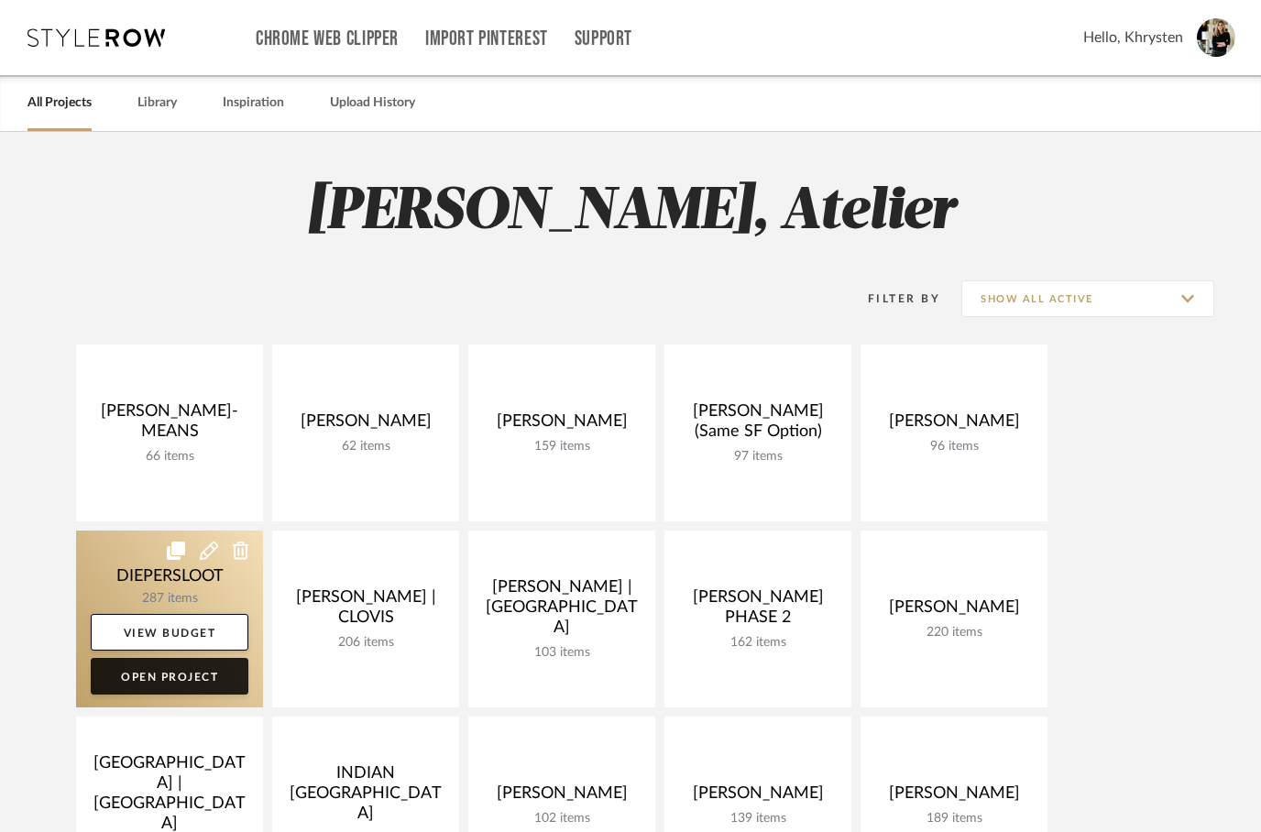
click at [162, 676] on link "Open Project" at bounding box center [170, 676] width 158 height 37
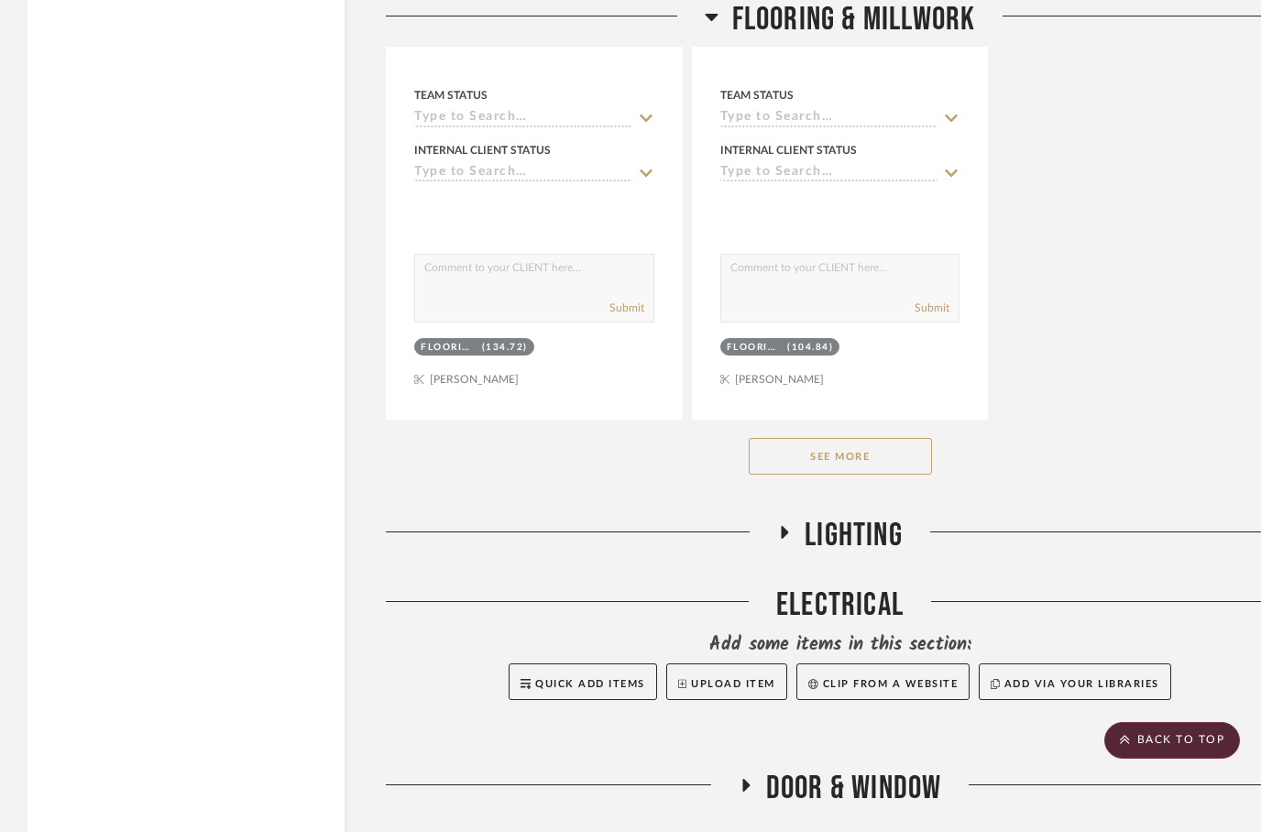
scroll to position [6069, 0]
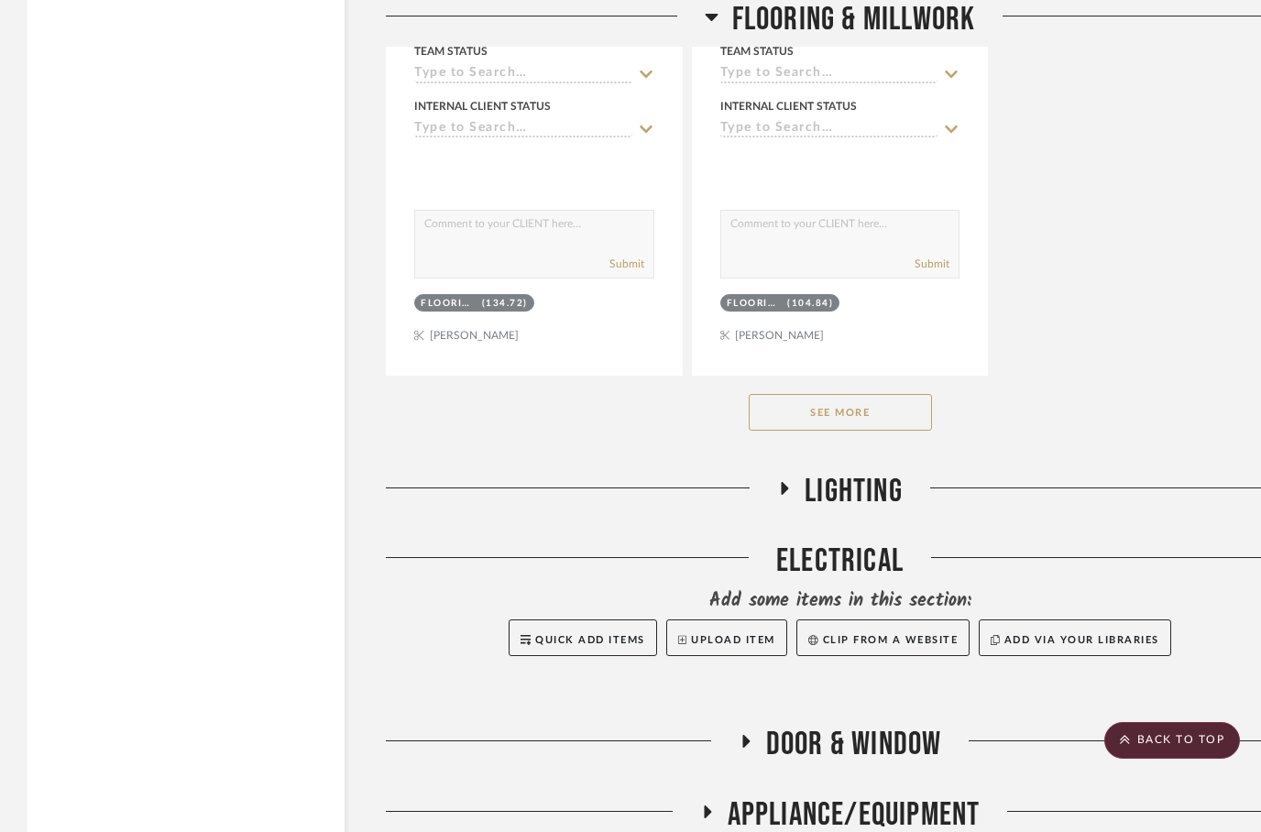
click at [838, 418] on button "See More" at bounding box center [840, 412] width 183 height 37
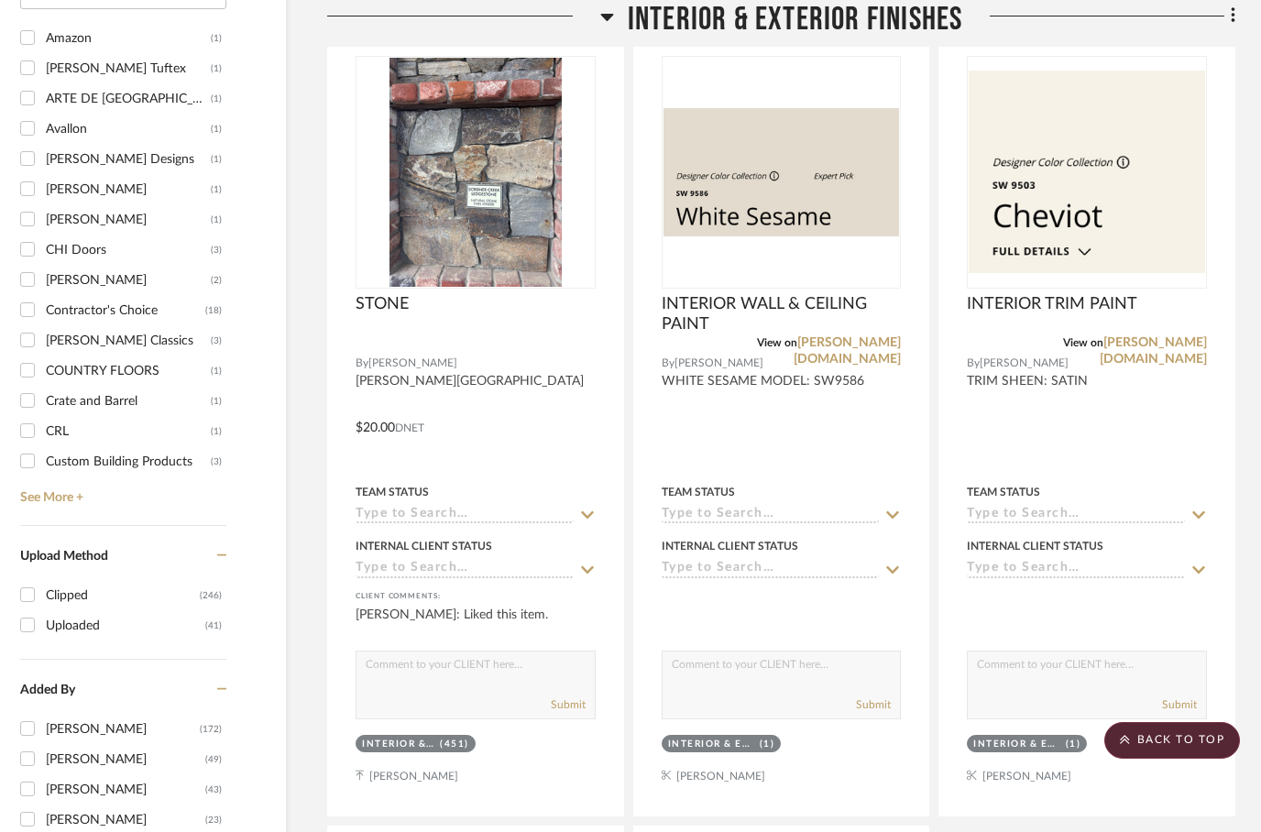
scroll to position [2218, 59]
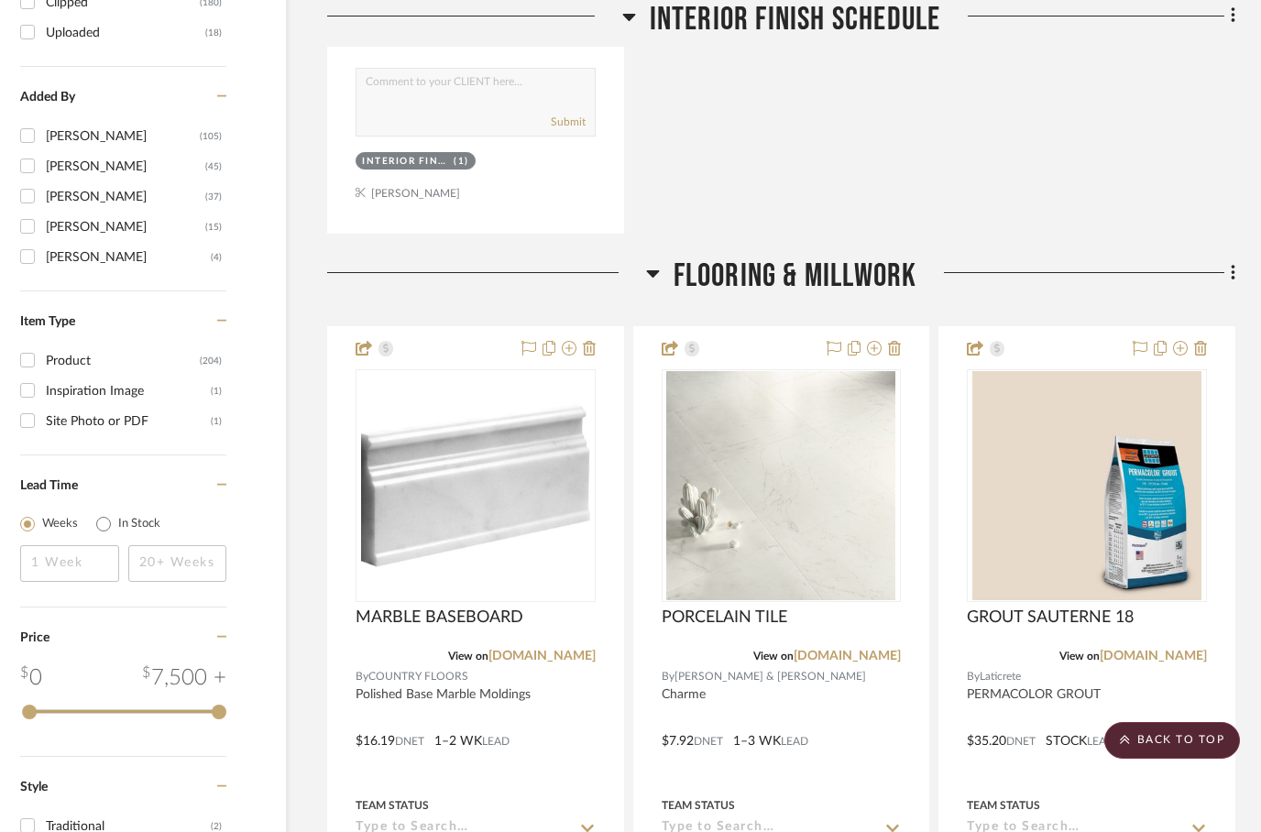
click at [661, 257] on h3 "FLOORING & MILLWORK" at bounding box center [781, 276] width 271 height 39
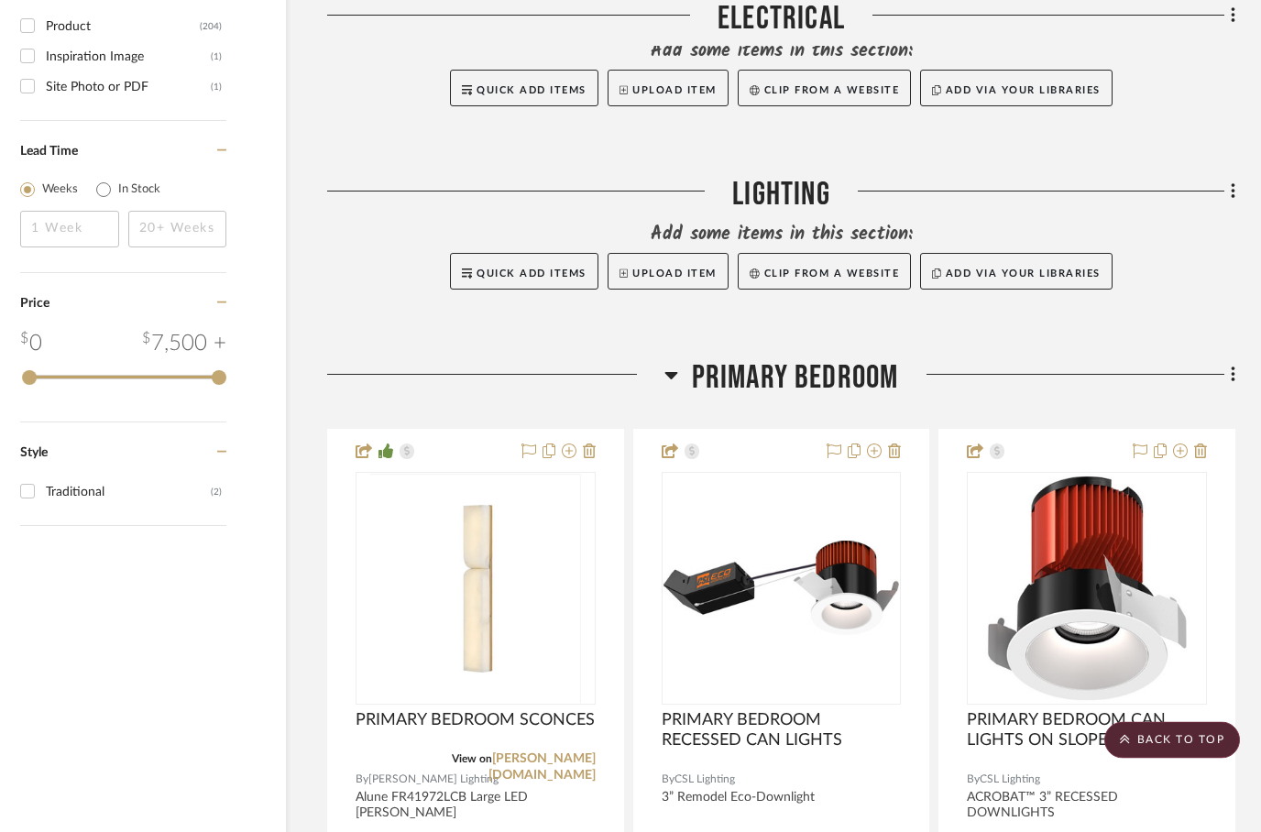
scroll to position [3235, 59]
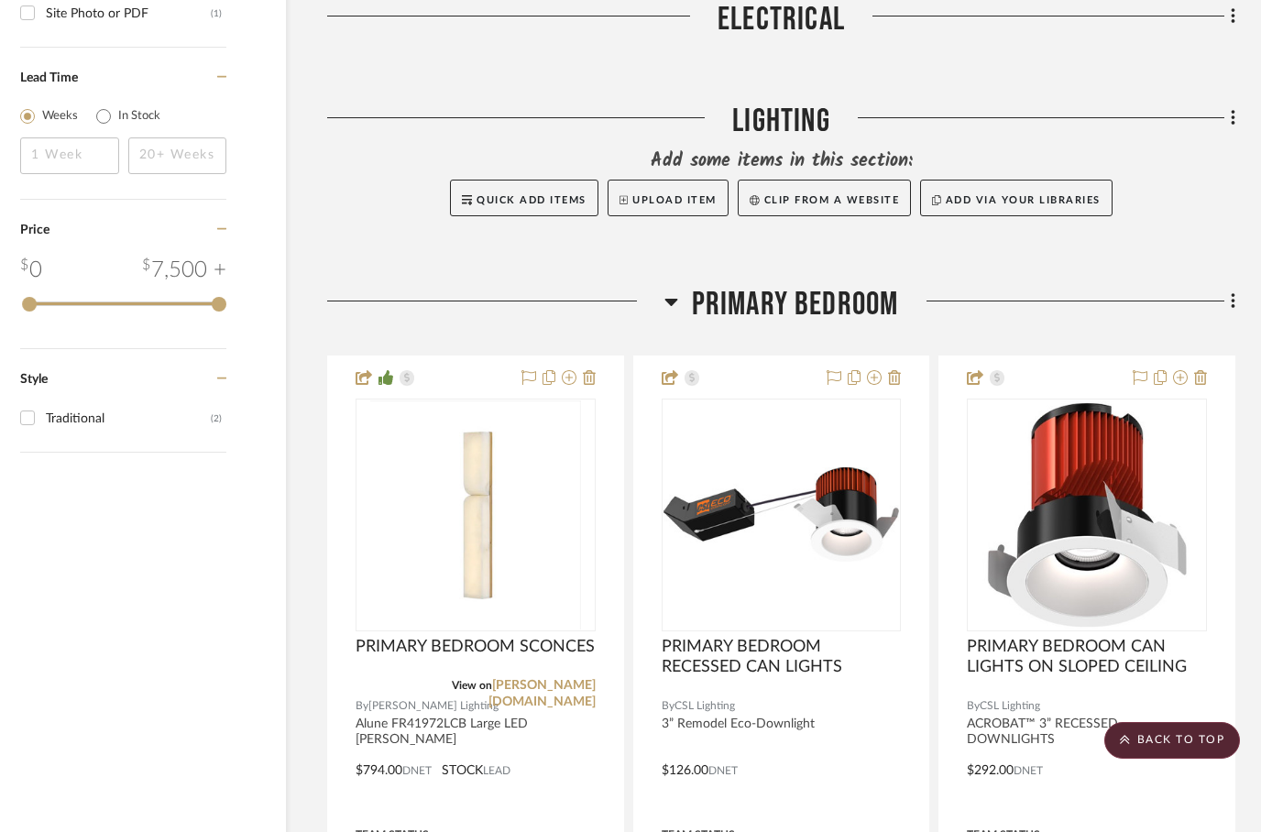
click at [667, 299] on icon at bounding box center [671, 302] width 13 height 7
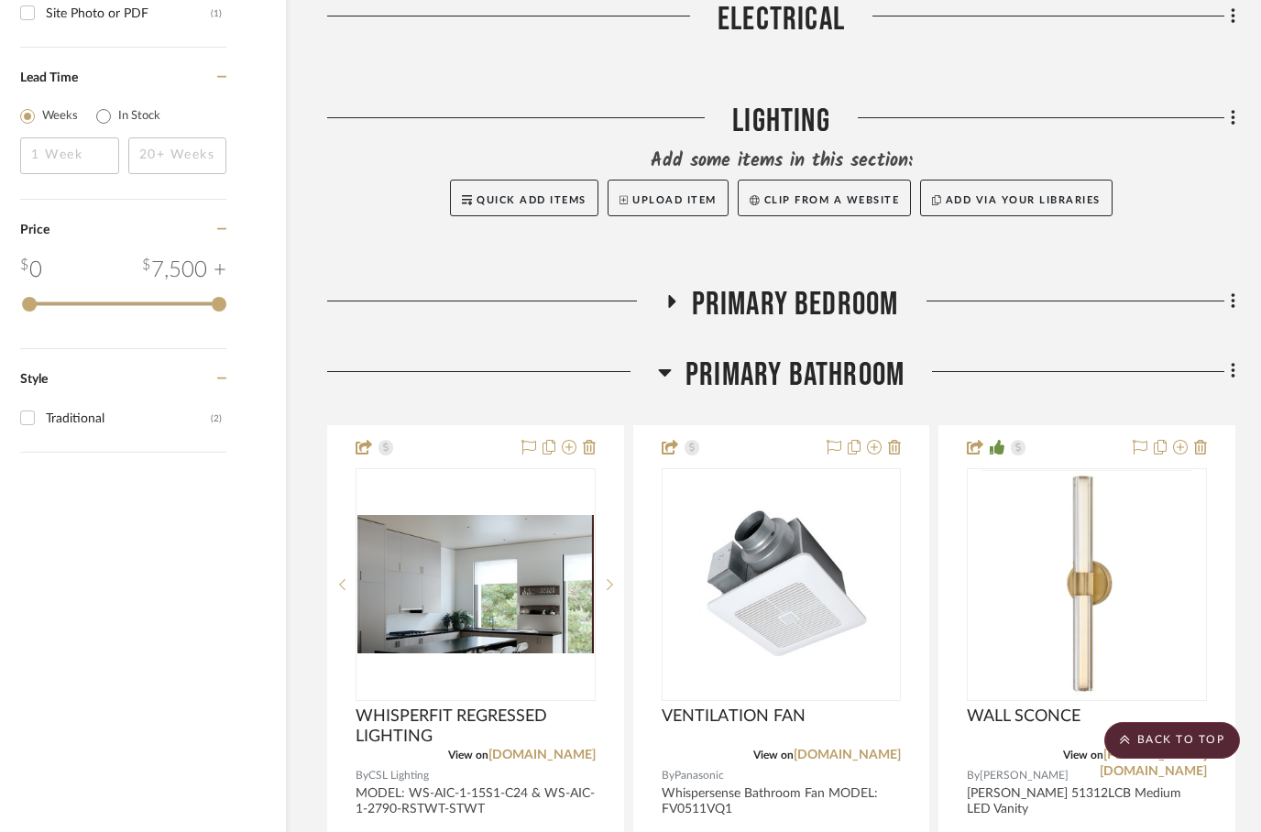
click at [670, 295] on icon at bounding box center [671, 301] width 7 height 13
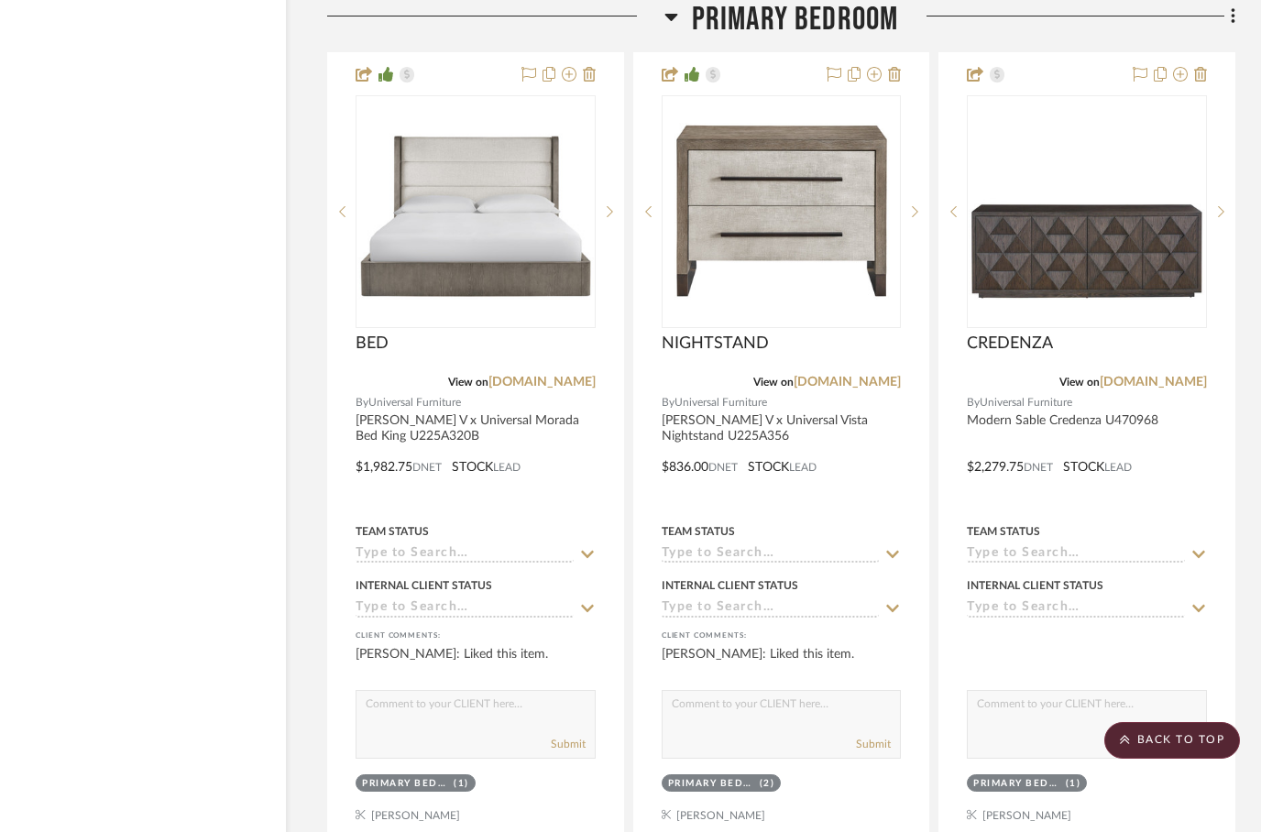
scroll to position [4338, 59]
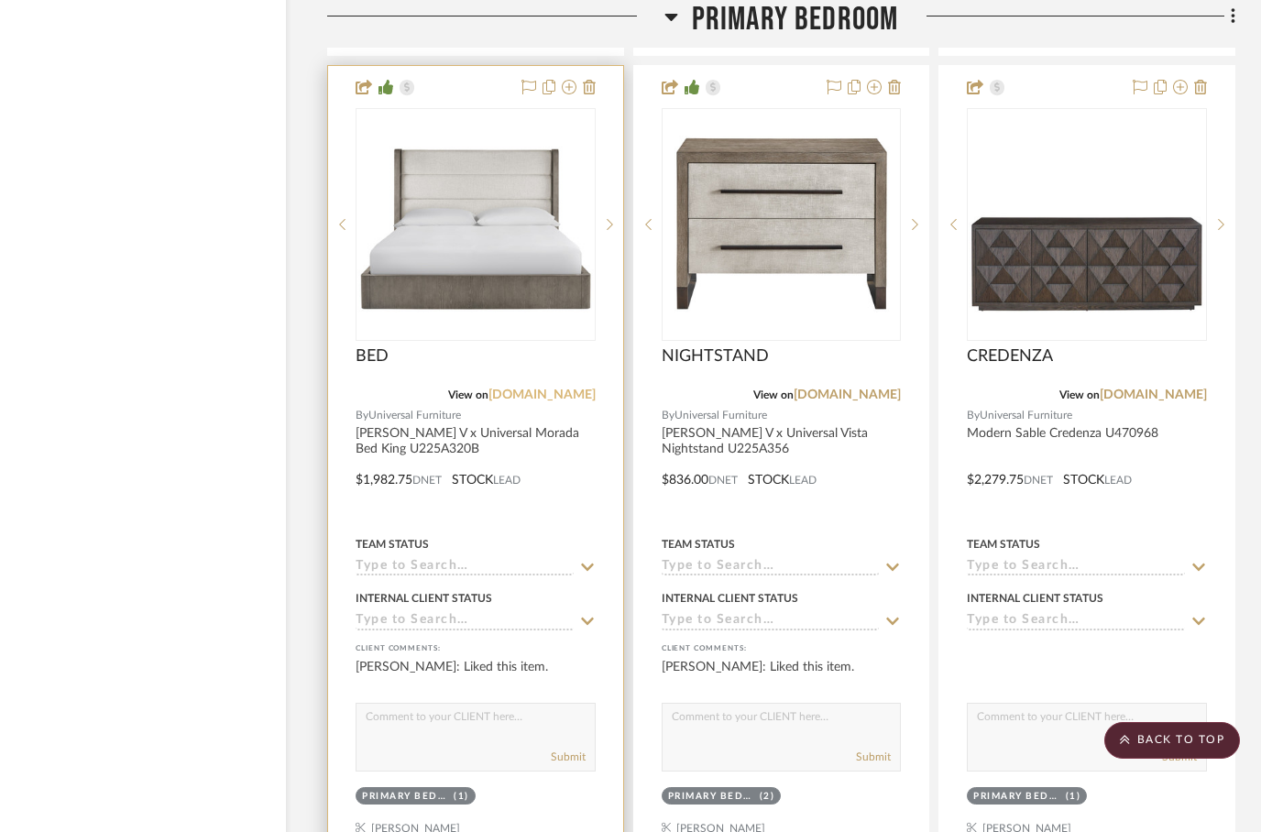
click at [543, 389] on link "universalfurniture.com" at bounding box center [542, 395] width 107 height 13
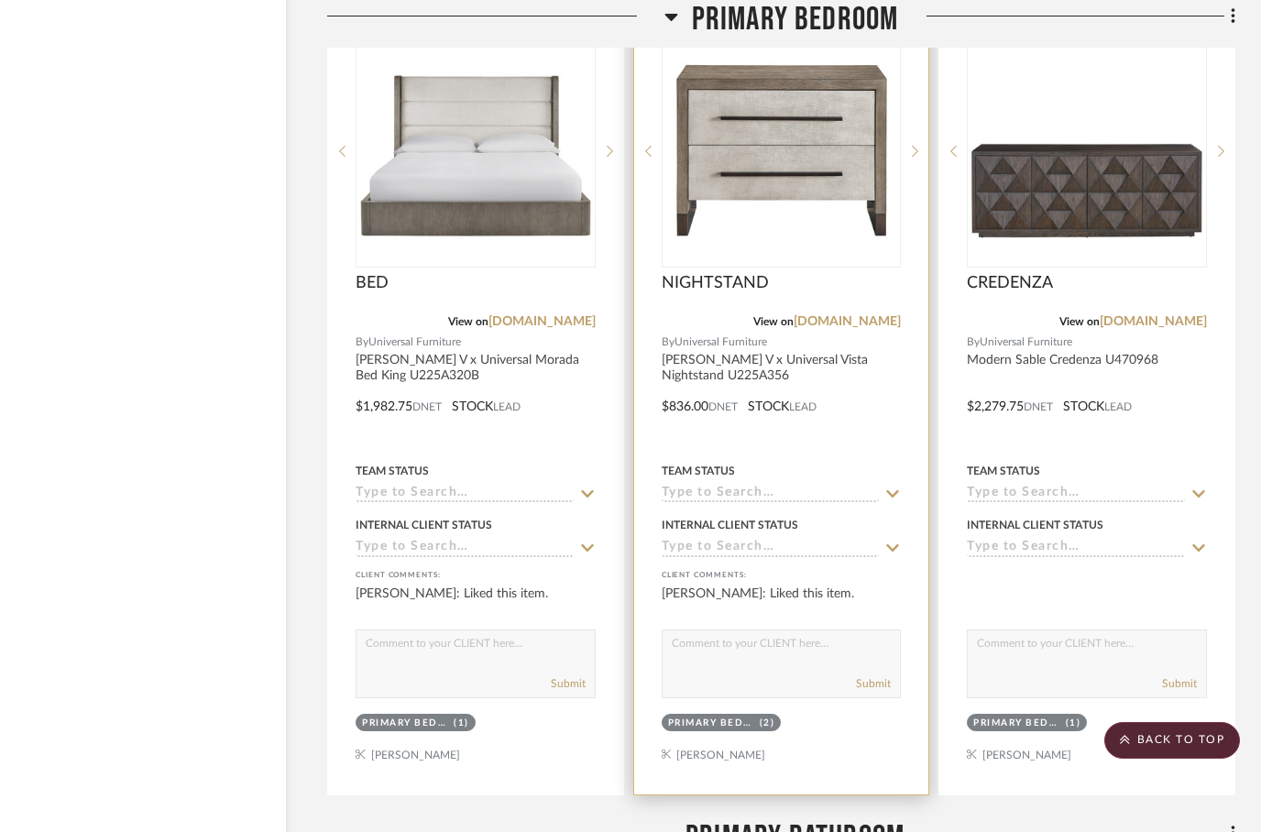
click at [814, 383] on div at bounding box center [781, 394] width 295 height 802
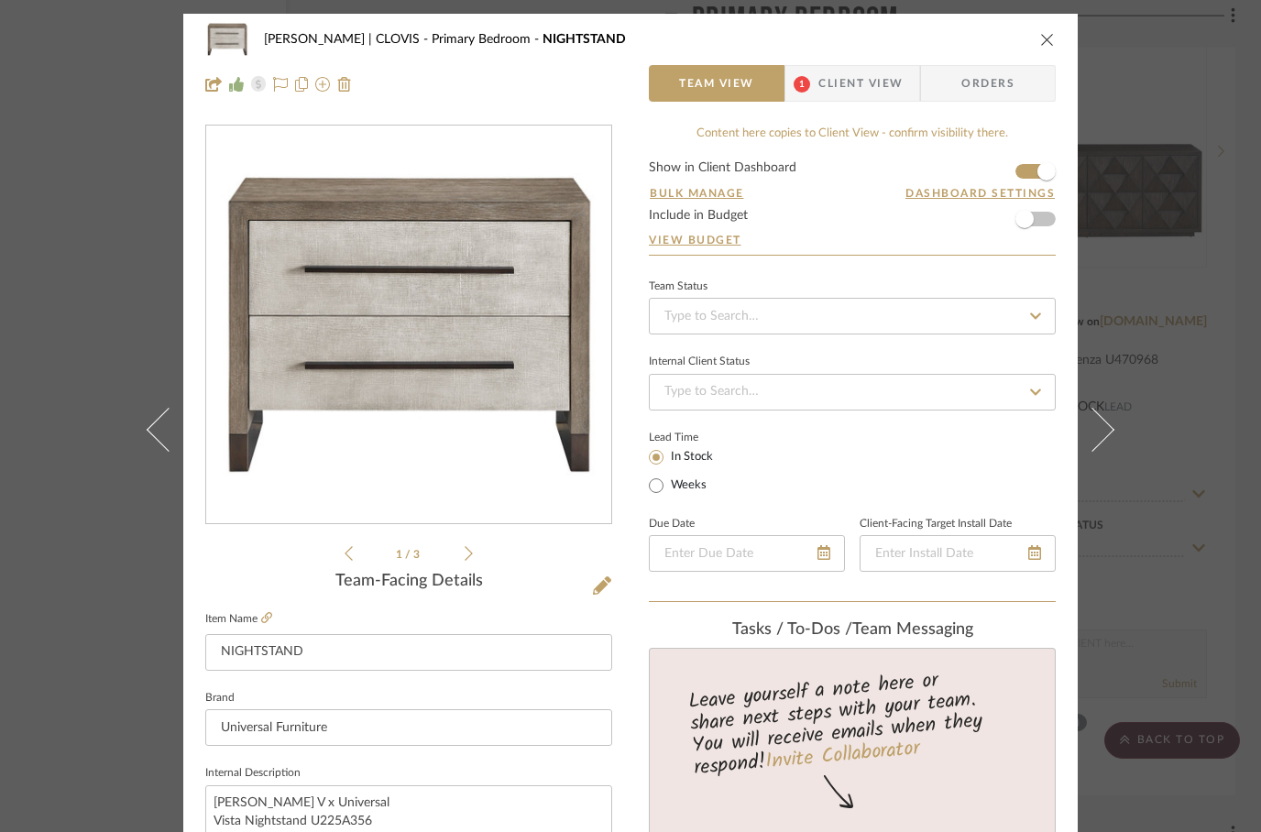
scroll to position [0, 0]
click at [1042, 44] on icon "close" at bounding box center [1047, 39] width 15 height 15
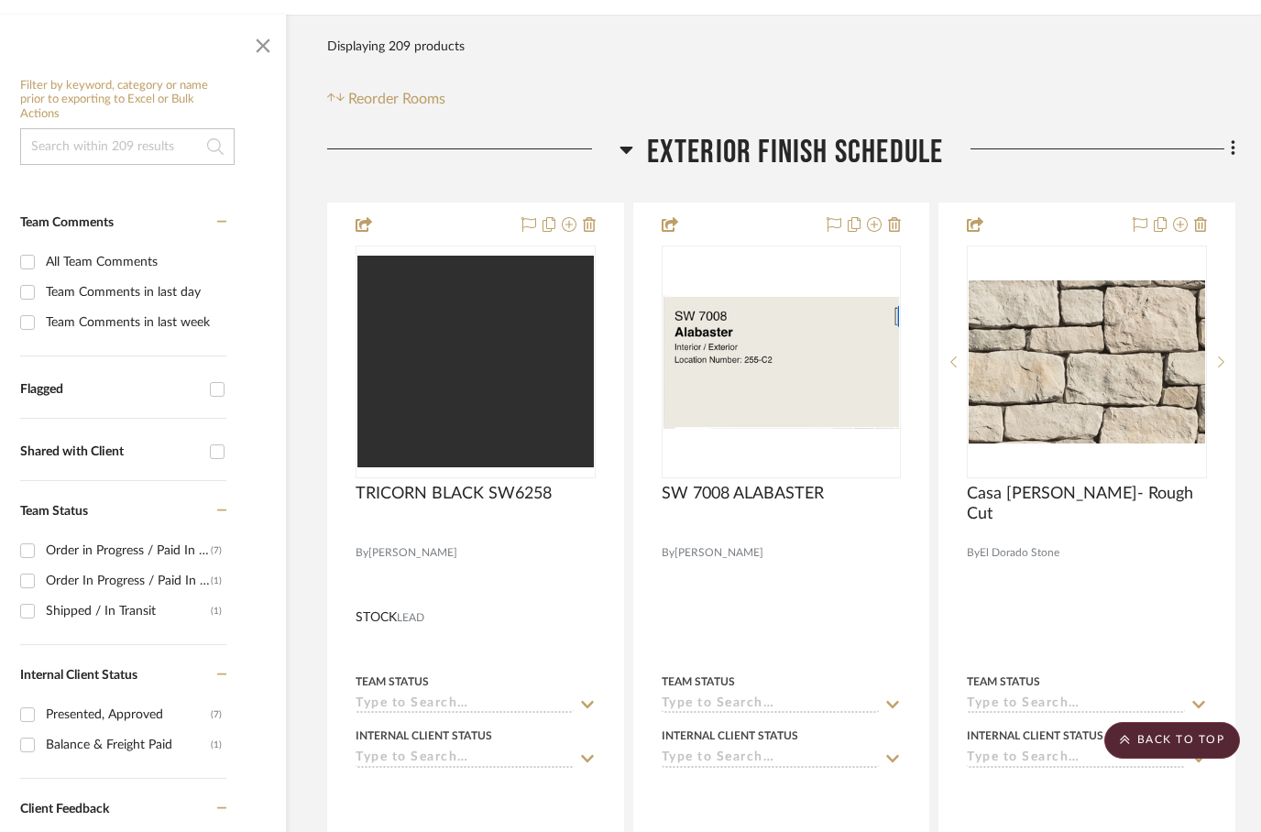
scroll to position [0, 59]
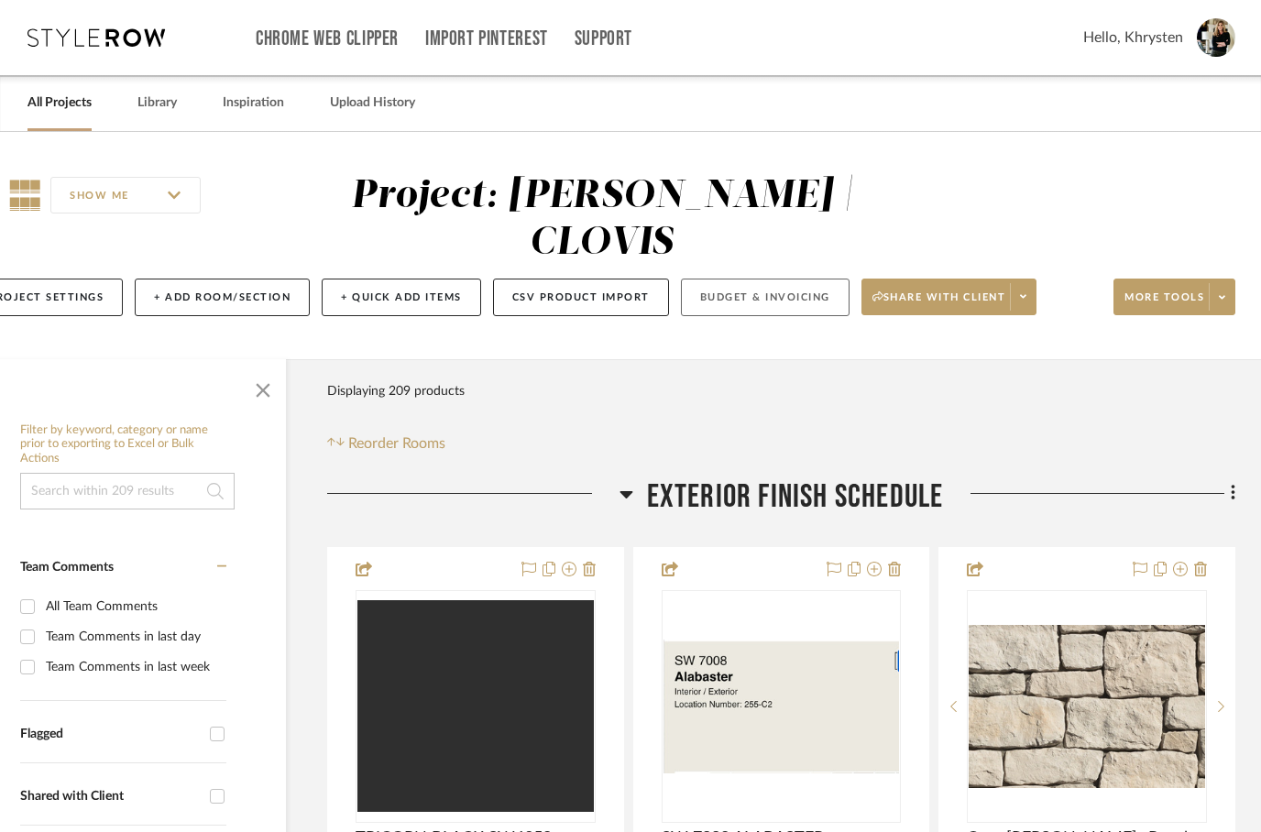
click at [773, 279] on button "Budget & Invoicing" at bounding box center [765, 298] width 169 height 38
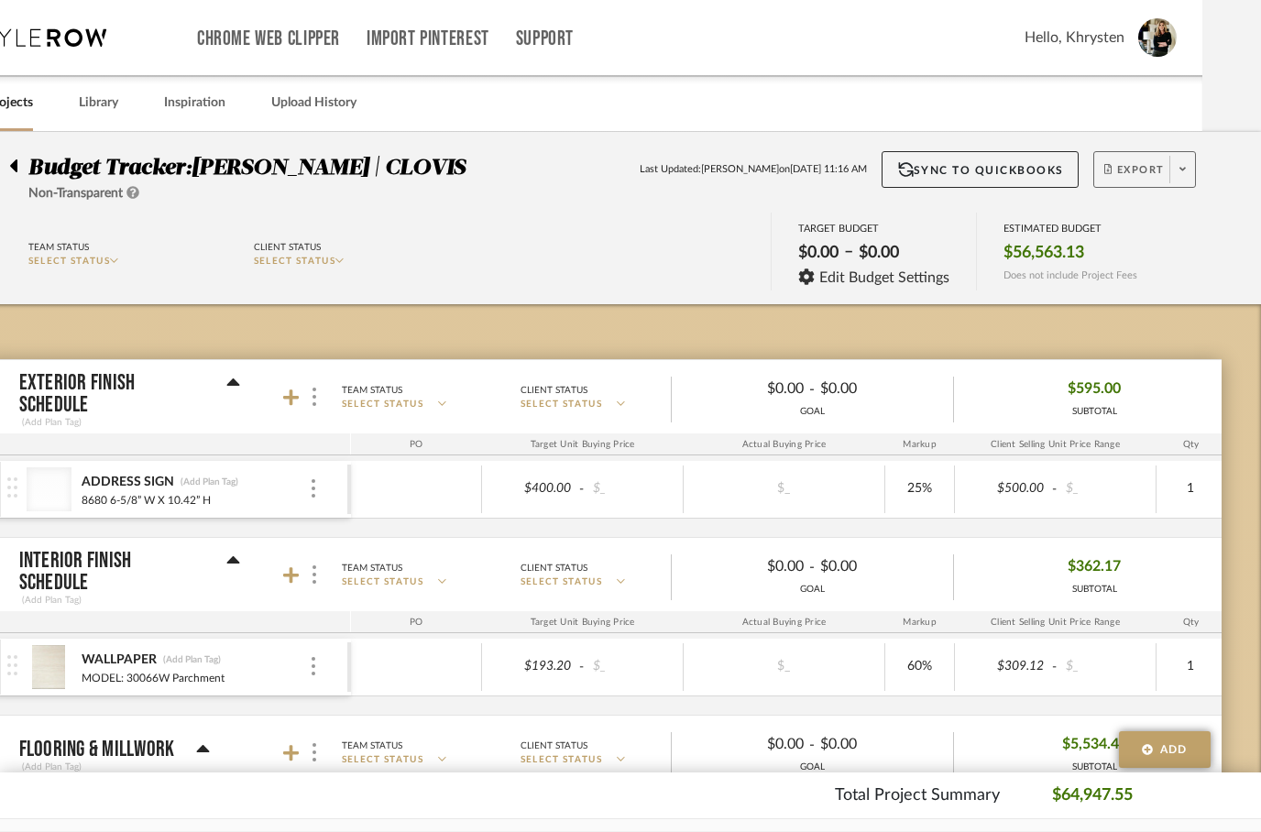
click at [1128, 159] on button "Export" at bounding box center [1144, 169] width 103 height 37
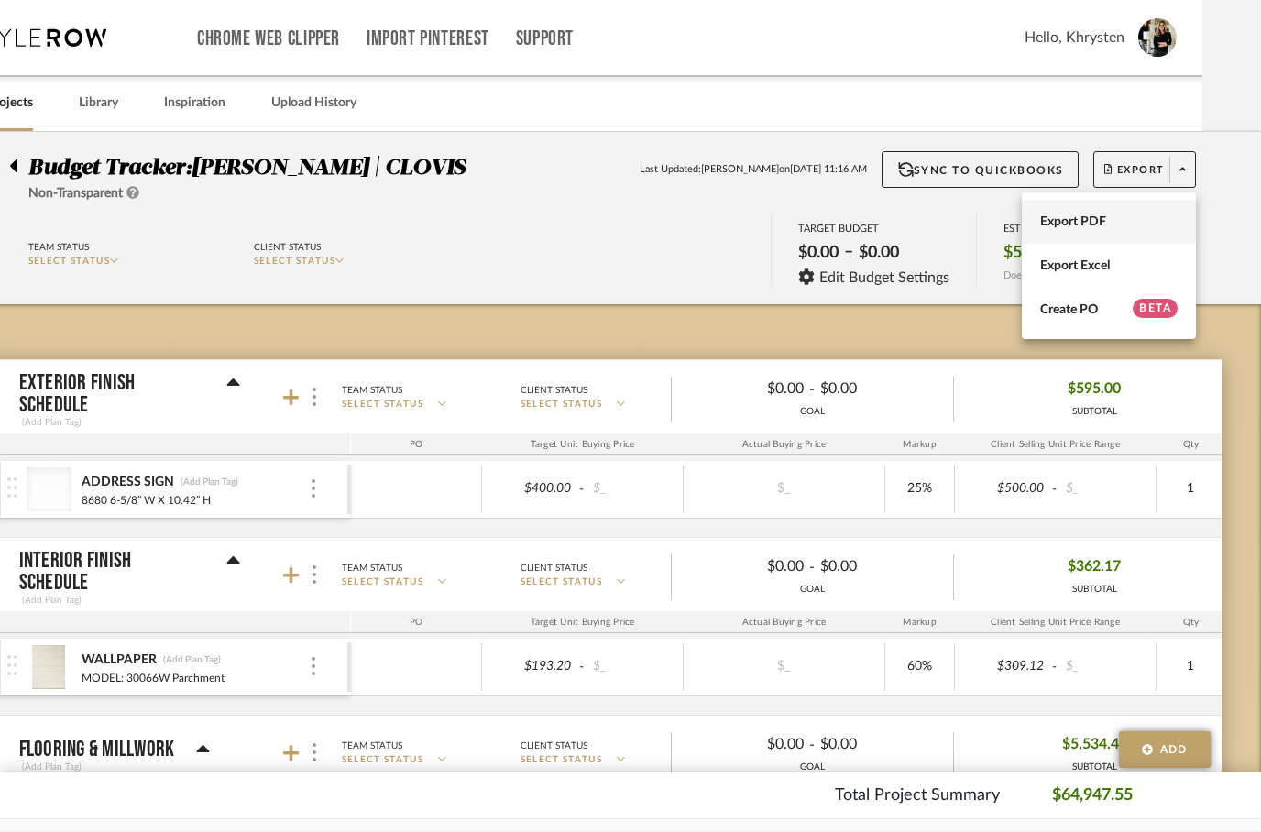
click at [1064, 226] on span "Export PDF" at bounding box center [1108, 222] width 137 height 16
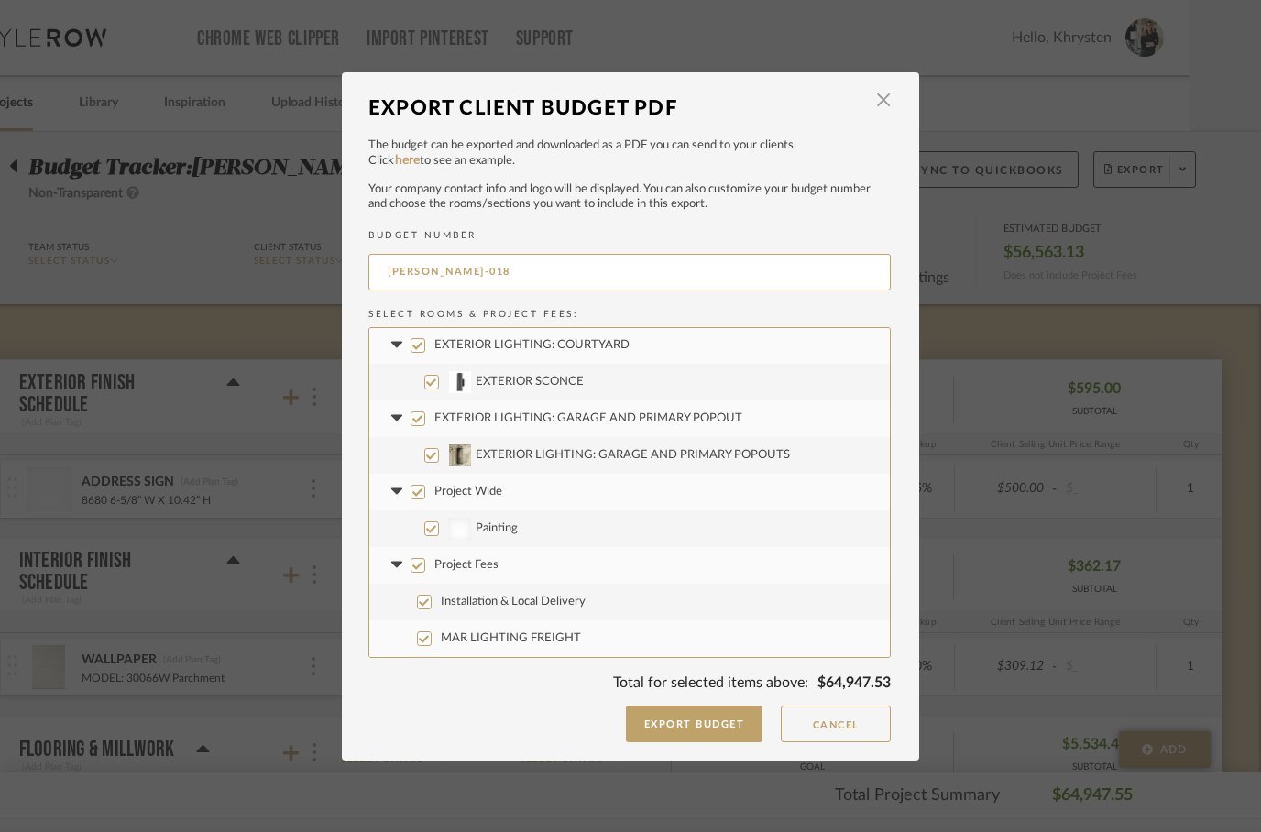
scroll to position [2054, 0]
click at [423, 486] on input "Project Wide" at bounding box center [418, 492] width 15 height 15
checkbox input "false"
click at [703, 731] on button "Export Budget" at bounding box center [694, 724] width 137 height 37
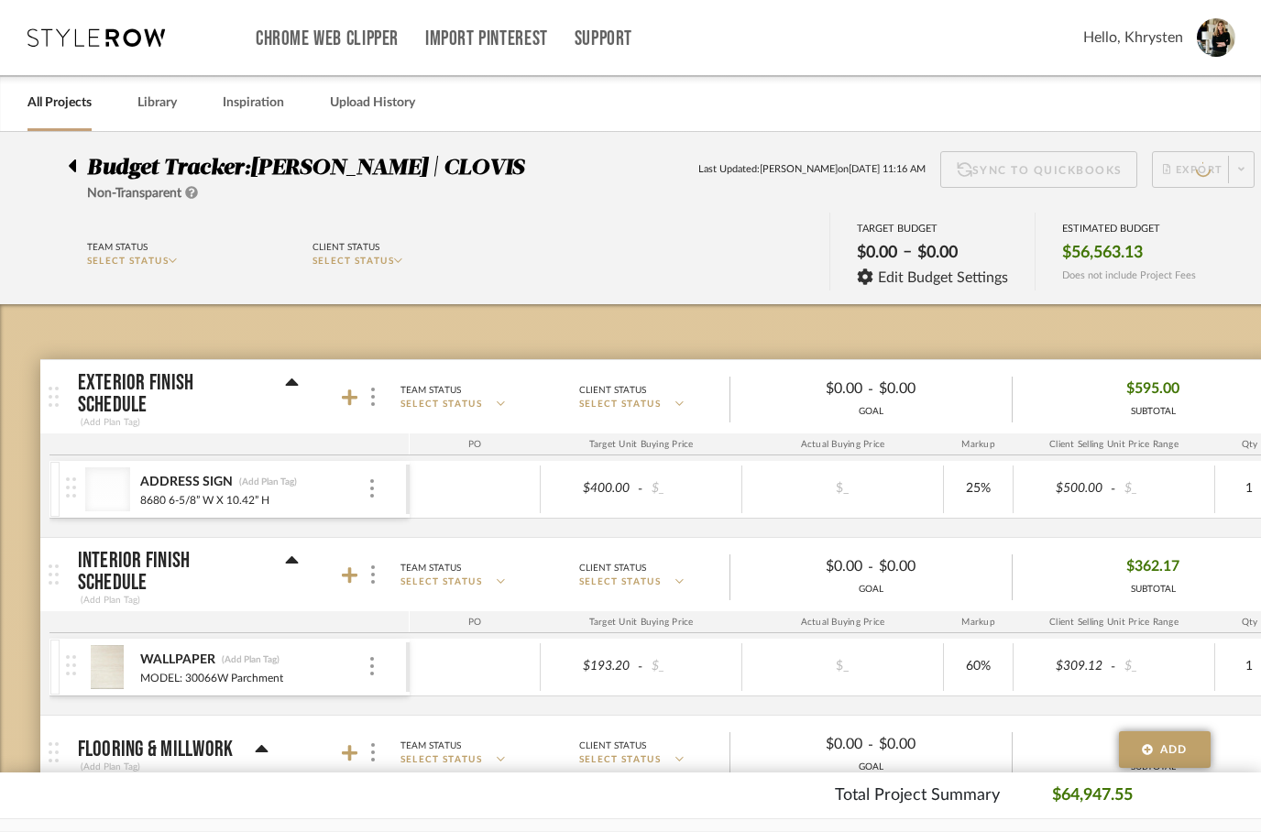
scroll to position [0, 59]
